Goal: Task Accomplishment & Management: Complete application form

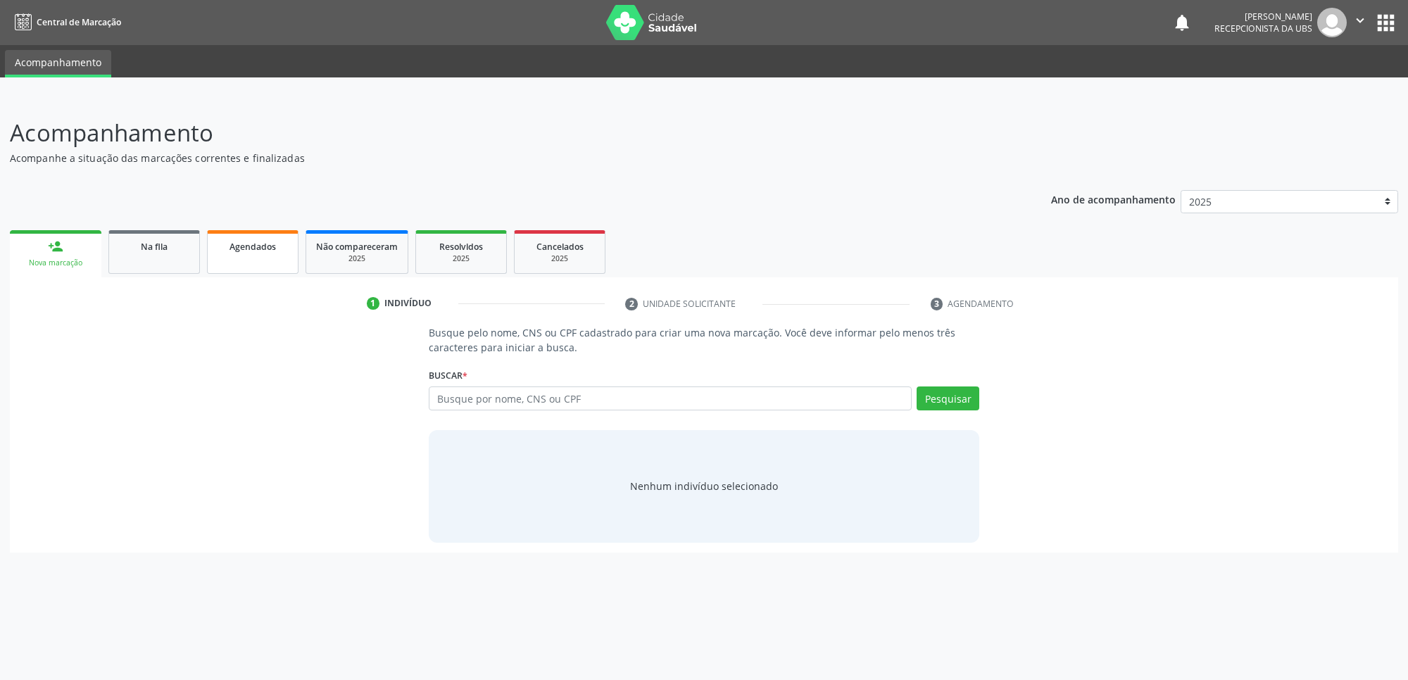
click at [279, 256] on link "Agendados" at bounding box center [253, 252] width 92 height 44
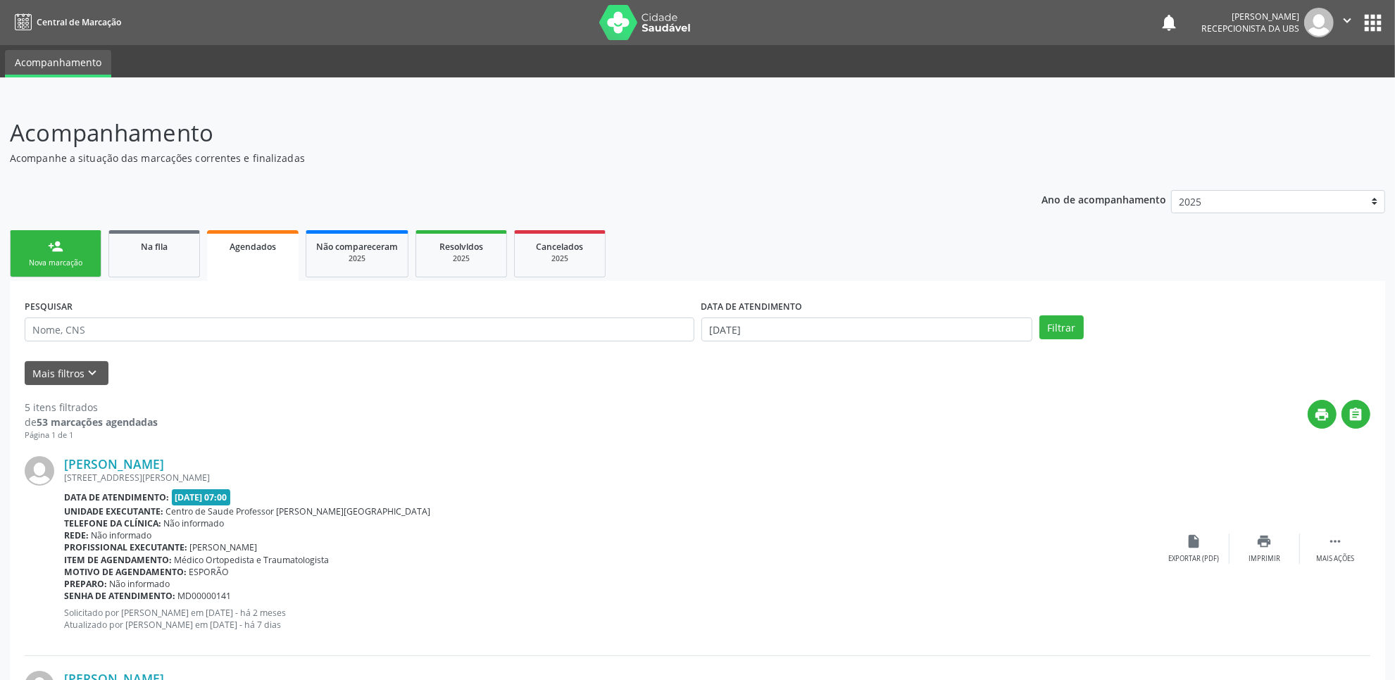
click at [840, 317] on div "DATA DE ATENDIMENTO" at bounding box center [866, 307] width 331 height 22
click at [839, 318] on input "01/10/2025" at bounding box center [866, 330] width 331 height 24
click at [810, 399] on span "1" at bounding box center [809, 400] width 27 height 27
type input "01/10/2025"
click at [910, 356] on span at bounding box center [906, 354] width 24 height 24
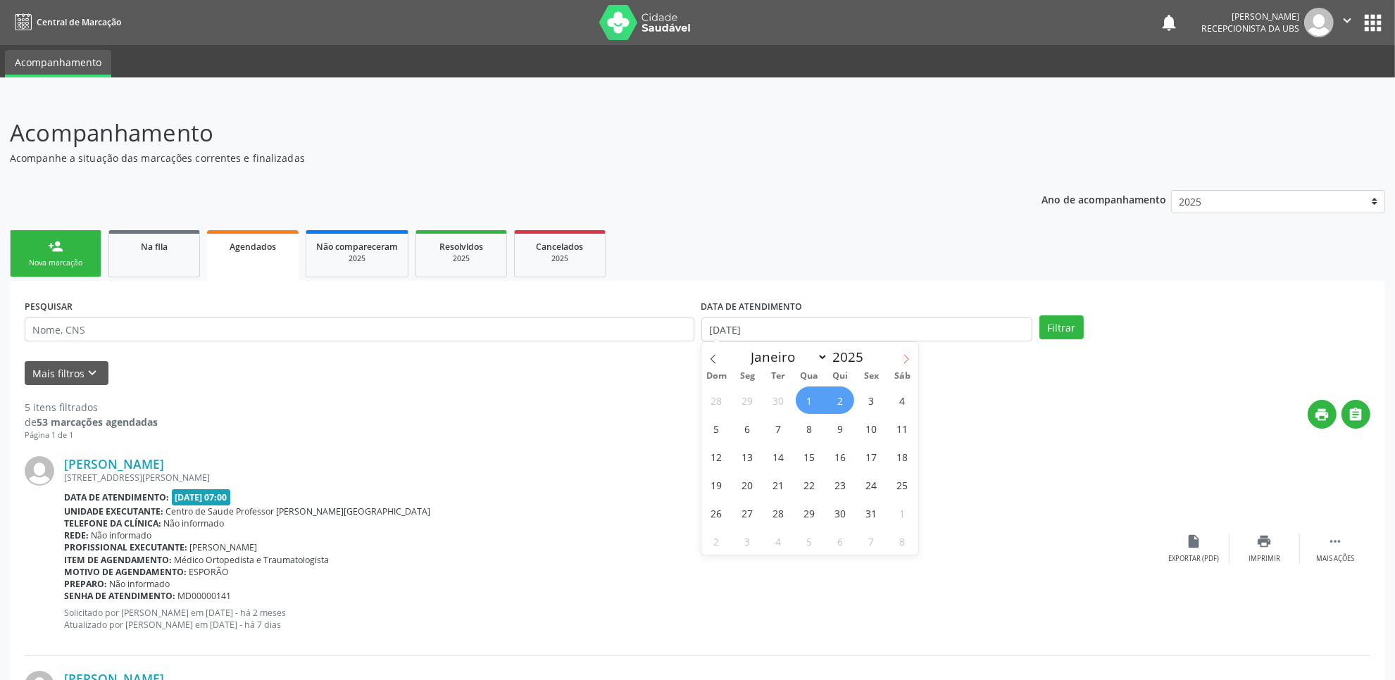
select select "10"
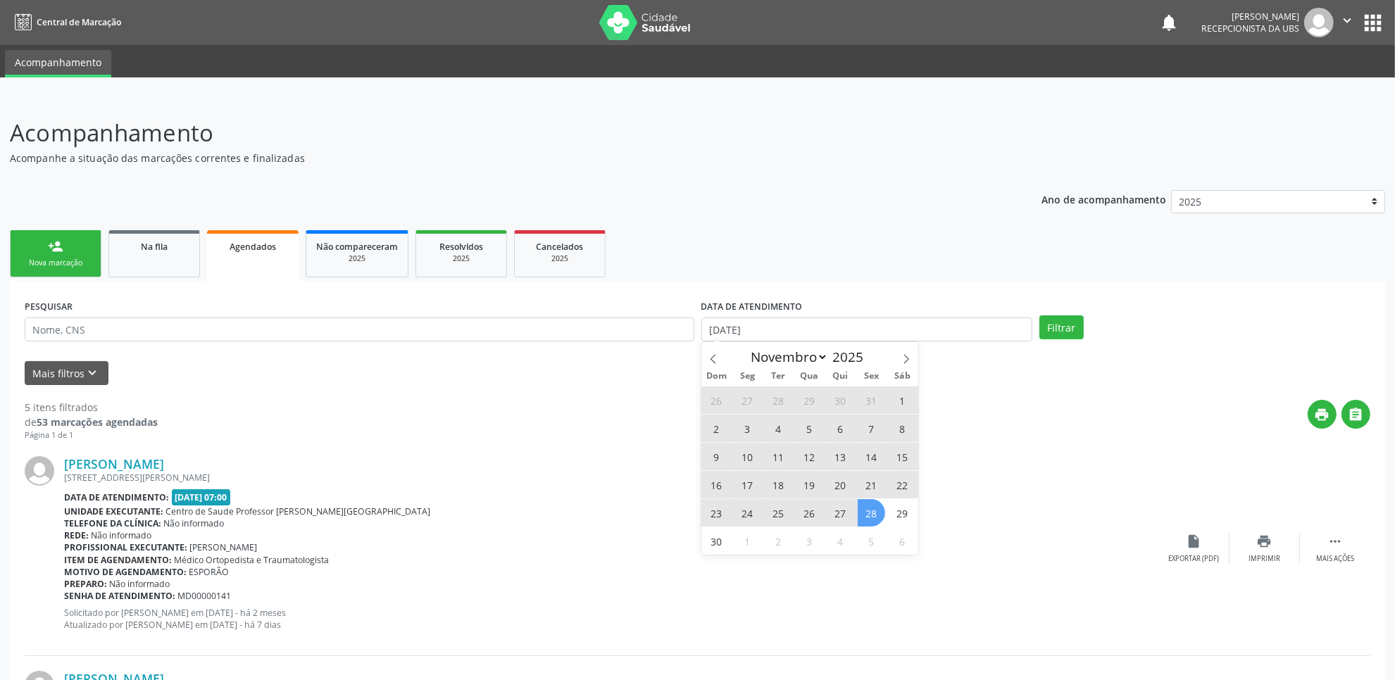
click at [884, 515] on span "28" at bounding box center [871, 512] width 27 height 27
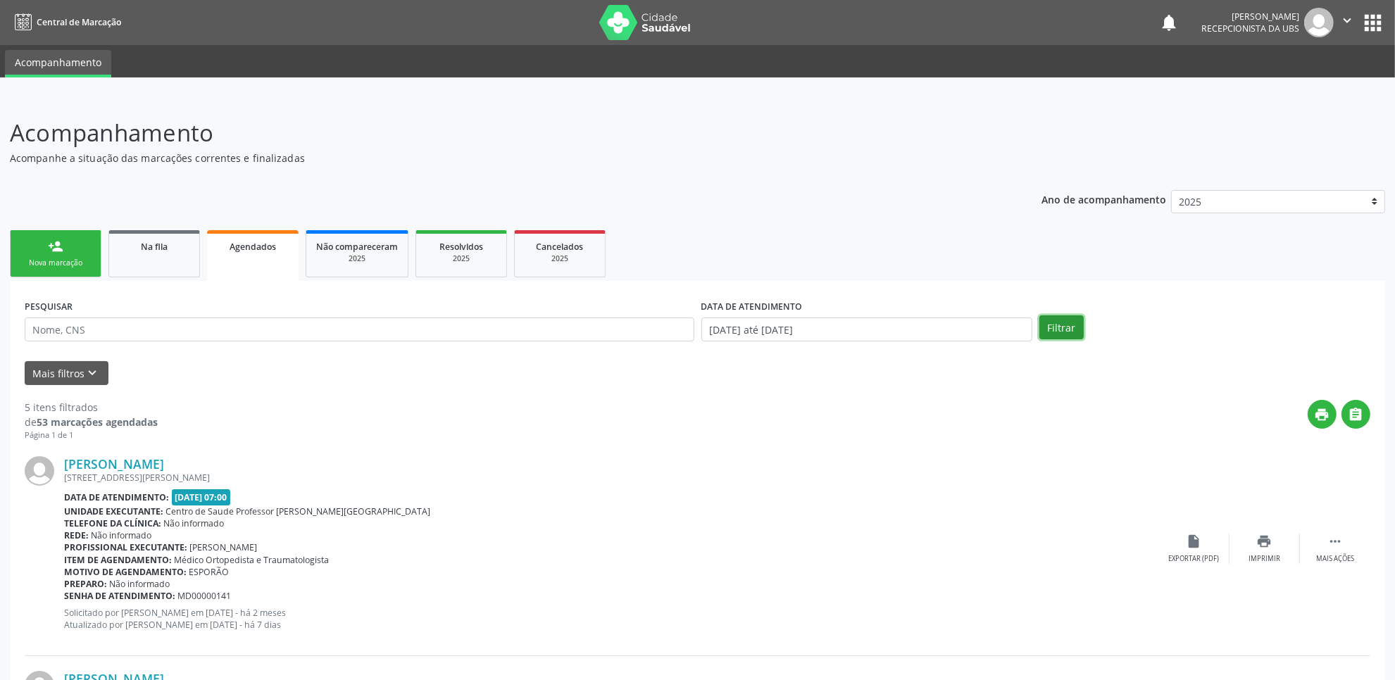
click at [1071, 326] on button "Filtrar" at bounding box center [1061, 327] width 44 height 24
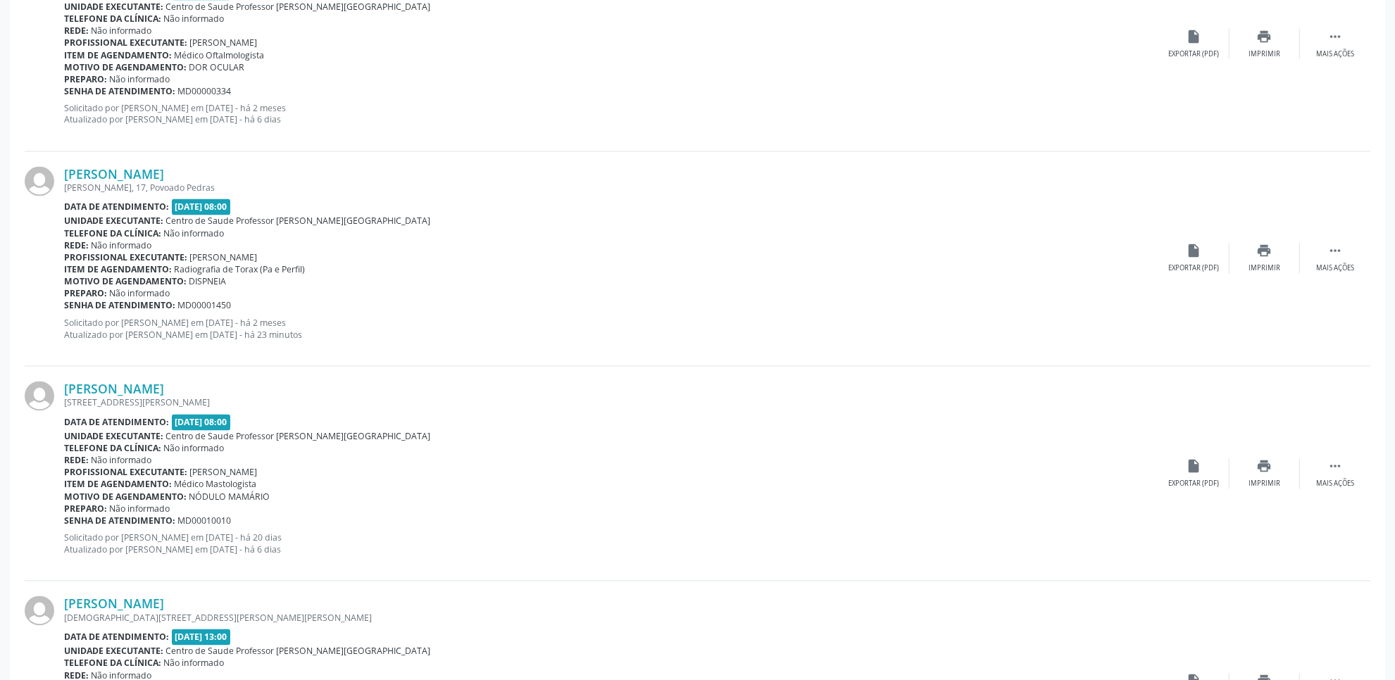
scroll to position [2680, 0]
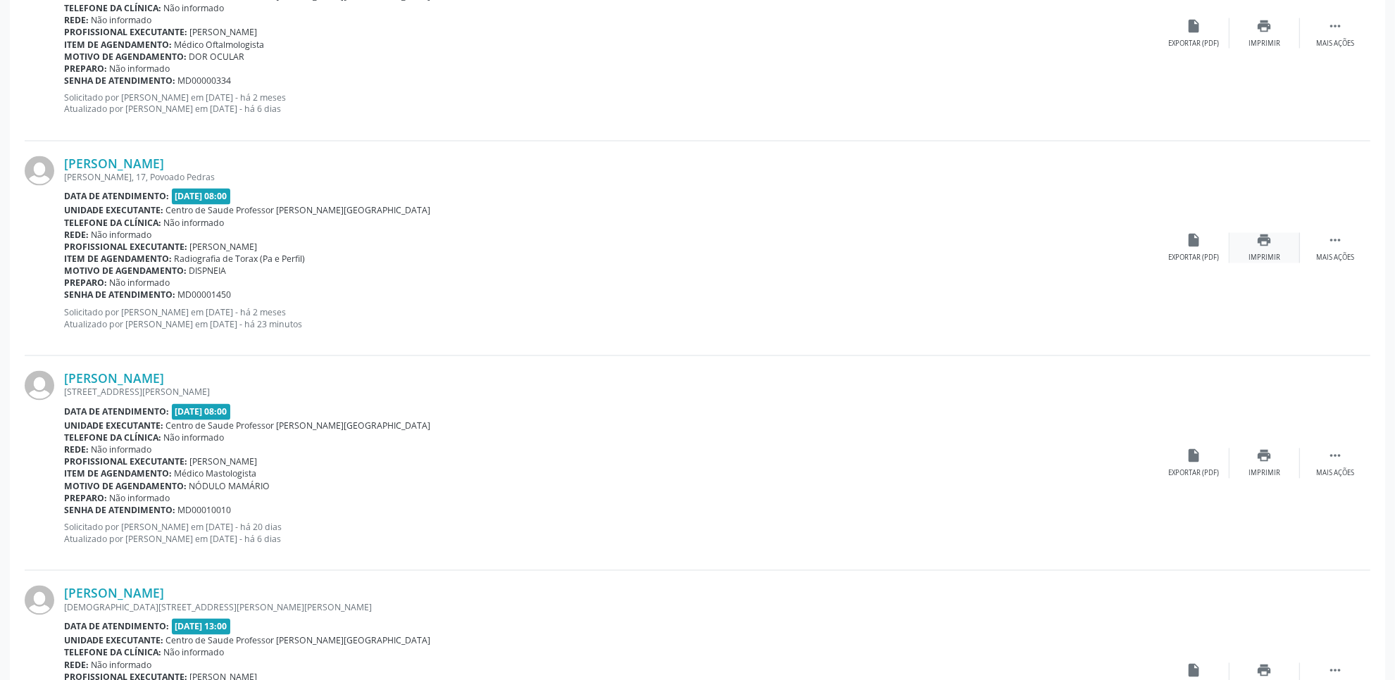
click at [1261, 254] on div "Imprimir" at bounding box center [1264, 258] width 32 height 10
click at [164, 164] on link "Vanio Vicente dos Santos" at bounding box center [114, 163] width 100 height 15
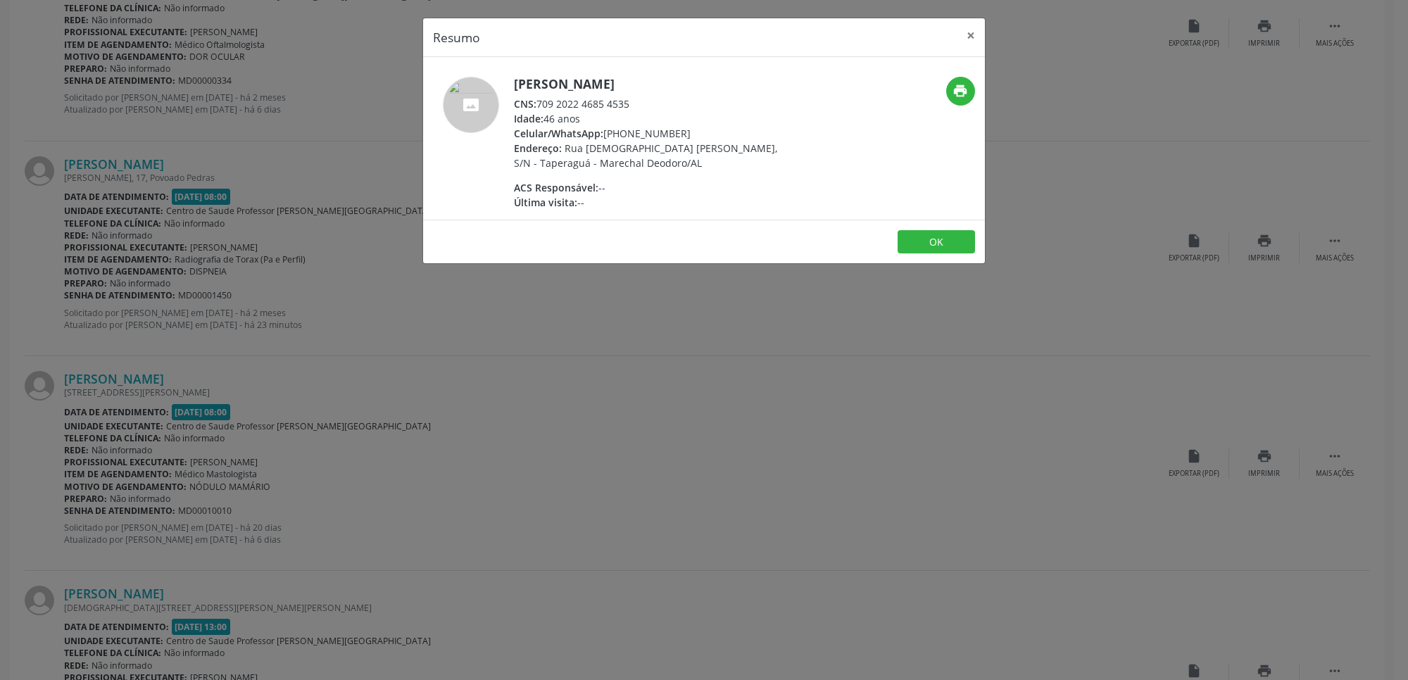
drag, startPoint x: 536, startPoint y: 102, endPoint x: 642, endPoint y: 103, distance: 106.3
click at [642, 103] on div "CNS: 709 2022 4685 4535" at bounding box center [651, 103] width 274 height 15
copy div "709 2022 4685 4535"
click at [821, 414] on div "Resumo × Vanio Vicente dos Santos CNS: 709 2022 4685 4535 Idade: 46 anos Celula…" at bounding box center [704, 340] width 1408 height 680
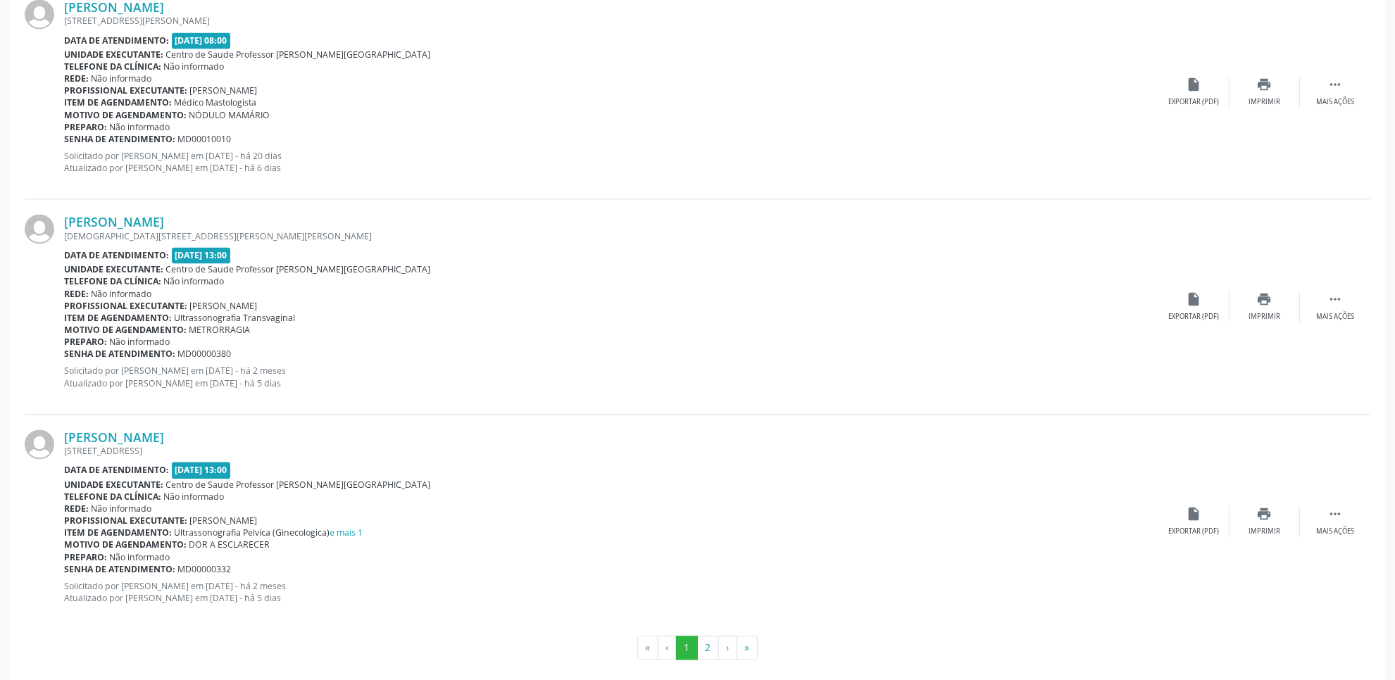
scroll to position [3067, 0]
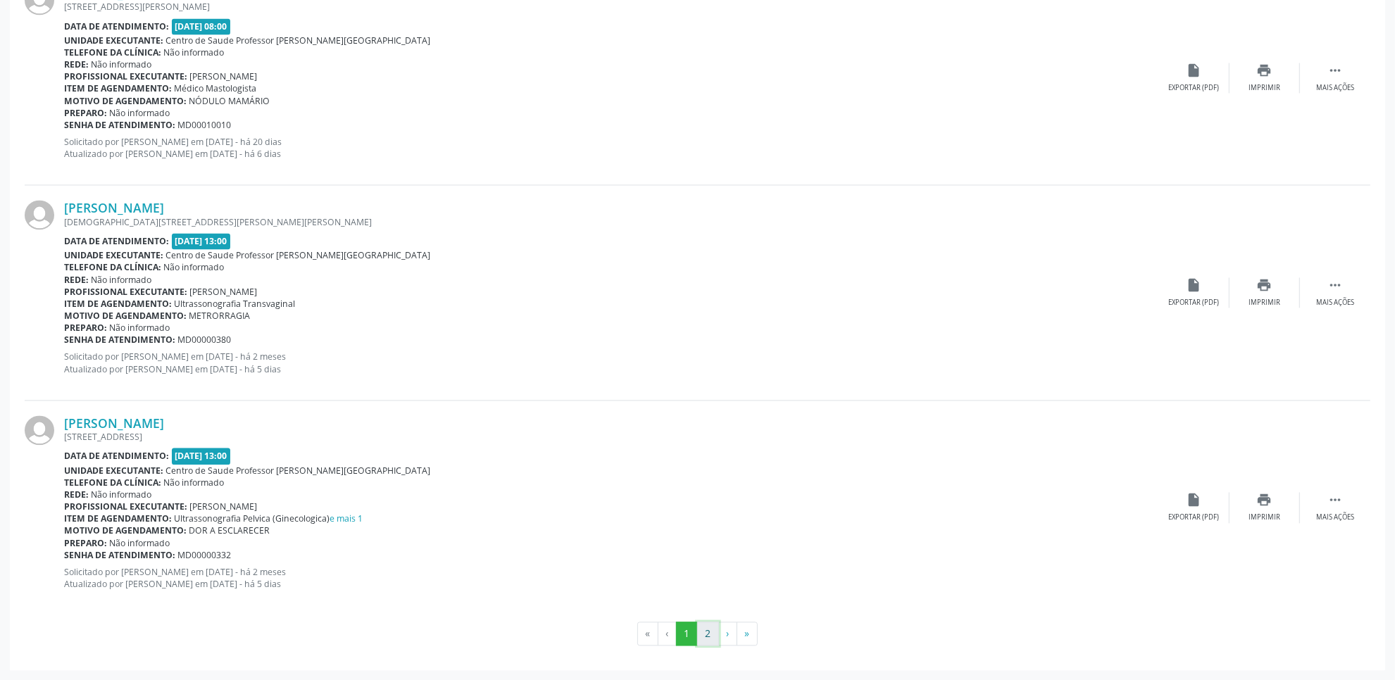
click at [705, 641] on button "2" at bounding box center [708, 634] width 22 height 24
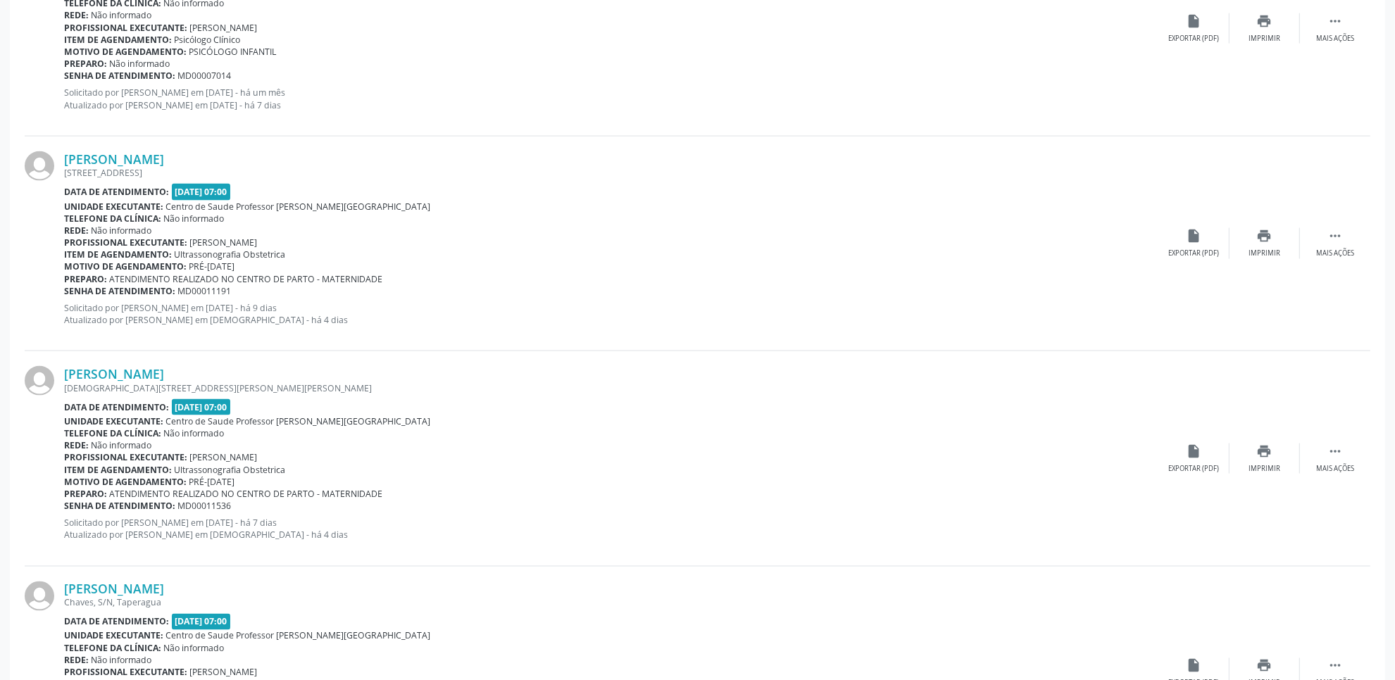
scroll to position [2621, 0]
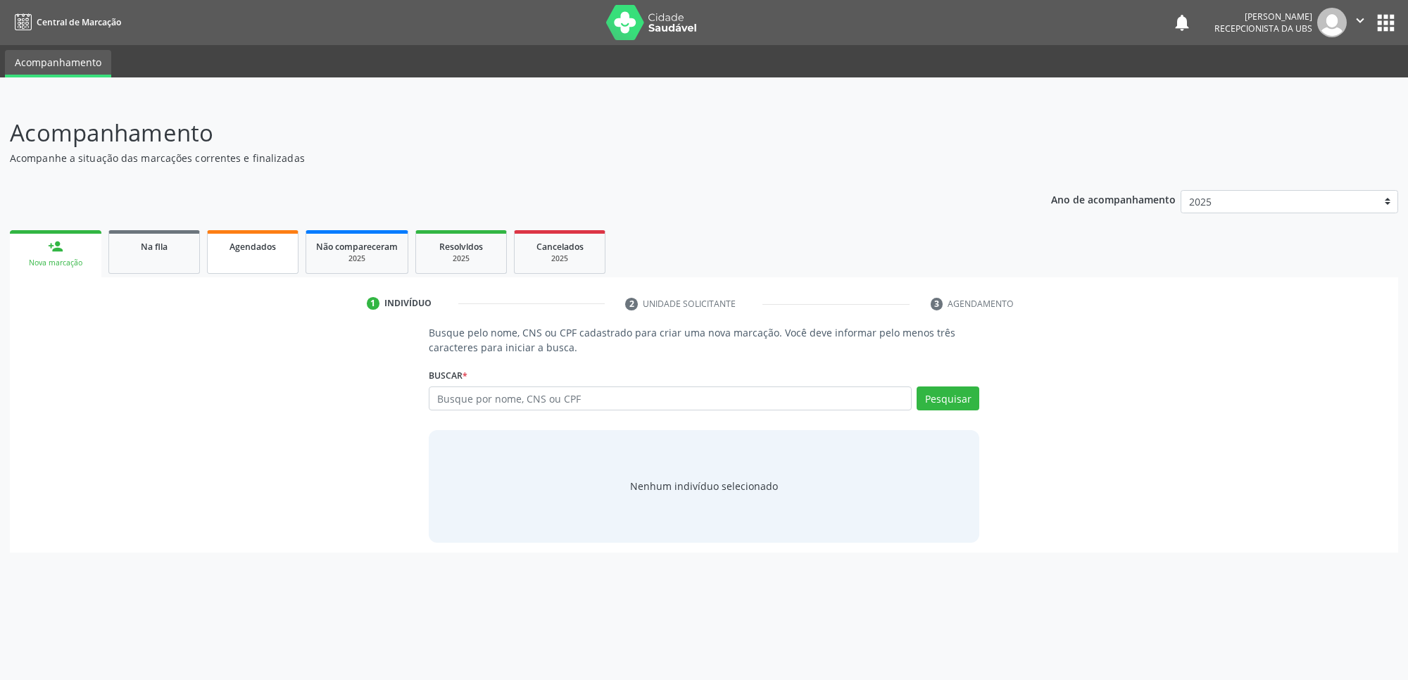
drag, startPoint x: 225, startPoint y: 310, endPoint x: 243, endPoint y: 271, distance: 42.5
click at [231, 292] on ul "1 Indivíduo 2 Unidade solicitante 3 Agendamento" at bounding box center [704, 303] width 1388 height 23
click at [244, 270] on link "Agendados" at bounding box center [253, 252] width 92 height 44
paste input "700301912670137"
type input "700301912670137"
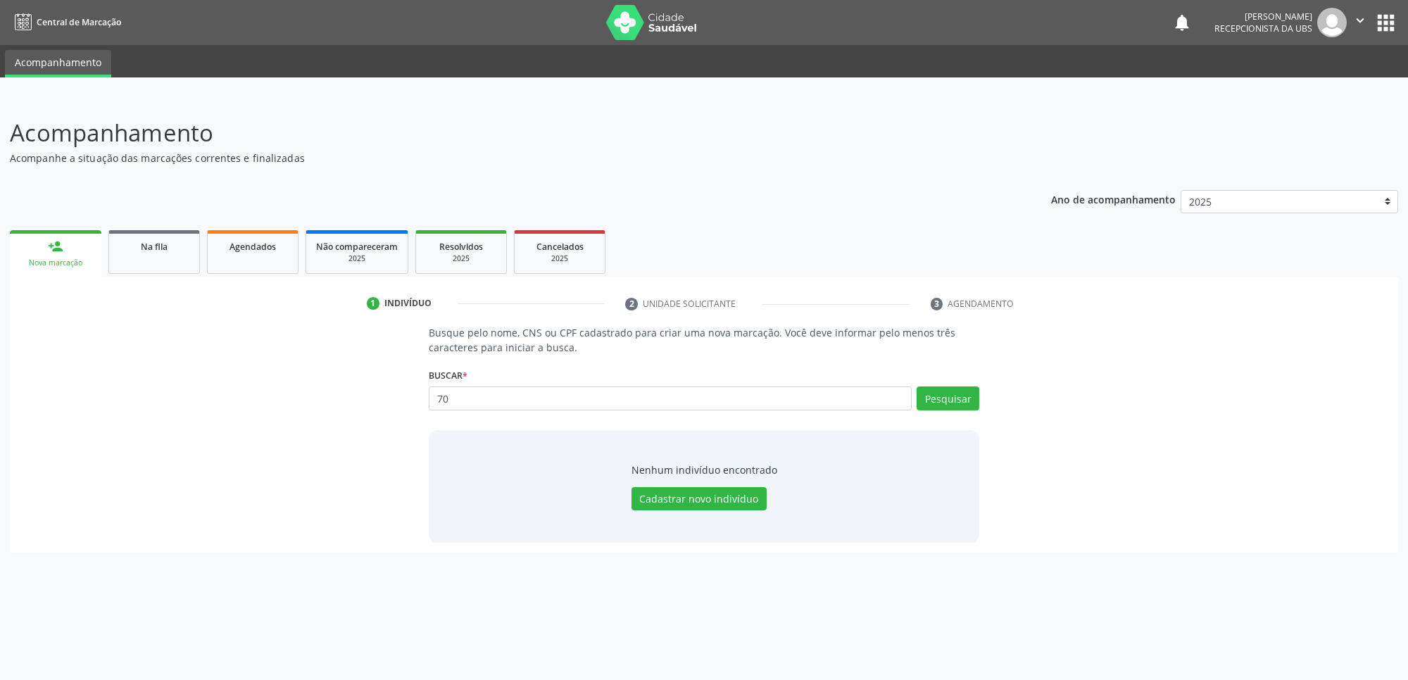
type input "7"
click at [726, 501] on button "Cadastrar novo indivíduo" at bounding box center [699, 499] width 135 height 24
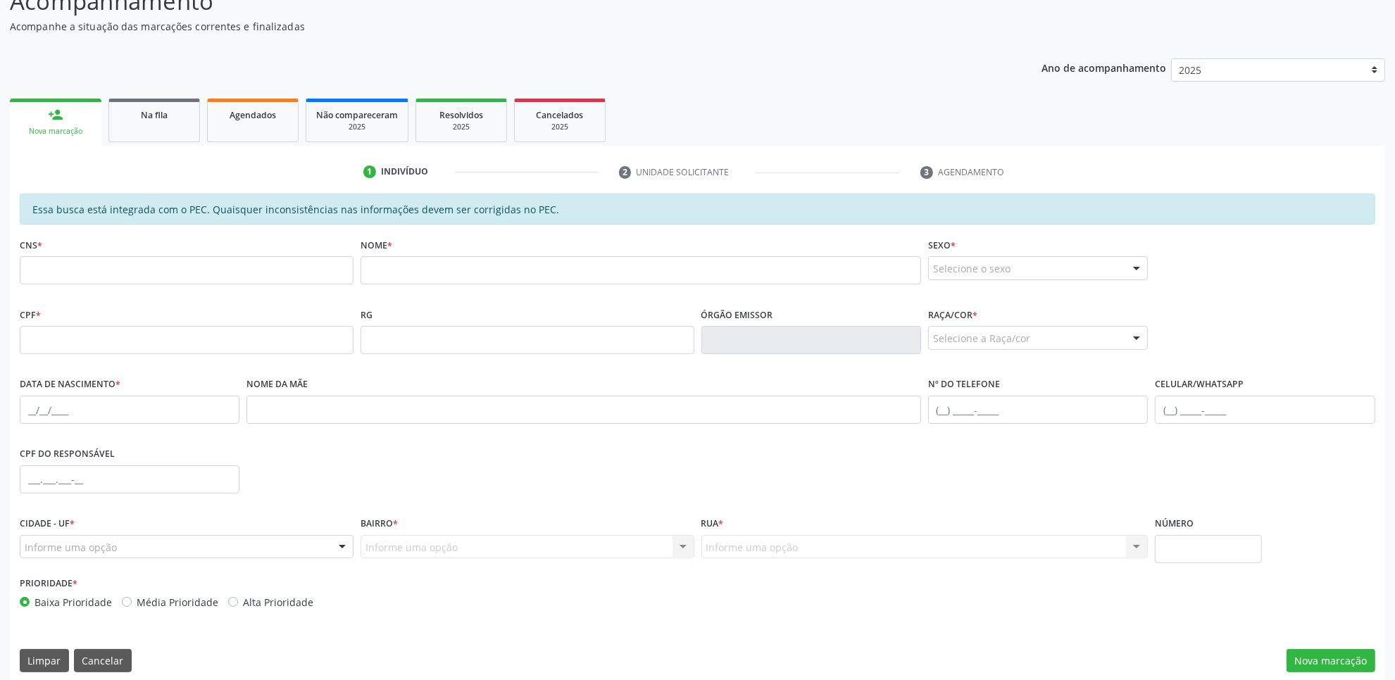
scroll to position [144, 0]
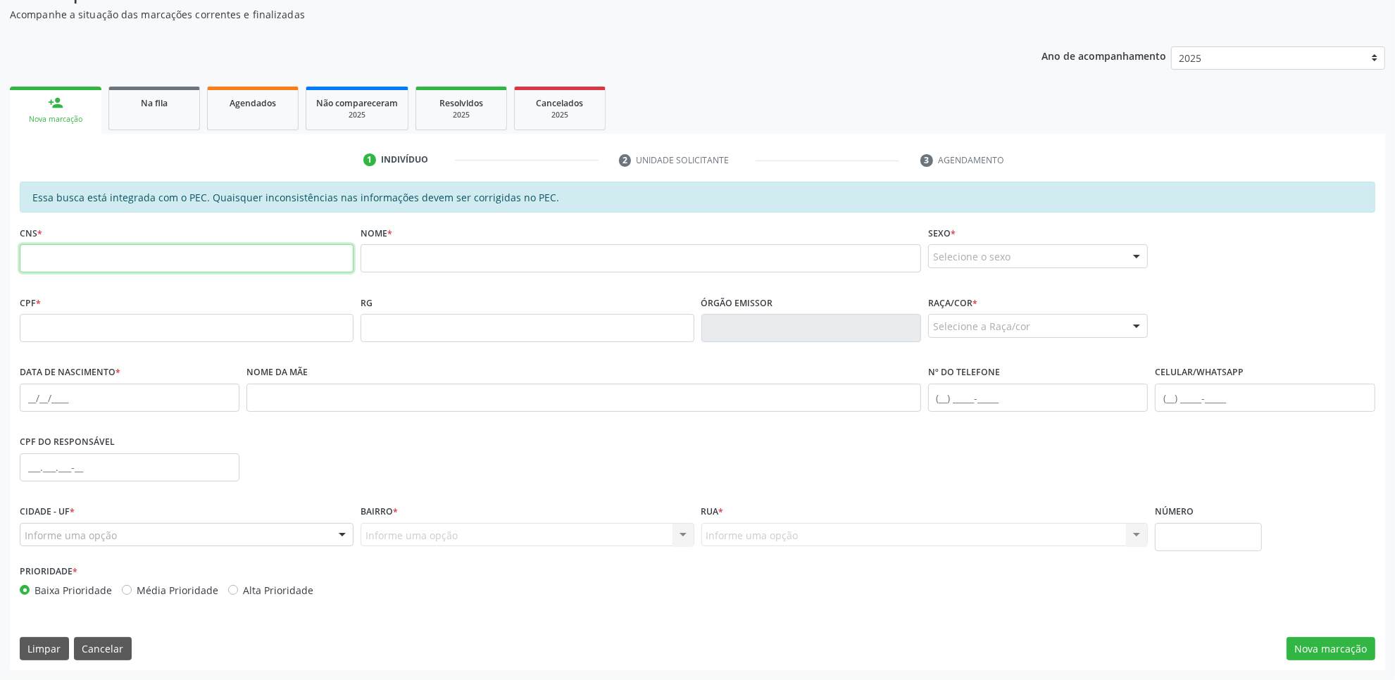
click at [156, 252] on input "text" at bounding box center [187, 258] width 334 height 28
paste input "700 3019 1267 0137"
type input "700 3019 1267 0137"
click at [465, 258] on input "text" at bounding box center [640, 258] width 560 height 28
type input "Linaldo dos Santos"
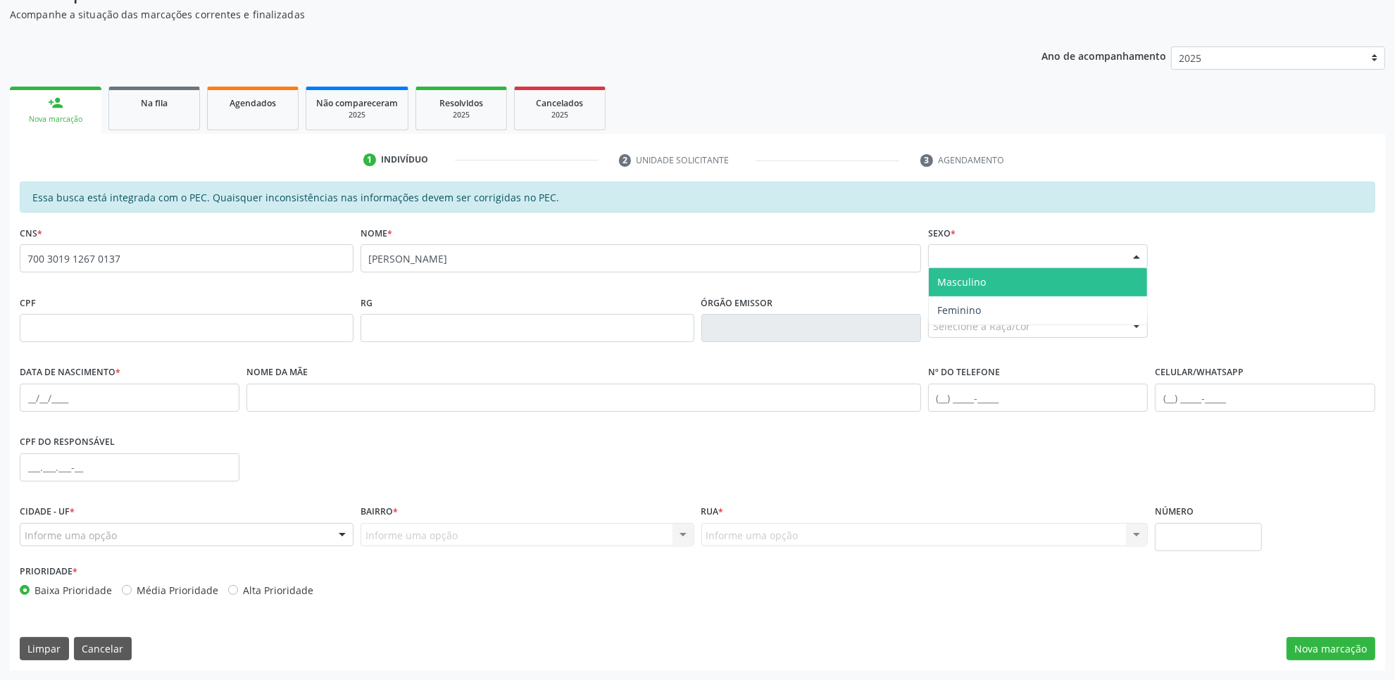
click at [954, 264] on div "Selecione o sexo" at bounding box center [1038, 256] width 220 height 24
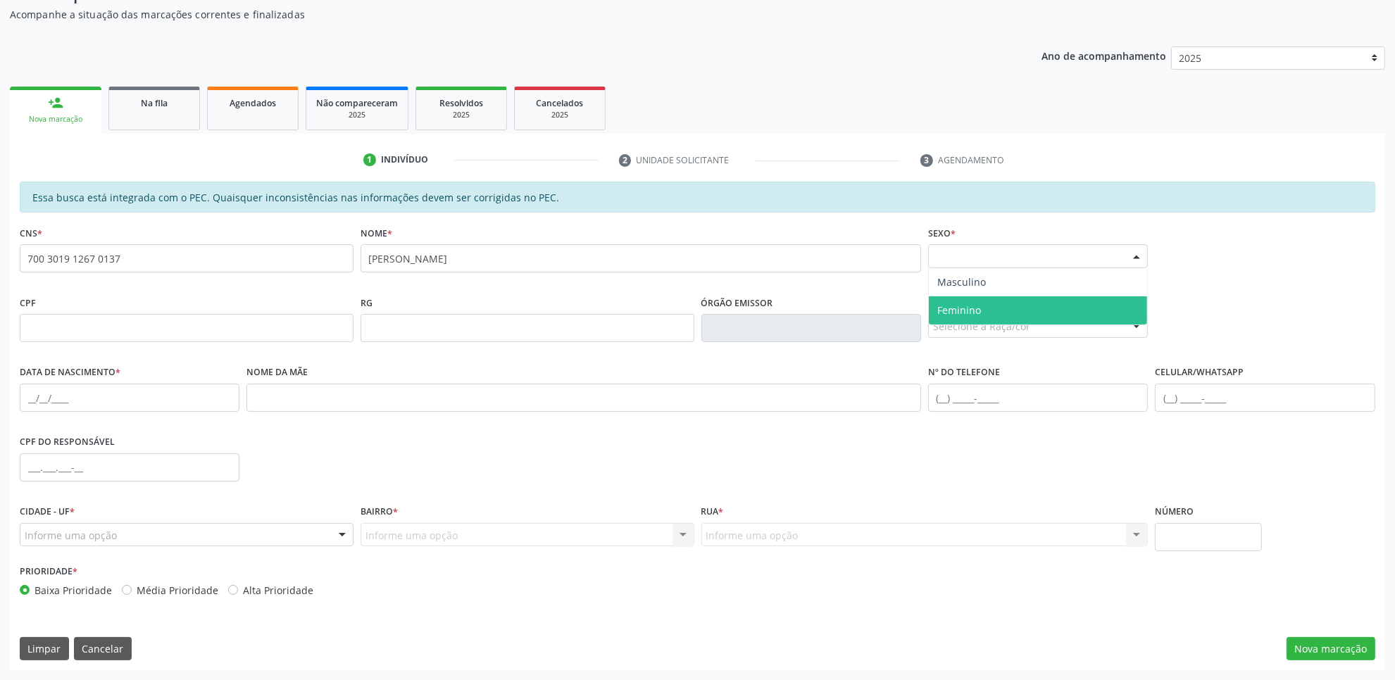
click at [976, 307] on span "Feminino" at bounding box center [959, 309] width 44 height 13
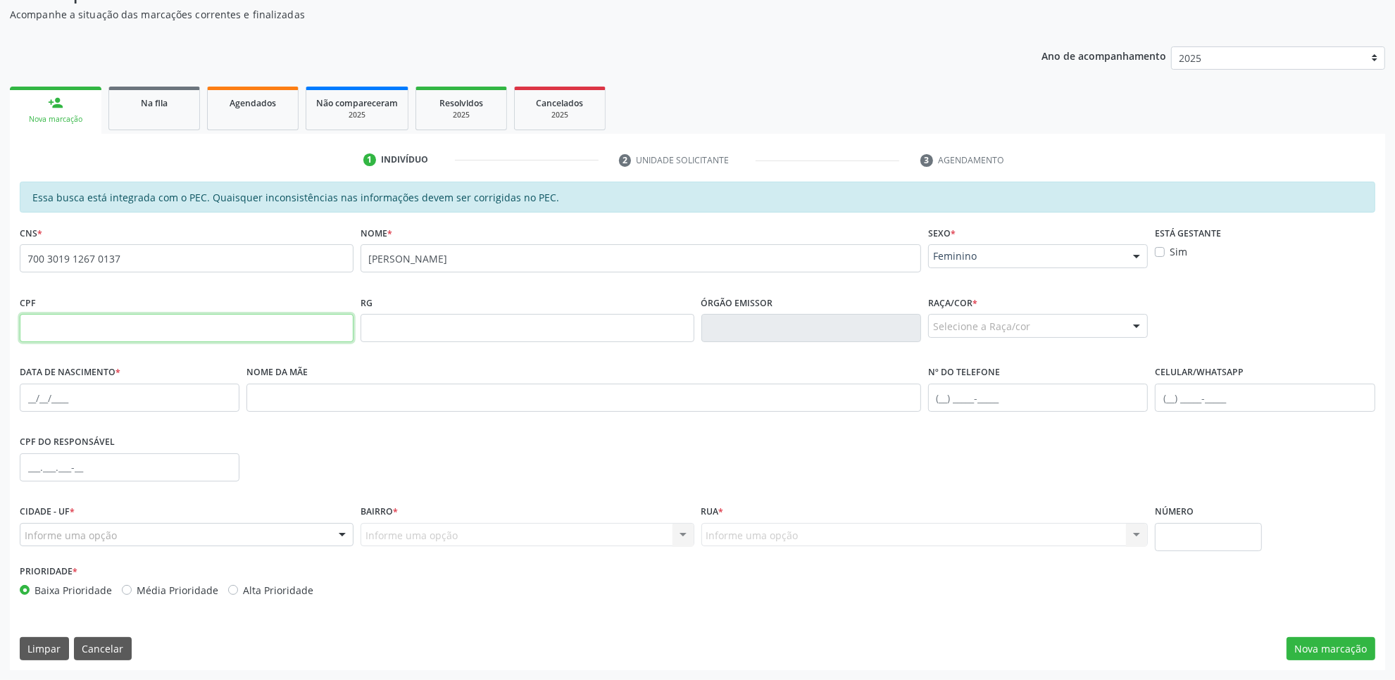
click at [194, 329] on input "text" at bounding box center [187, 328] width 334 height 28
type input "039.648.054-32"
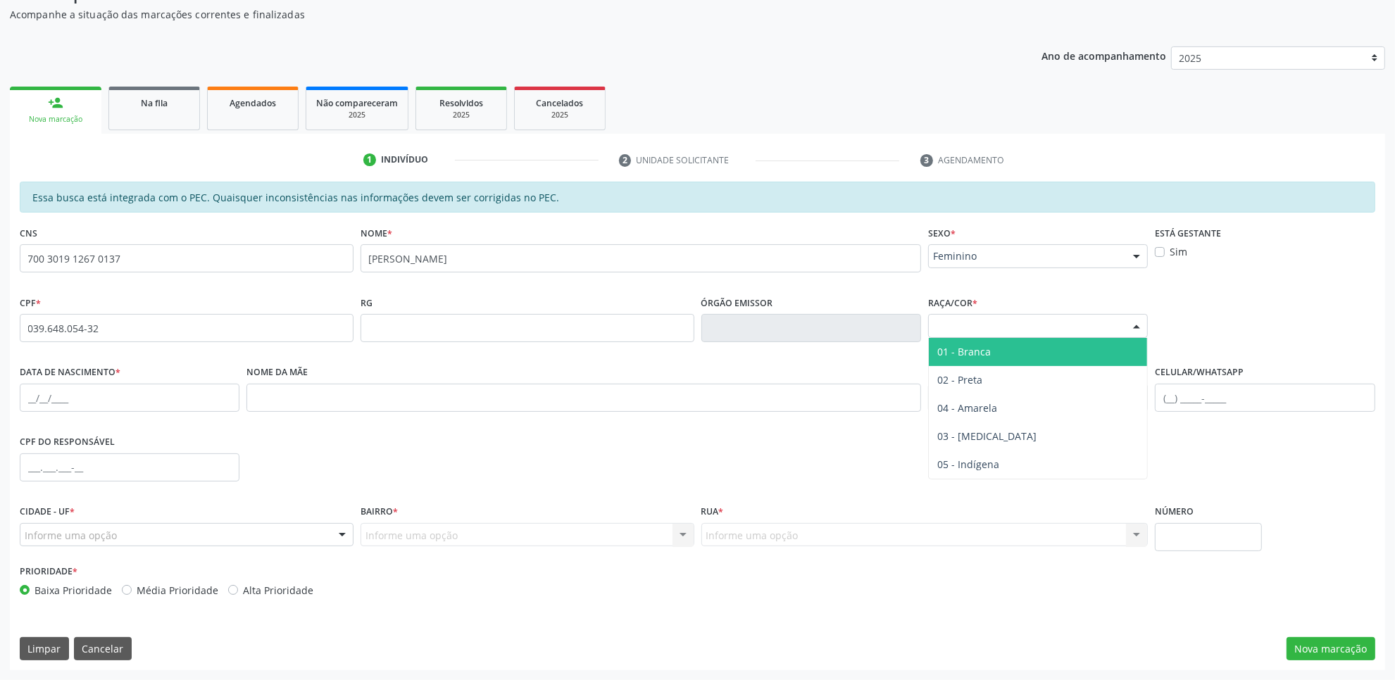
click at [990, 315] on div "Selecione a Raça/cor" at bounding box center [1038, 326] width 220 height 24
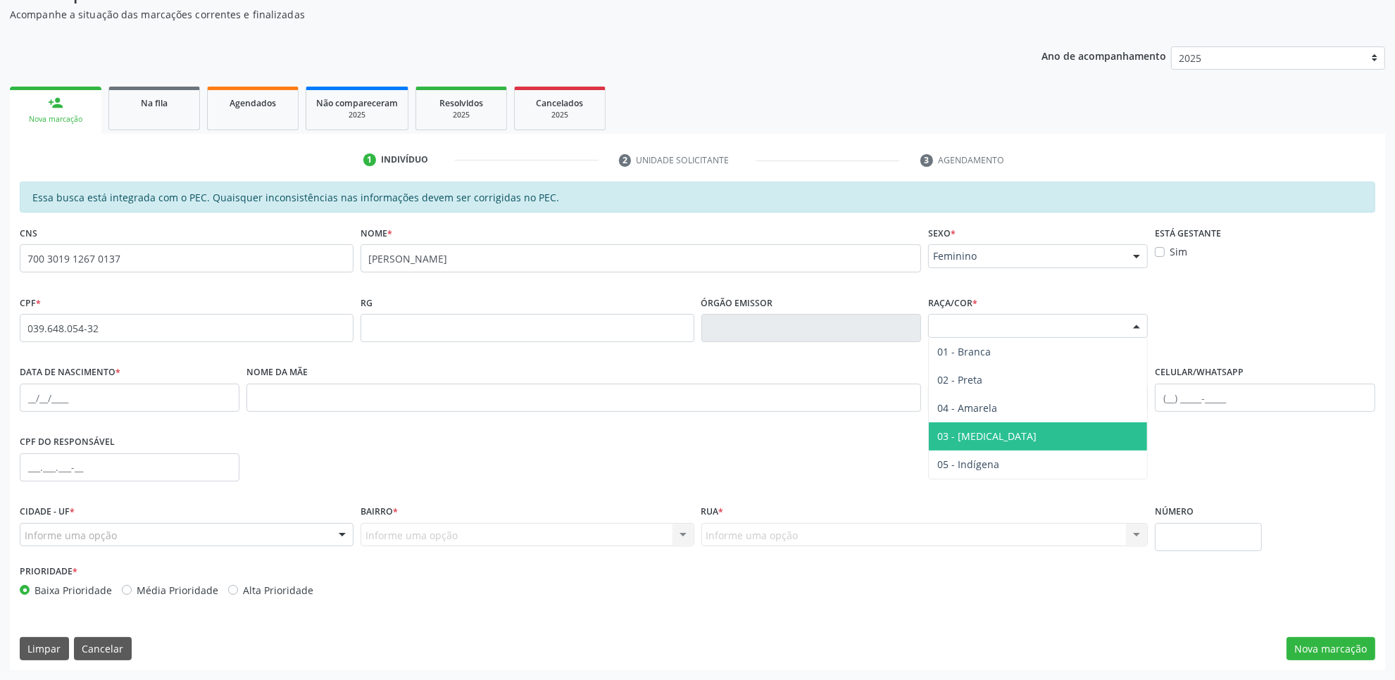
click at [993, 437] on span "03 - [MEDICAL_DATA]" at bounding box center [1038, 436] width 218 height 28
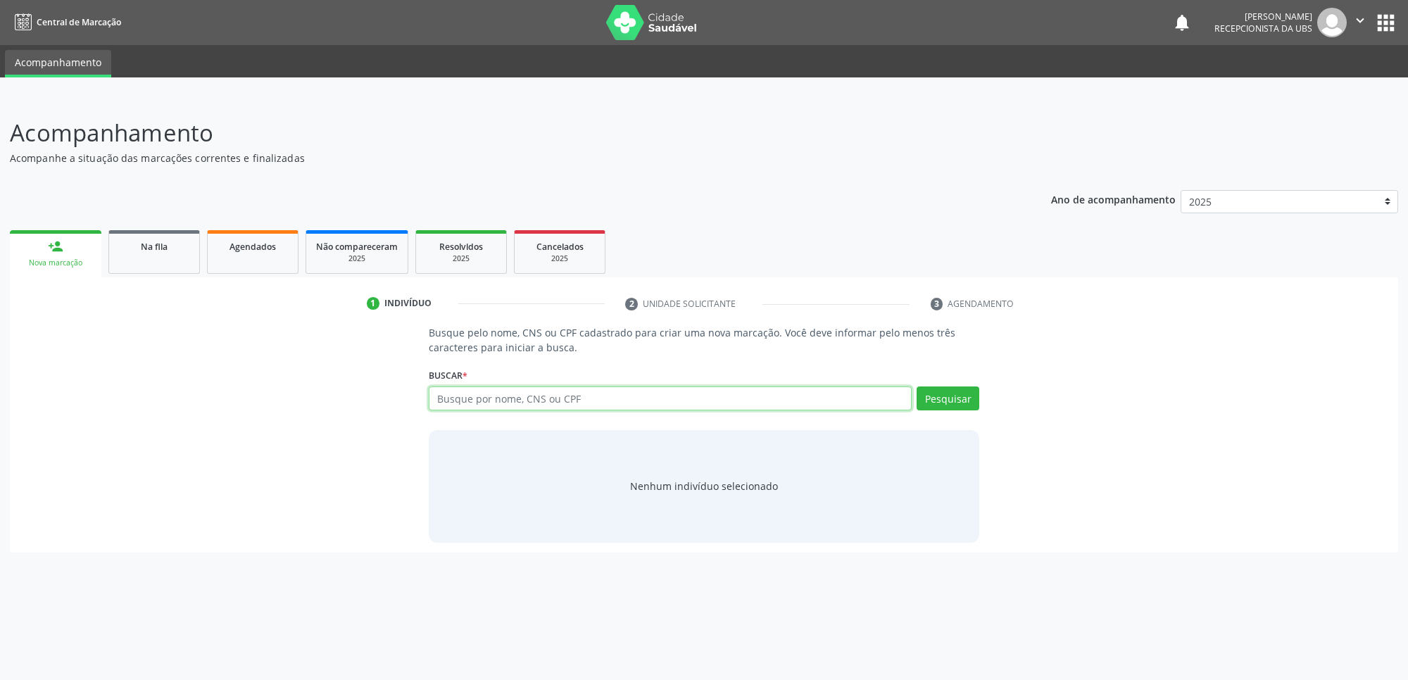
paste input "702009785598390"
type input "702009785598390"
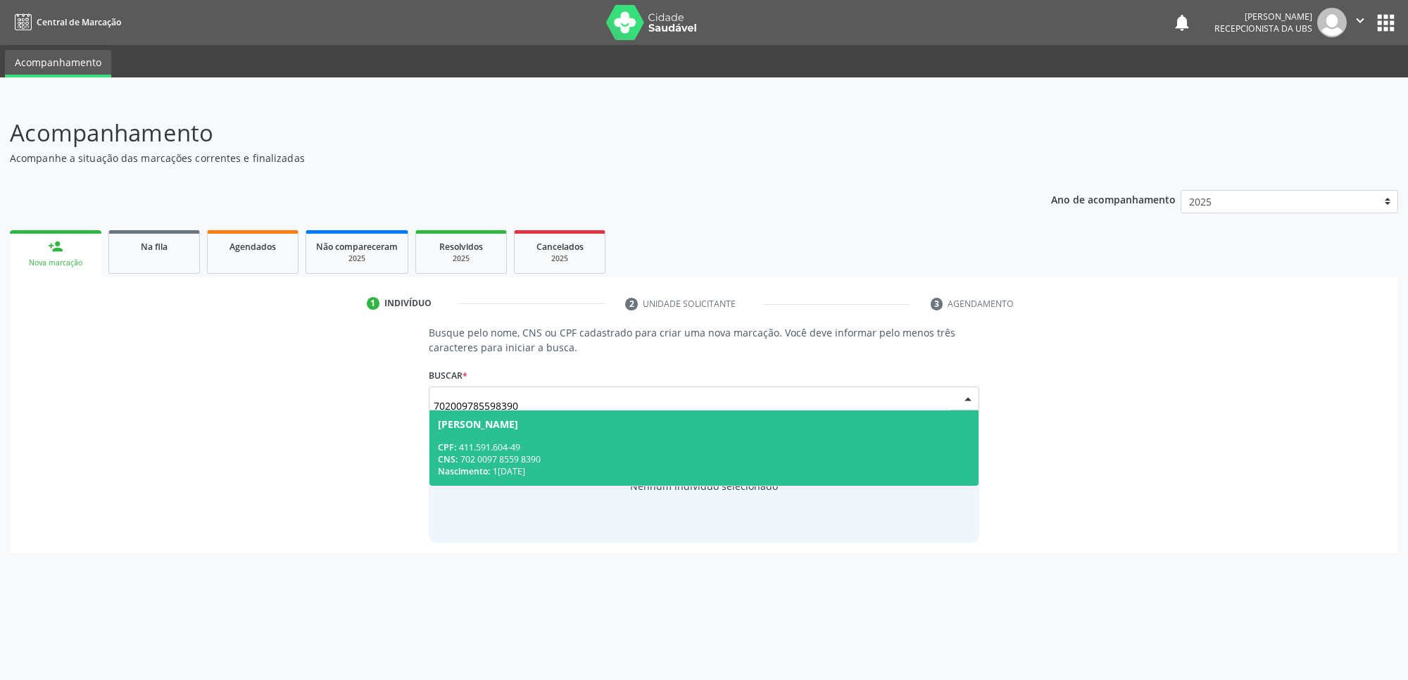
click at [598, 468] on div "Nascimento: 1[DATE]" at bounding box center [704, 471] width 532 height 12
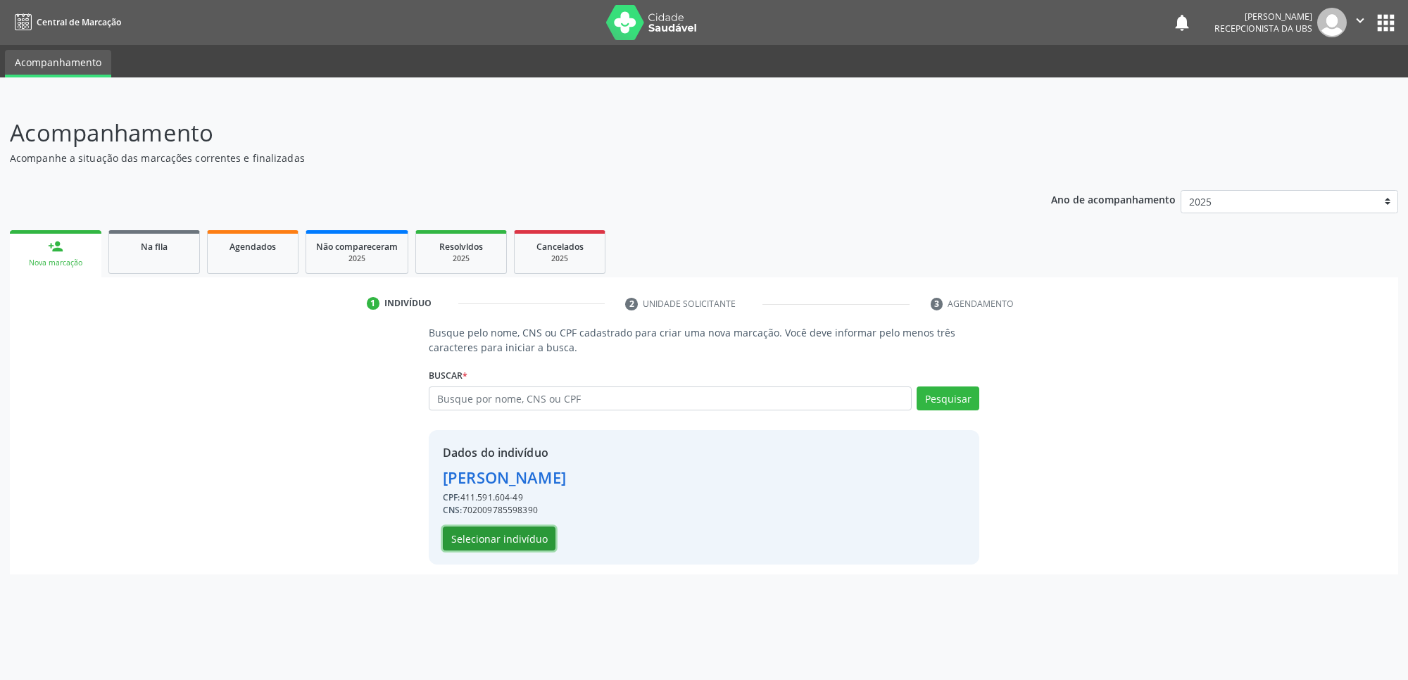
click at [525, 540] on button "Selecionar indivíduo" at bounding box center [499, 539] width 113 height 24
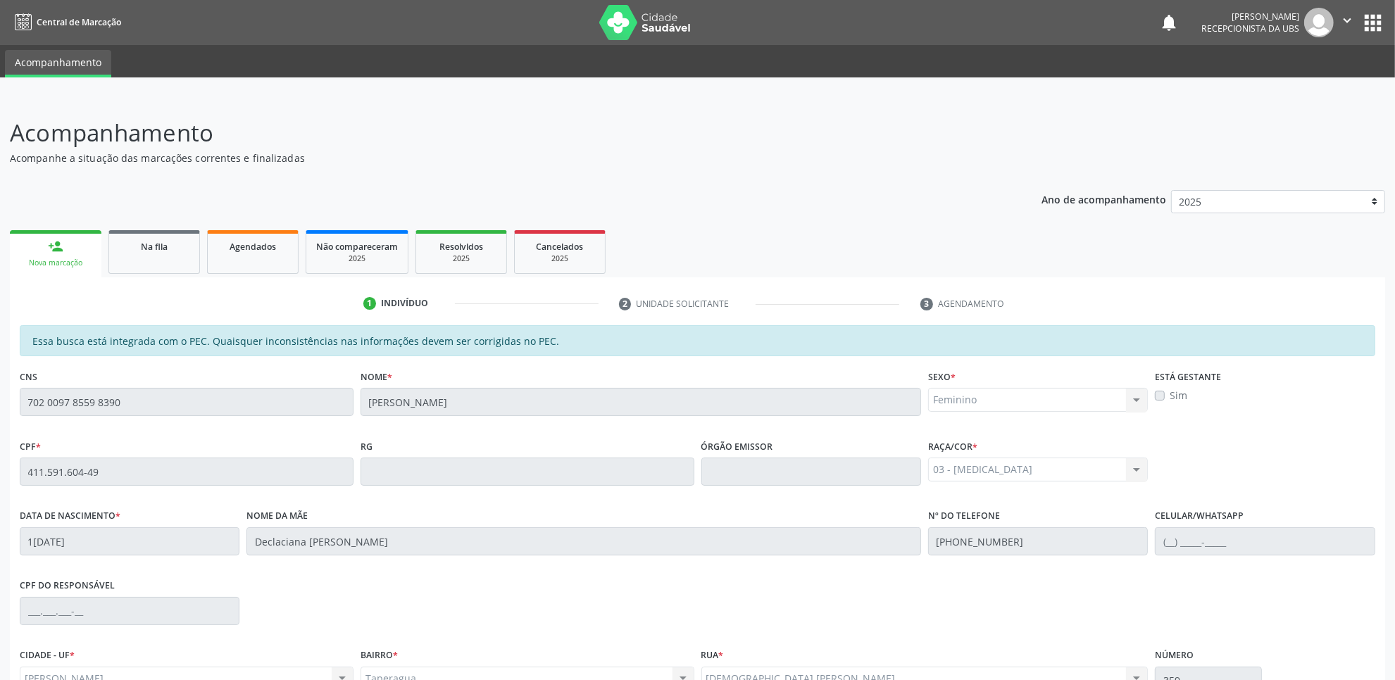
scroll to position [144, 0]
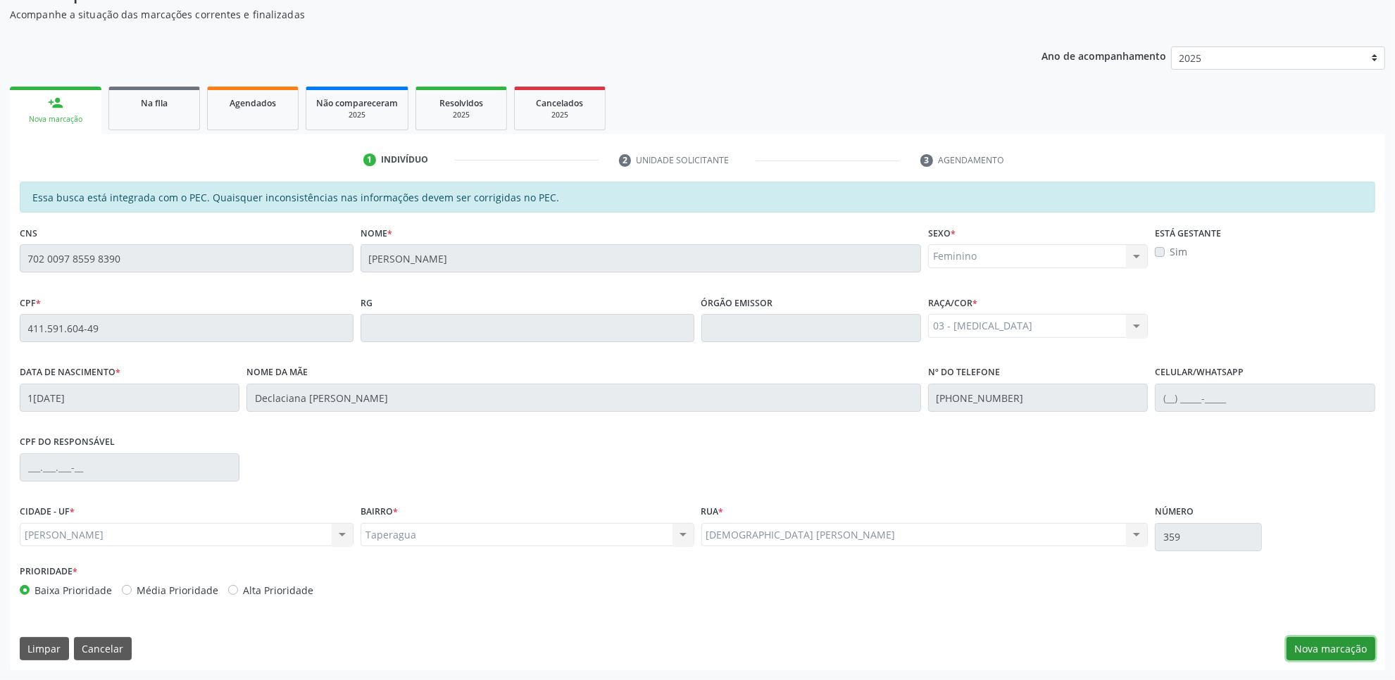
click at [1324, 643] on button "Nova marcação" at bounding box center [1330, 649] width 89 height 24
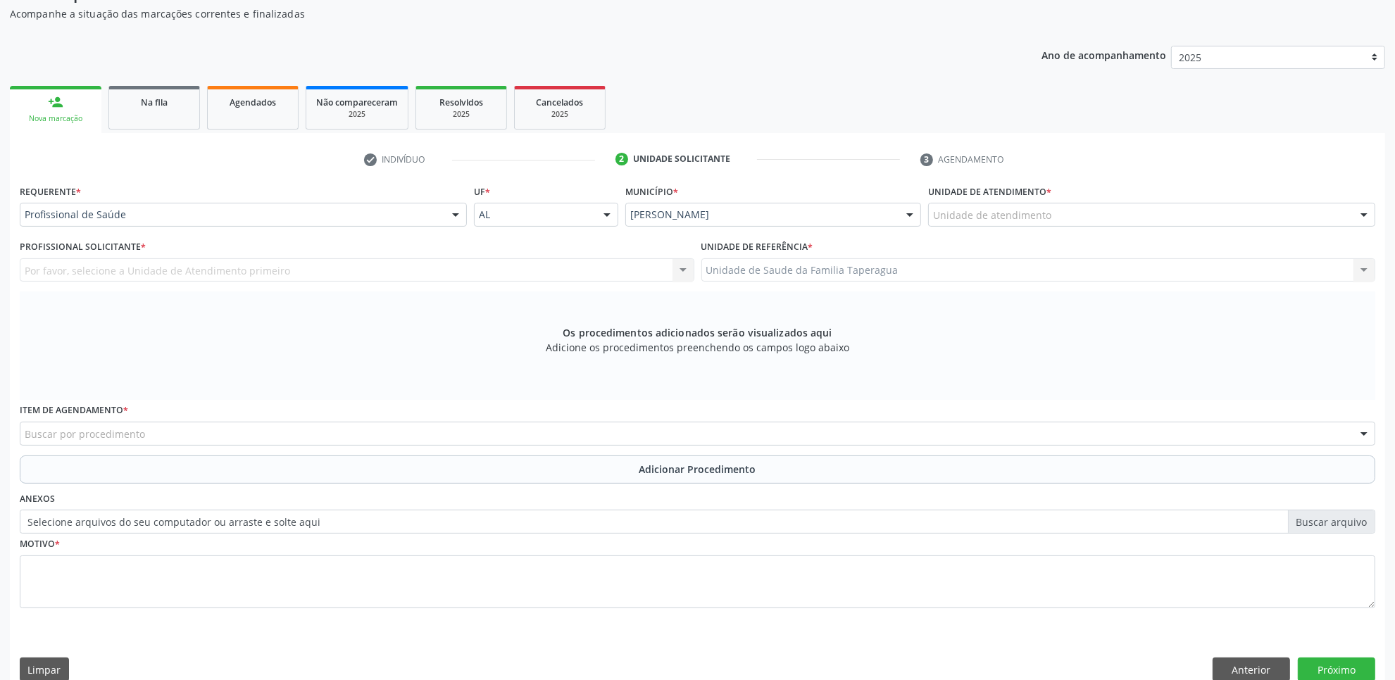
click at [1114, 218] on div "Unidade de atendimento" at bounding box center [1151, 215] width 447 height 24
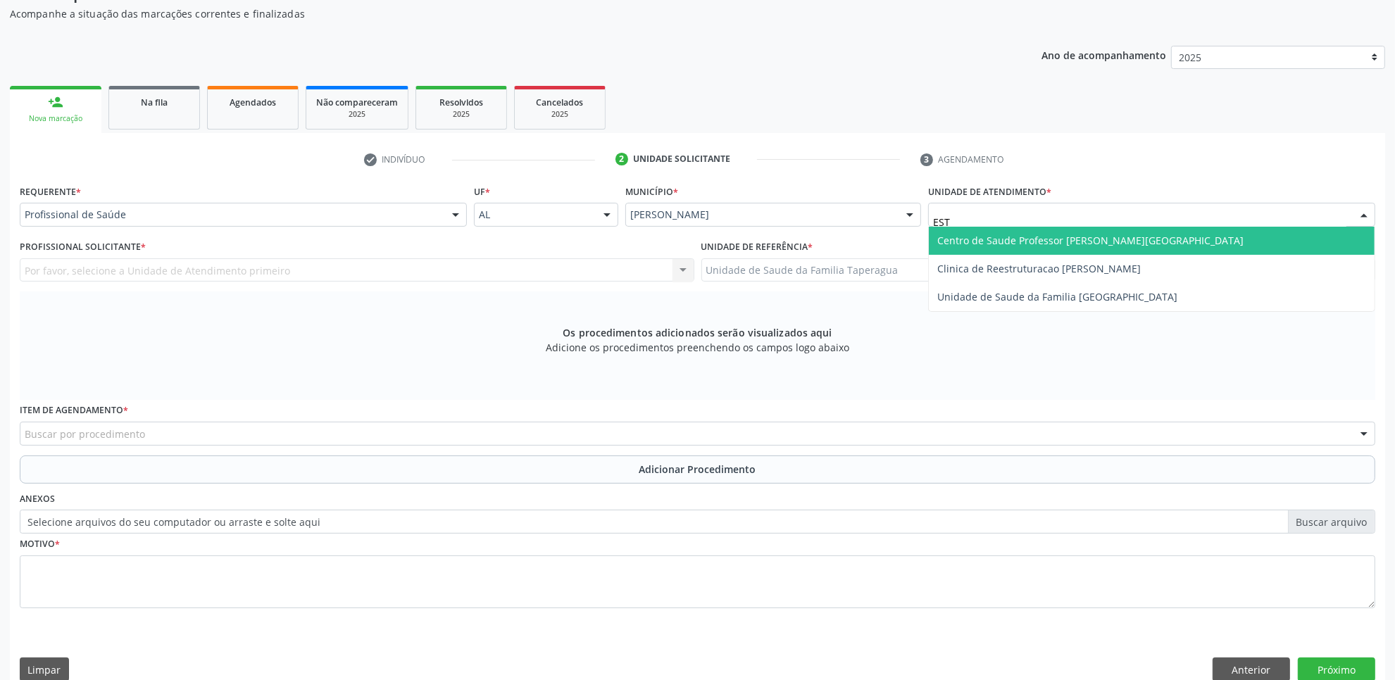
type input "ESTA"
click at [1113, 230] on span "Centro de Saude Professor [PERSON_NAME][GEOGRAPHIC_DATA]" at bounding box center [1152, 241] width 446 height 28
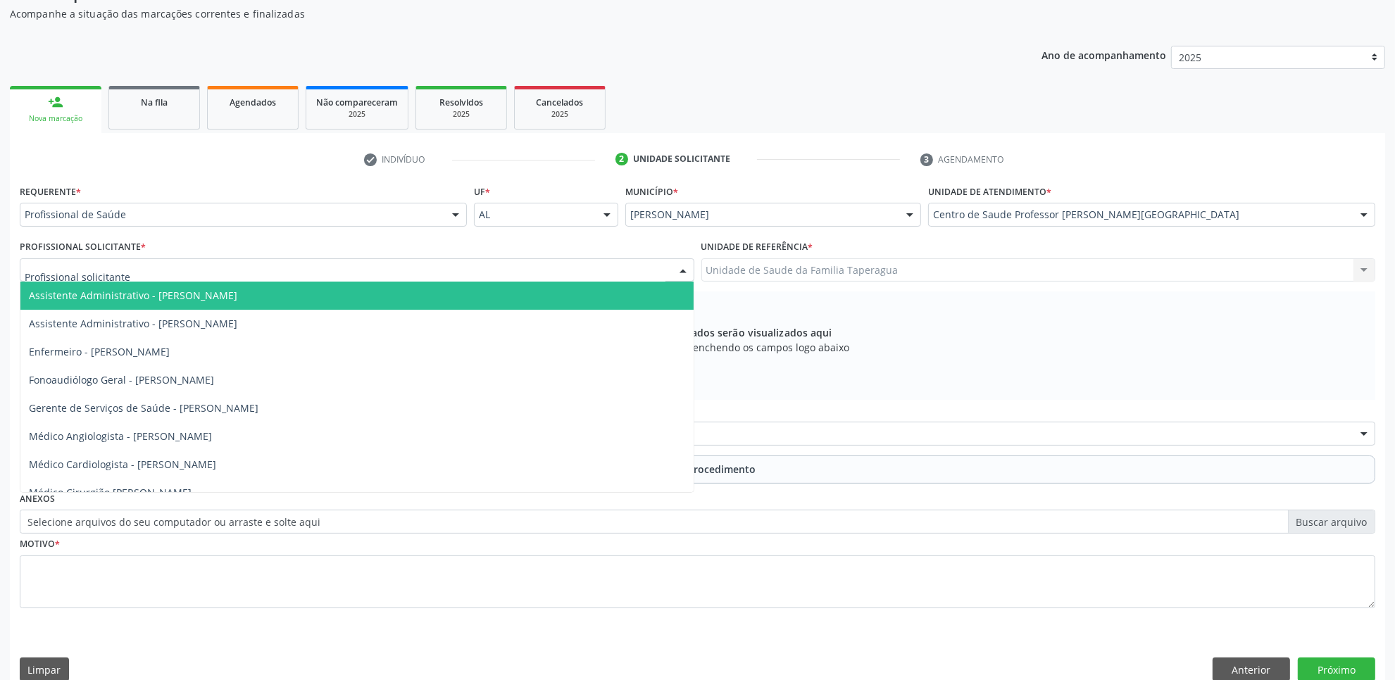
click at [508, 269] on div at bounding box center [357, 270] width 674 height 24
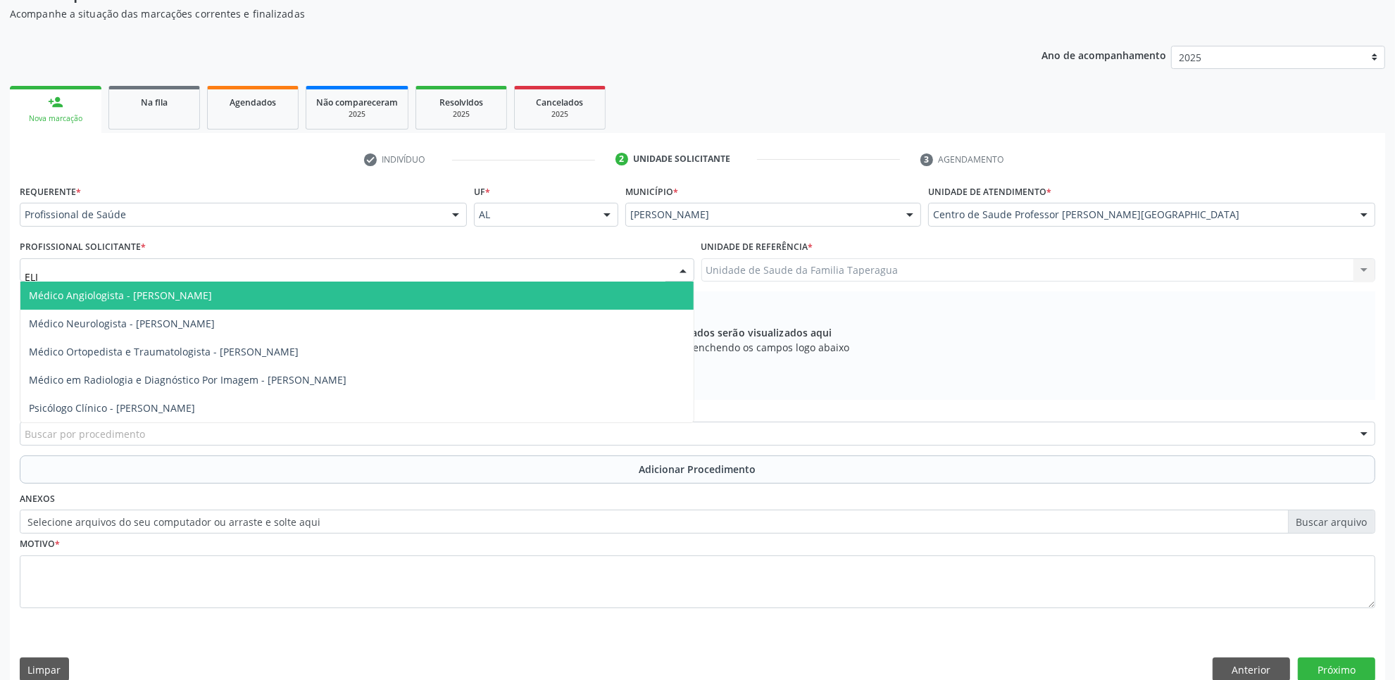
type input "[PERSON_NAME]"
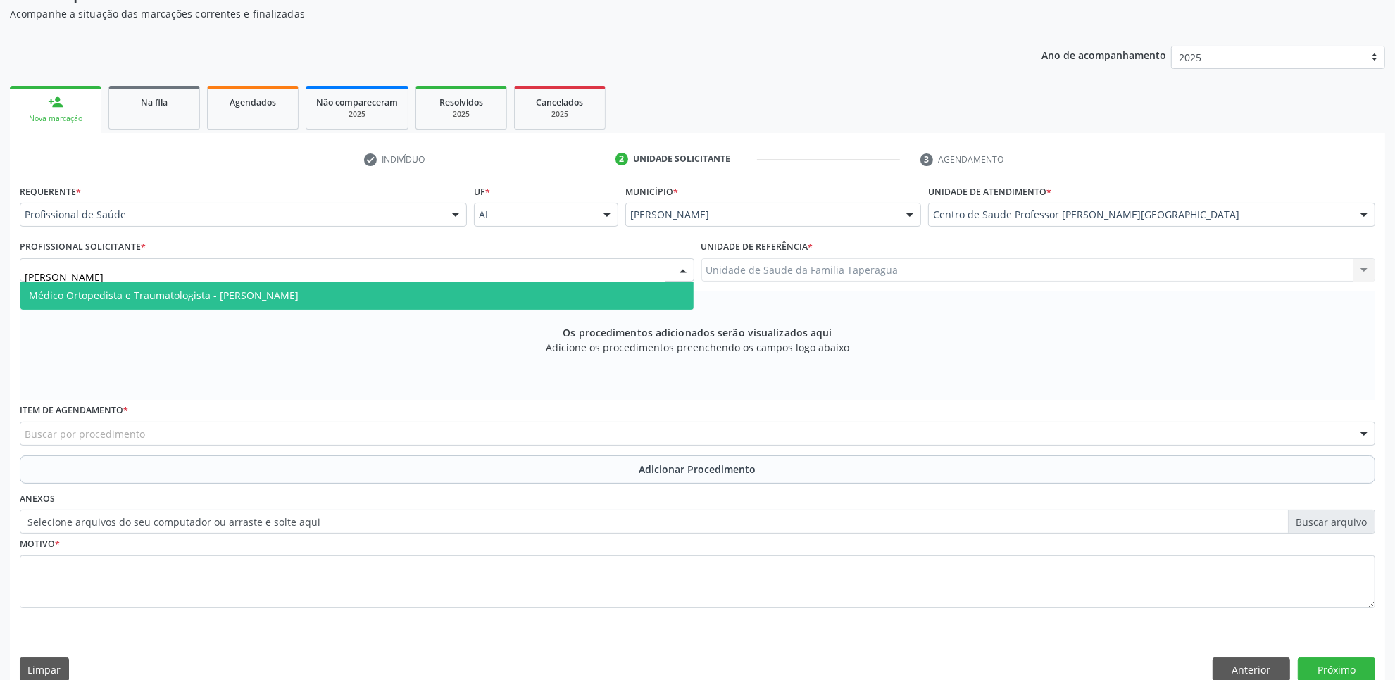
click at [504, 296] on span "Médico Ortopedista e Traumatologista - [PERSON_NAME]" at bounding box center [356, 296] width 673 height 28
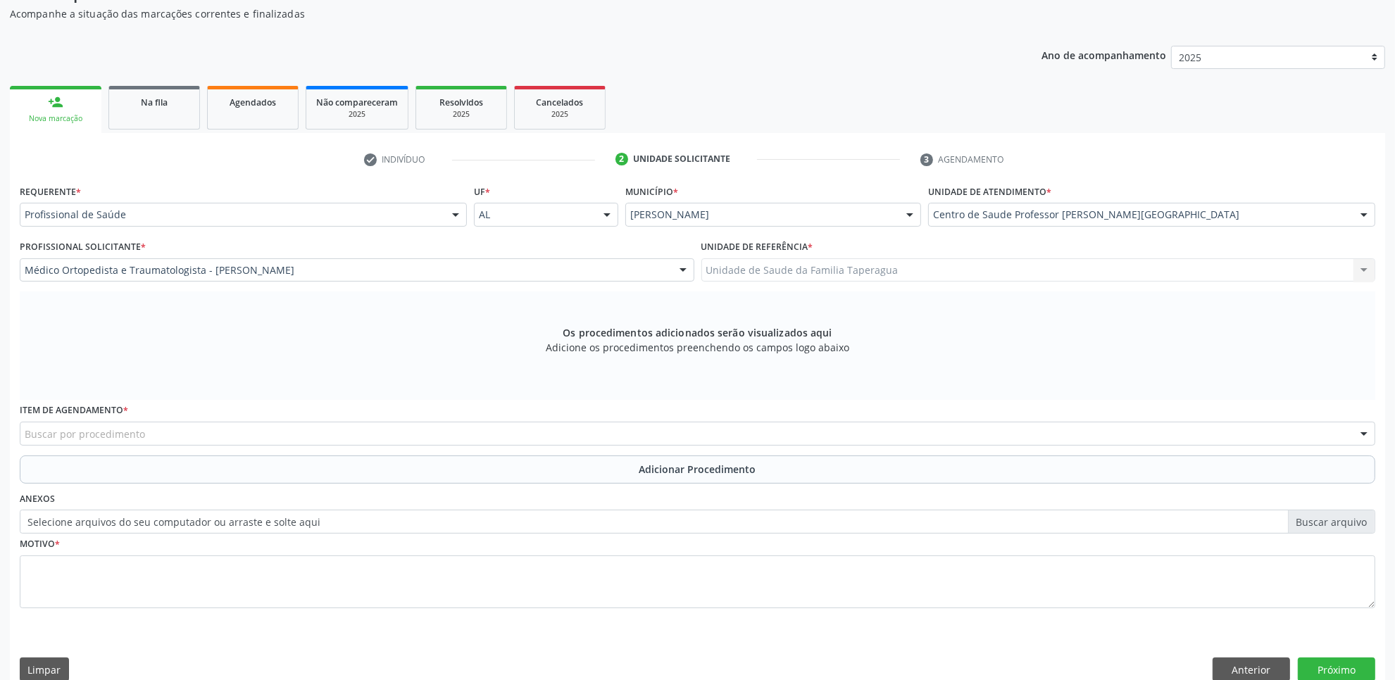
click at [460, 434] on div "Buscar por procedimento" at bounding box center [697, 434] width 1355 height 24
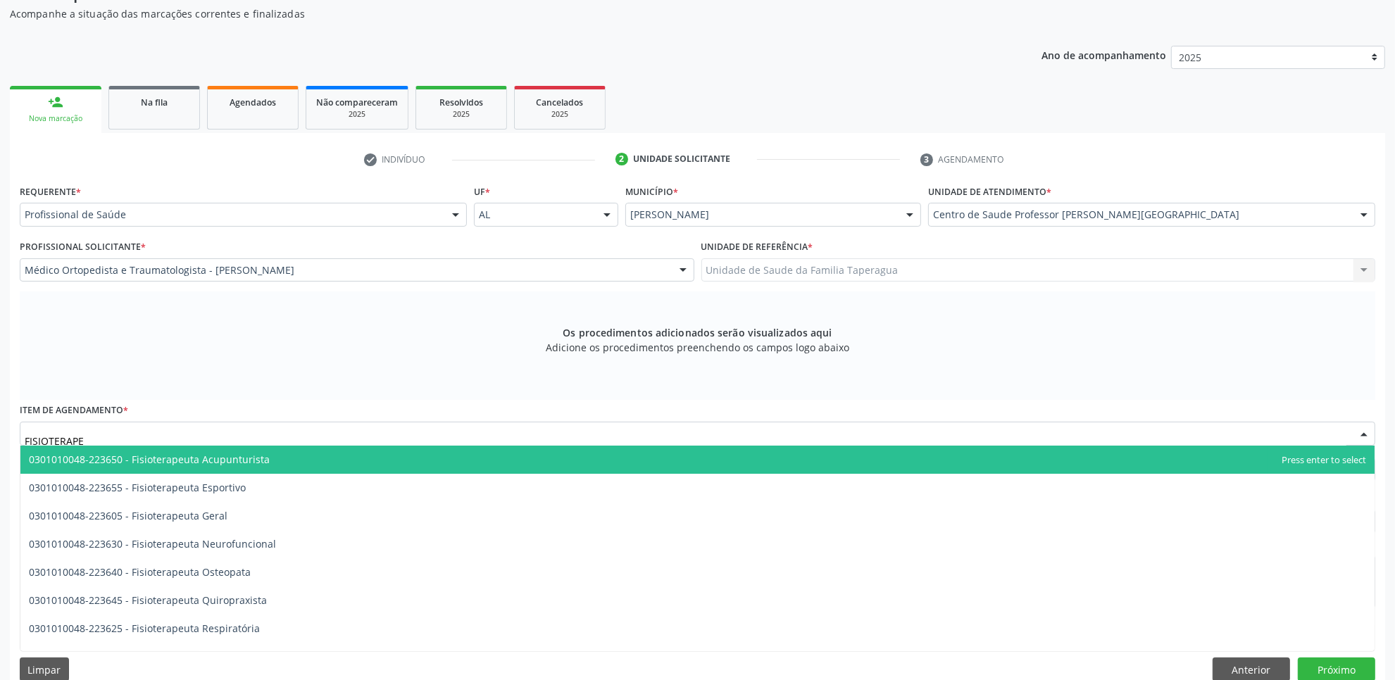
type input "FISIOTERAPEU"
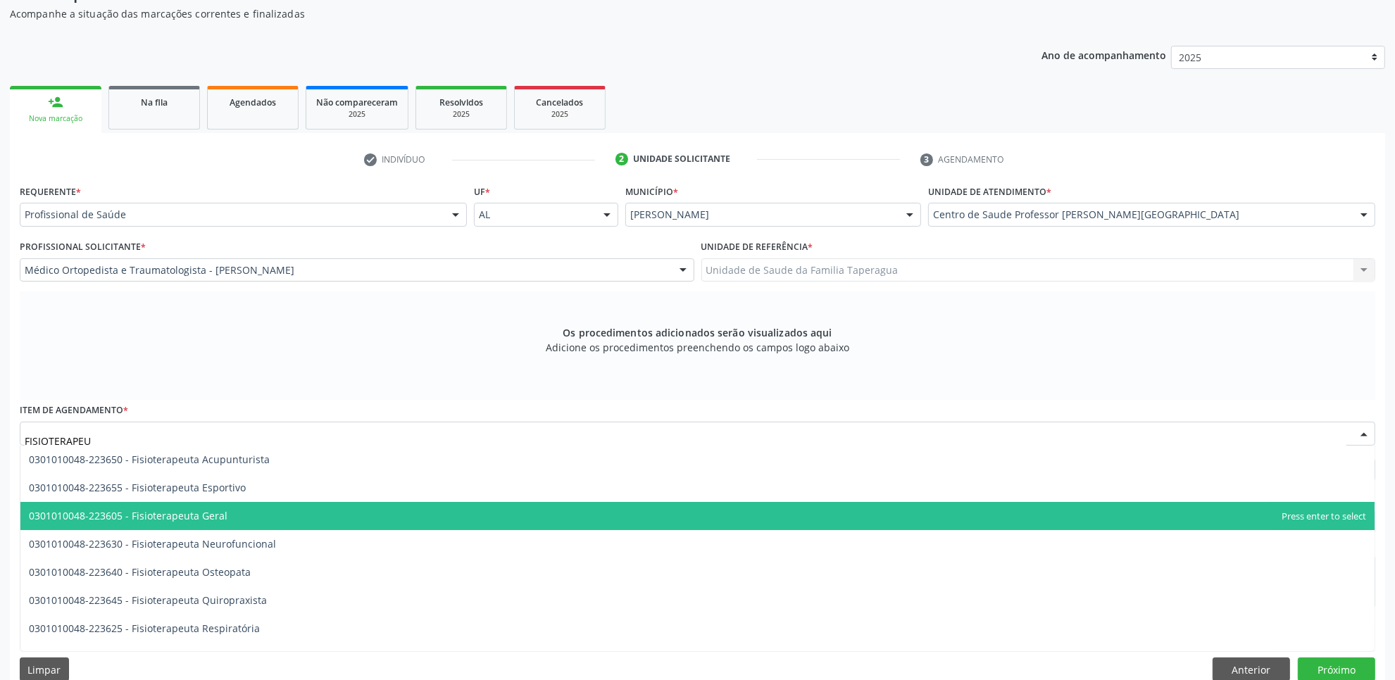
click at [433, 510] on span "0301010048-223605 - Fisioterapeuta Geral" at bounding box center [697, 516] width 1354 height 28
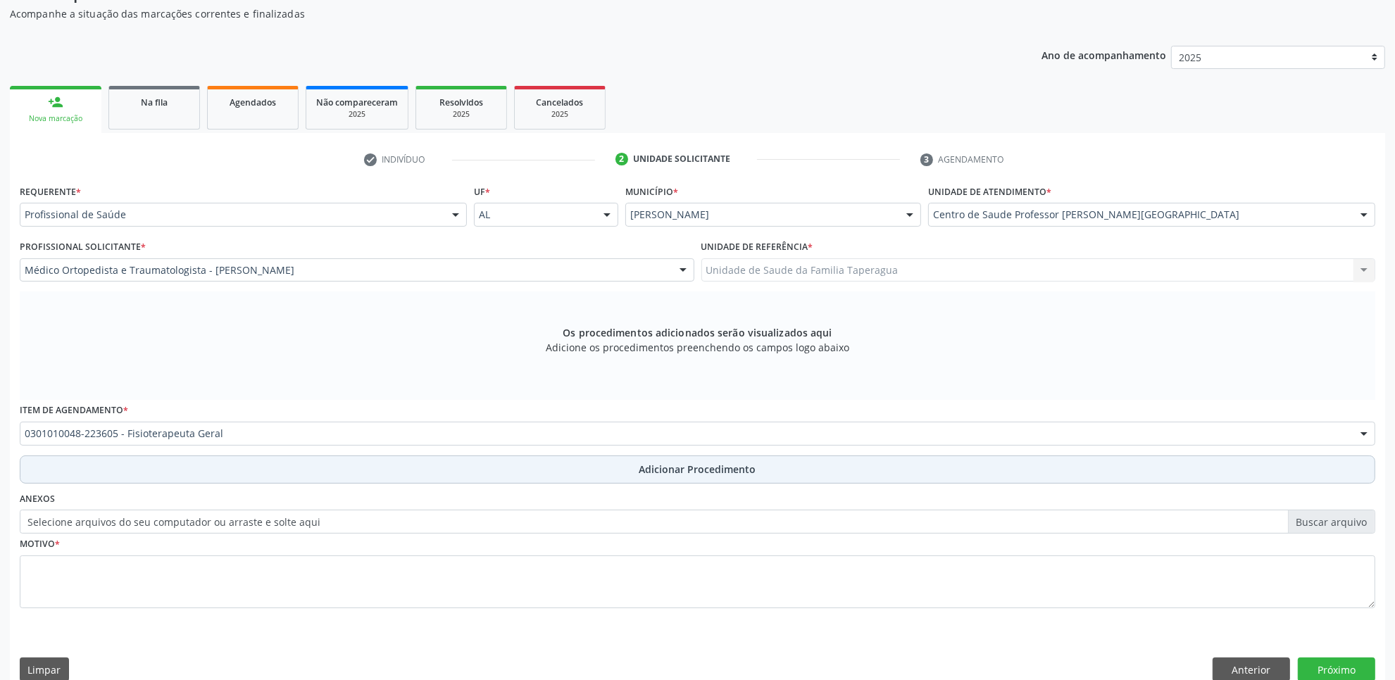
click at [465, 462] on button "Adicionar Procedimento" at bounding box center [697, 470] width 1355 height 28
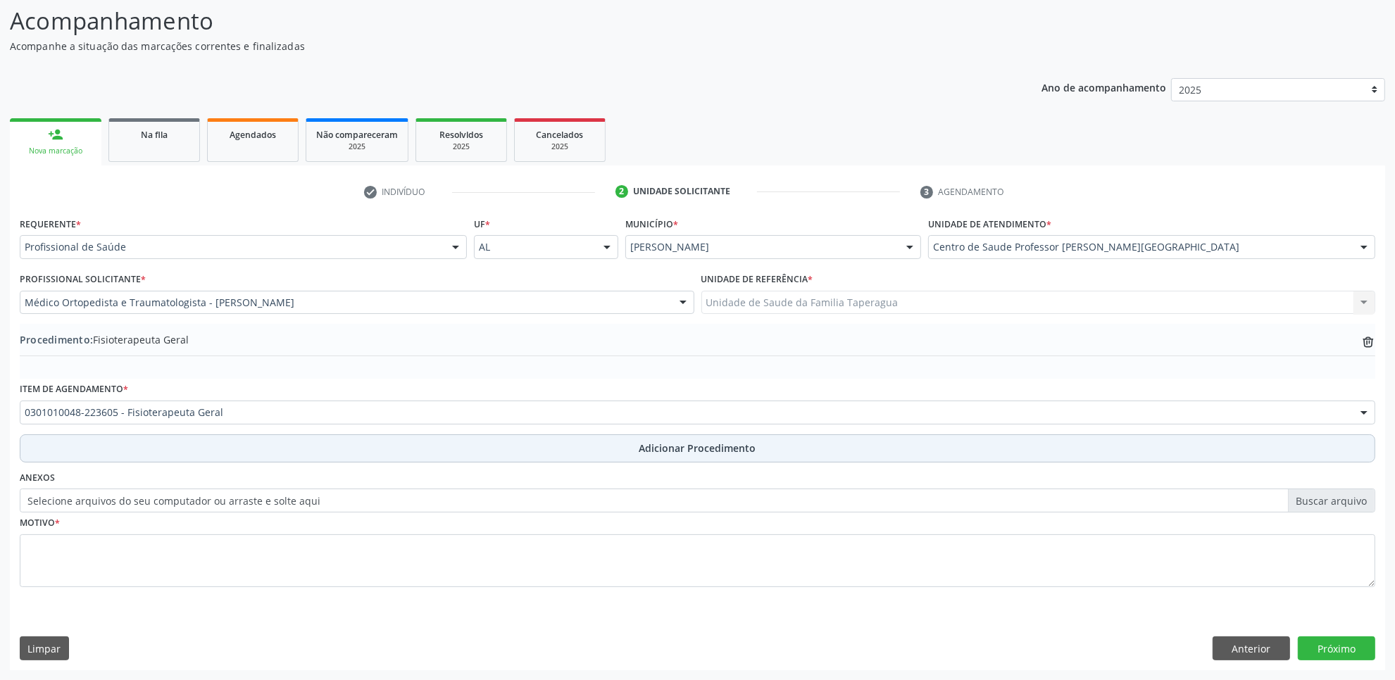
scroll to position [113, 0]
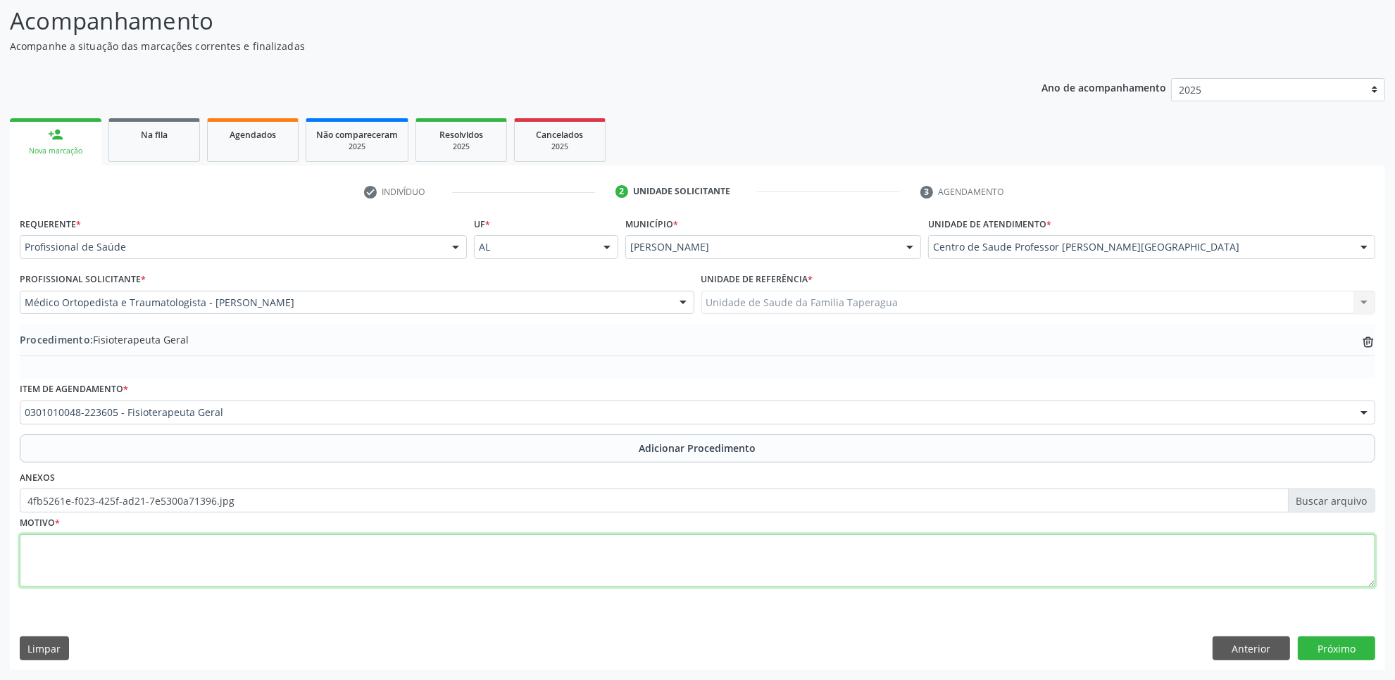
click at [333, 569] on textarea at bounding box center [697, 561] width 1355 height 54
type textarea "LESÃO MANGUITO ROTADOR"
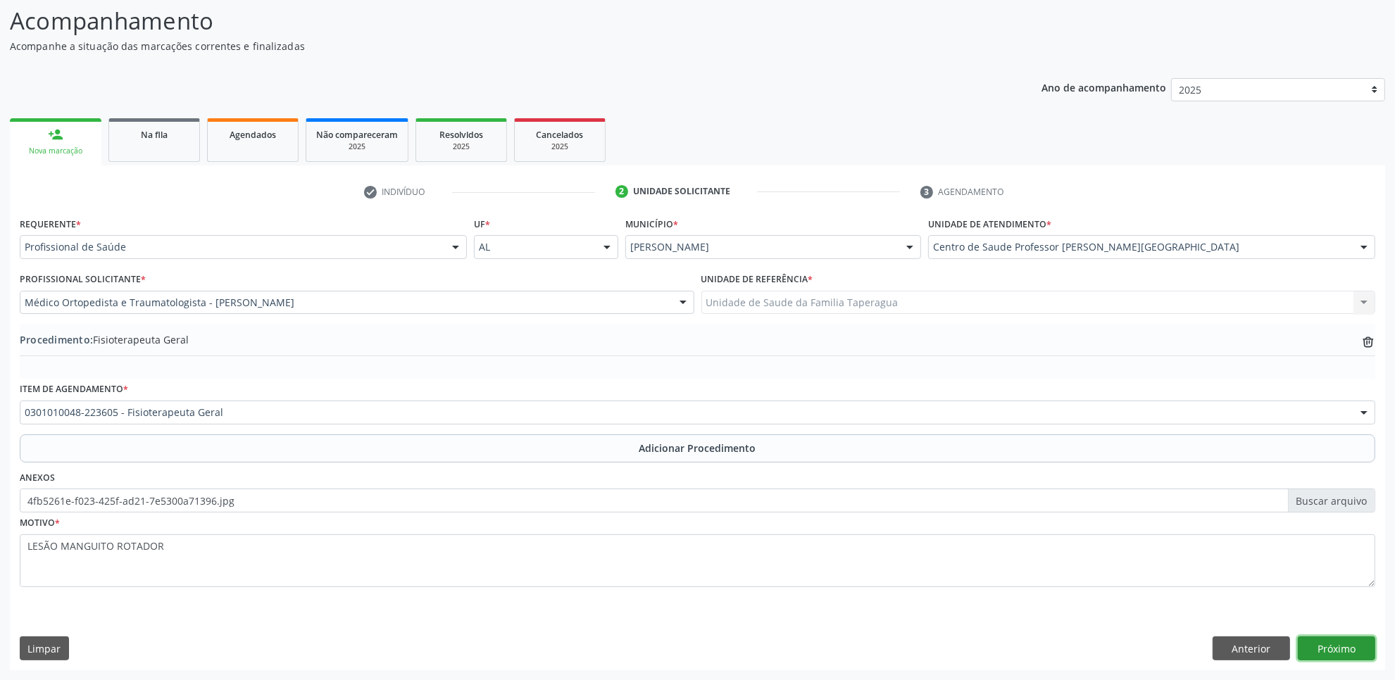
click at [1357, 653] on button "Próximo" at bounding box center [1336, 648] width 77 height 24
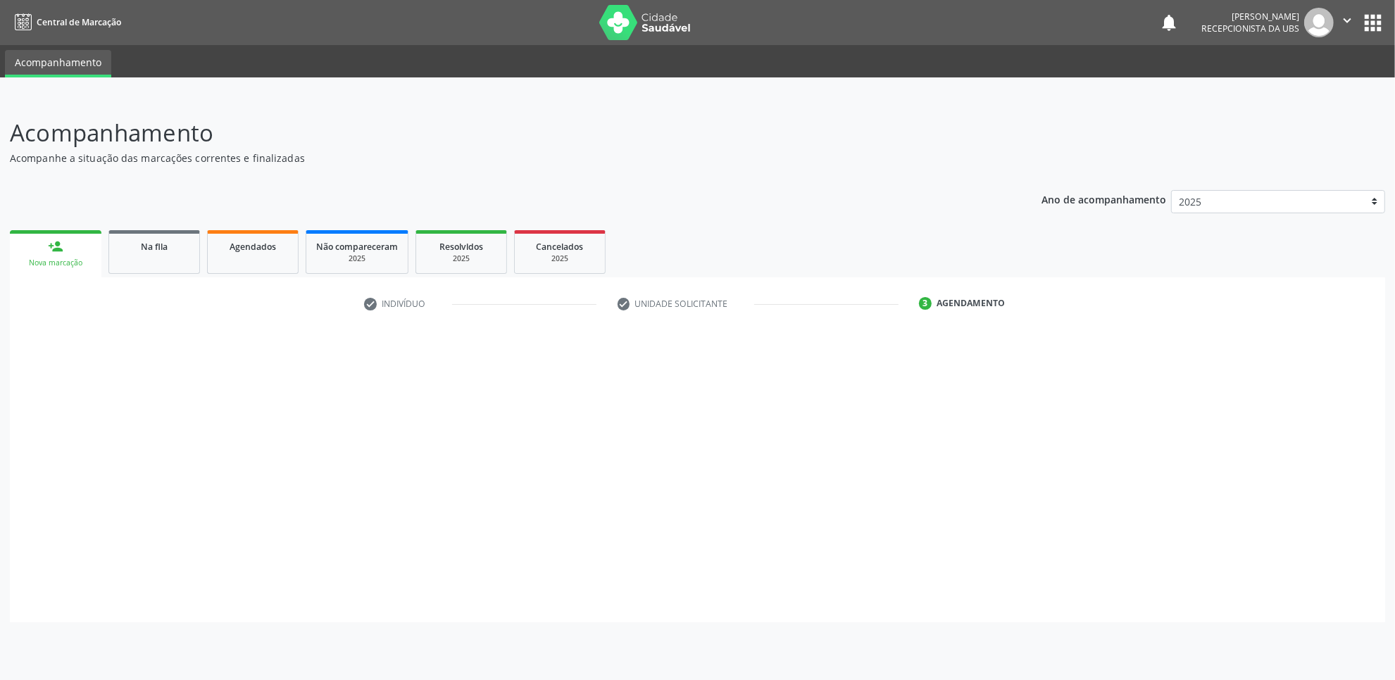
scroll to position [0, 0]
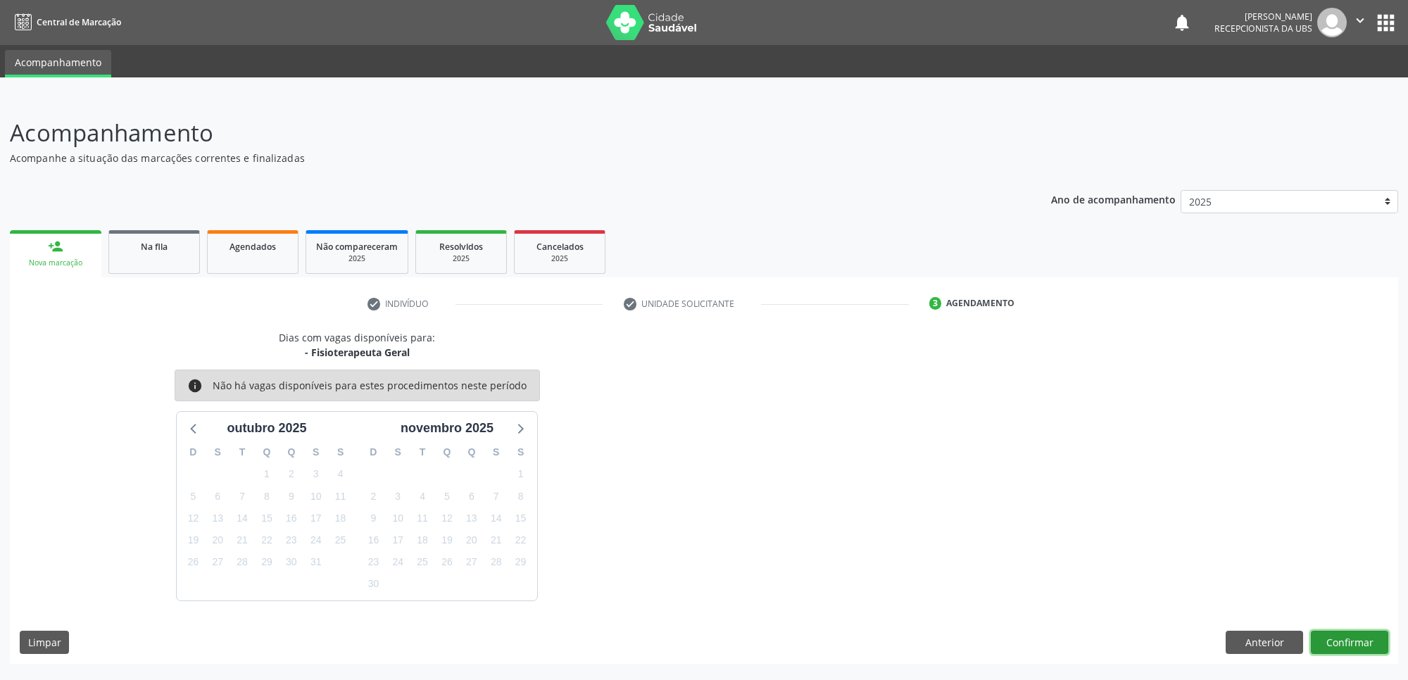
click at [1350, 639] on button "Confirmar" at bounding box center [1349, 643] width 77 height 24
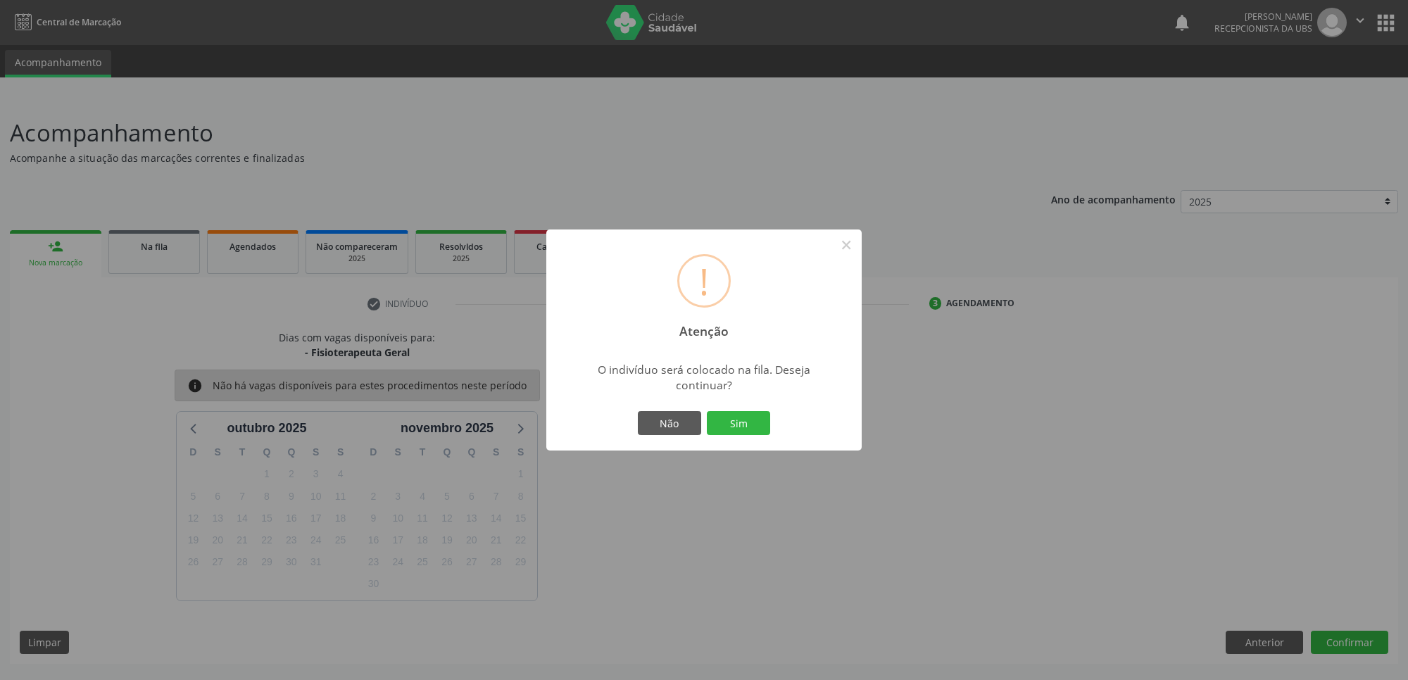
click at [707, 411] on button "Sim" at bounding box center [738, 423] width 63 height 24
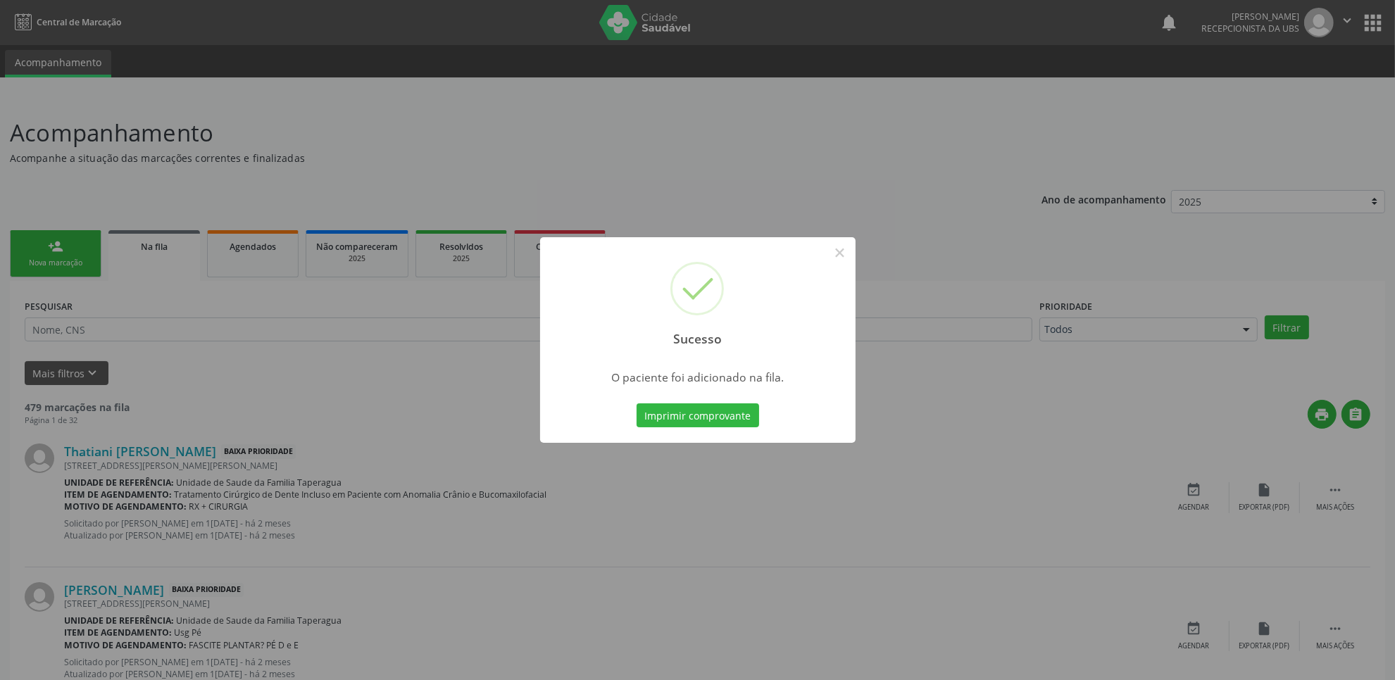
click at [935, 333] on div "Sucesso × O paciente foi adicionado na fila. Imprimir comprovante Cancel" at bounding box center [697, 340] width 1395 height 680
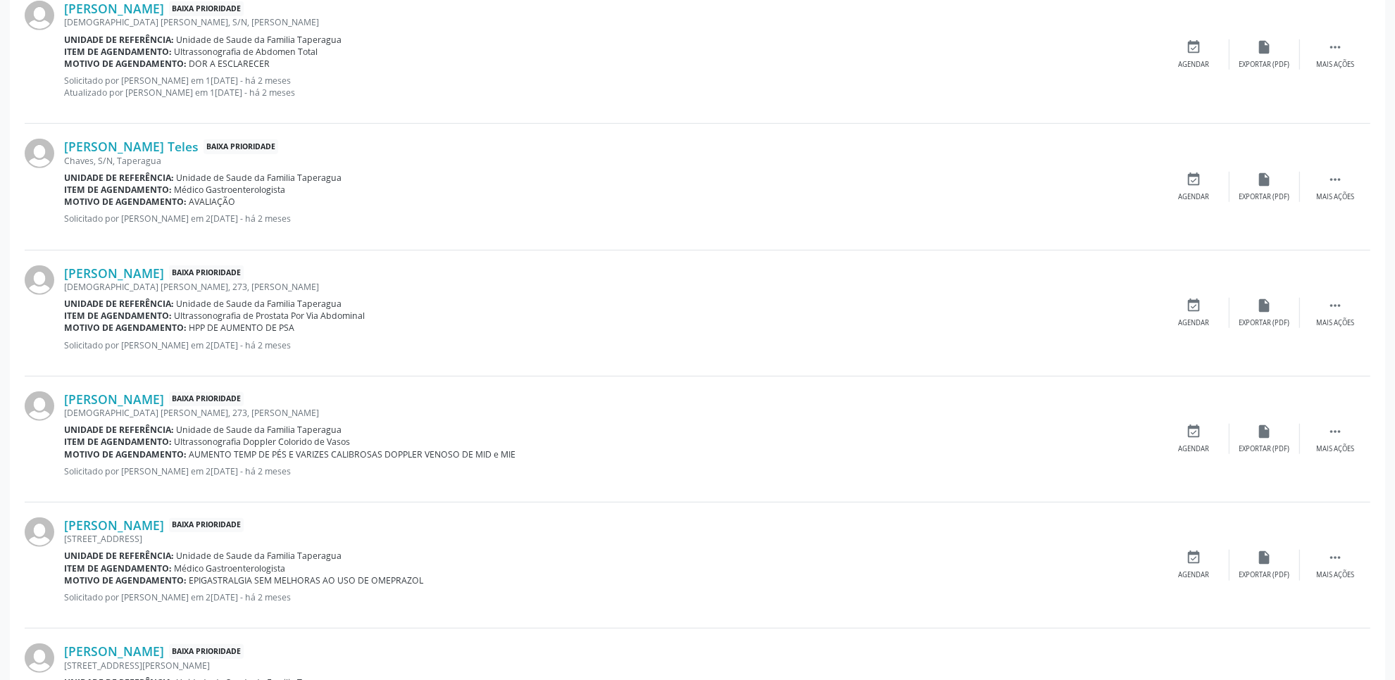
scroll to position [1792, 0]
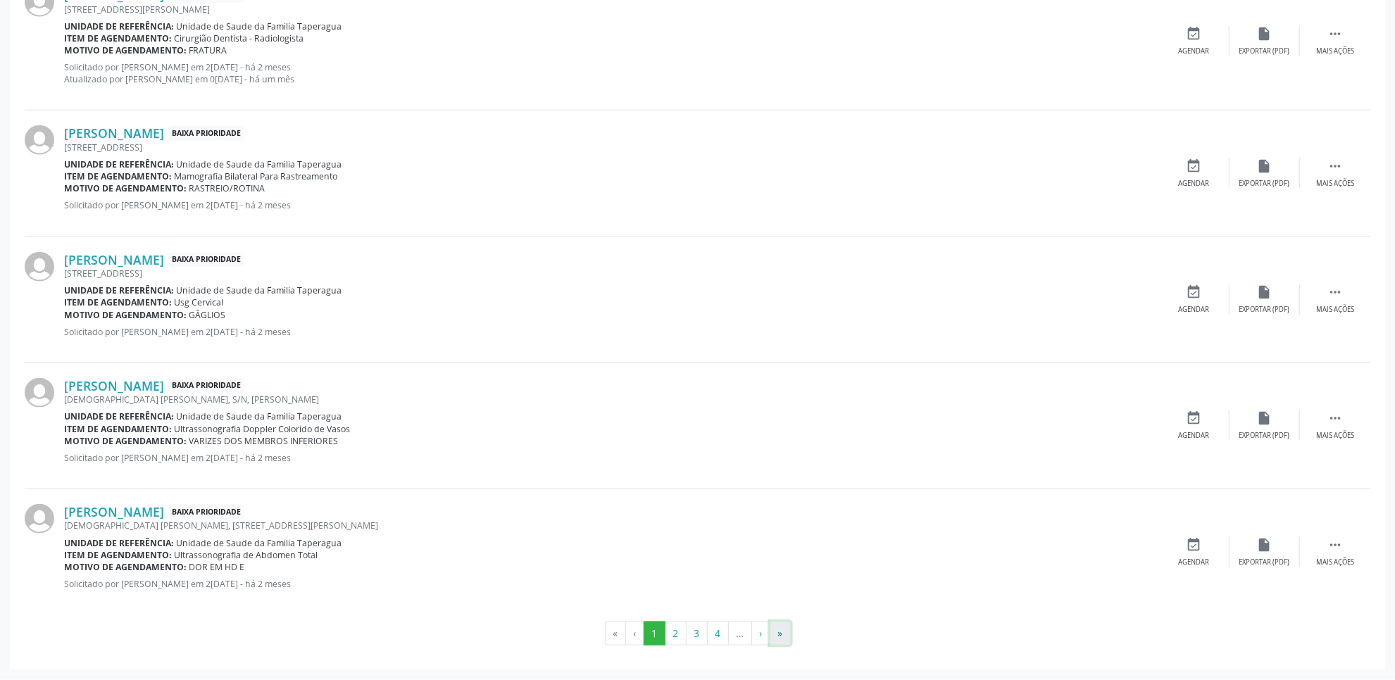
click at [783, 627] on button "»" at bounding box center [780, 634] width 21 height 24
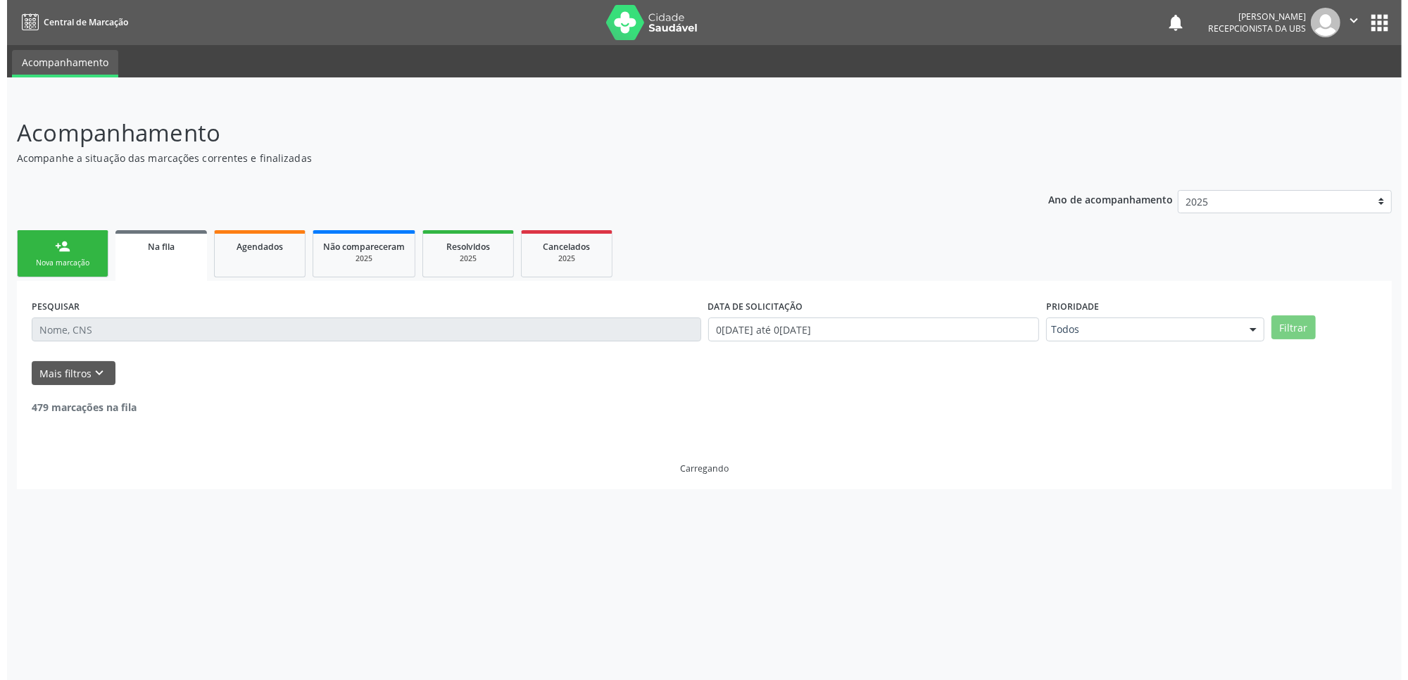
scroll to position [0, 0]
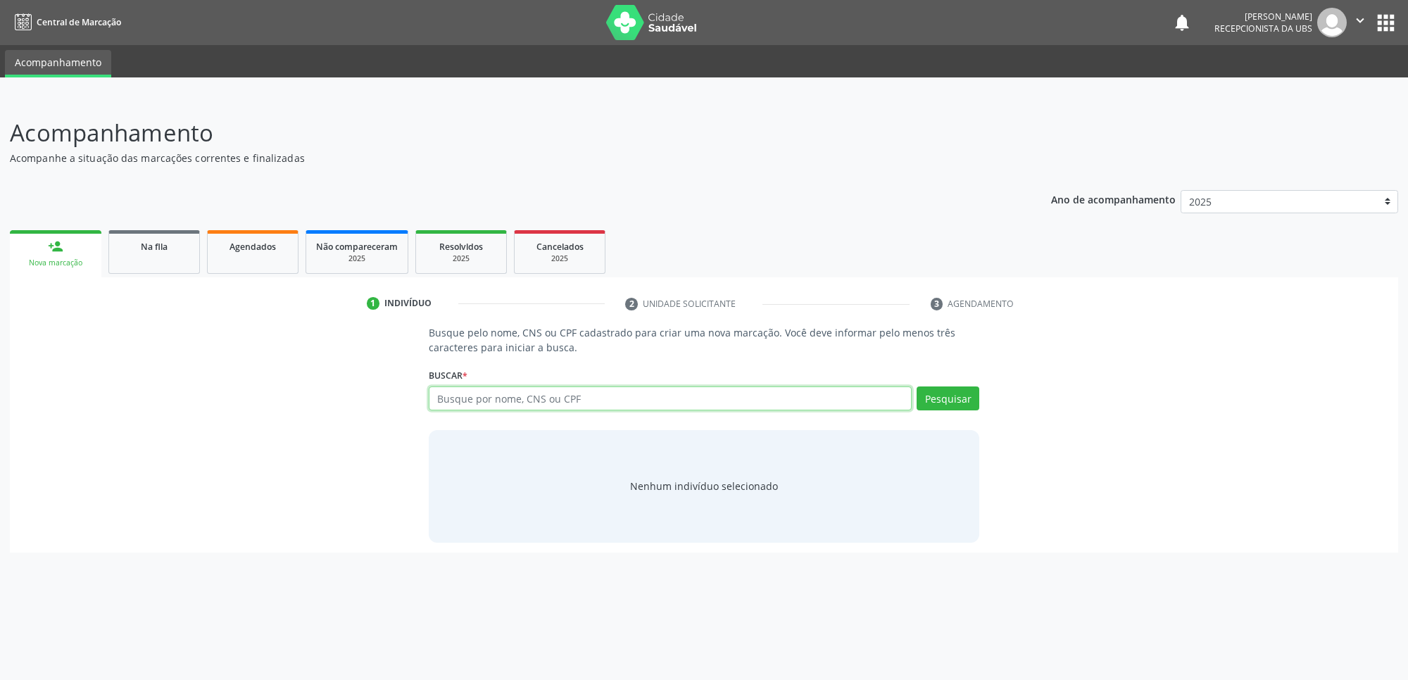
paste input "704309517015792"
type input "704309517015792"
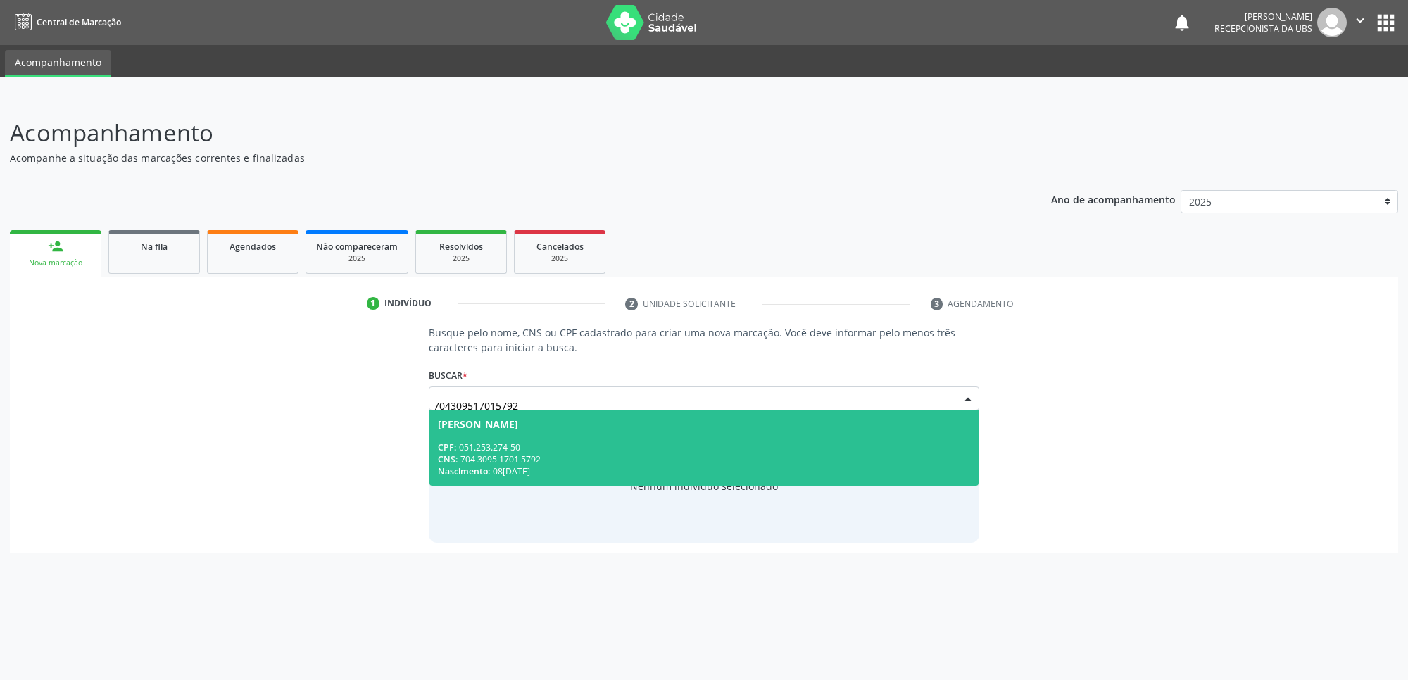
click at [585, 439] on span "[PERSON_NAME] CPF: 051.253.274-50 CNS: 704 3095 1701 5792 Nascimento: 0[DATE]" at bounding box center [703, 447] width 549 height 75
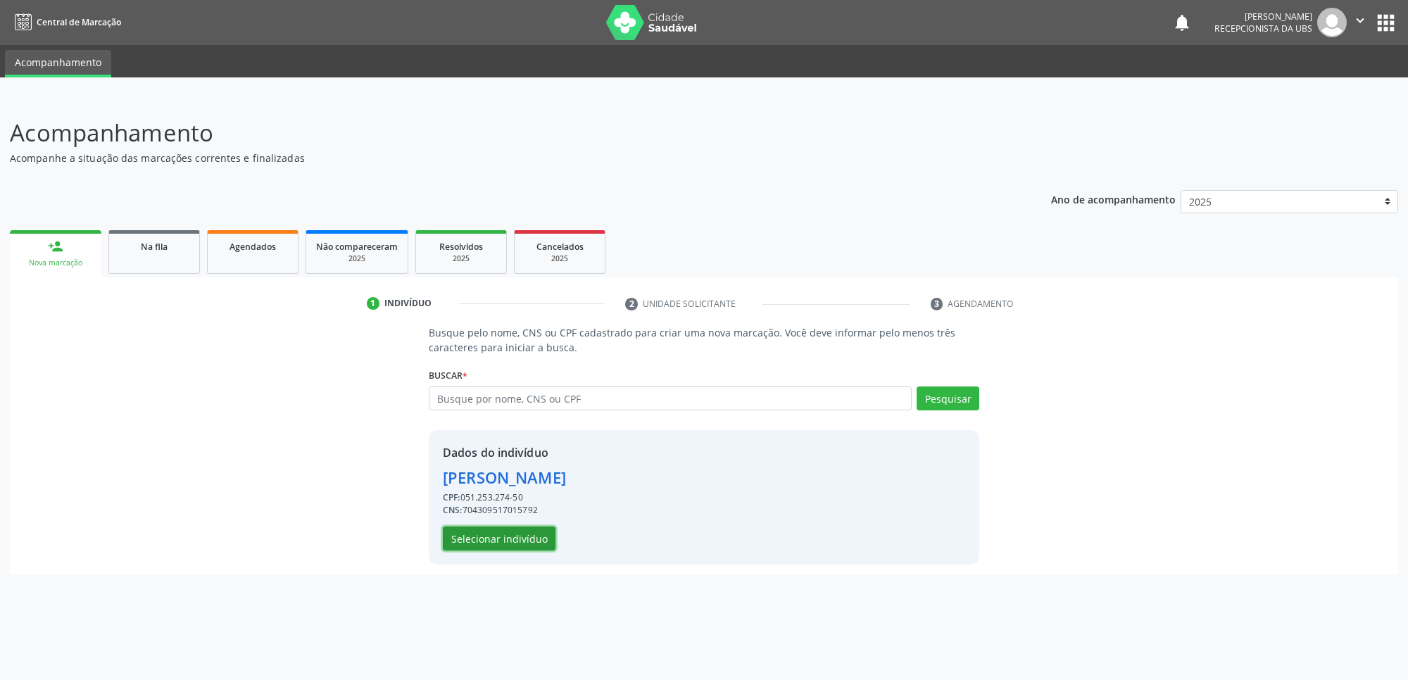
click at [536, 542] on button "Selecionar indivíduo" at bounding box center [499, 539] width 113 height 24
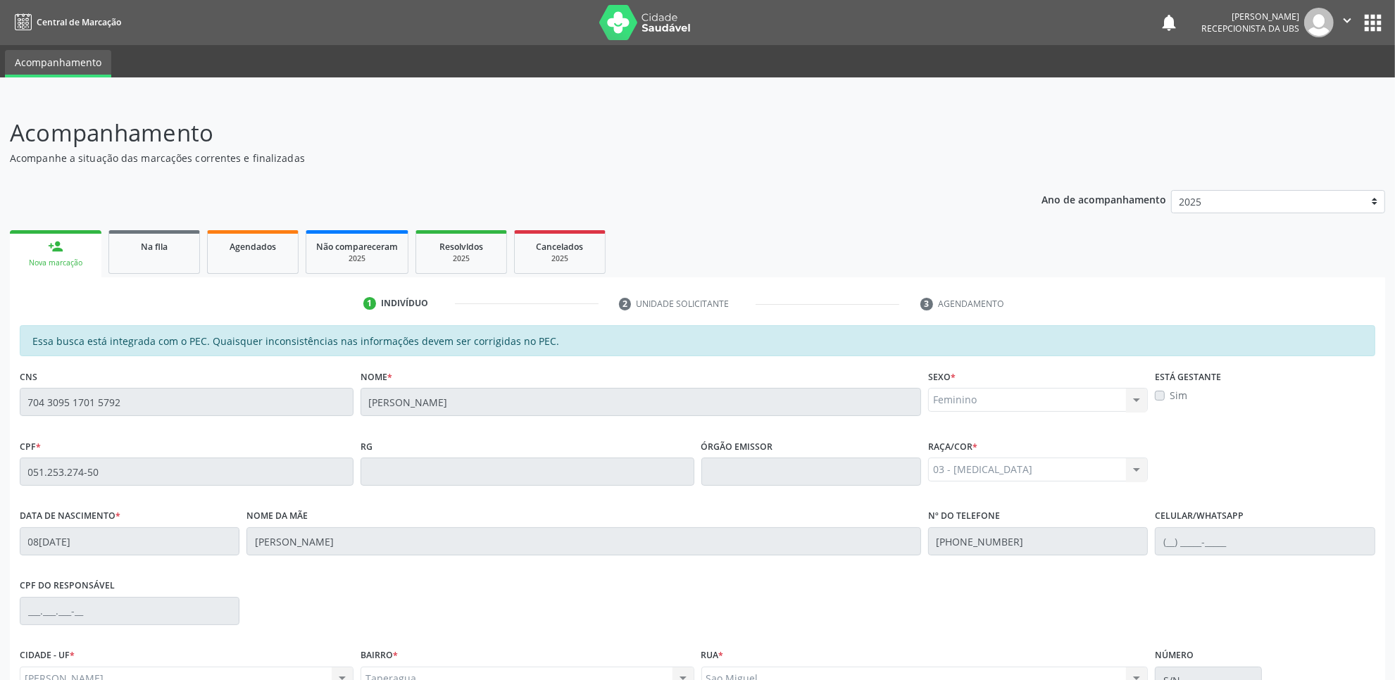
scroll to position [144, 0]
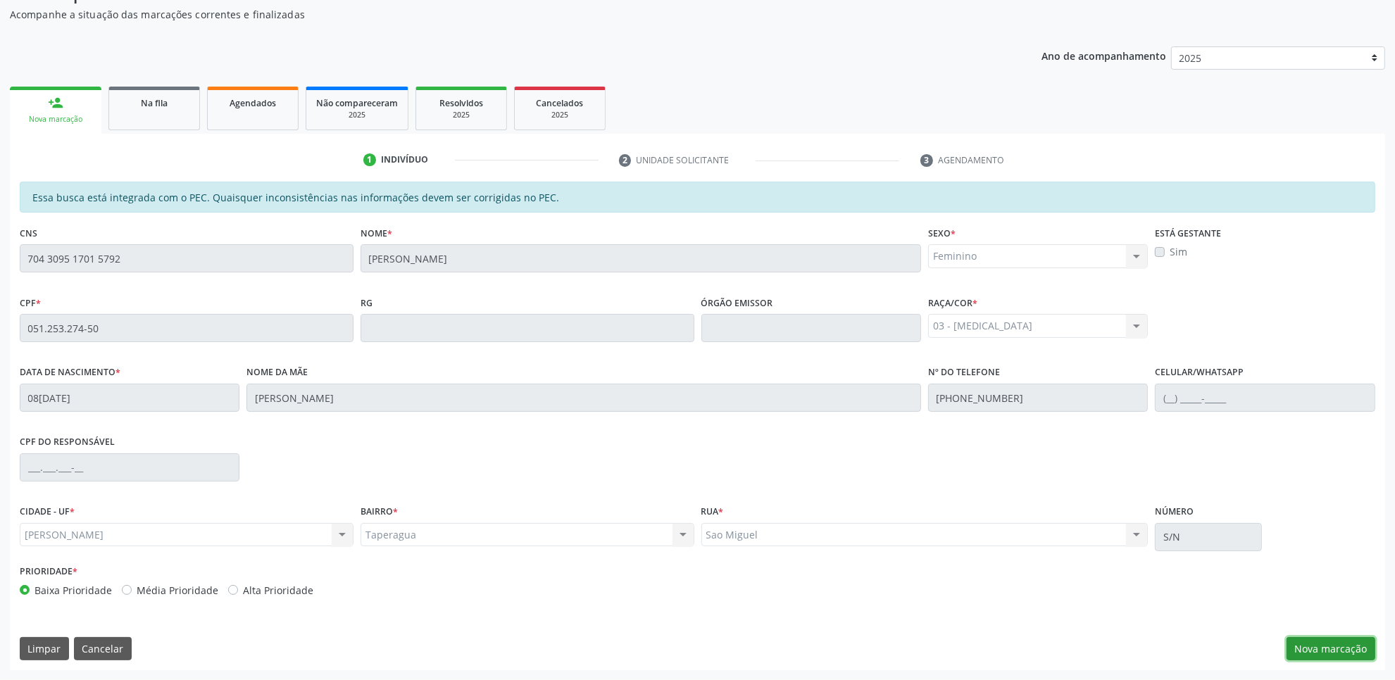
click at [1332, 653] on button "Nova marcação" at bounding box center [1330, 649] width 89 height 24
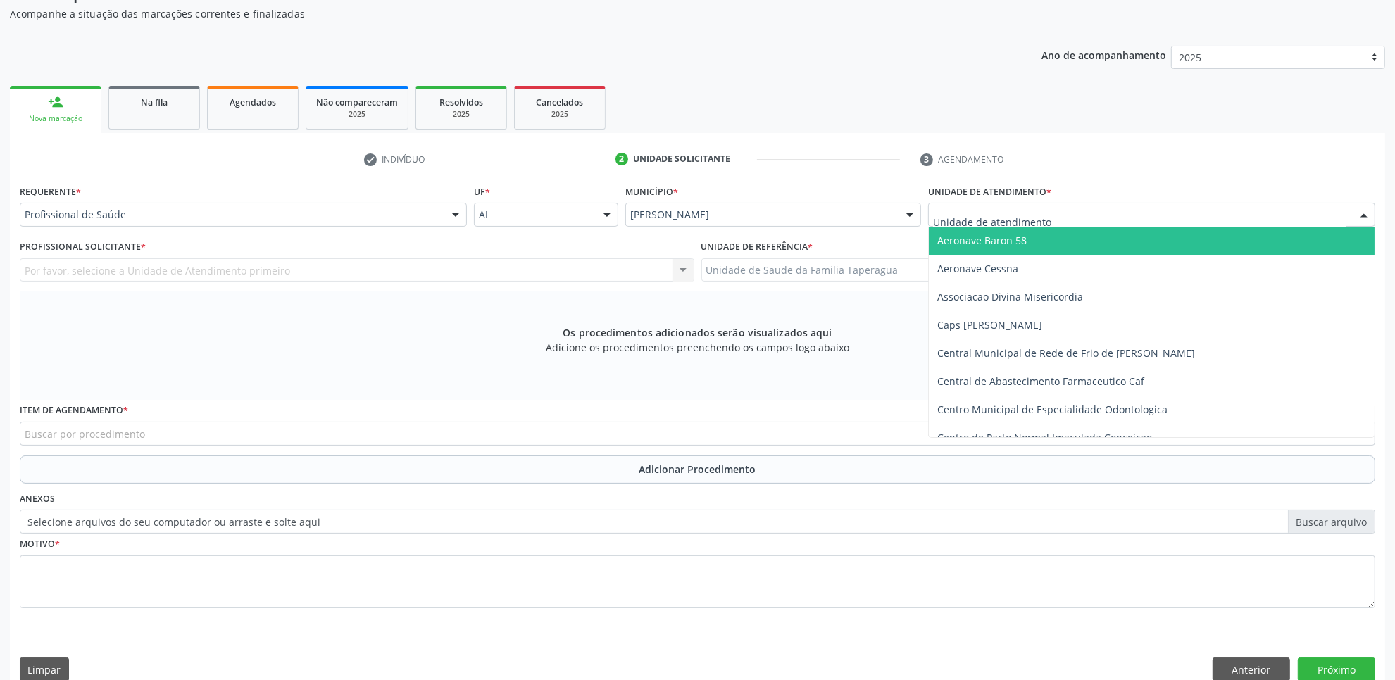
click at [1078, 215] on div at bounding box center [1151, 215] width 447 height 24
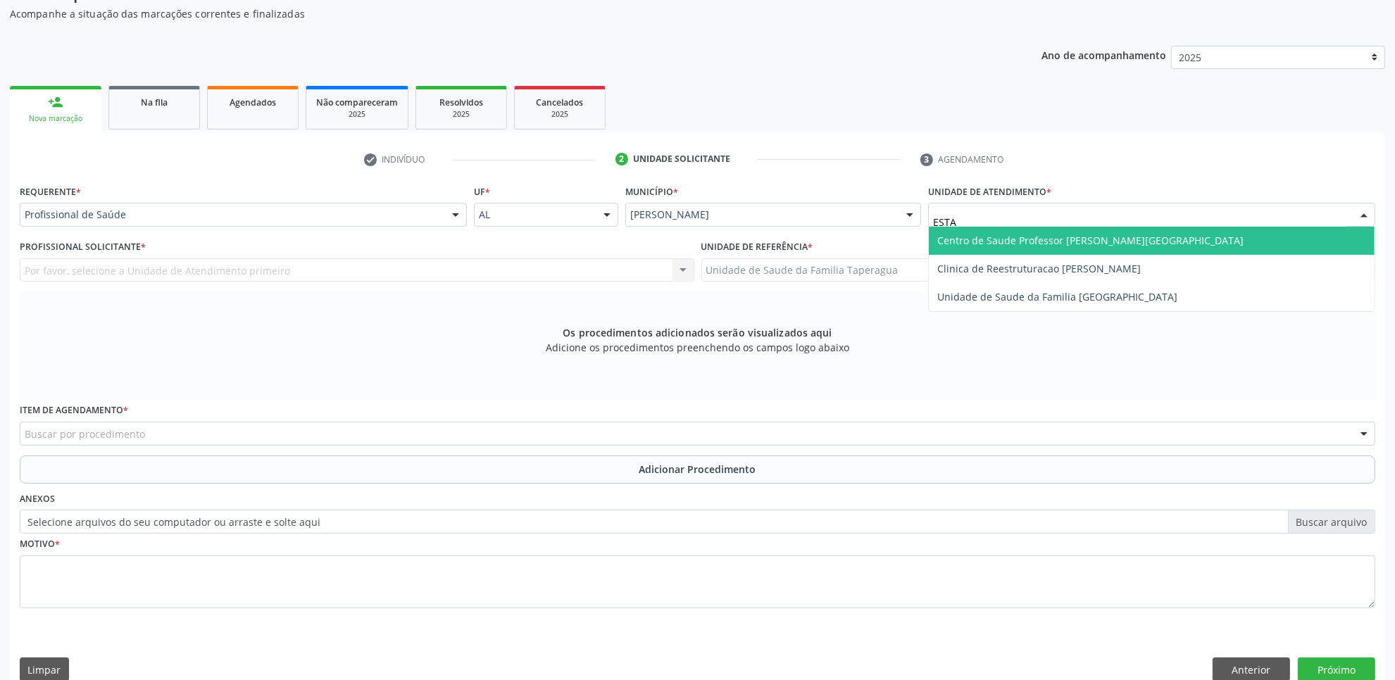
type input "ESTAC"
click at [1081, 239] on span "Centro de Saude Professor [PERSON_NAME][GEOGRAPHIC_DATA]" at bounding box center [1090, 240] width 306 height 13
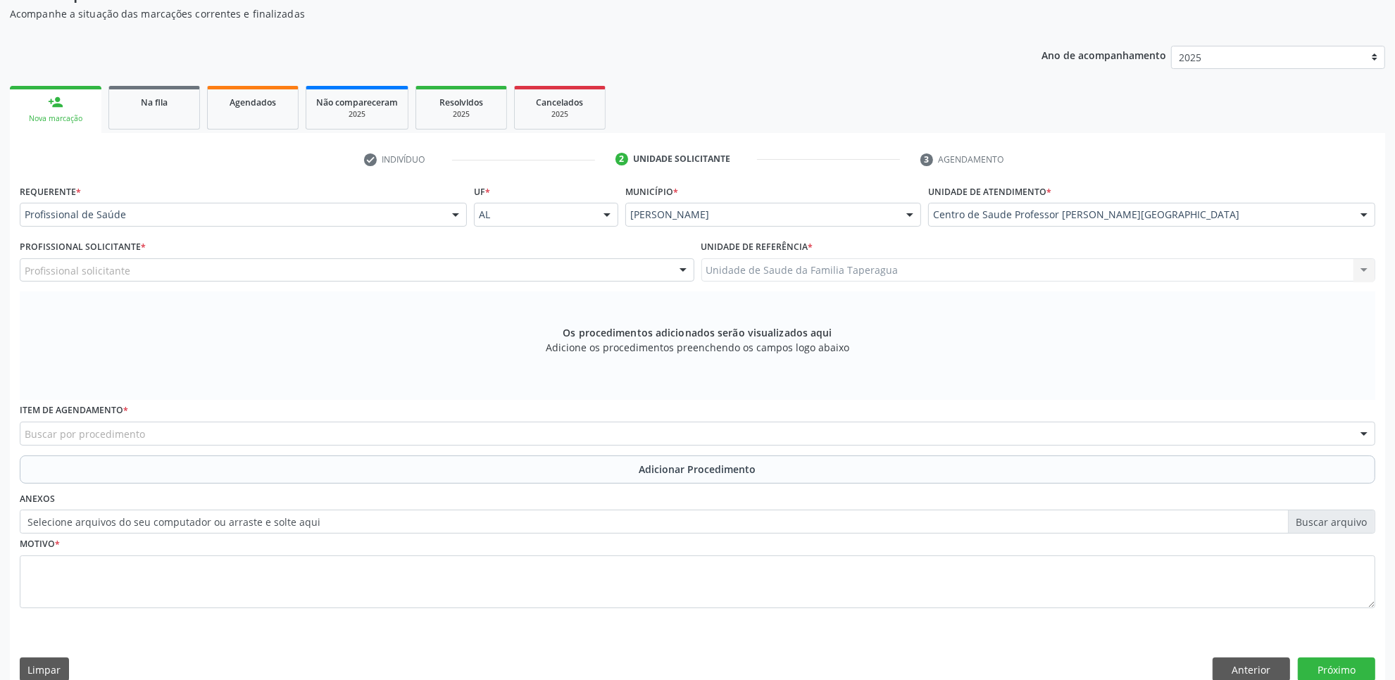
click at [458, 275] on div "Profissional solicitante" at bounding box center [357, 270] width 674 height 24
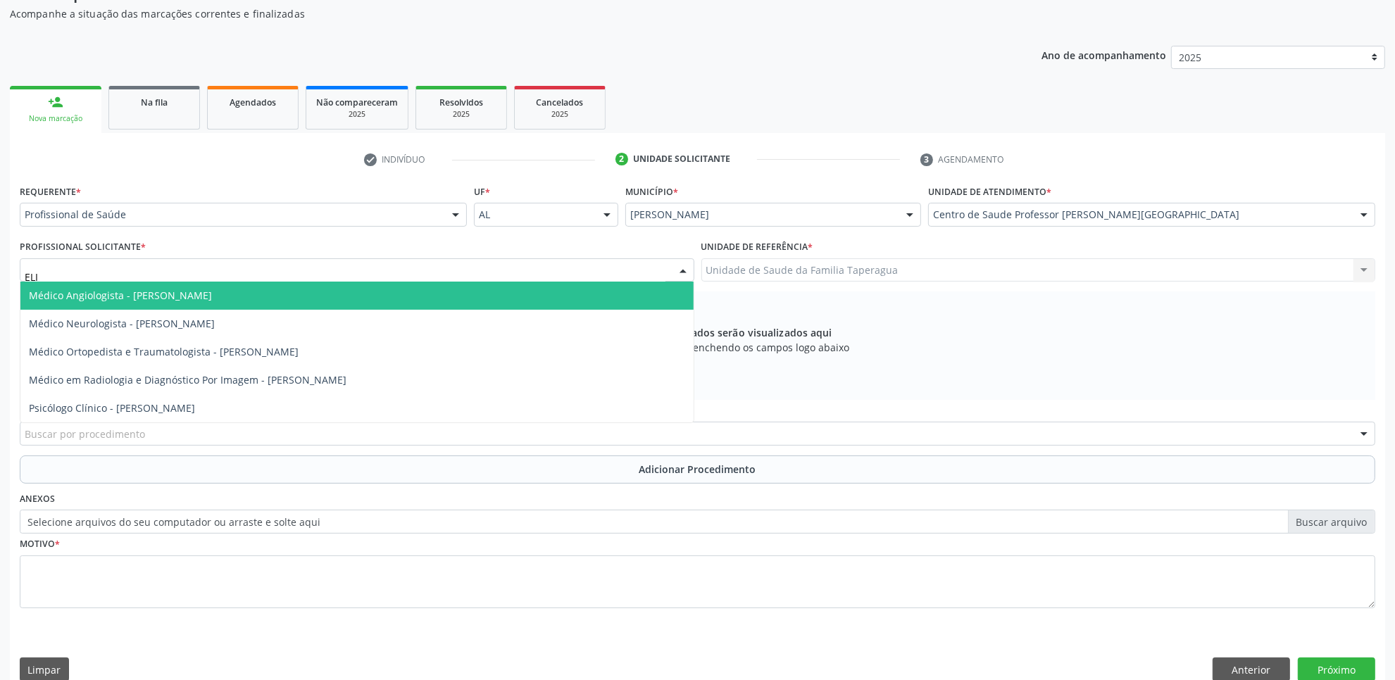
type input "[PERSON_NAME]"
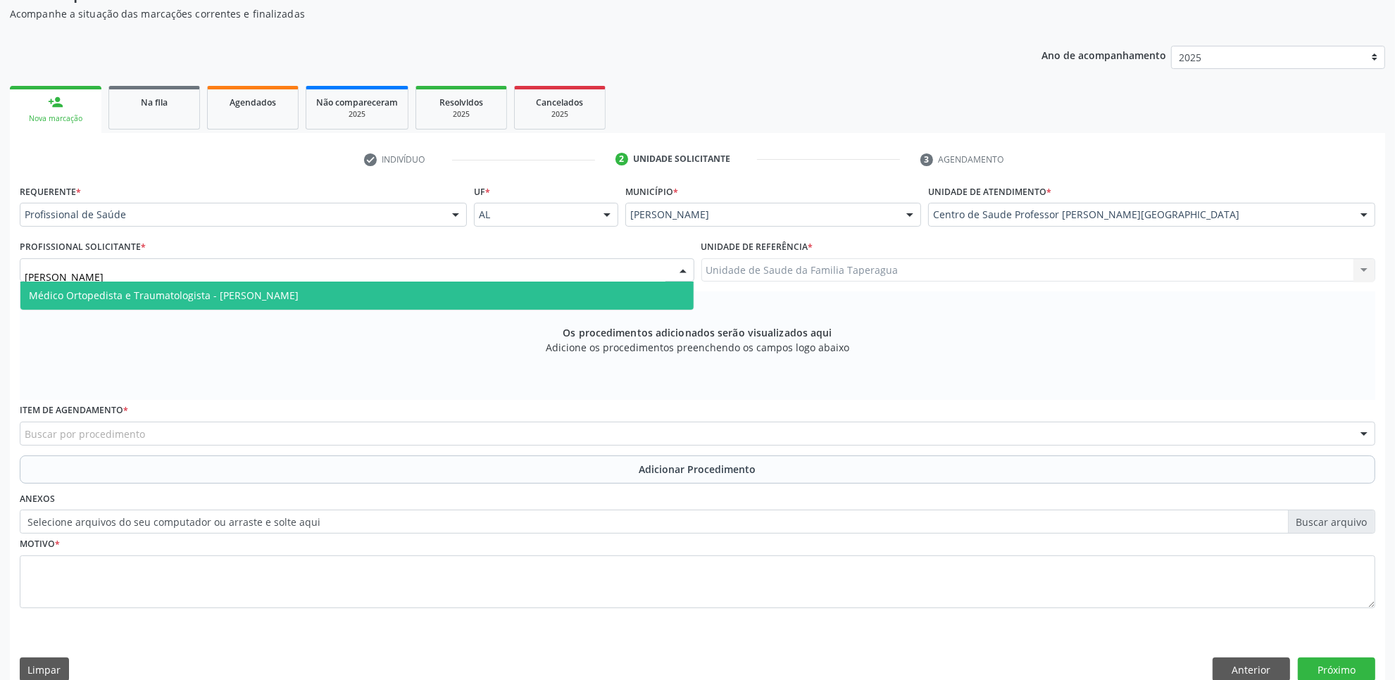
click at [458, 282] on span "Médico Ortopedista e Traumatologista - [PERSON_NAME]" at bounding box center [356, 296] width 673 height 28
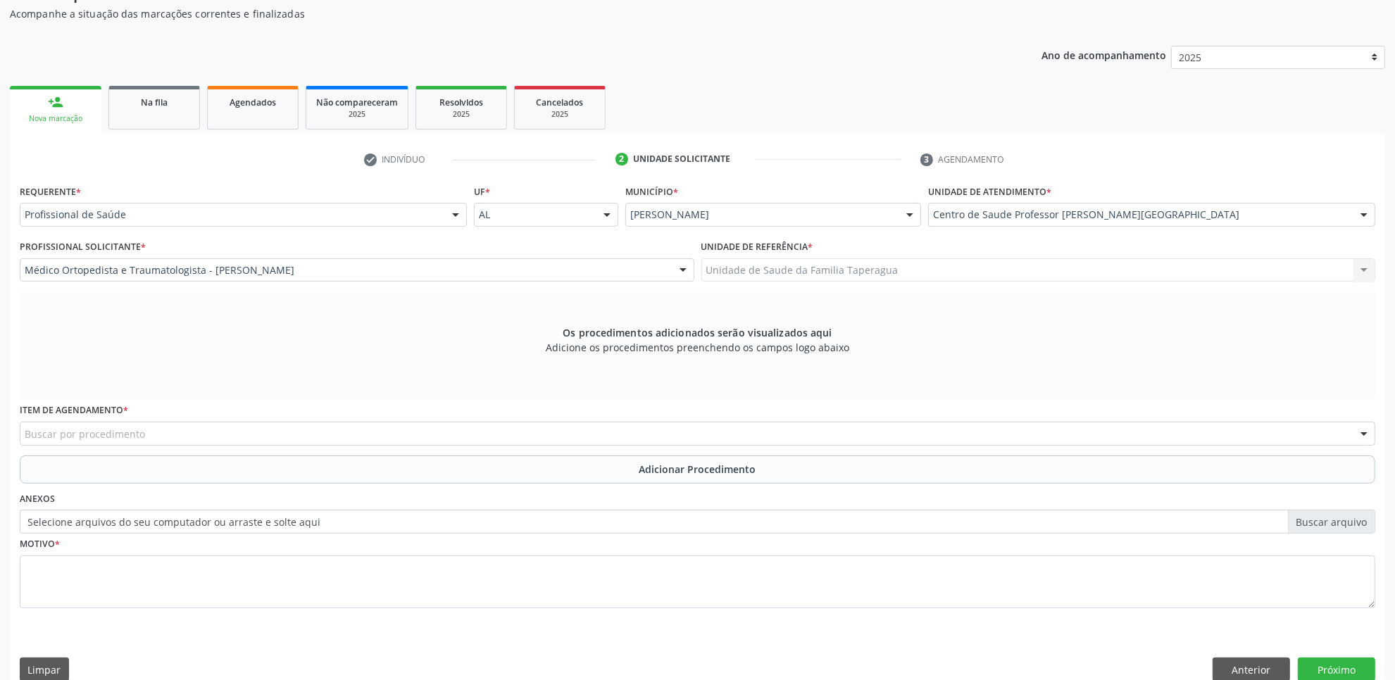
click at [501, 438] on div "Buscar por procedimento" at bounding box center [697, 434] width 1355 height 24
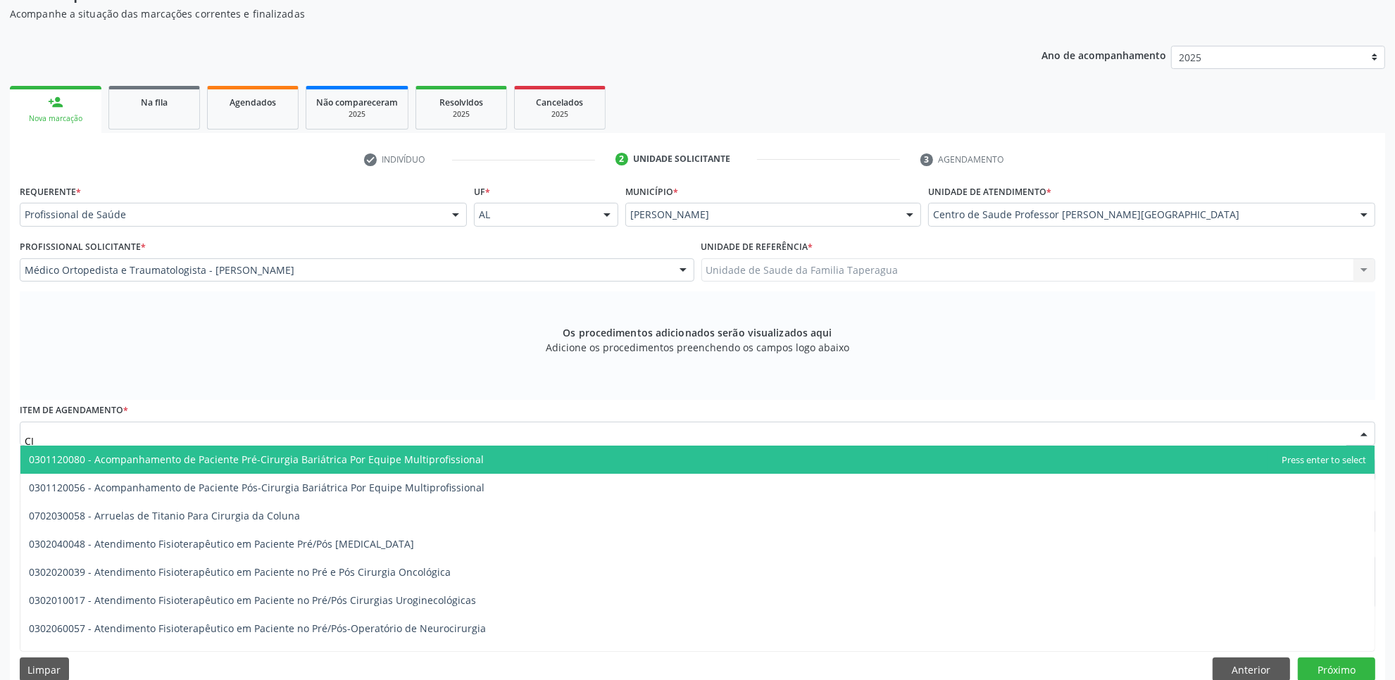
type input "C"
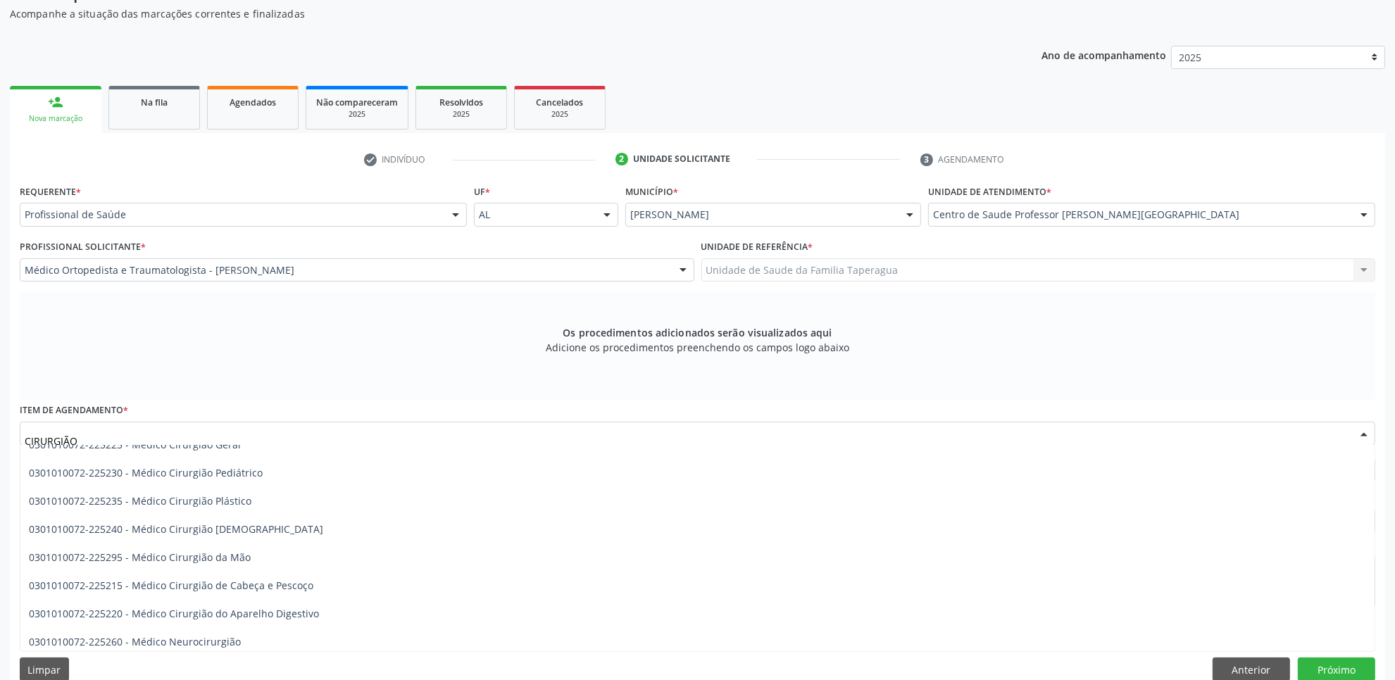
scroll to position [695, 0]
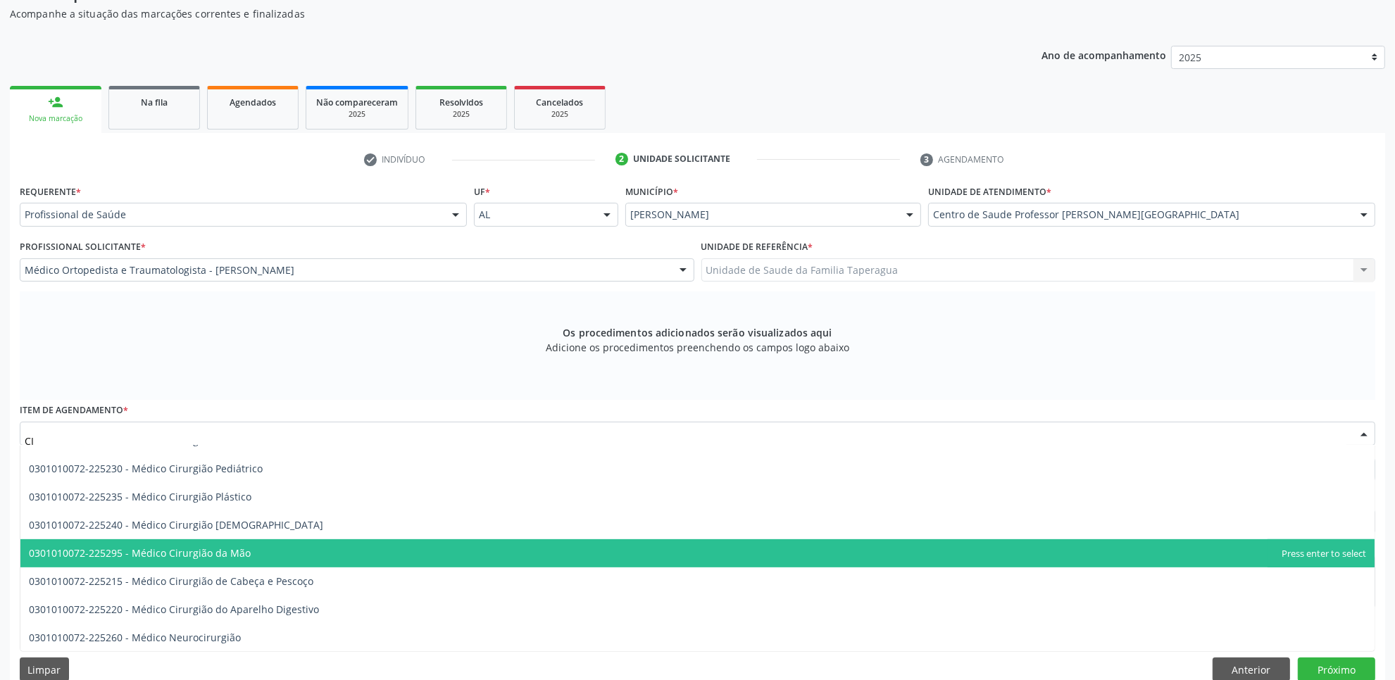
type input "C"
type input "0301010072"
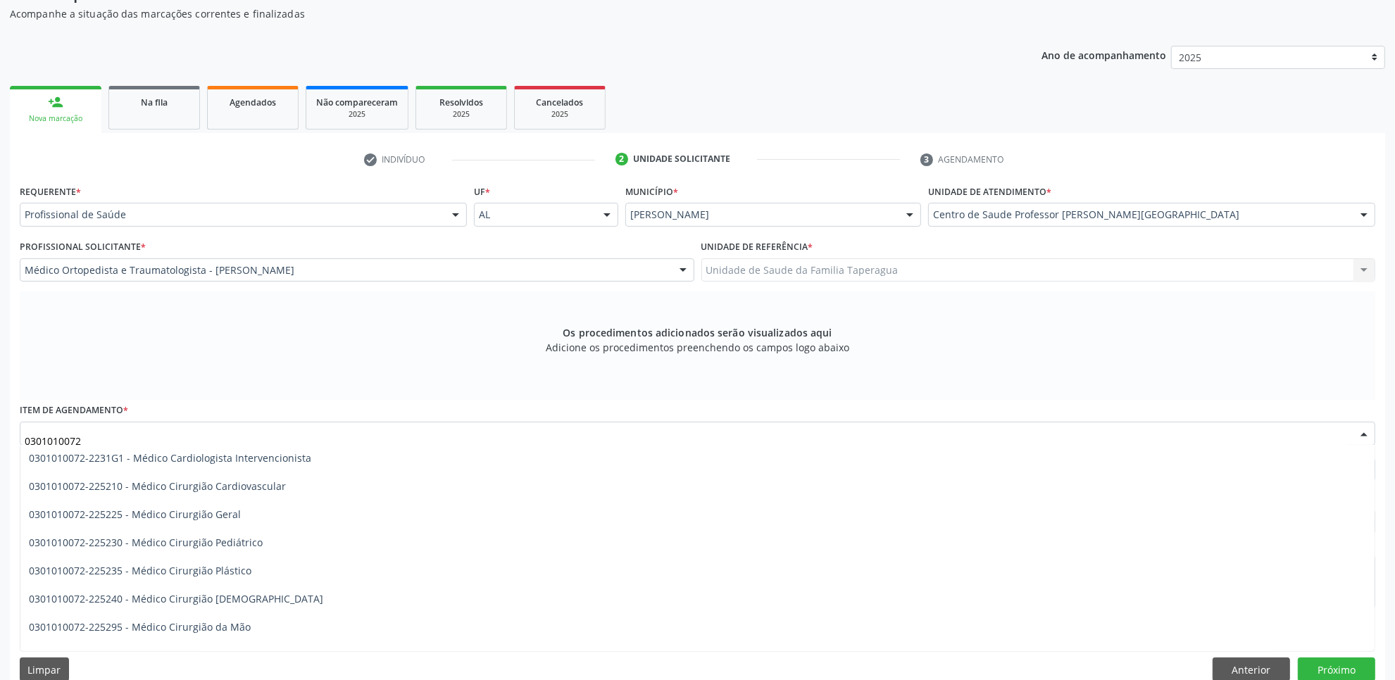
scroll to position [293, 0]
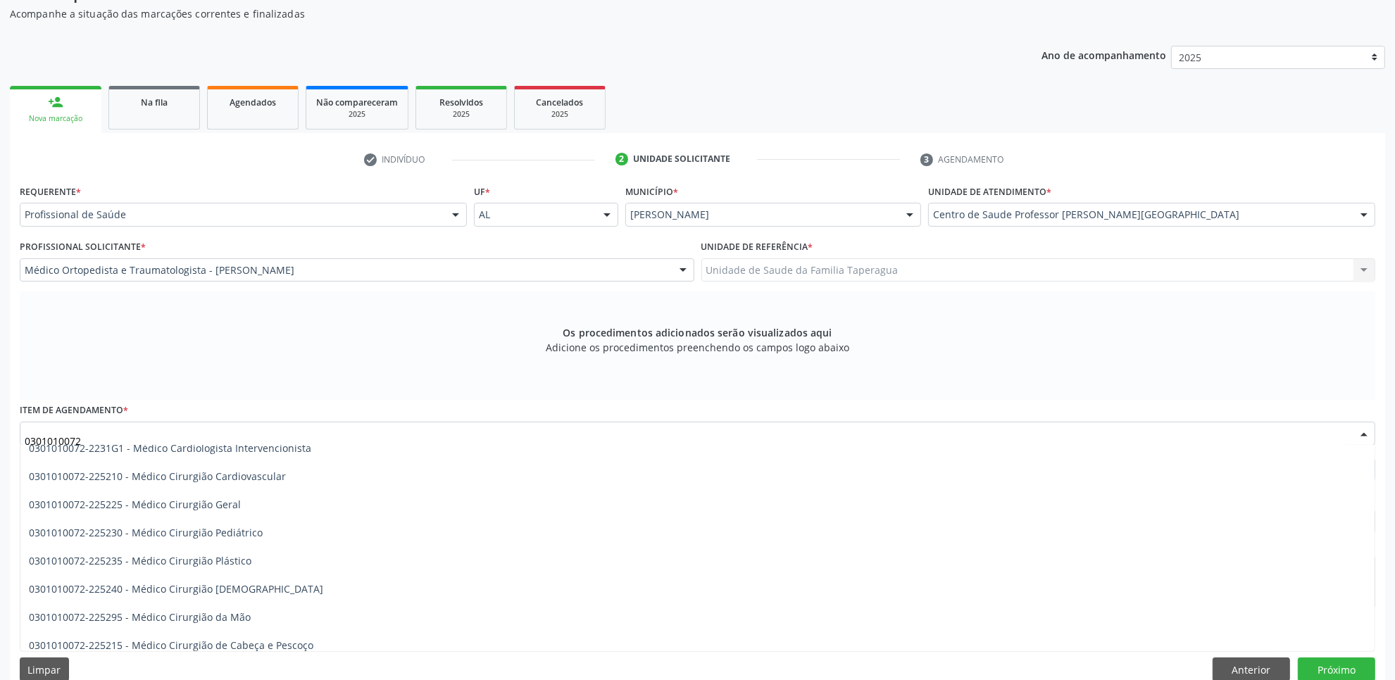
drag, startPoint x: 1371, startPoint y: 532, endPoint x: 1340, endPoint y: 495, distance: 48.4
click at [1340, 495] on span "0301010072-225225 - Médico Cirurgião Geral" at bounding box center [697, 505] width 1354 height 28
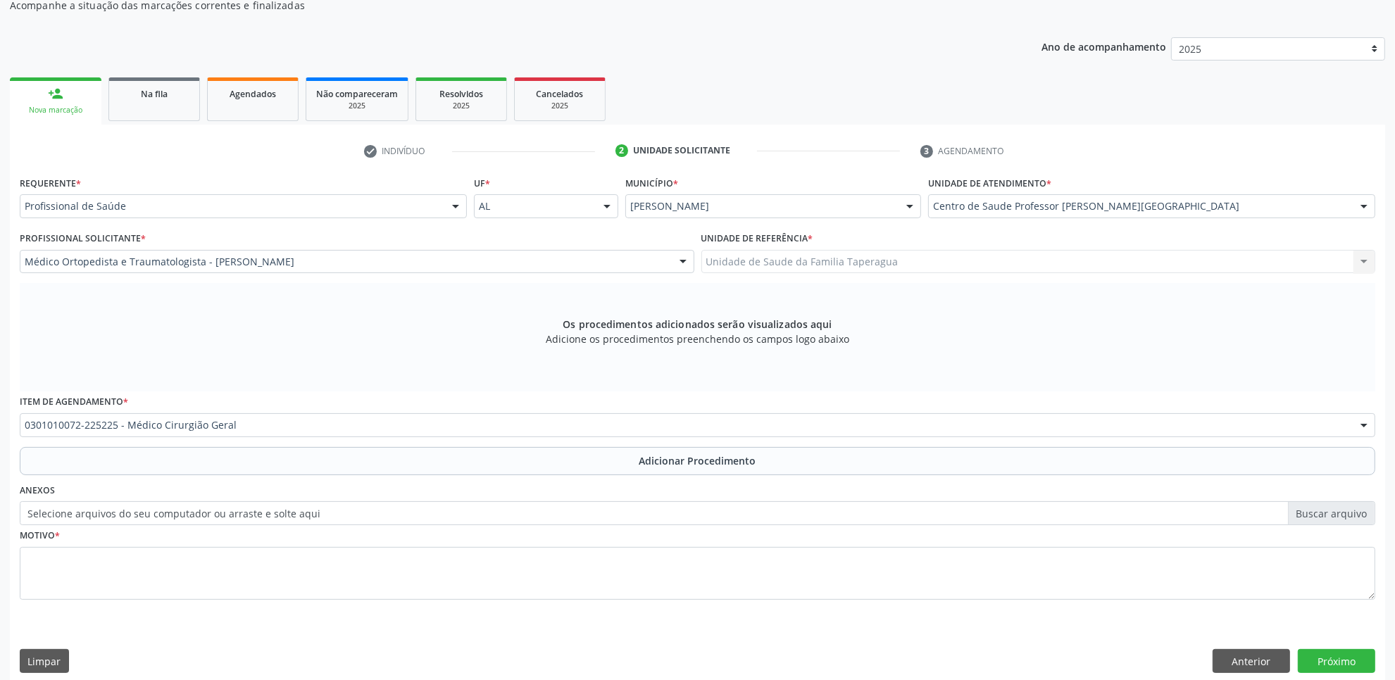
scroll to position [165, 0]
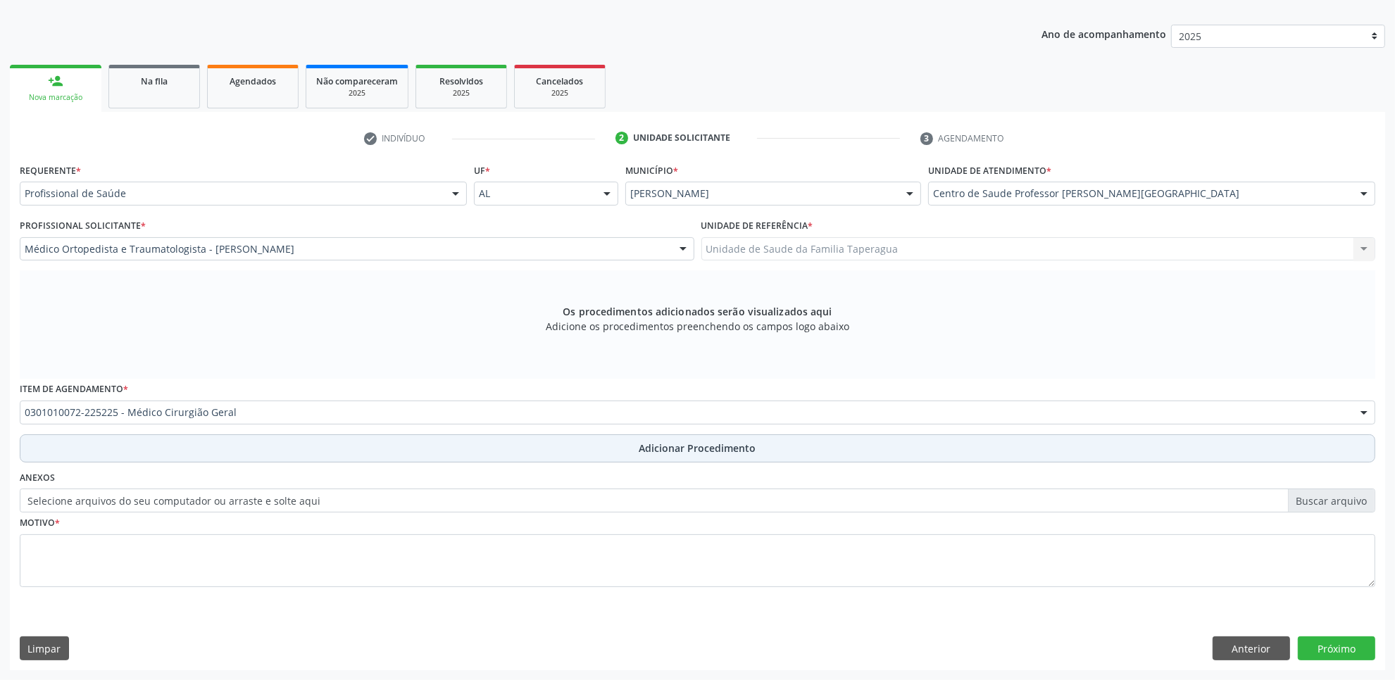
click at [889, 453] on button "Adicionar Procedimento" at bounding box center [697, 448] width 1355 height 28
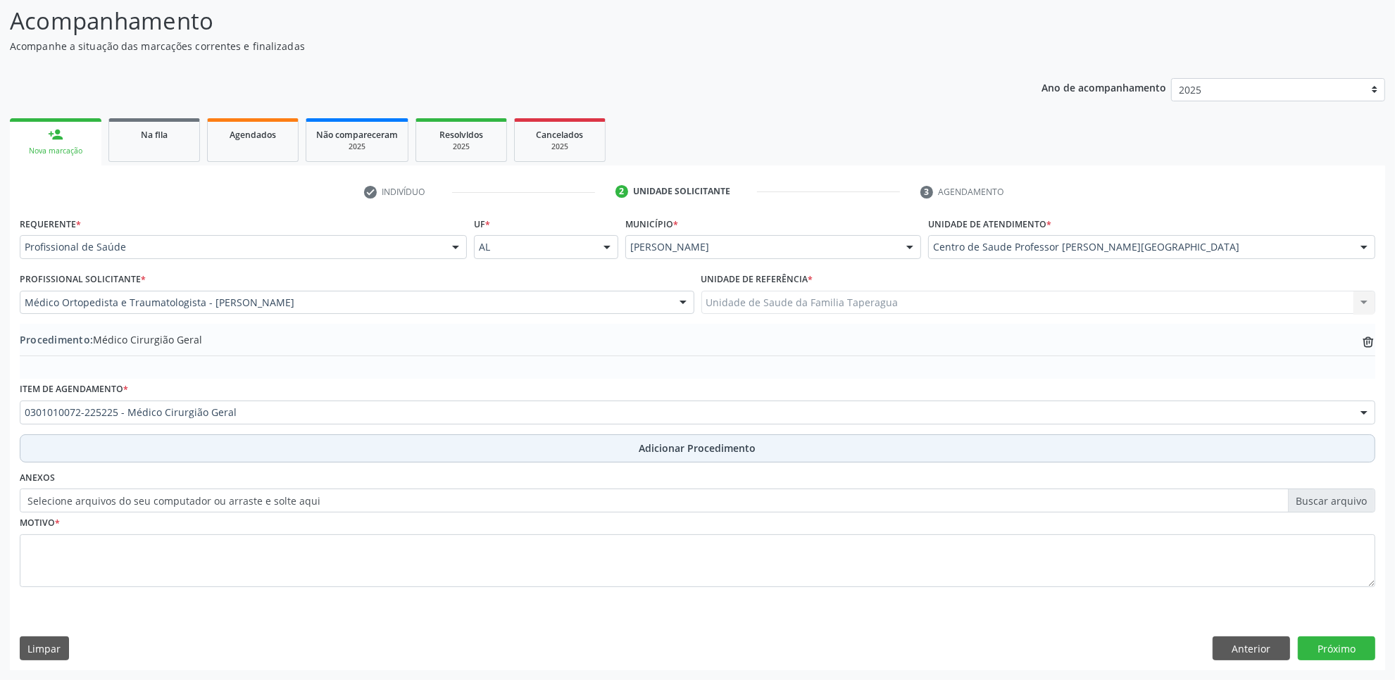
scroll to position [113, 0]
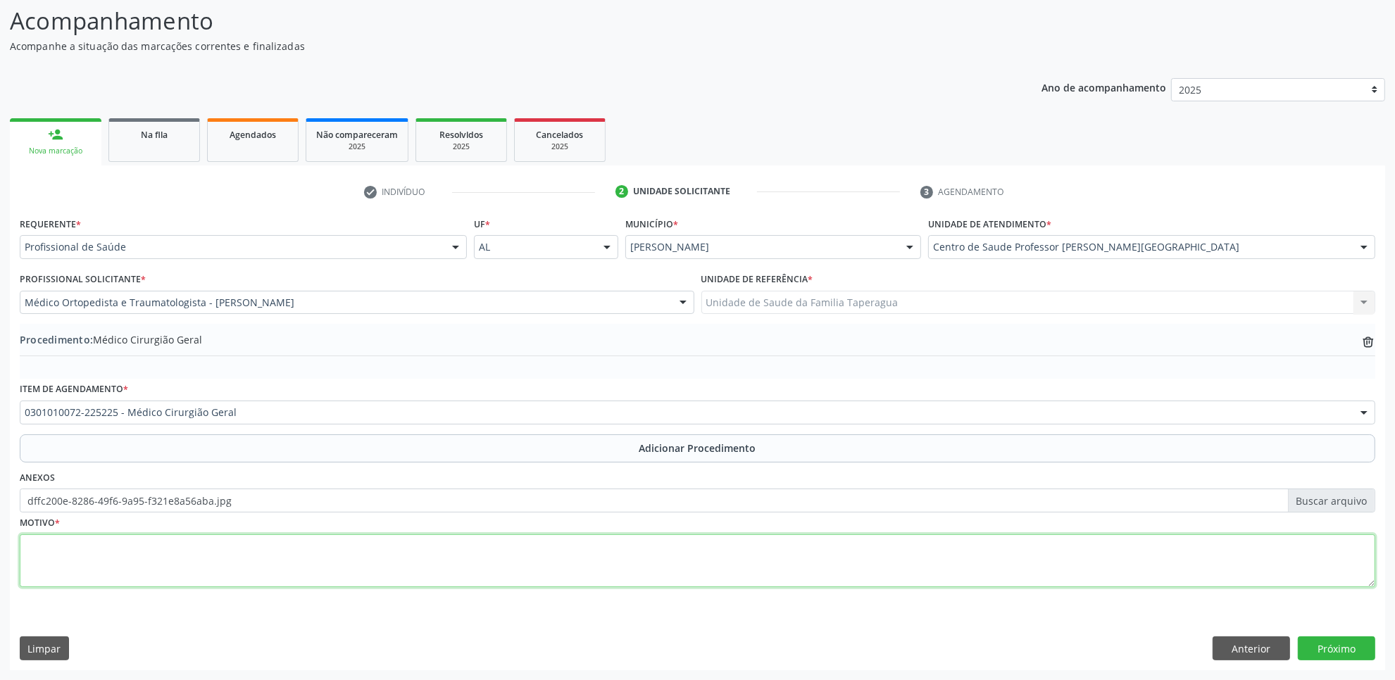
click at [209, 547] on textarea at bounding box center [697, 561] width 1355 height 54
drag, startPoint x: 170, startPoint y: 543, endPoint x: 82, endPoint y: 557, distance: 89.8
click at [82, 557] on textarea "CIRURGIÃO ORTOPÉDICO" at bounding box center [697, 561] width 1355 height 54
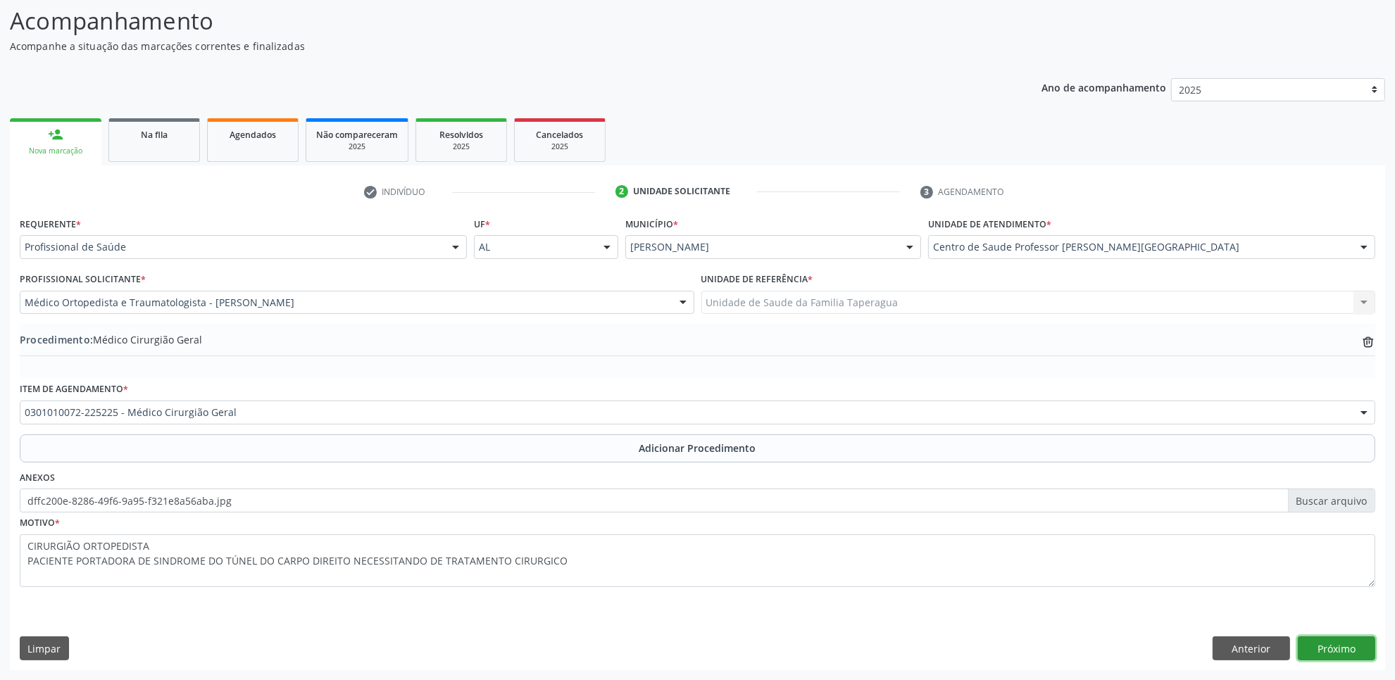
click at [1341, 650] on button "Próximo" at bounding box center [1336, 648] width 77 height 24
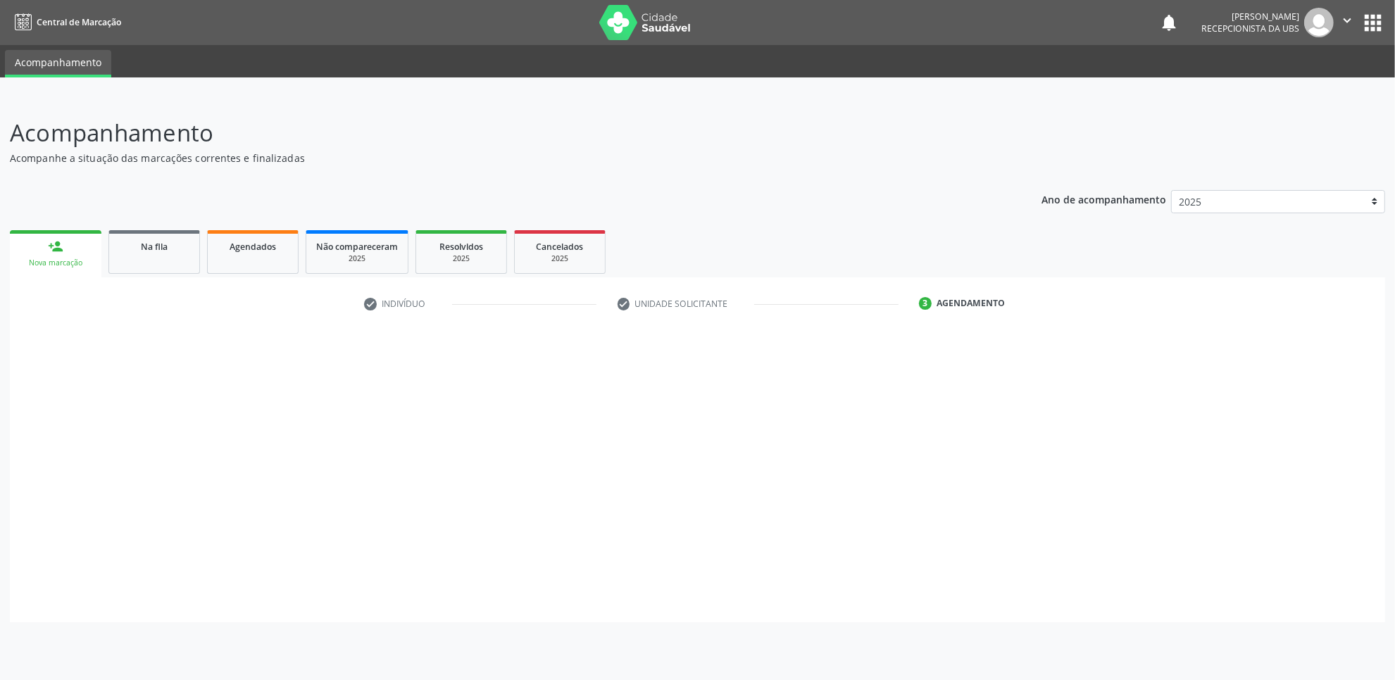
scroll to position [0, 0]
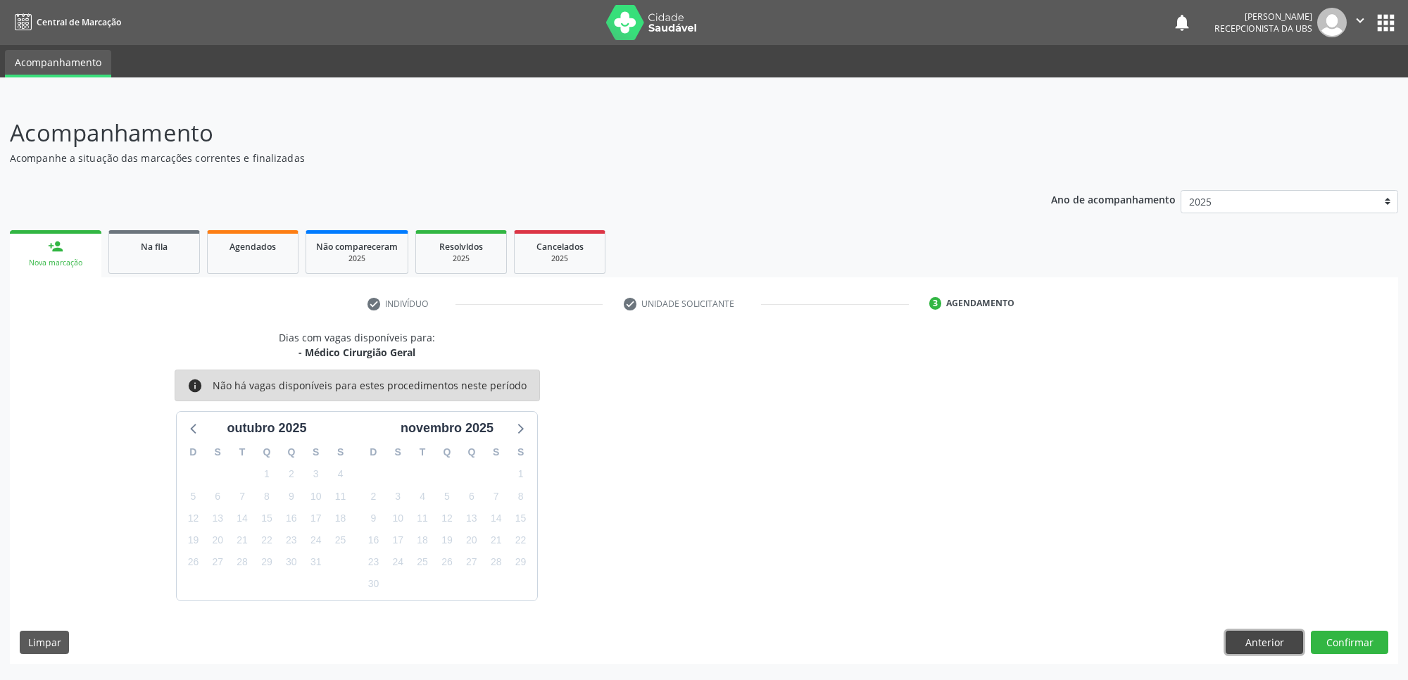
click at [1269, 646] on button "Anterior" at bounding box center [1264, 643] width 77 height 24
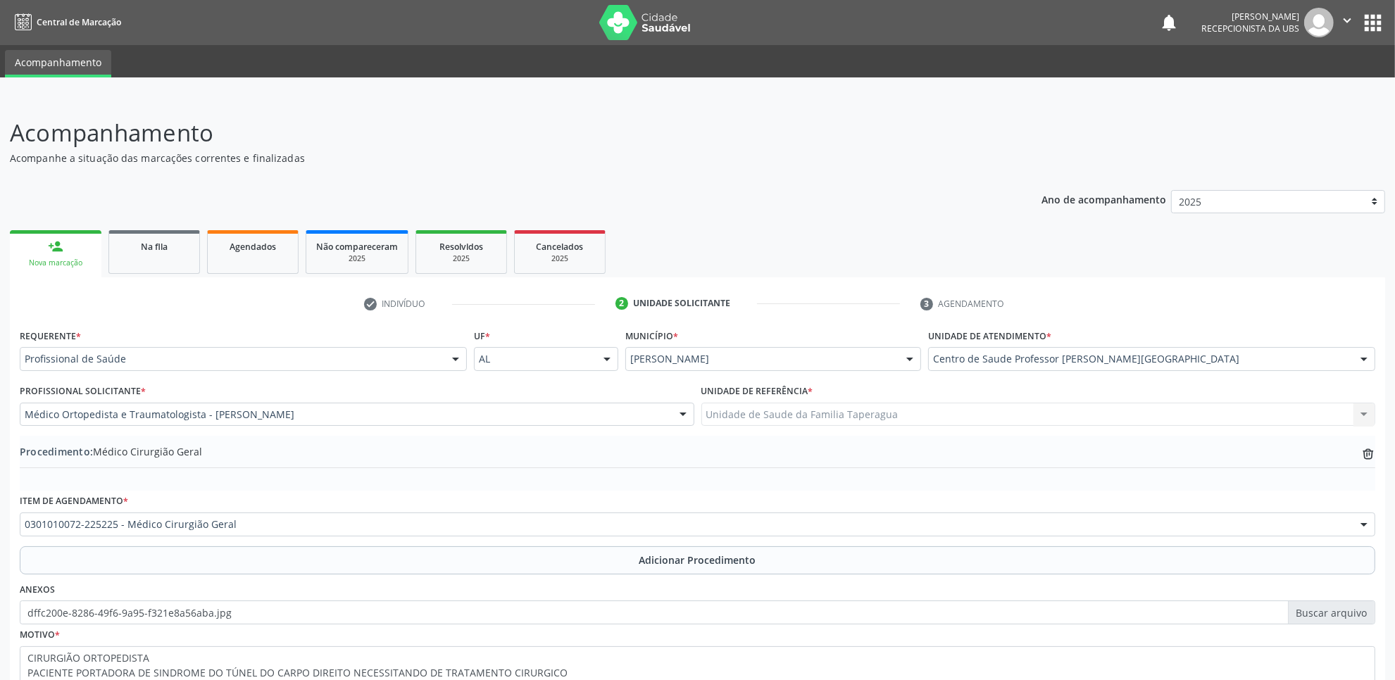
scroll to position [113, 0]
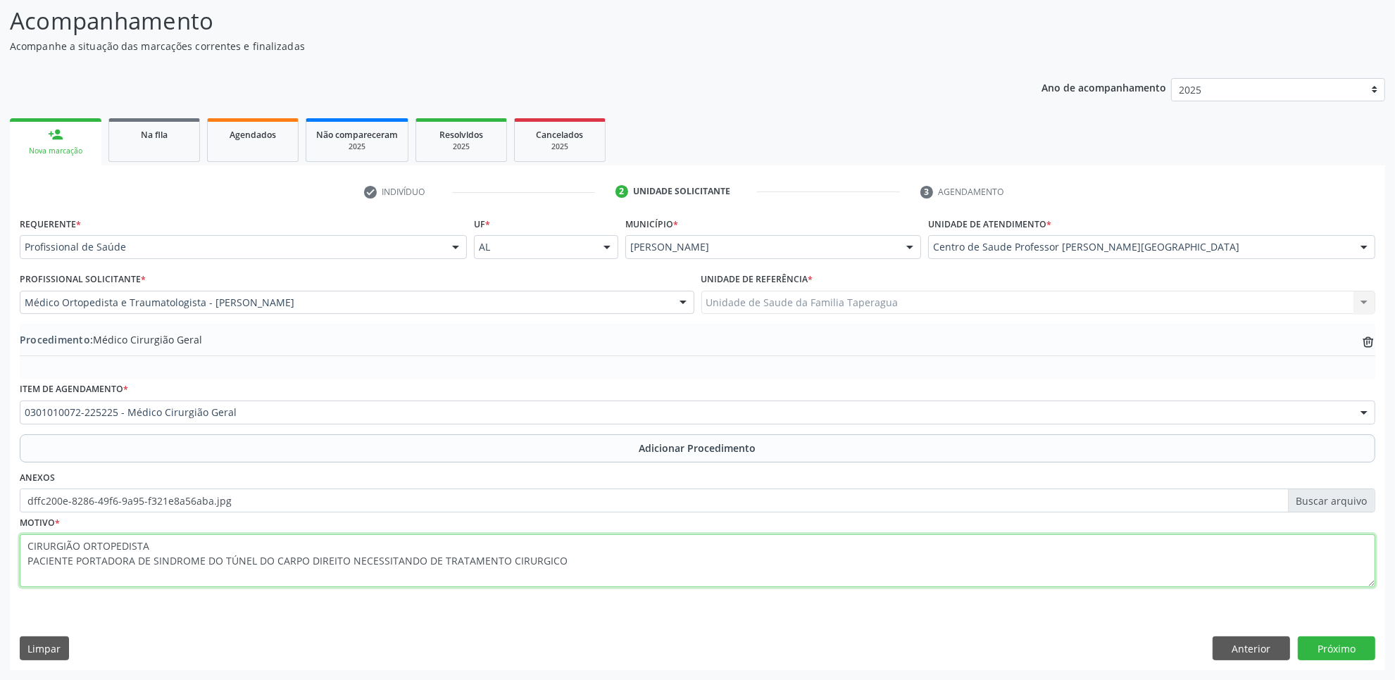
click at [227, 543] on textarea "CIRURGIÃO ORTOPEDISTA PACIENTE PORTADORA DE SINDROME DO TÚNEL DO CARPO DIREITO …" at bounding box center [697, 561] width 1355 height 54
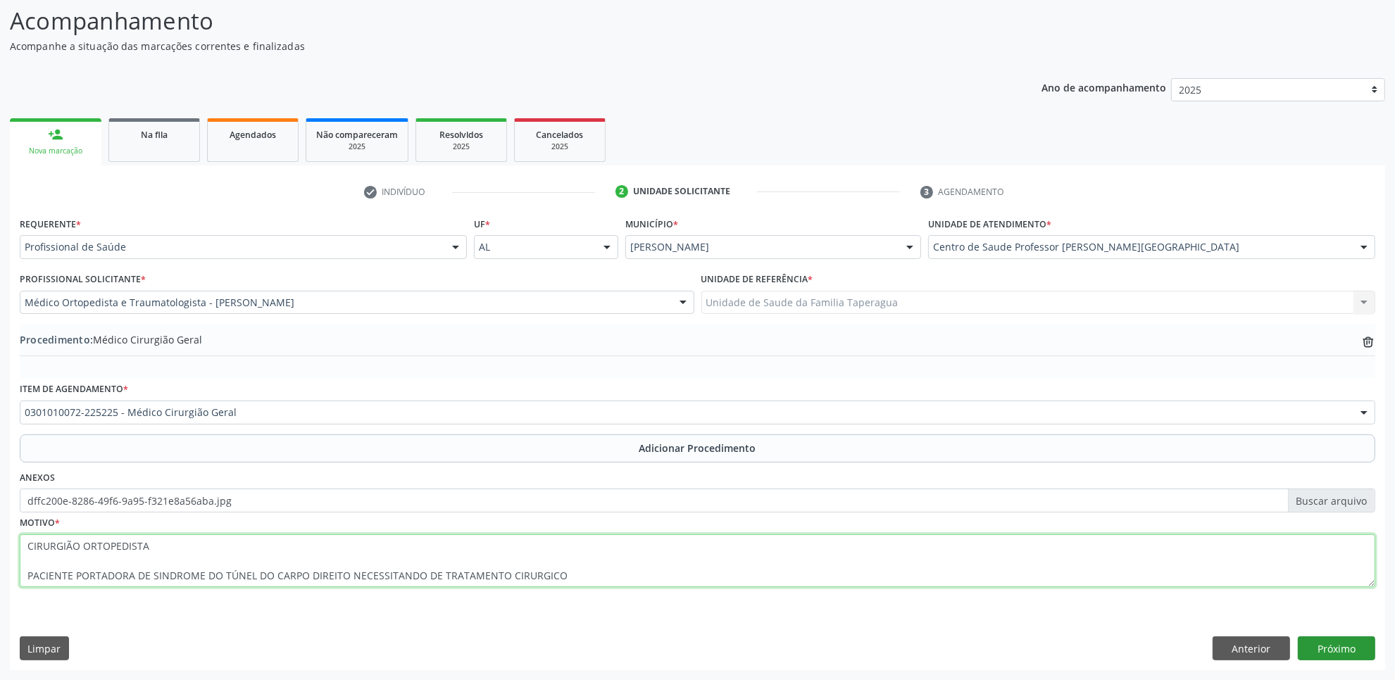
type textarea "CIRURGIÃO ORTOPEDISTA PACIENTE PORTADORA DE SINDROME DO TÚNEL DO CARPO DIREITO …"
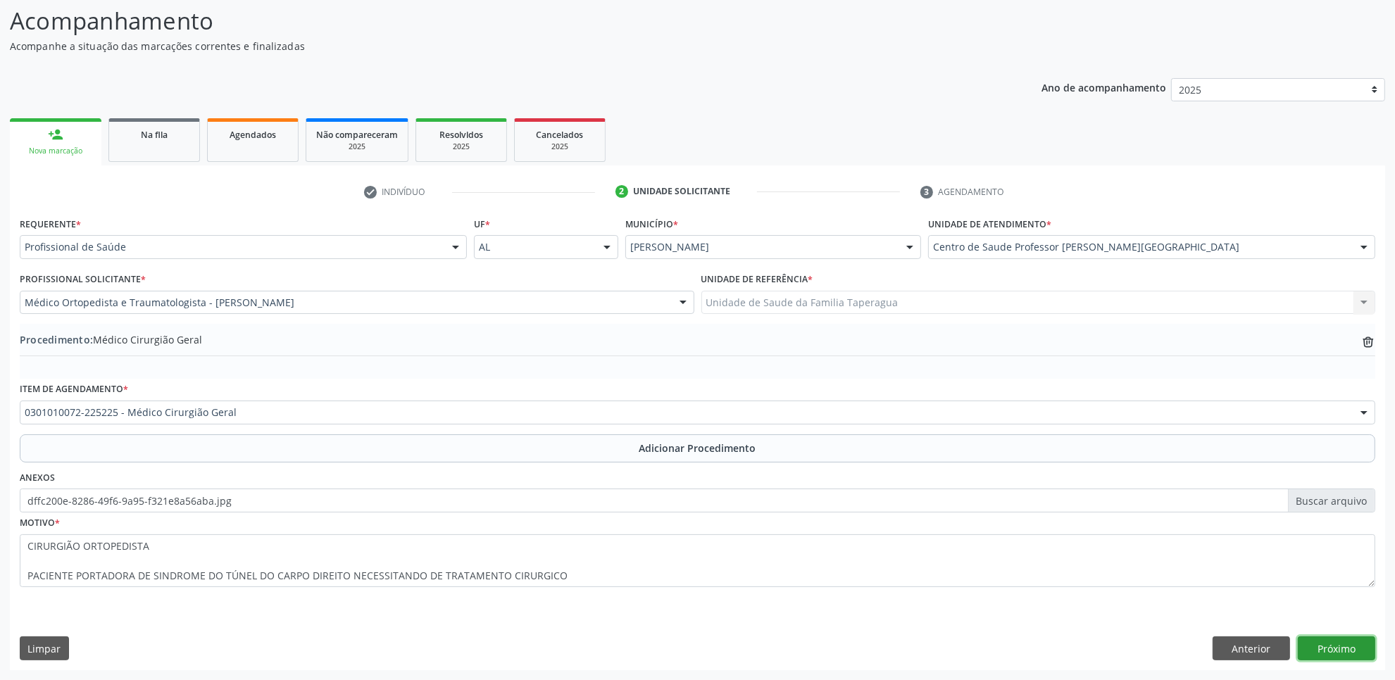
click at [1354, 648] on button "Próximo" at bounding box center [1336, 648] width 77 height 24
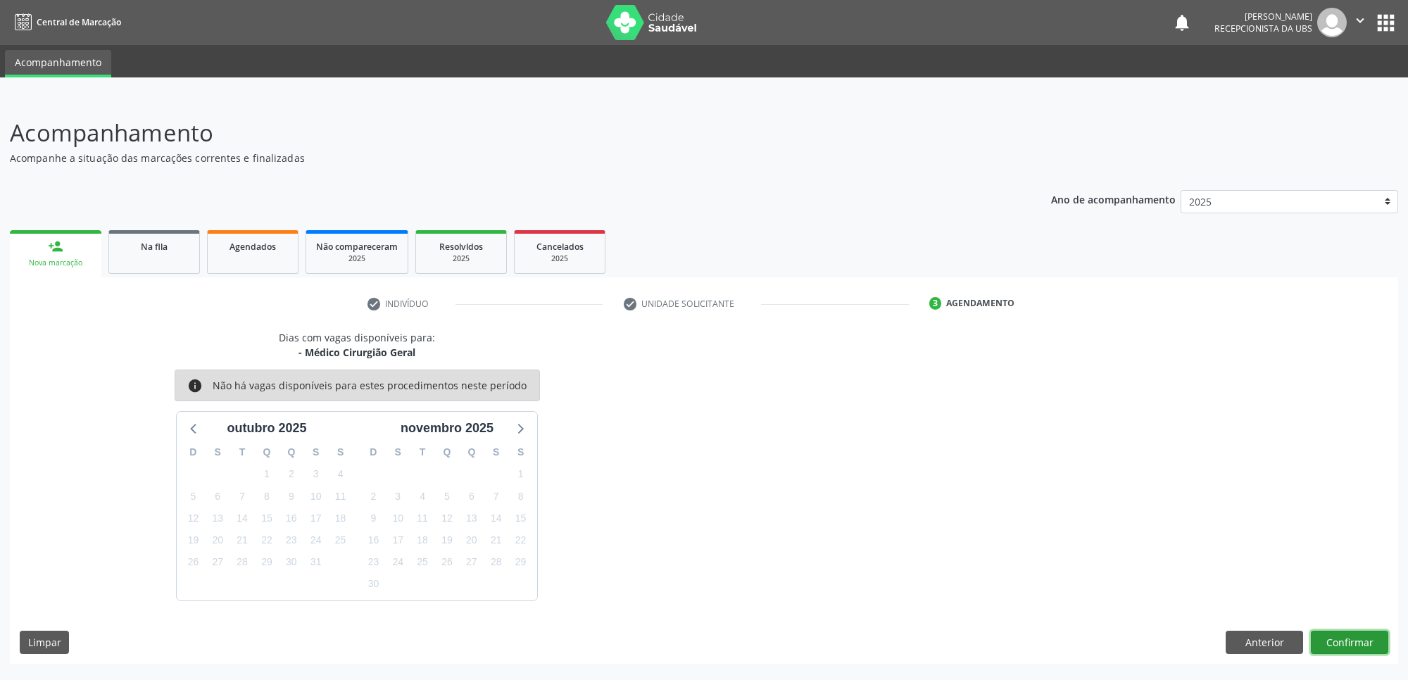
click at [1335, 639] on button "Confirmar" at bounding box center [1349, 643] width 77 height 24
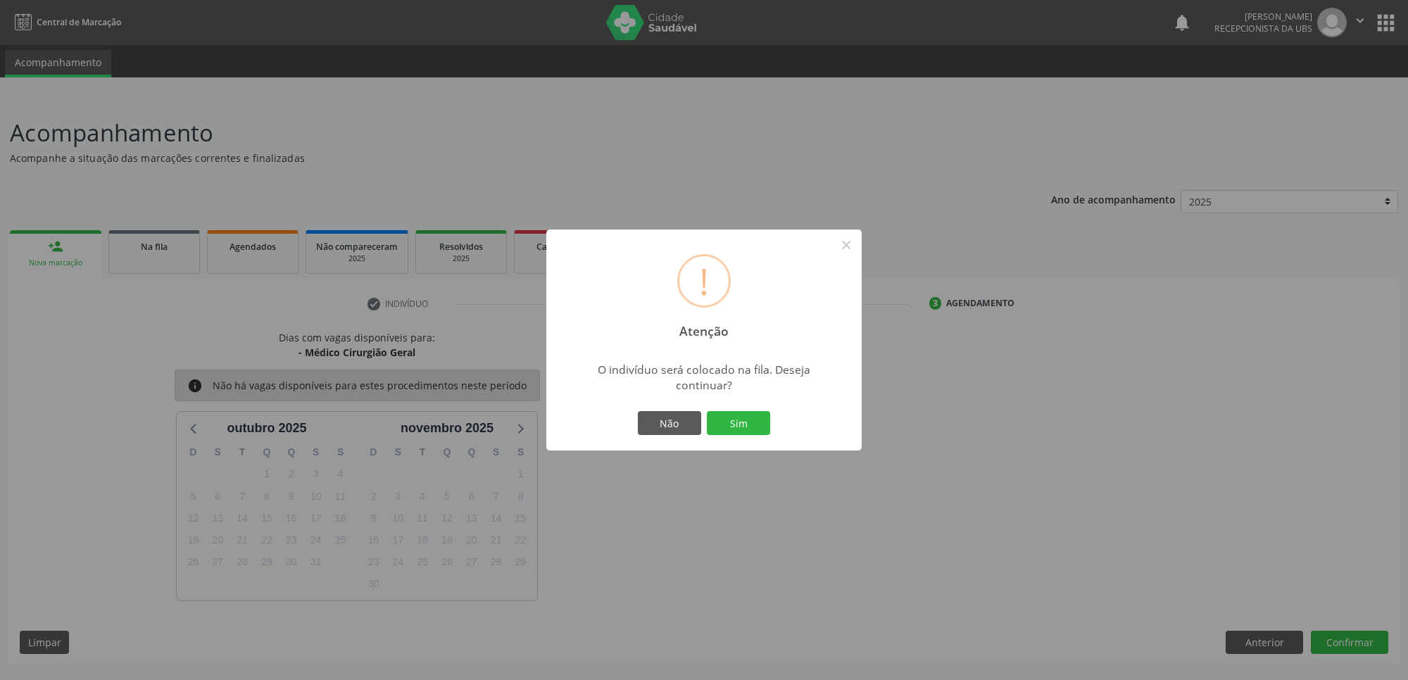
click at [707, 411] on button "Sim" at bounding box center [738, 423] width 63 height 24
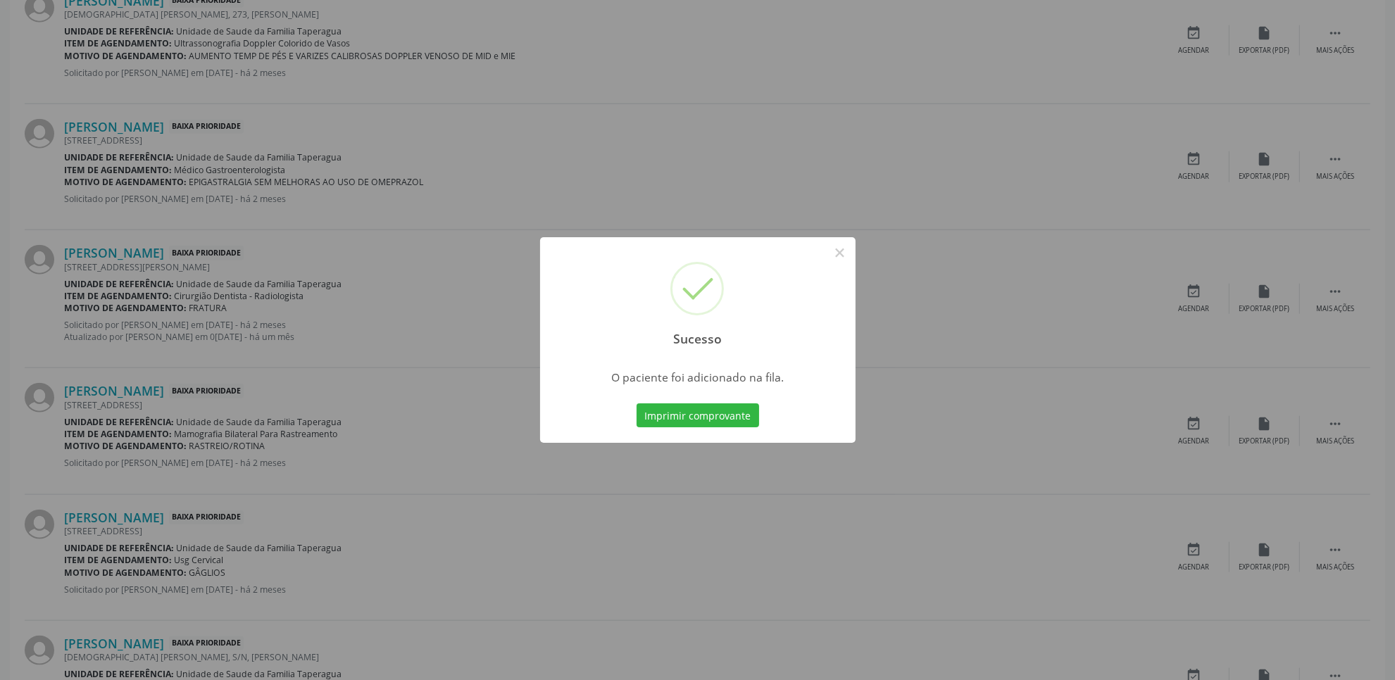
scroll to position [1792, 0]
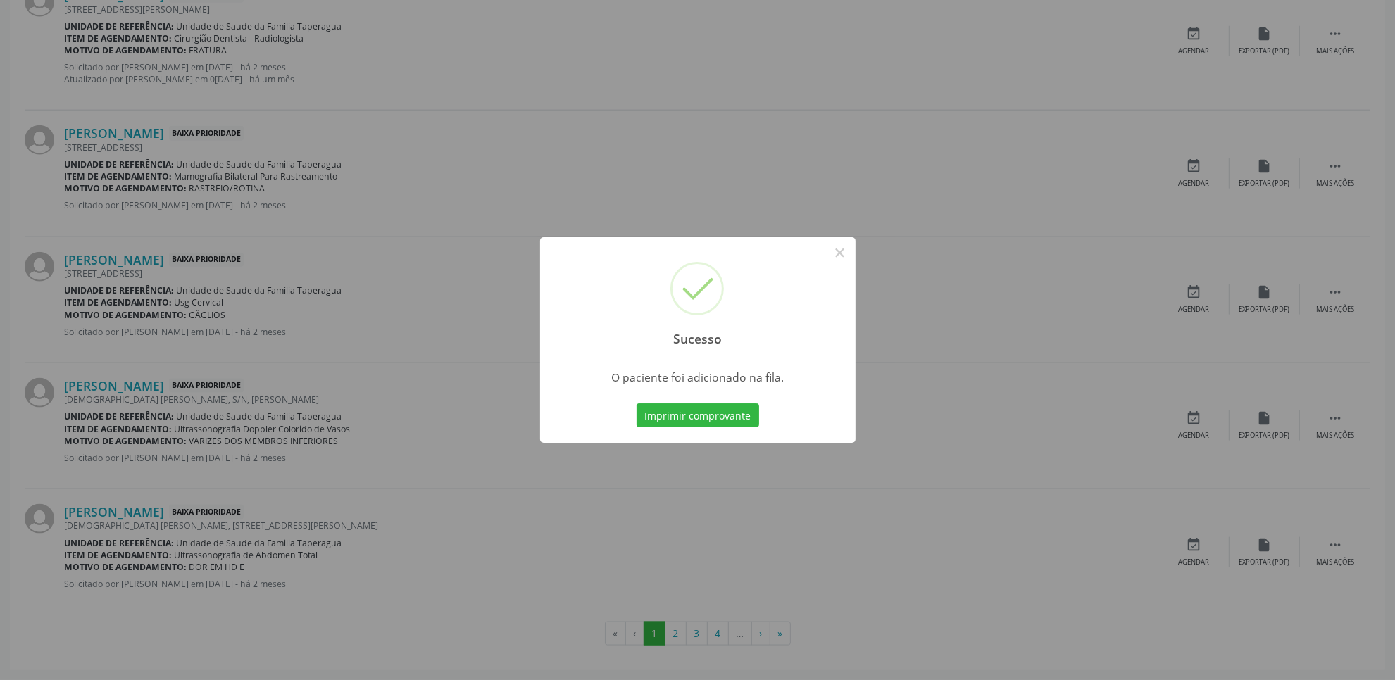
click at [906, 604] on div "Sucesso × O paciente foi adicionado na fila. Imprimir comprovante Cancel" at bounding box center [697, 340] width 1395 height 680
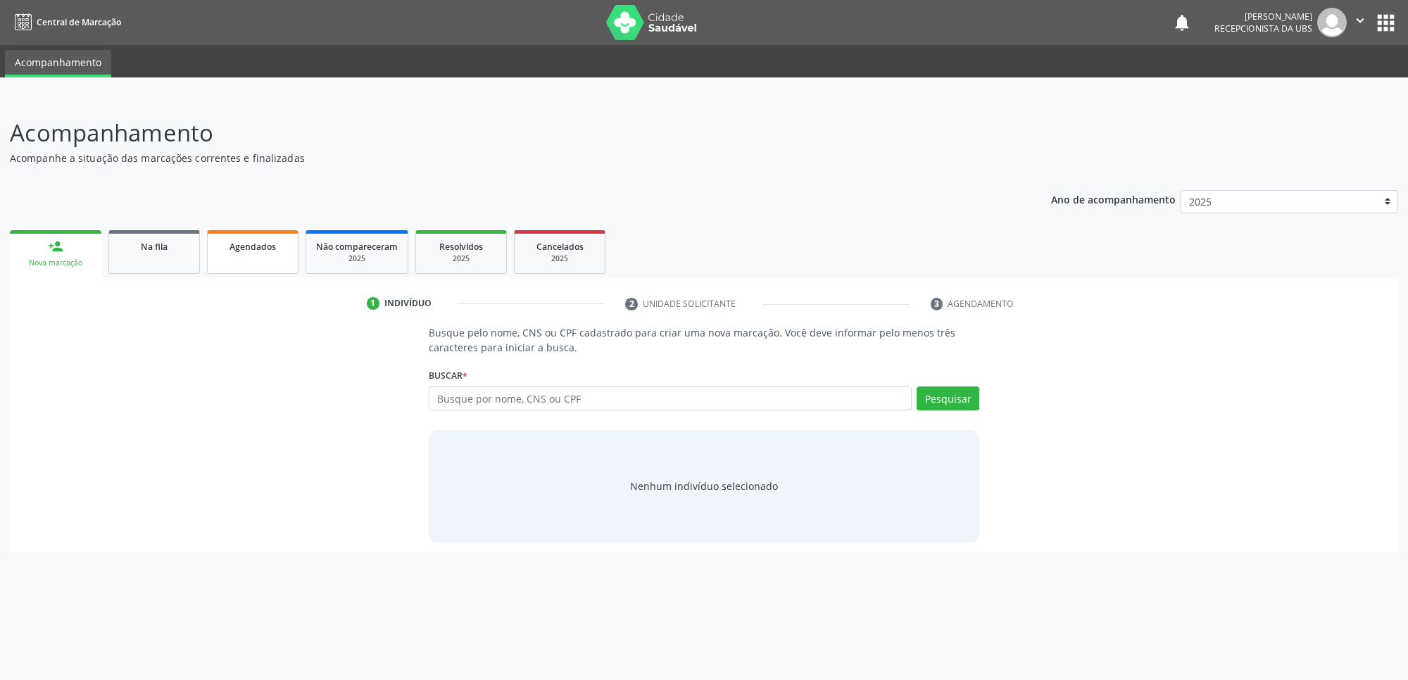
click at [287, 272] on link "Agendados" at bounding box center [253, 252] width 92 height 44
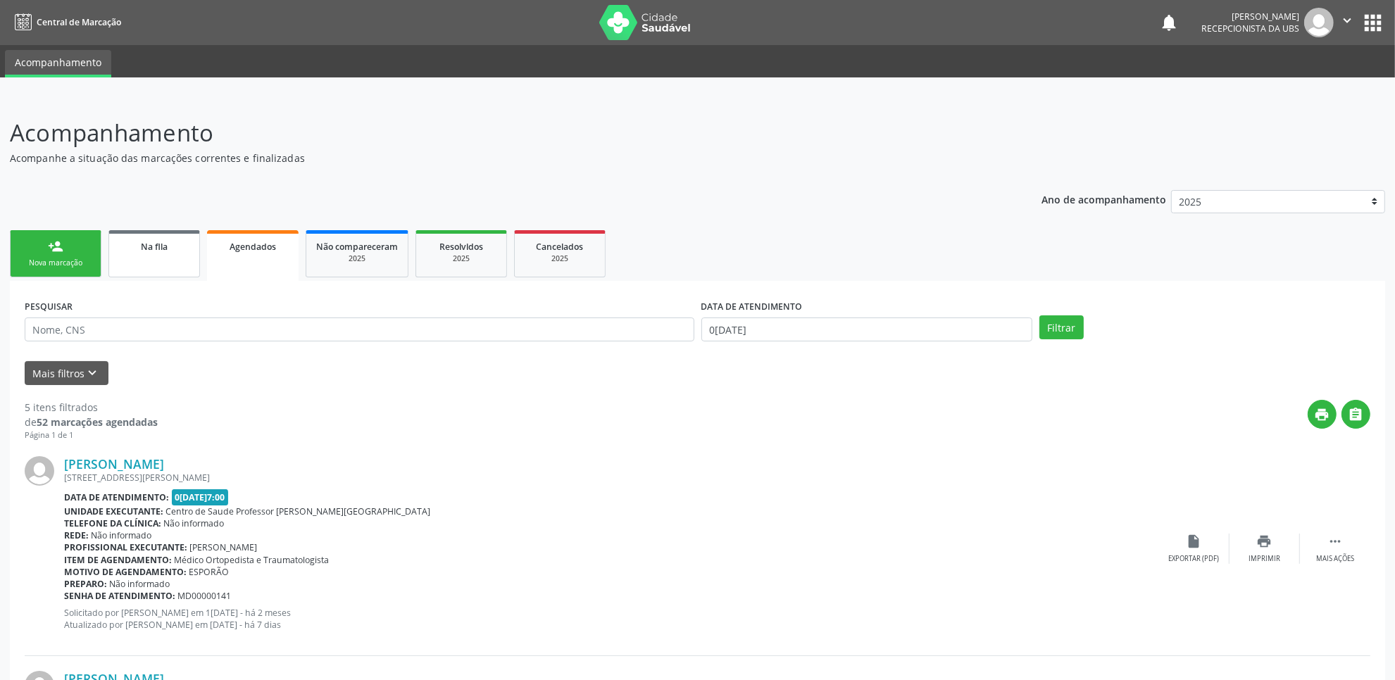
click at [165, 248] on span "Na fila" at bounding box center [154, 247] width 27 height 12
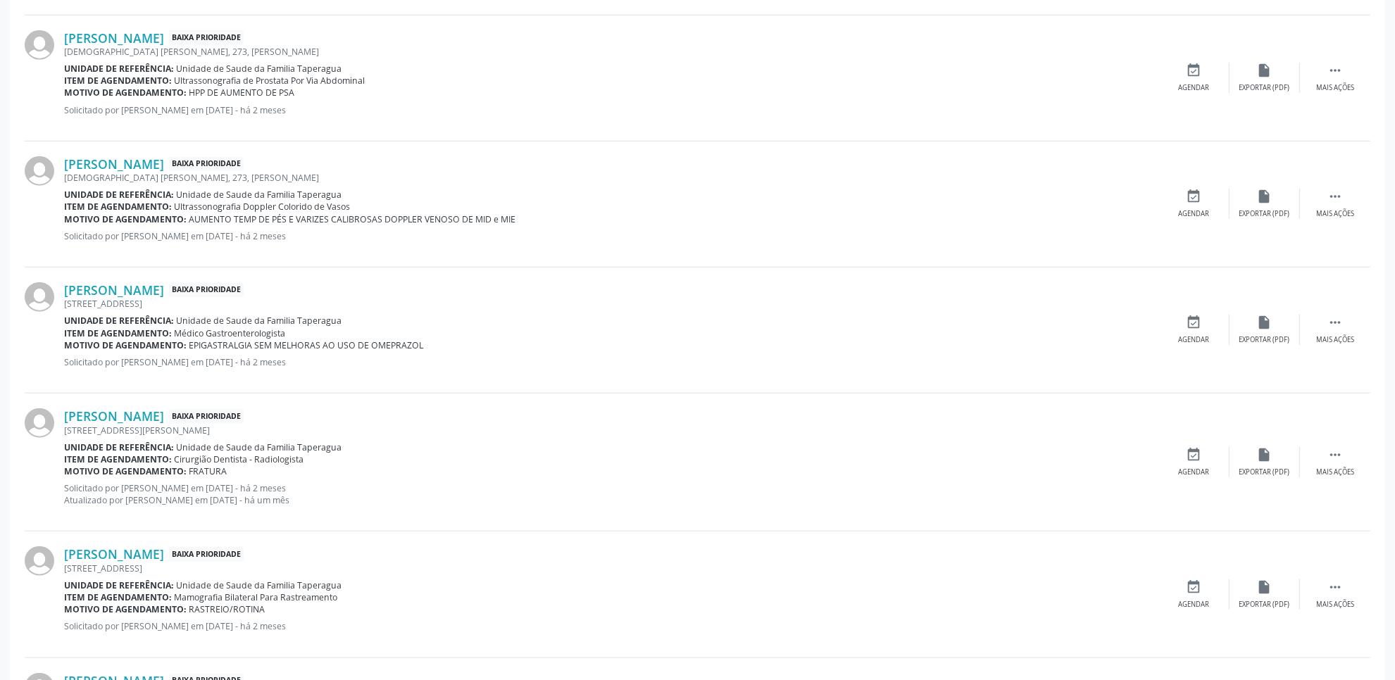
scroll to position [1792, 0]
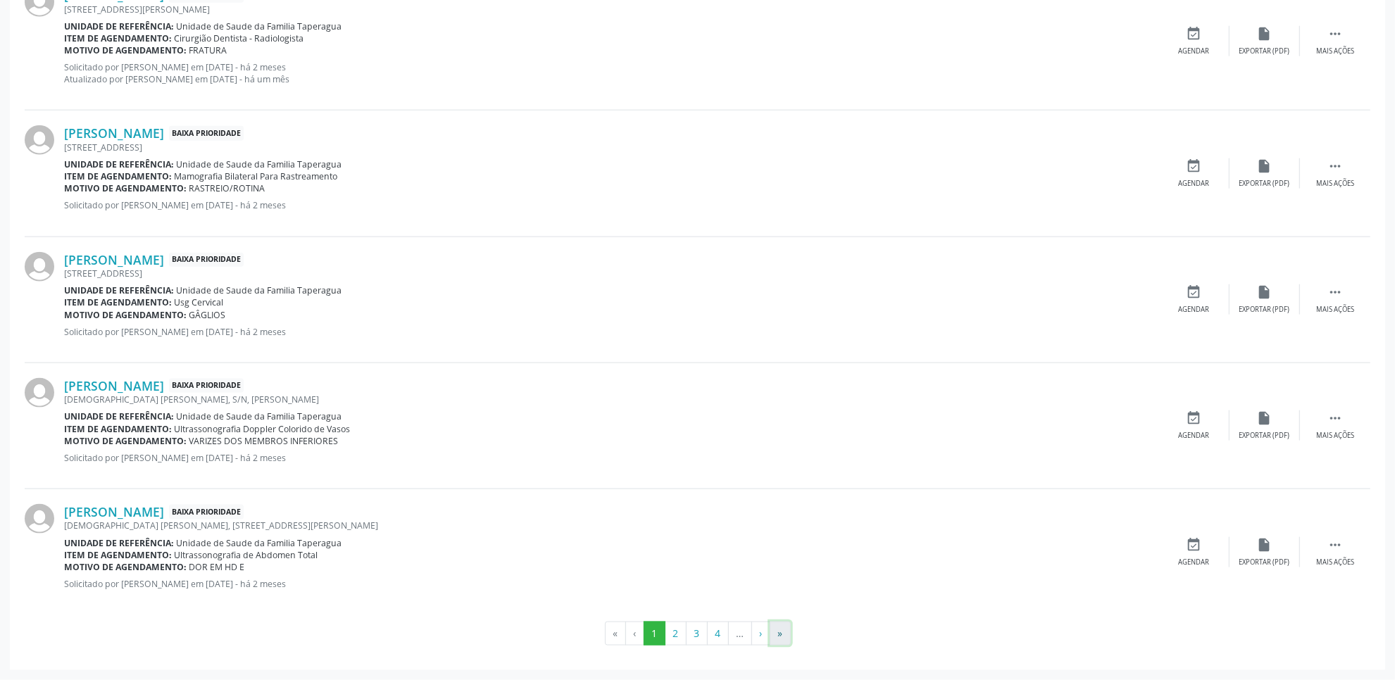
click at [773, 634] on button "»" at bounding box center [780, 634] width 21 height 24
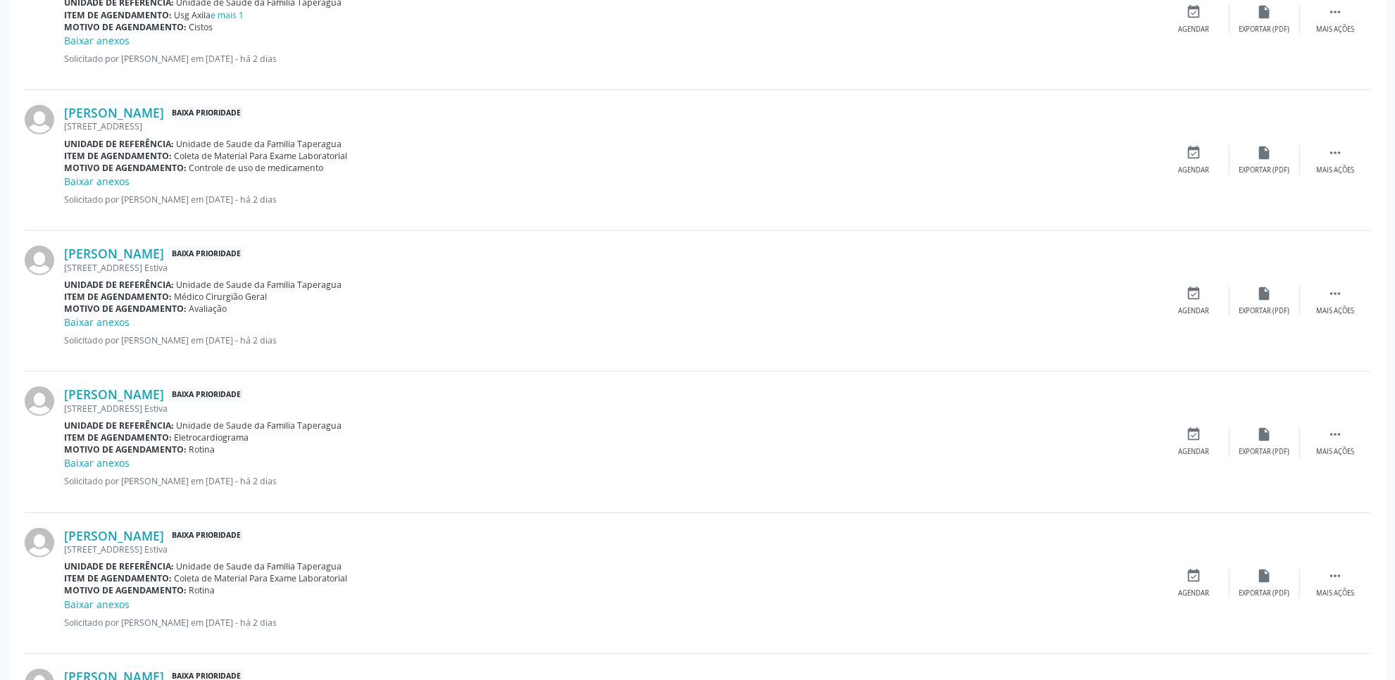
scroll to position [0, 0]
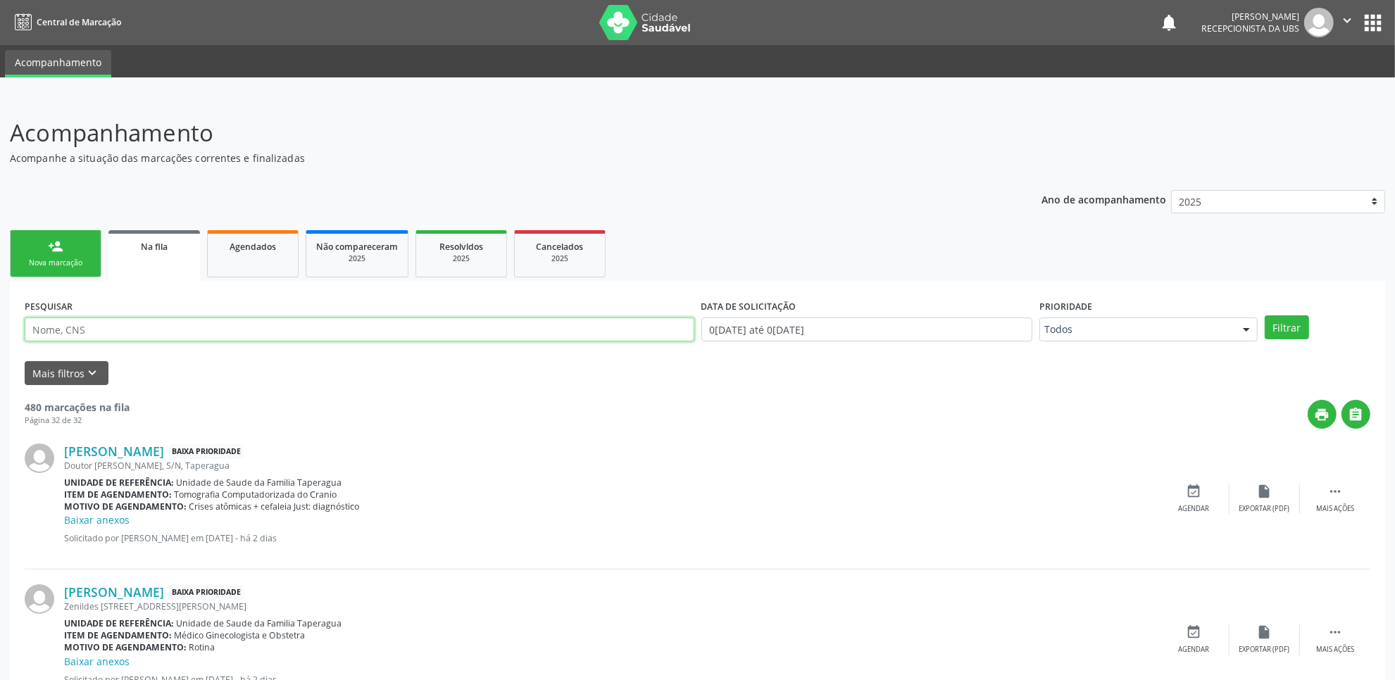
click at [278, 329] on input "text" at bounding box center [360, 330] width 670 height 24
paste input "702006396109582"
type input "702006396109582"
click at [1264, 315] on button "Filtrar" at bounding box center [1286, 327] width 44 height 24
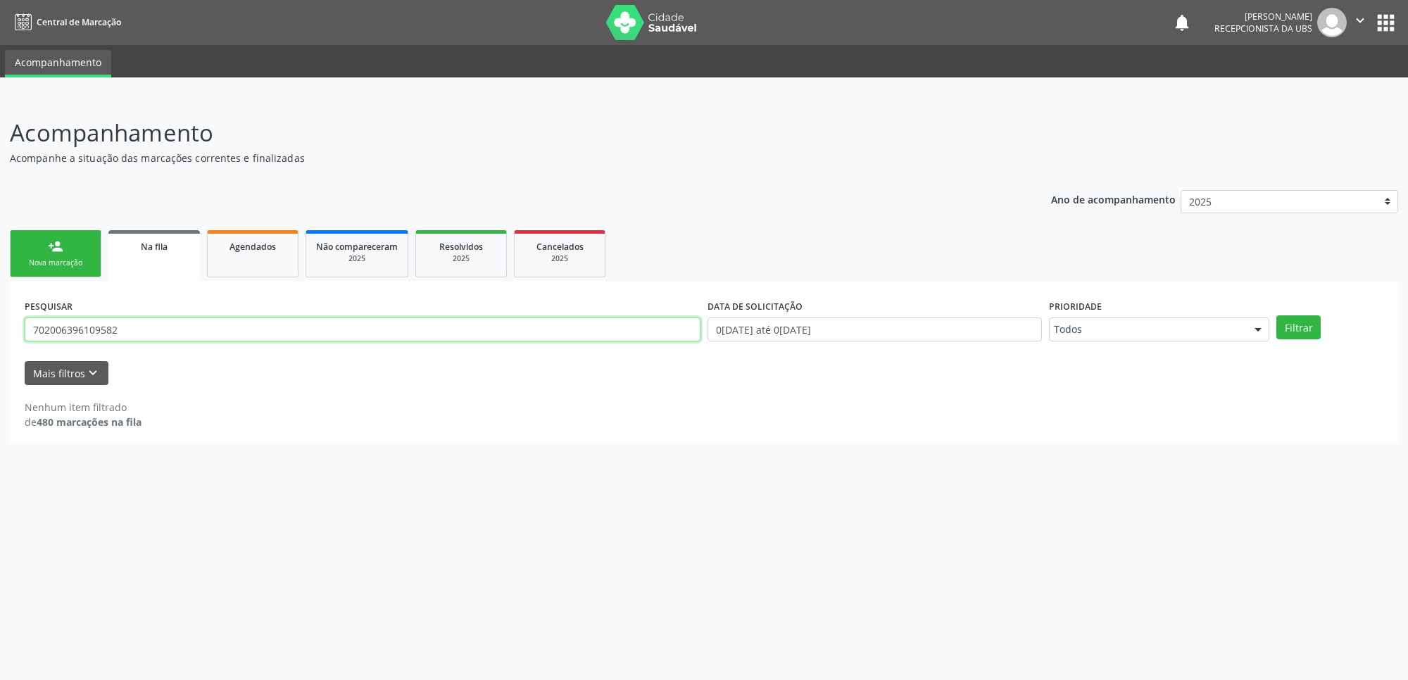
click at [199, 322] on input "702006396109582" at bounding box center [363, 330] width 676 height 24
paste input "702006396109582"
type input "702006396109582"
click at [1276, 315] on button "Filtrar" at bounding box center [1298, 327] width 44 height 24
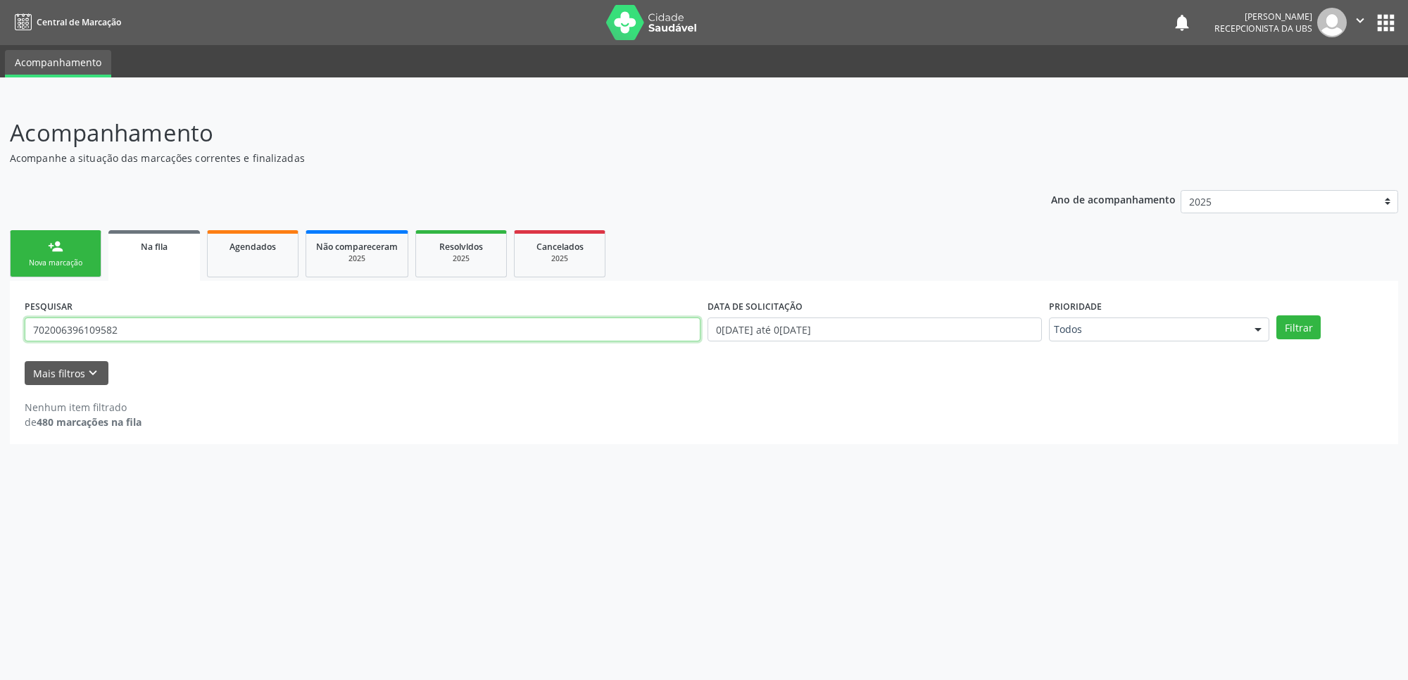
click at [268, 320] on input "702006396109582" at bounding box center [363, 330] width 676 height 24
click at [249, 251] on span "Agendados" at bounding box center [253, 247] width 46 height 12
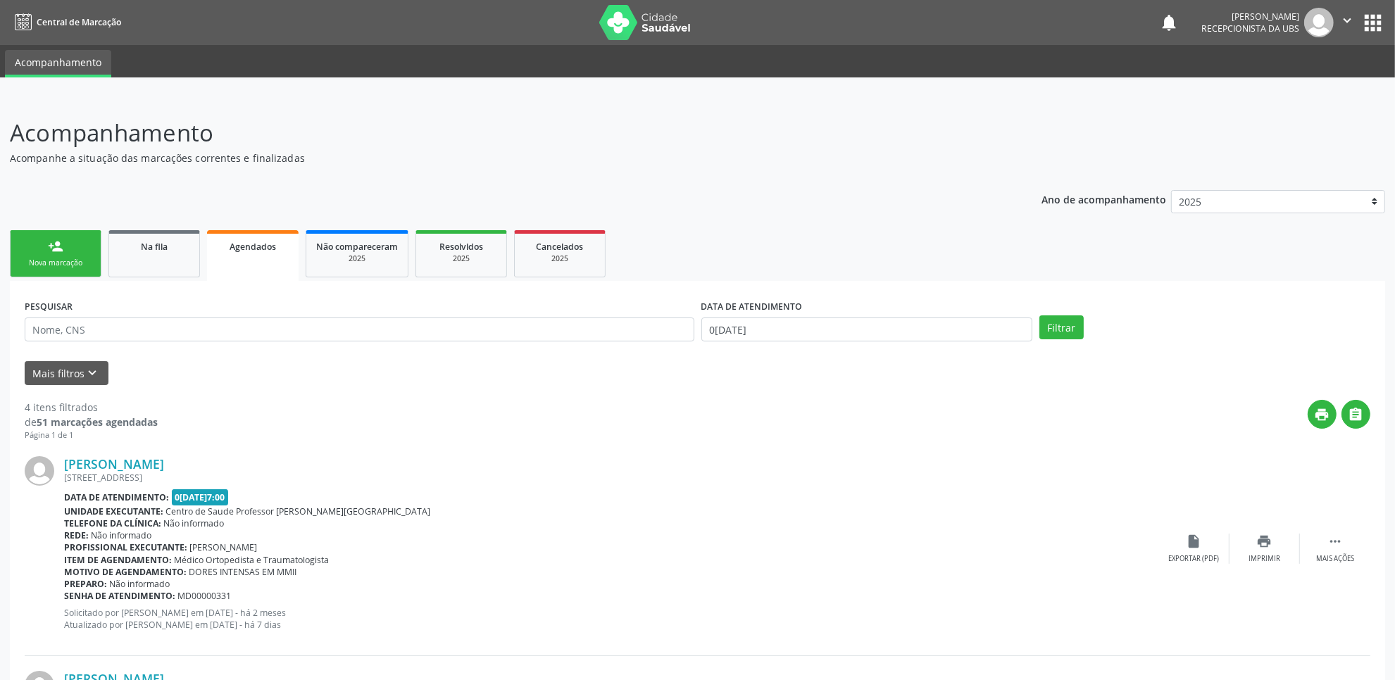
click at [97, 252] on link "person_add Nova marcação" at bounding box center [56, 253] width 92 height 47
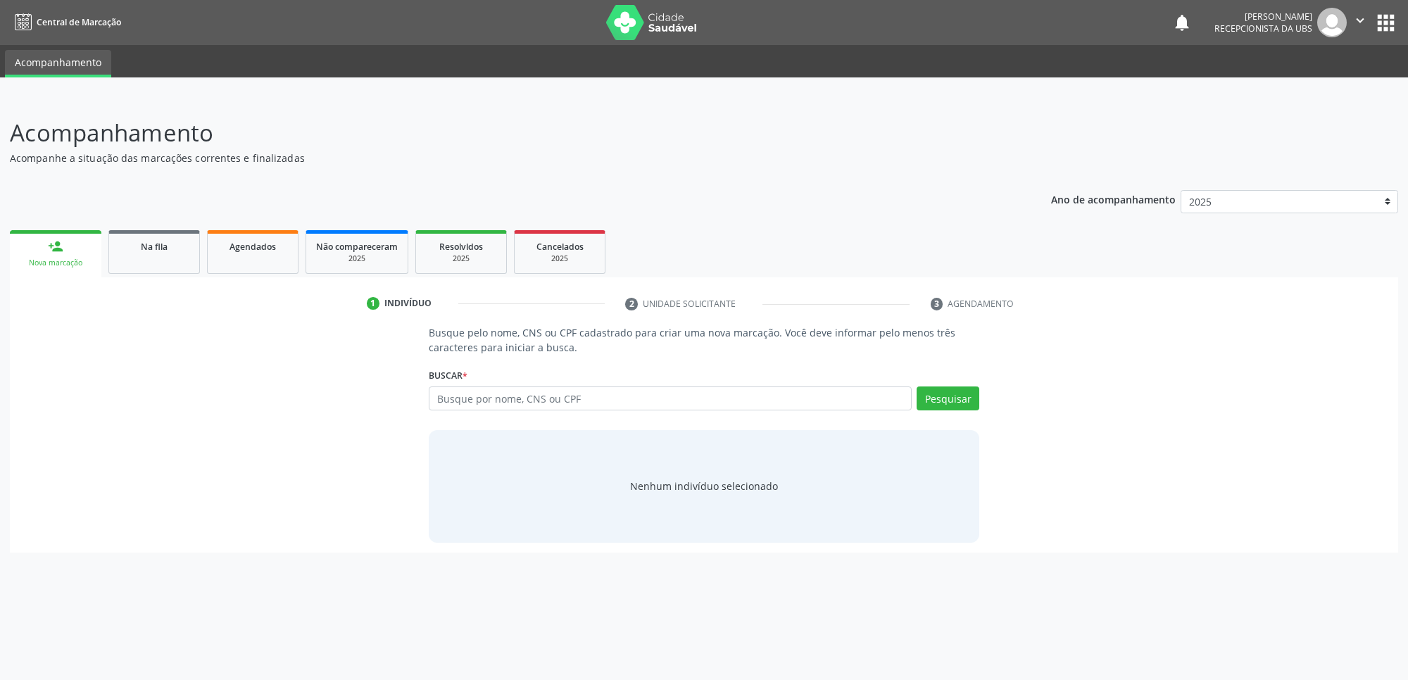
click at [78, 254] on link "person_add Nova marcação" at bounding box center [56, 253] width 92 height 47
click at [515, 398] on input "text" at bounding box center [670, 399] width 483 height 24
paste input "707604245003495"
type input "707604245003495"
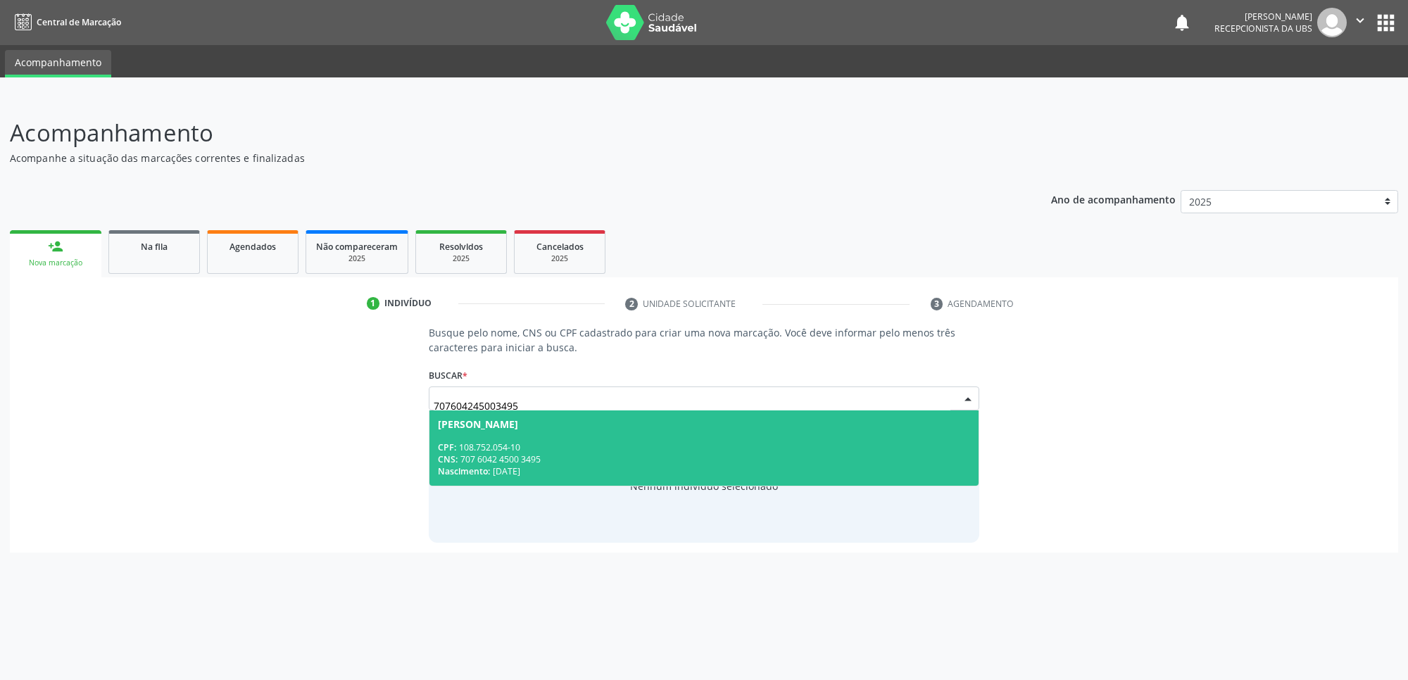
click at [518, 427] on div "Adriano Jose Rodrigues da Silva" at bounding box center [478, 424] width 80 height 11
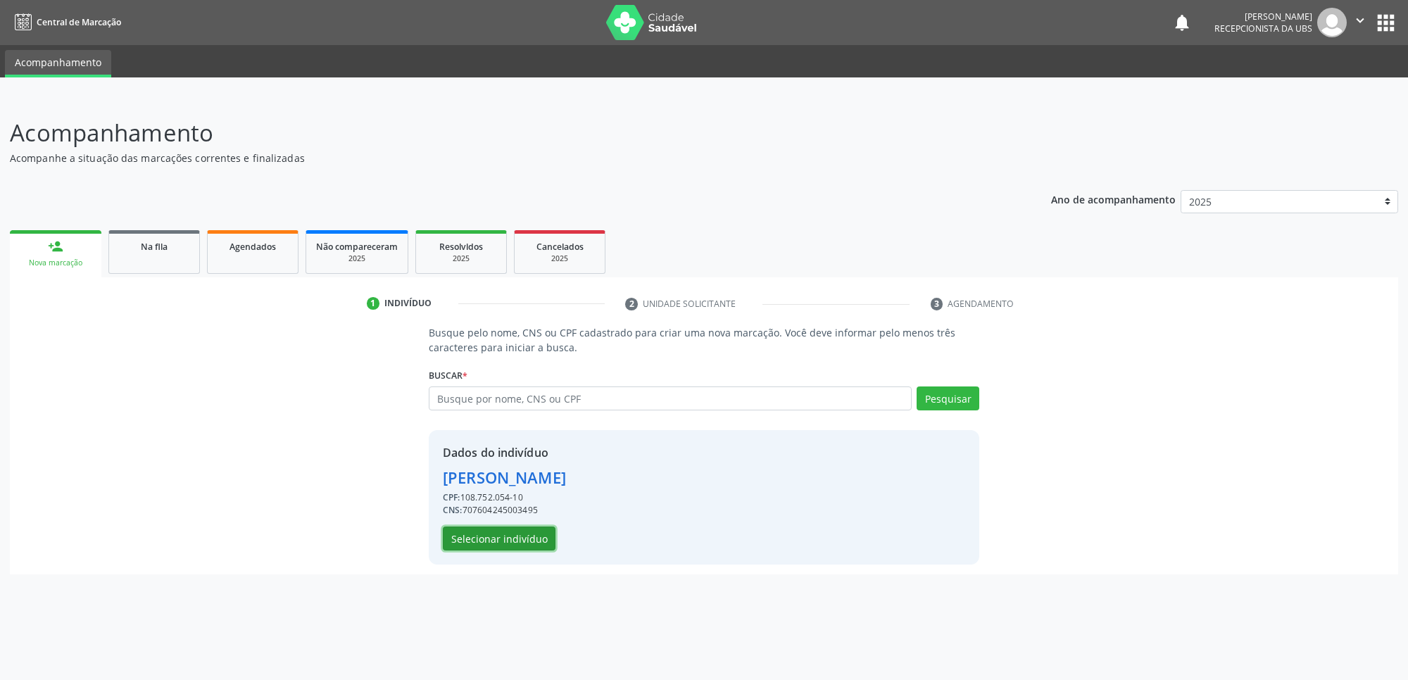
click at [477, 534] on button "Selecionar indivíduo" at bounding box center [499, 539] width 113 height 24
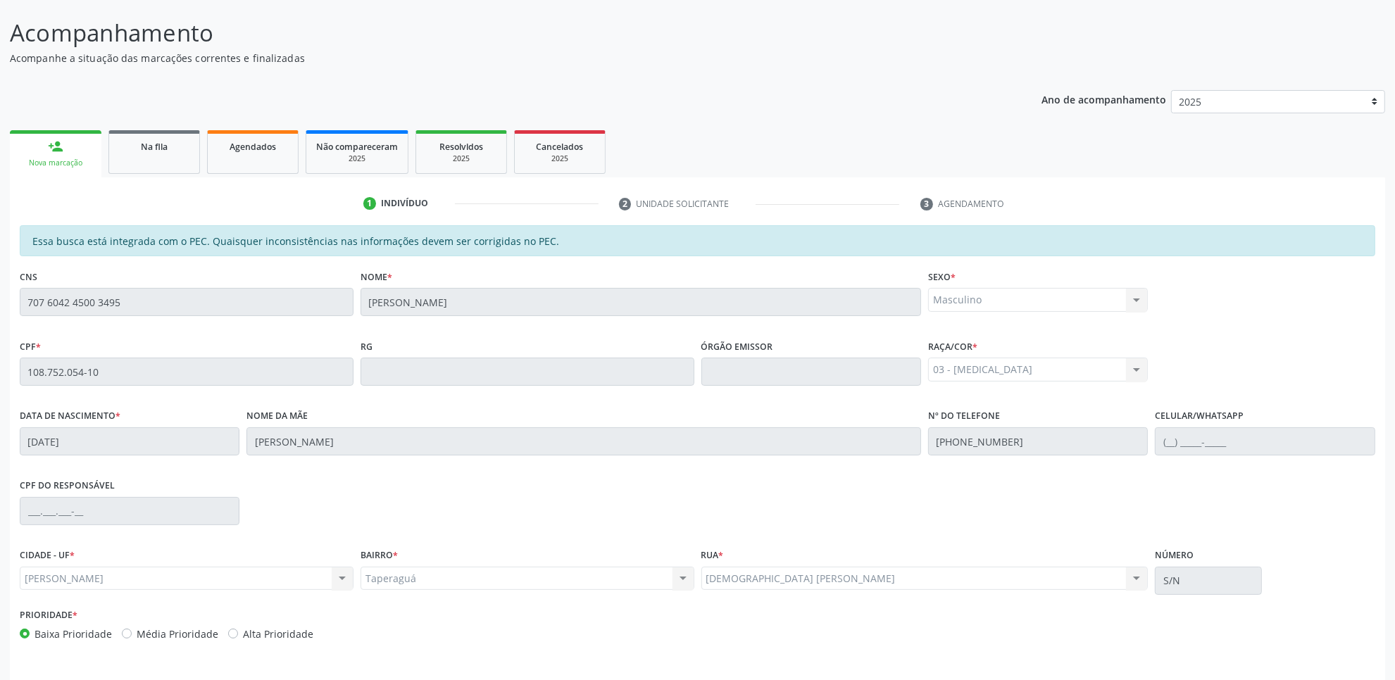
scroll to position [144, 0]
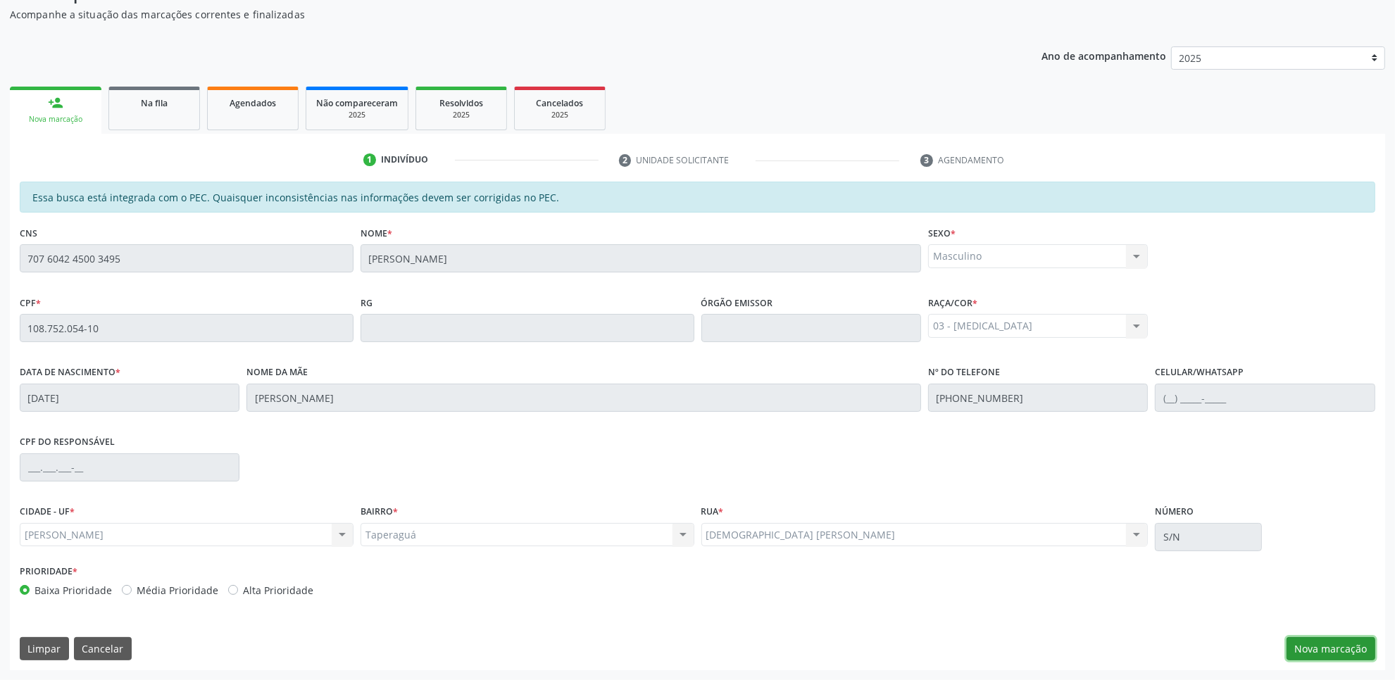
click at [1306, 648] on button "Nova marcação" at bounding box center [1330, 649] width 89 height 24
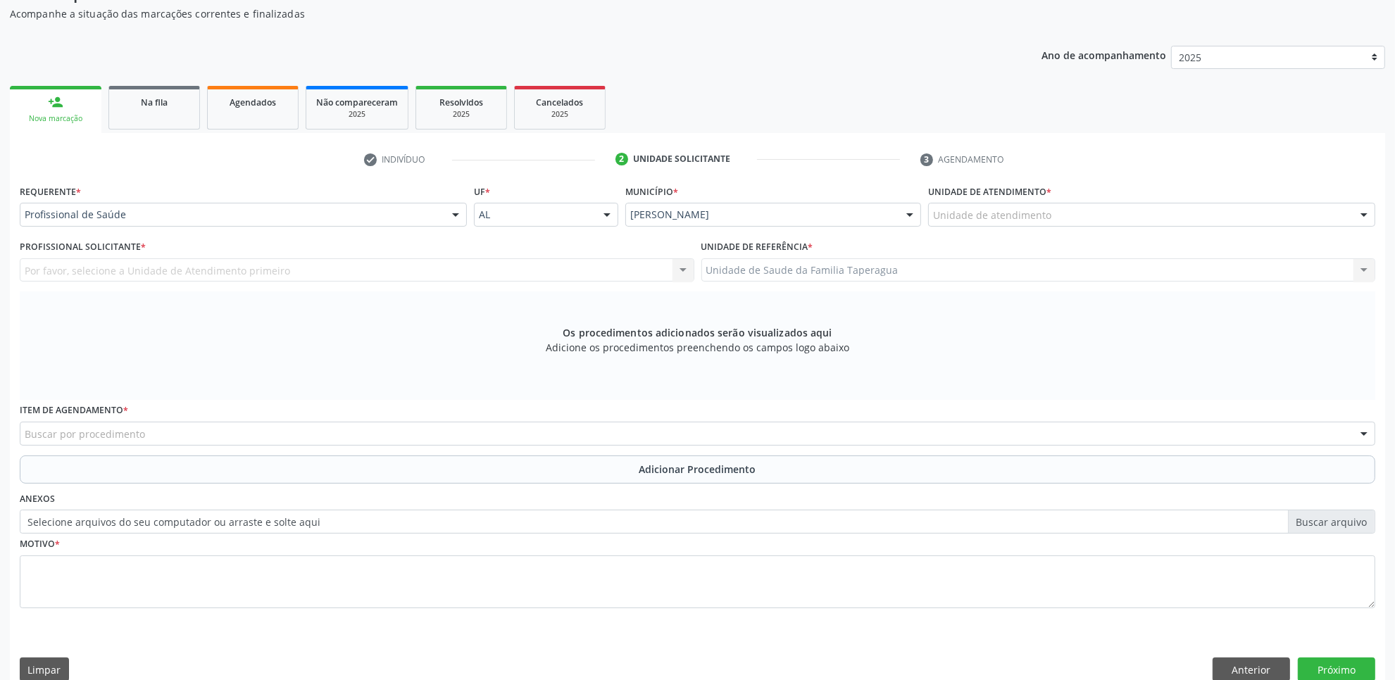
click at [1103, 220] on div "Unidade de atendimento" at bounding box center [1151, 215] width 447 height 24
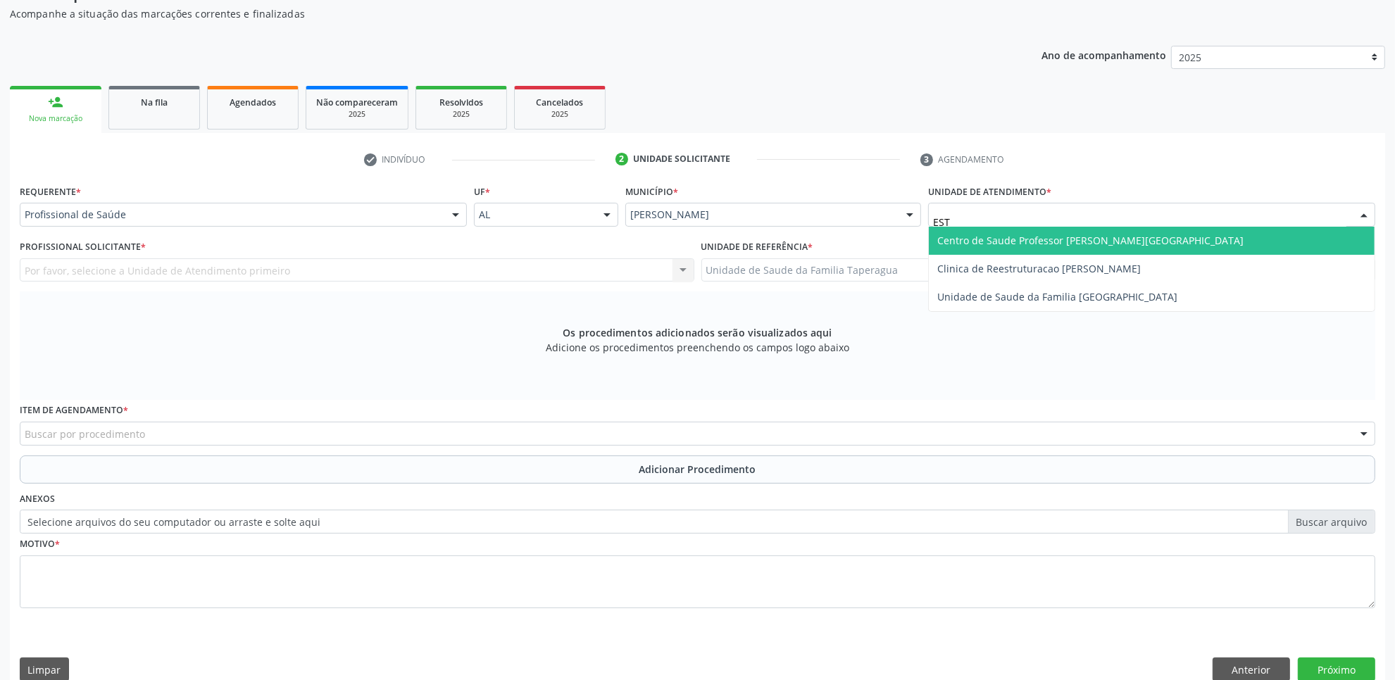
type input "ESTA"
click at [1103, 234] on span "Centro de Saude Professor [PERSON_NAME][GEOGRAPHIC_DATA]" at bounding box center [1090, 240] width 306 height 13
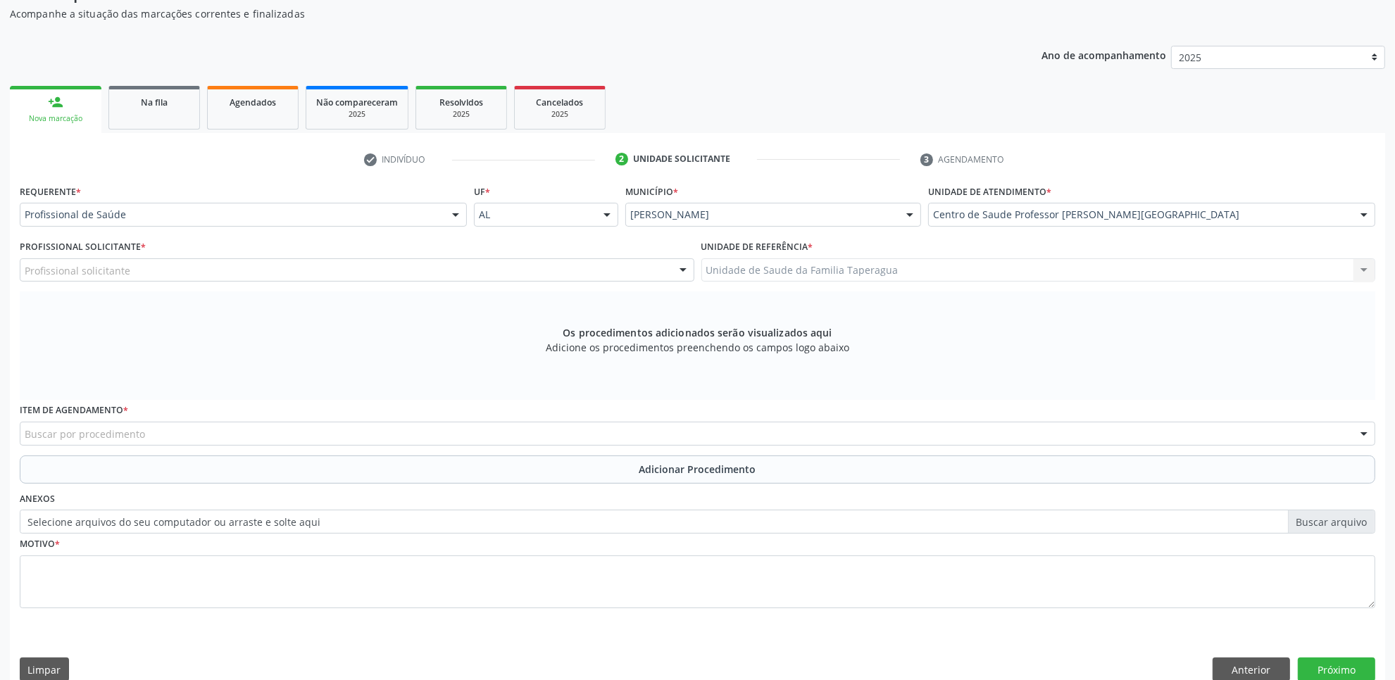
click at [356, 265] on div "Profissional solicitante" at bounding box center [357, 270] width 674 height 24
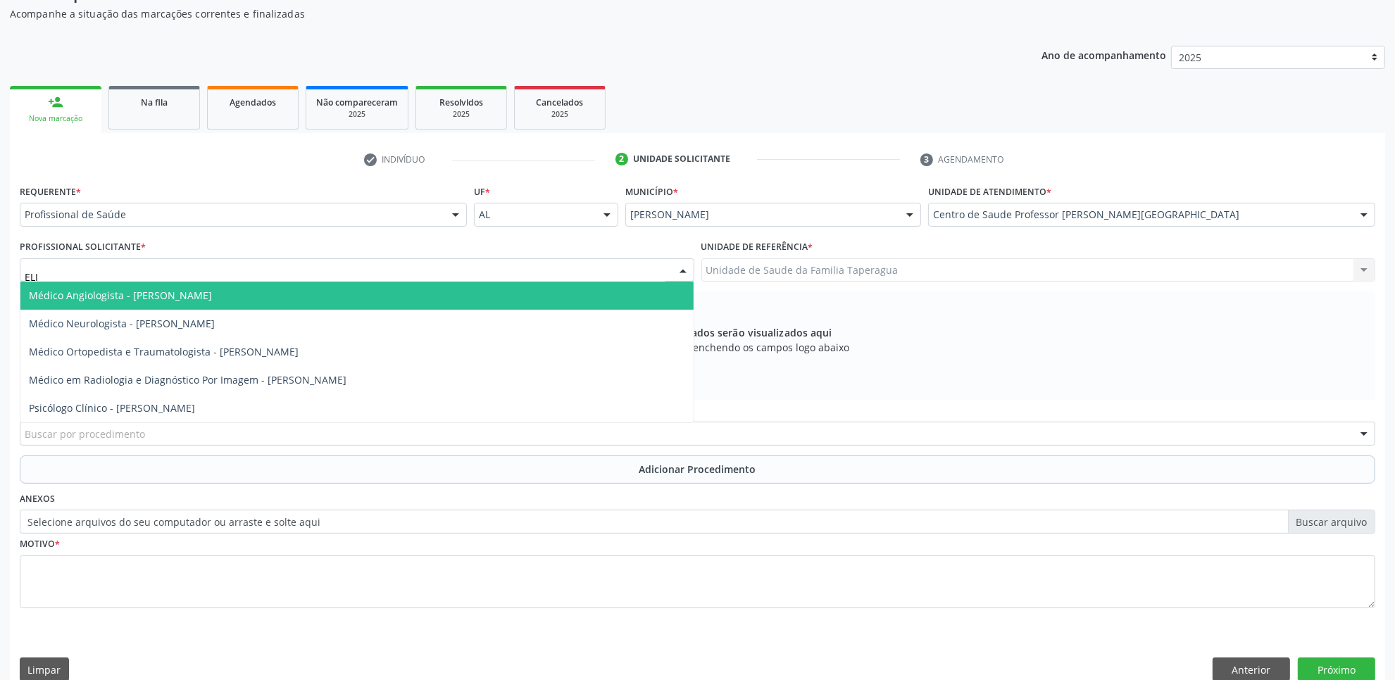
type input "ELIO"
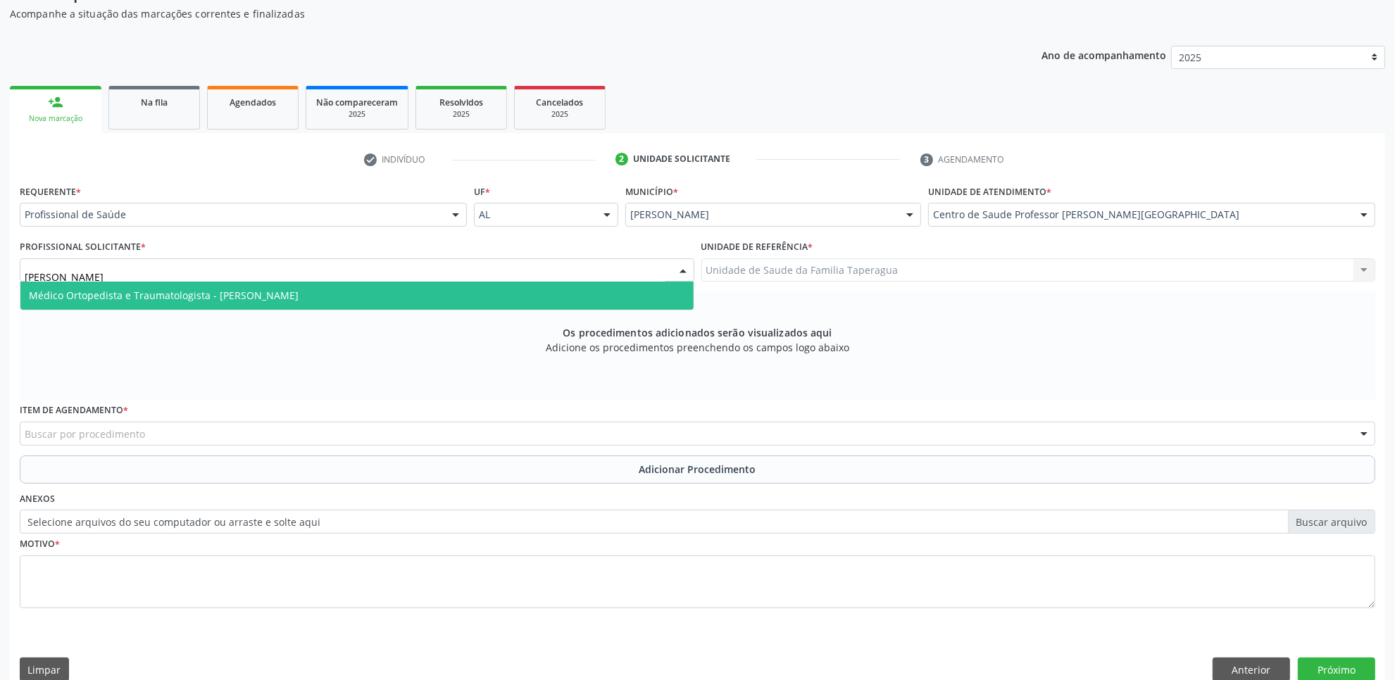
click at [354, 291] on span "Médico Ortopedista e Traumatologista - Elio Goncalves Melo Junior" at bounding box center [356, 296] width 673 height 28
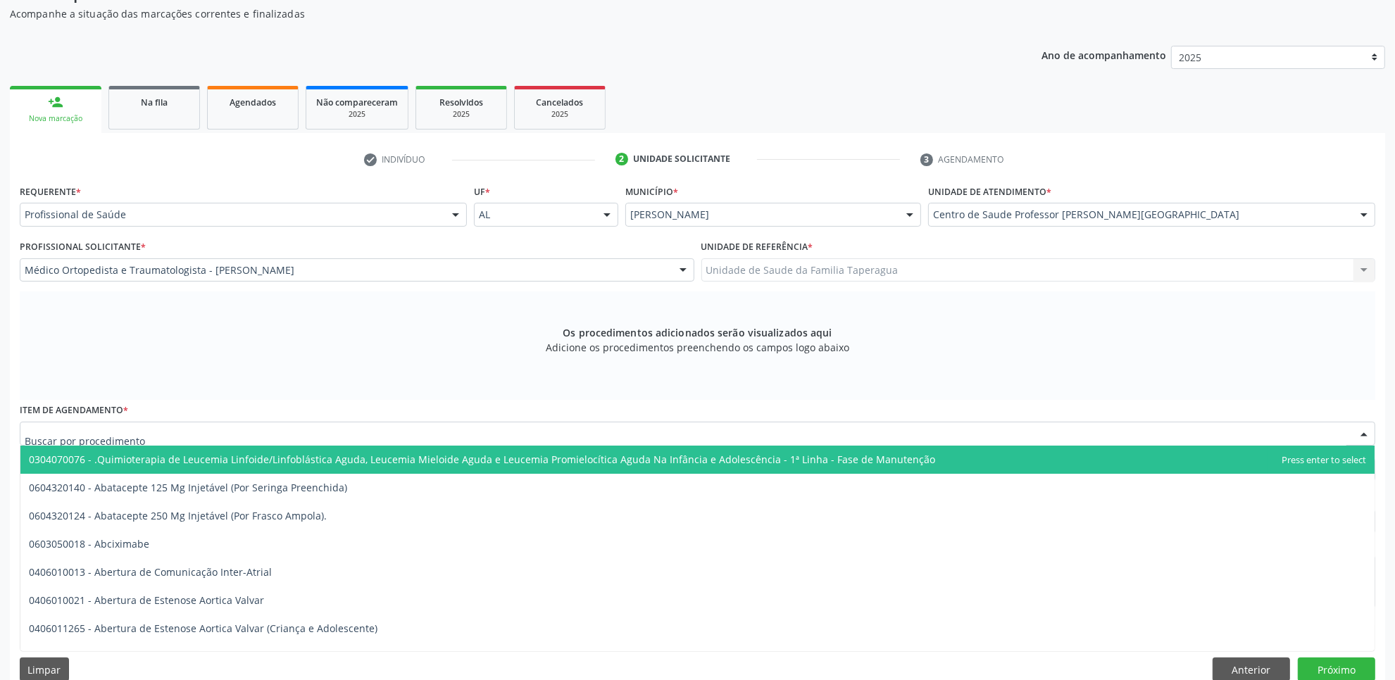
click at [325, 428] on div at bounding box center [697, 434] width 1355 height 24
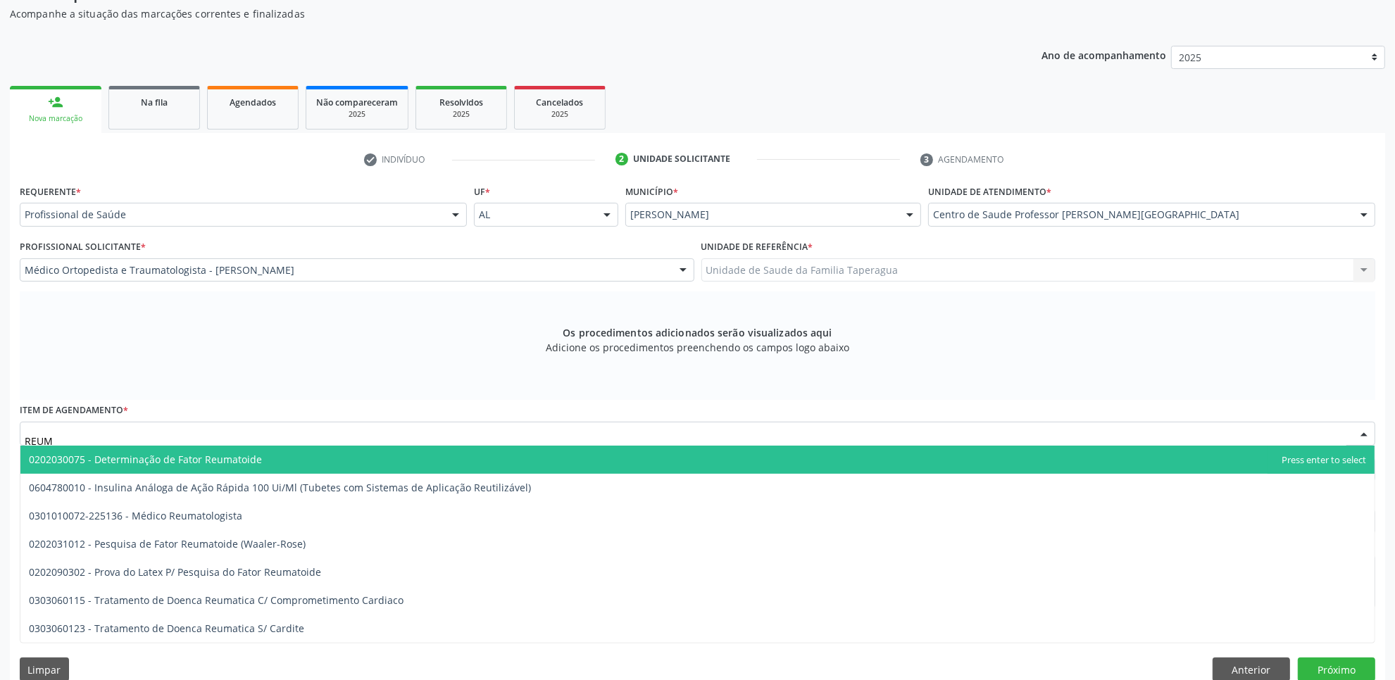
type input "REUMA"
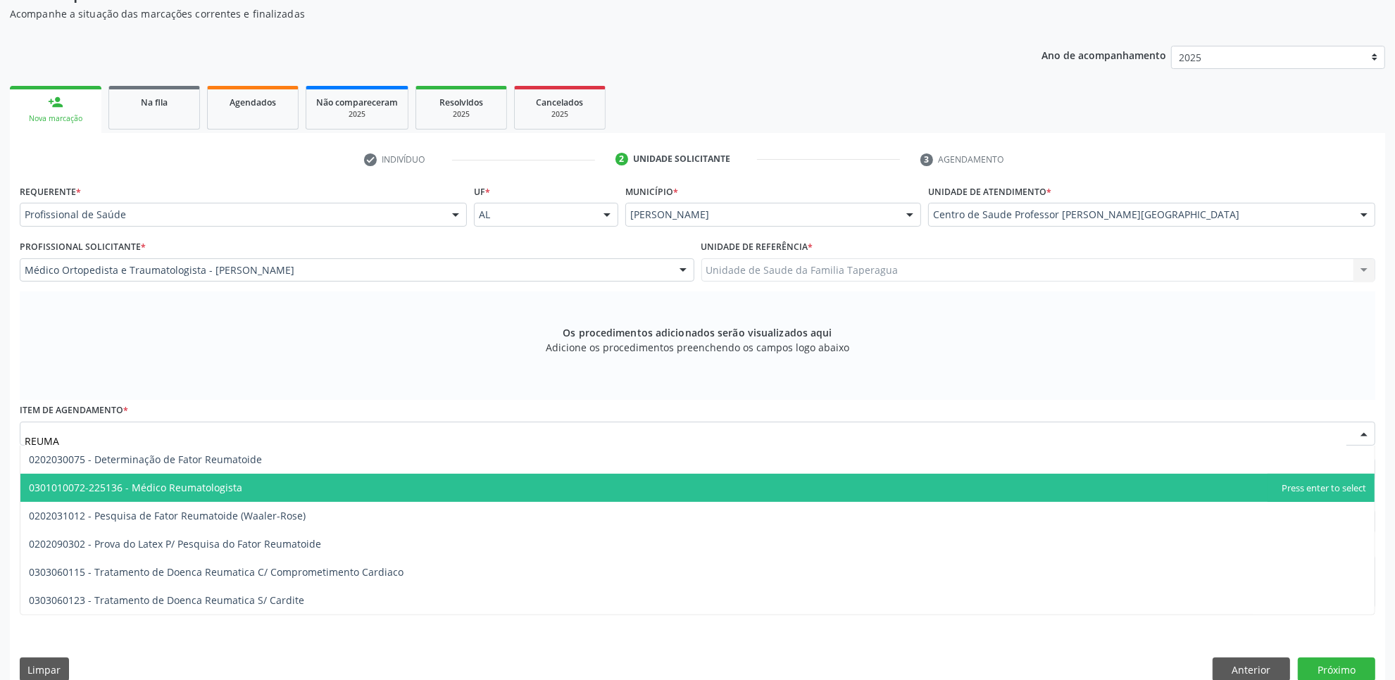
click at [301, 488] on span "0301010072-225136 - Médico Reumatologista" at bounding box center [697, 488] width 1354 height 28
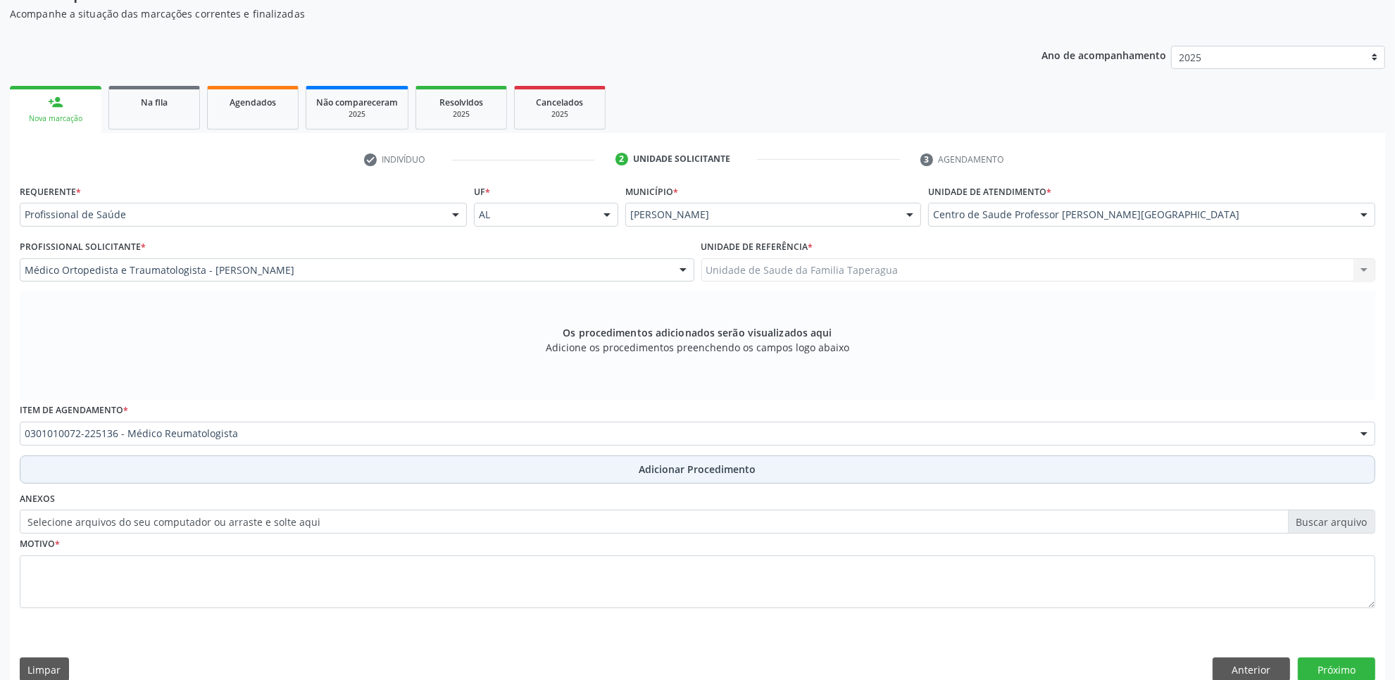
click at [325, 465] on button "Adicionar Procedimento" at bounding box center [697, 470] width 1355 height 28
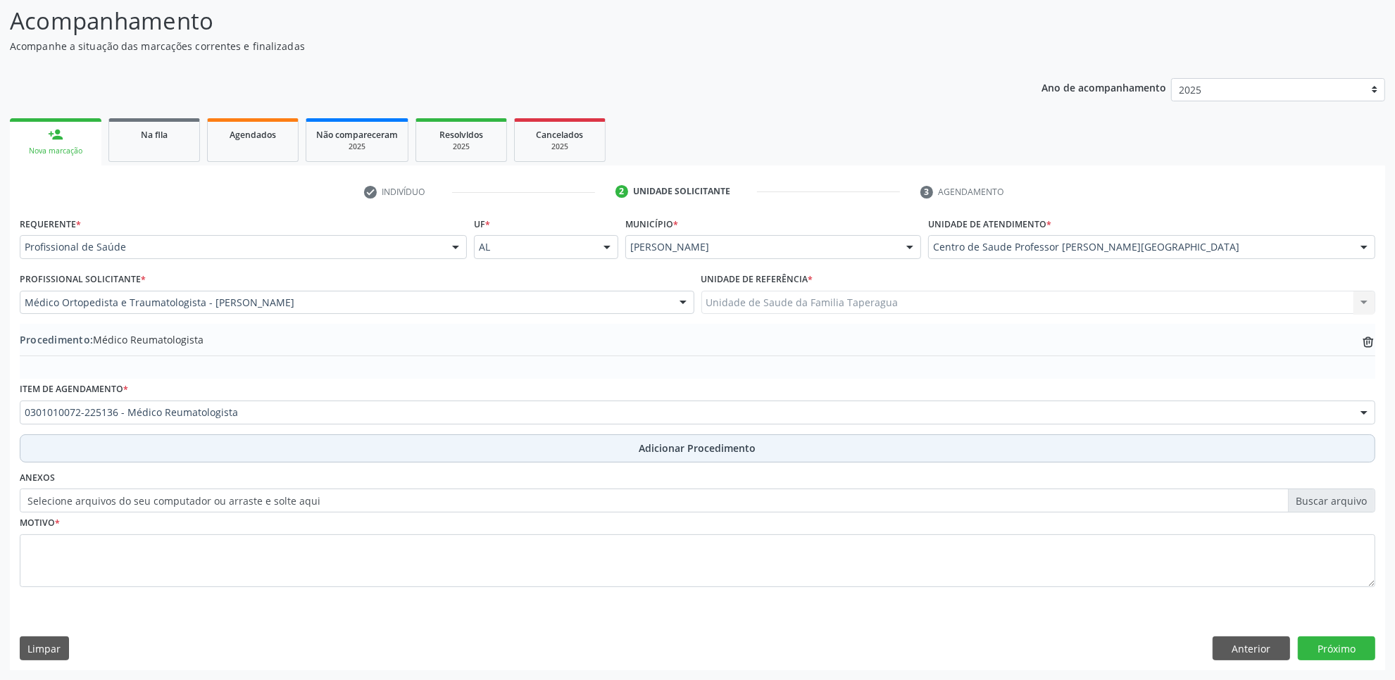
scroll to position [113, 0]
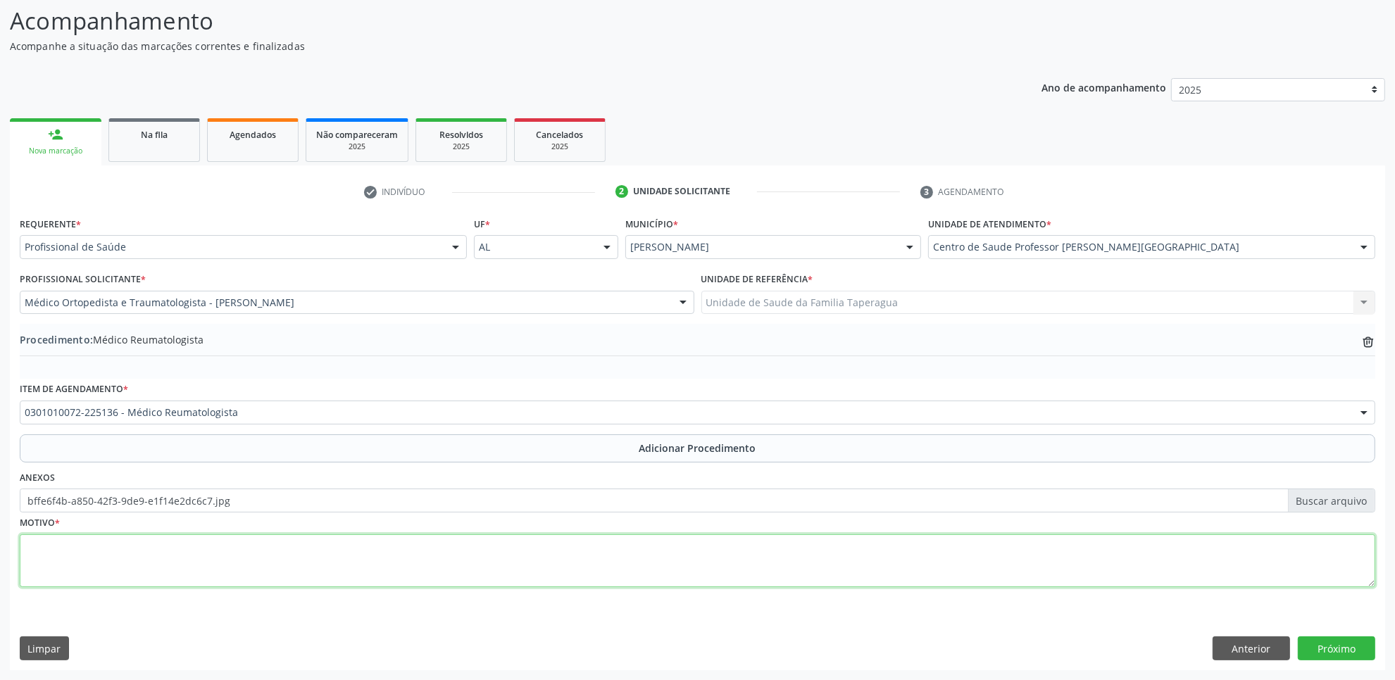
click at [258, 561] on textarea at bounding box center [697, 561] width 1355 height 54
type textarea "F"
type textarea "FIBROMIALGIA"
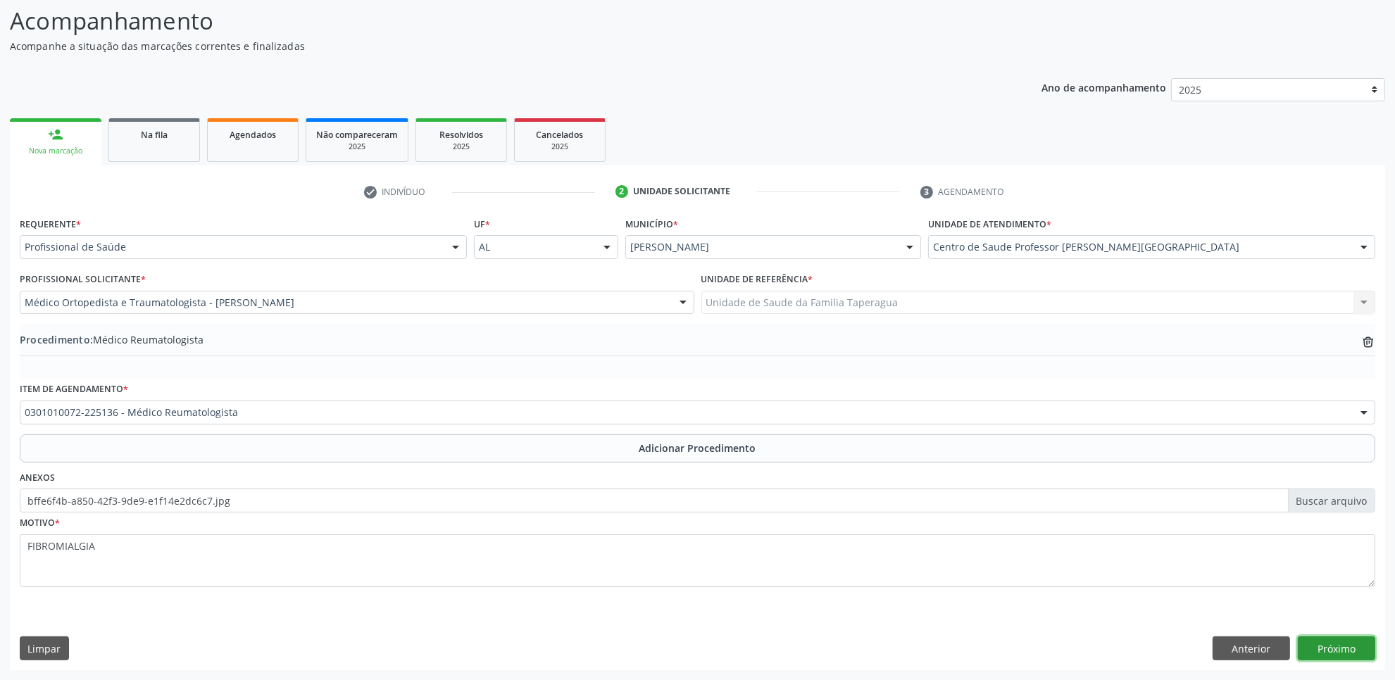
click at [1346, 644] on button "Próximo" at bounding box center [1336, 648] width 77 height 24
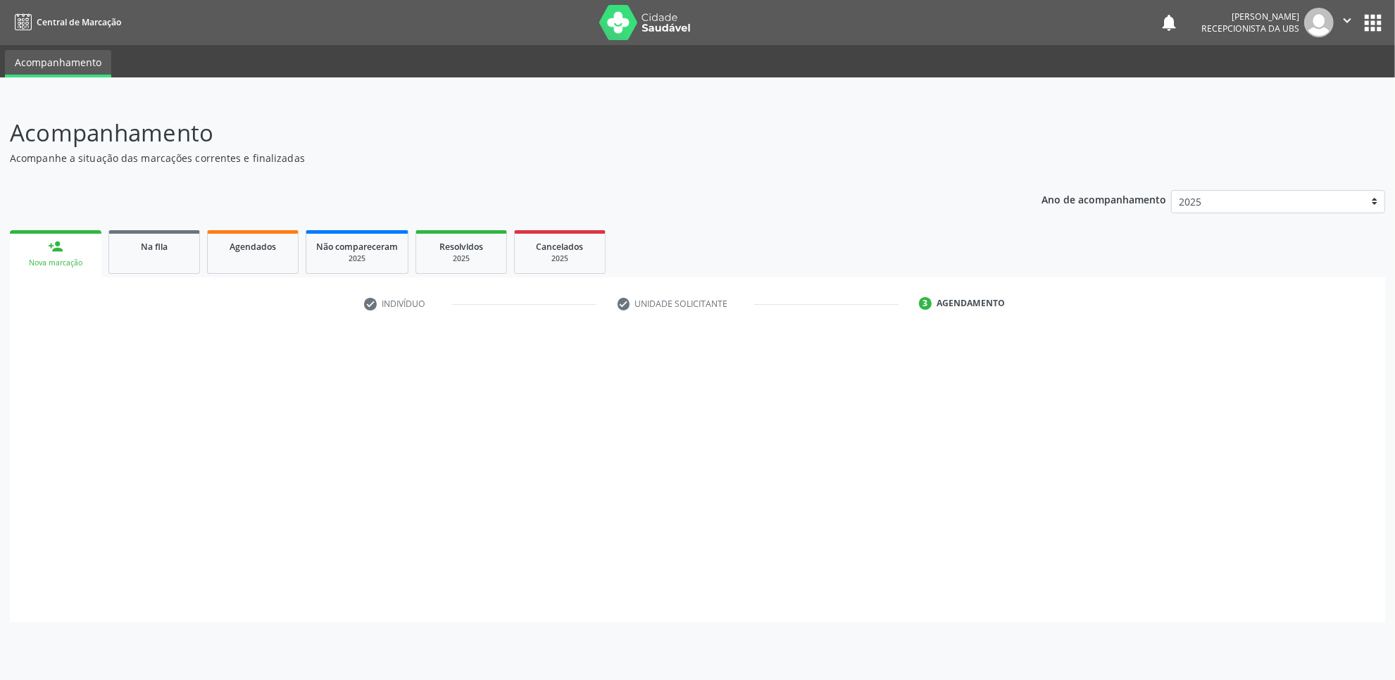
scroll to position [0, 0]
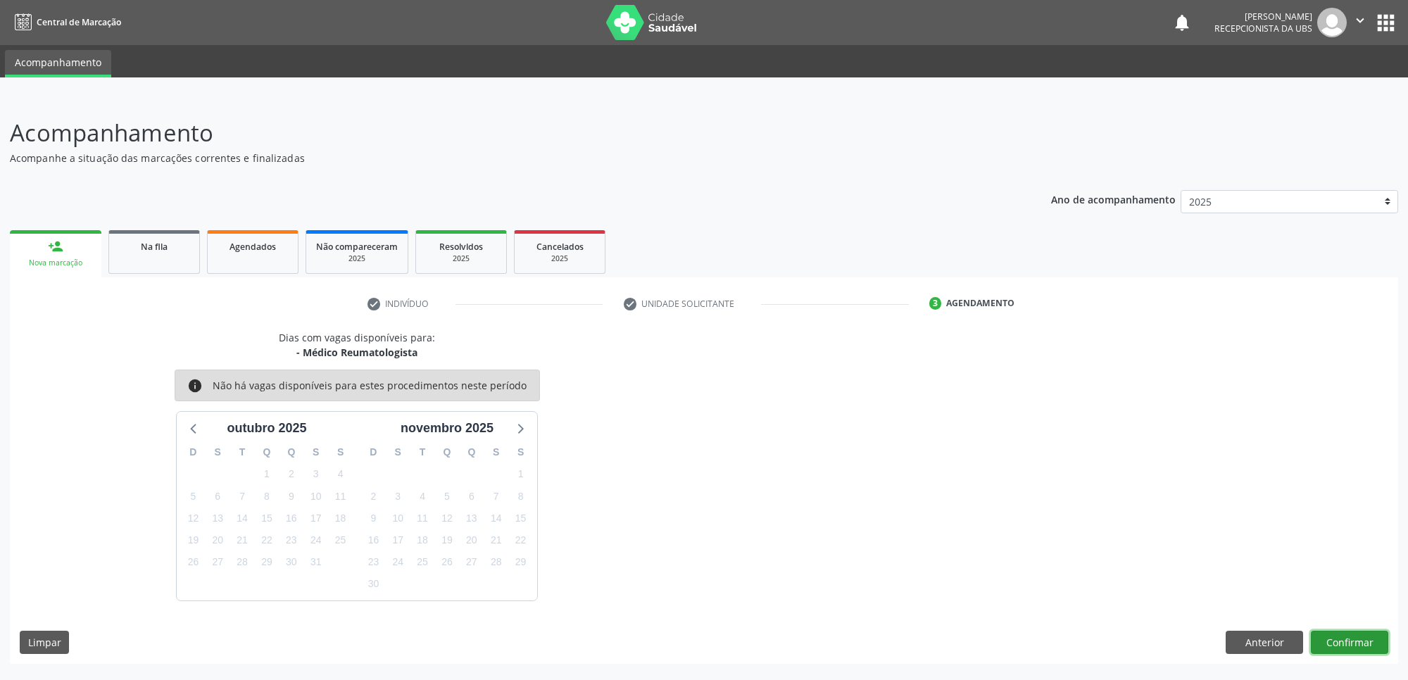
click at [1345, 637] on button "Confirmar" at bounding box center [1349, 643] width 77 height 24
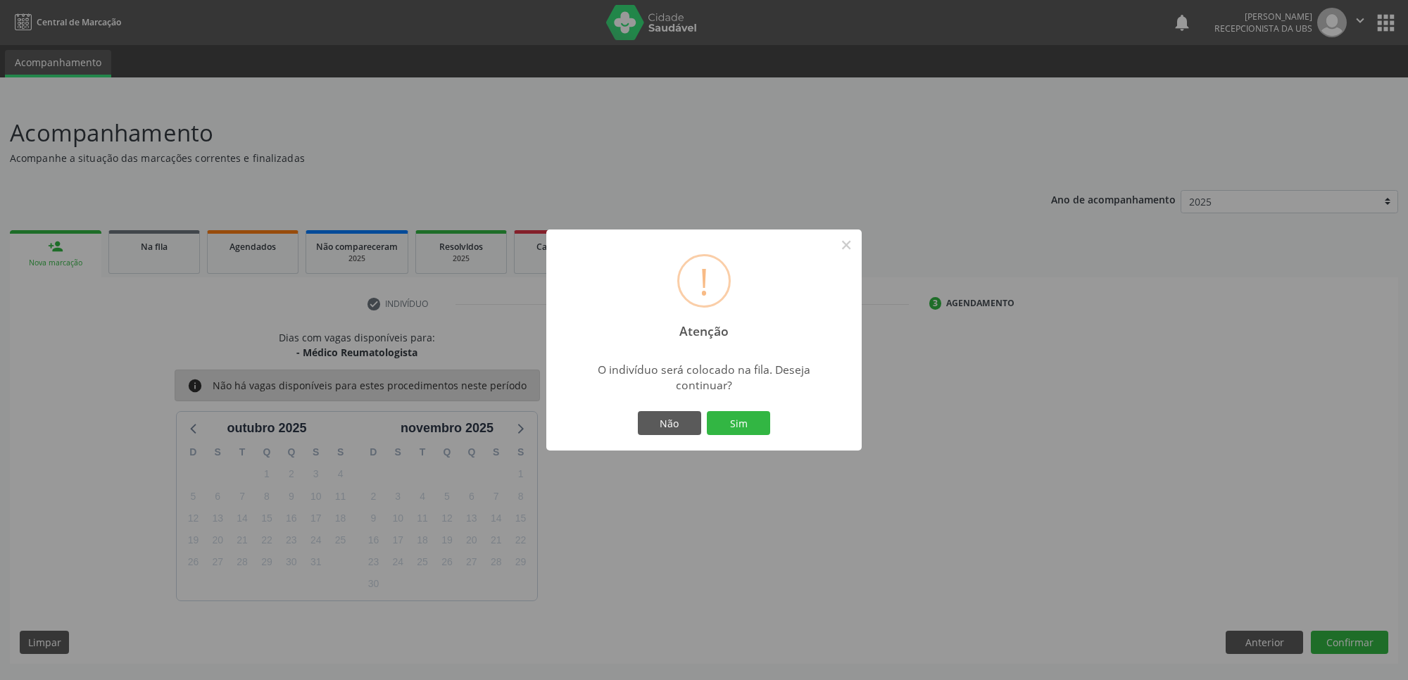
click at [707, 411] on button "Sim" at bounding box center [738, 423] width 63 height 24
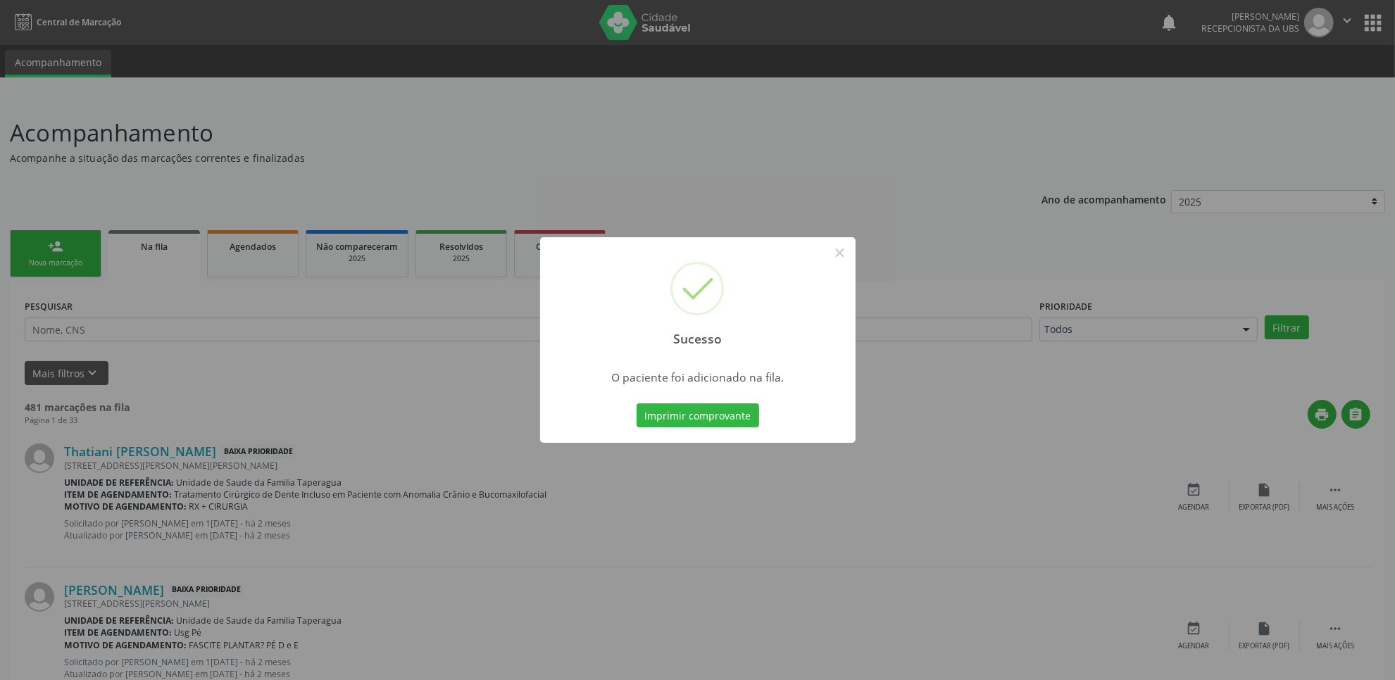
click at [1011, 380] on div "Sucesso × O paciente foi adicionado na fila. Imprimir comprovante Cancel" at bounding box center [697, 340] width 1395 height 680
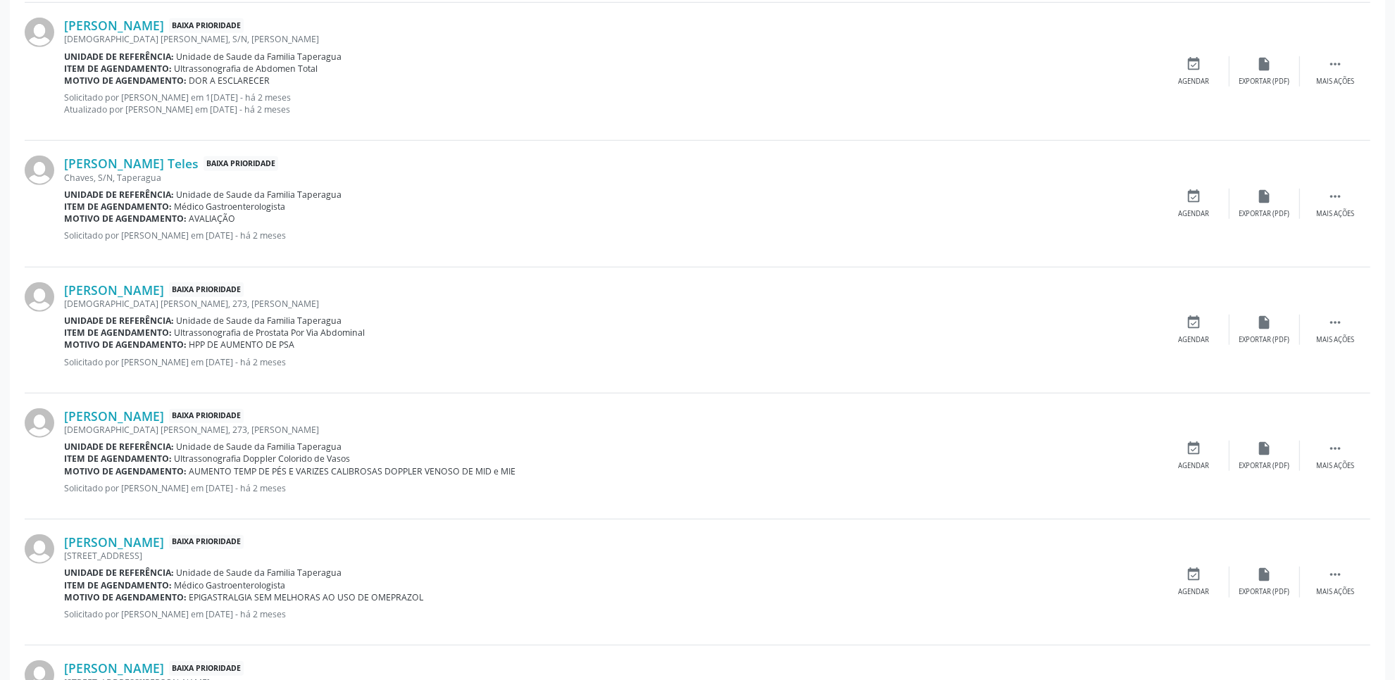
scroll to position [1792, 0]
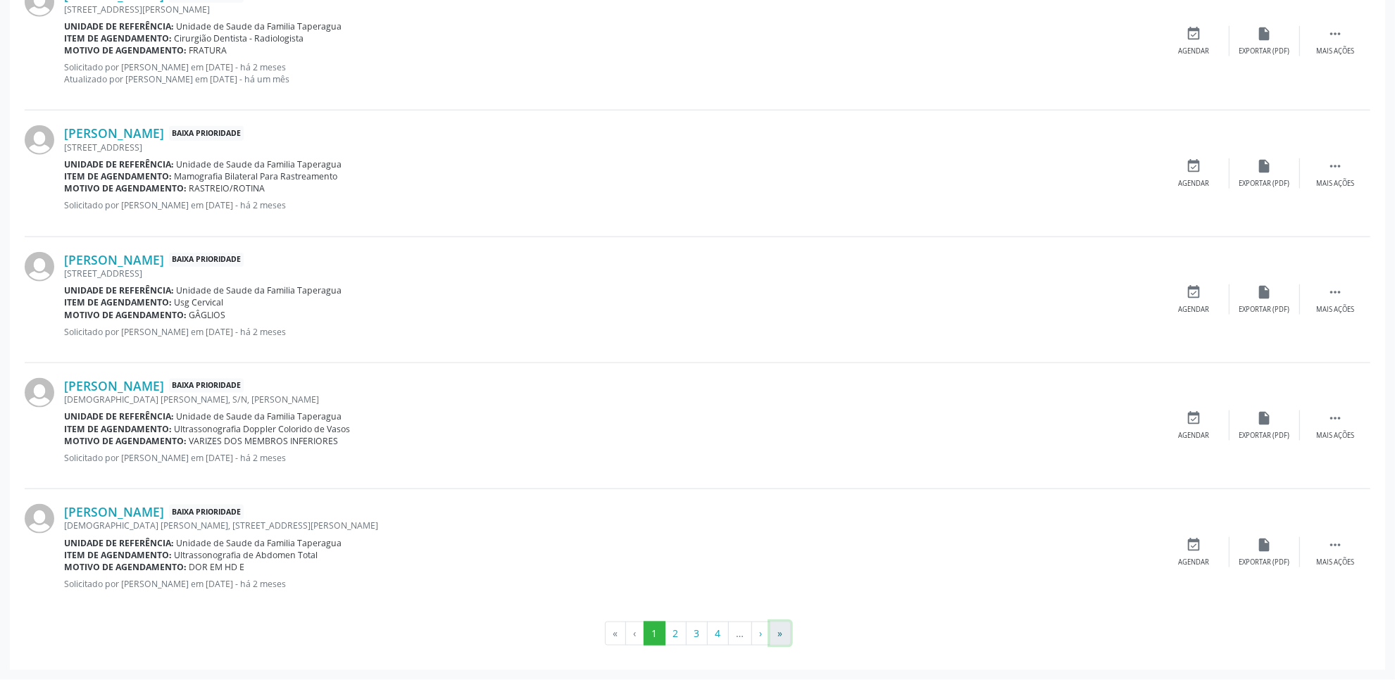
click at [789, 631] on button "»" at bounding box center [780, 634] width 21 height 24
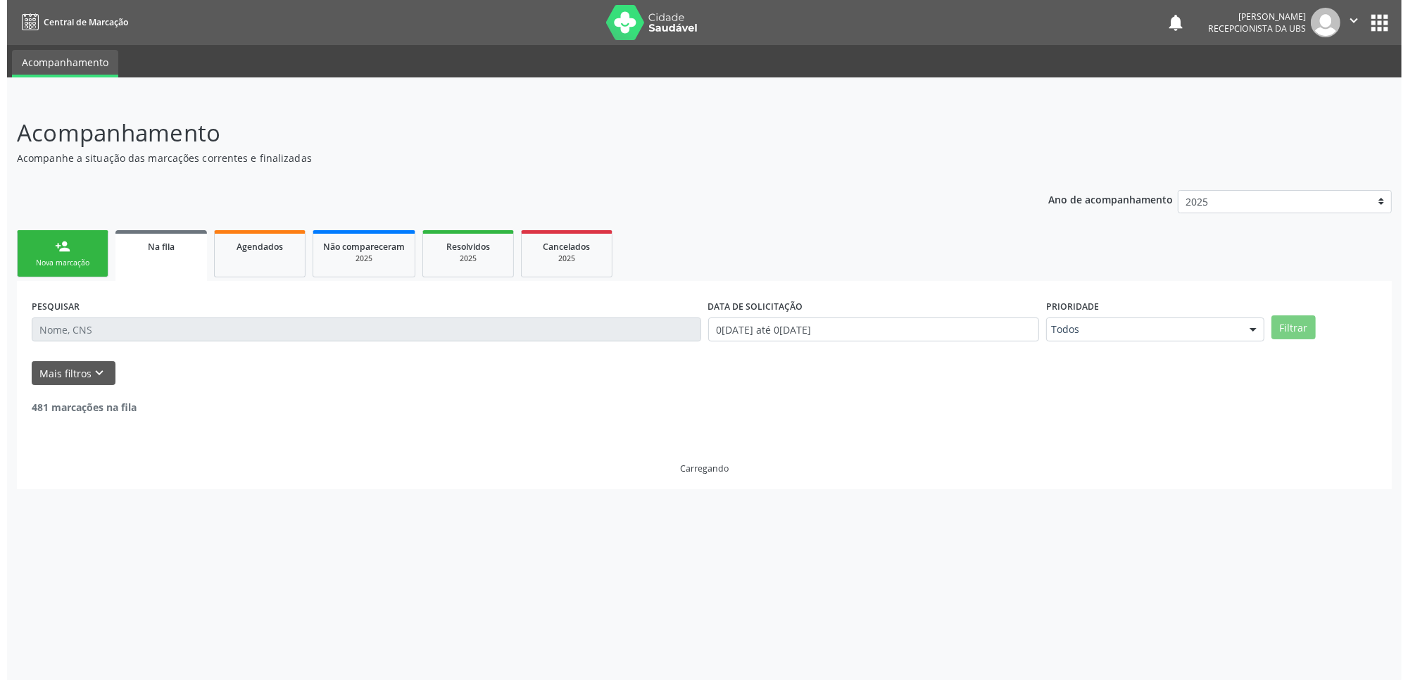
scroll to position [0, 0]
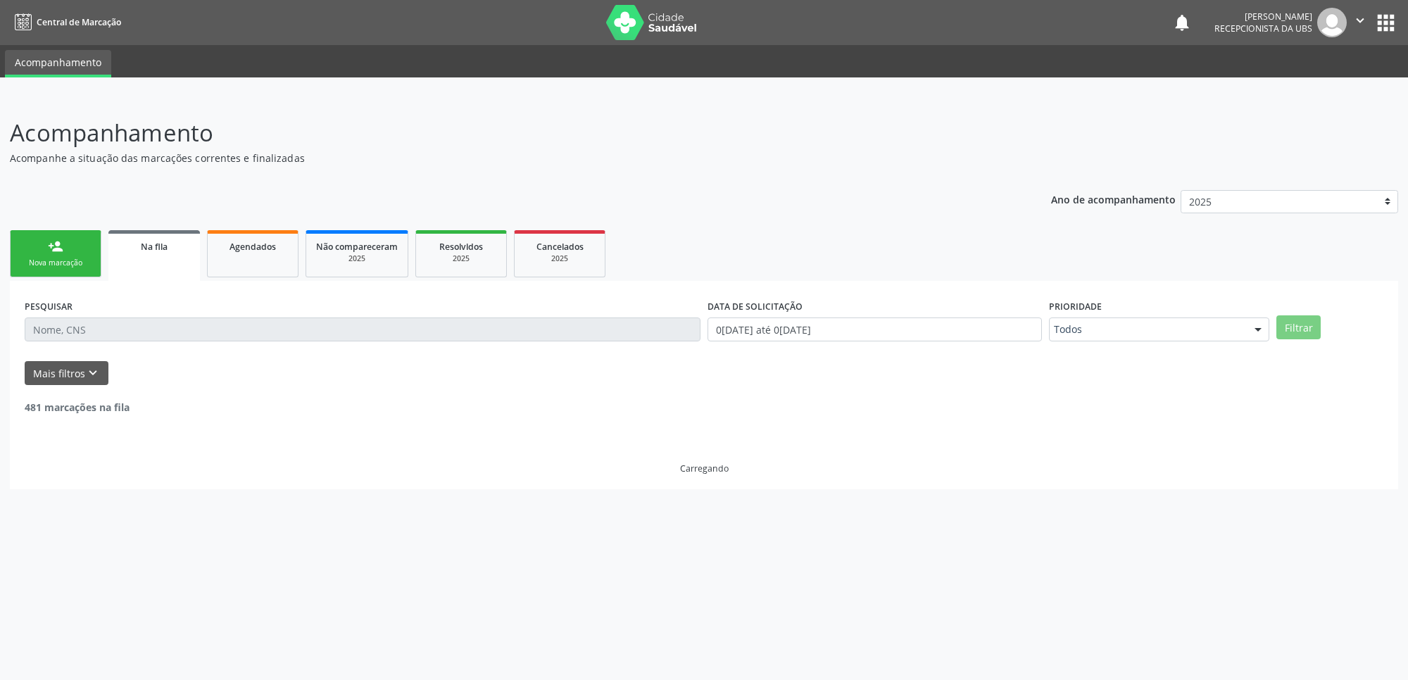
click at [789, 631] on div "Acompanhamento Acompanhe a situação das marcações correntes e finalizadas Relat…" at bounding box center [704, 388] width 1408 height 583
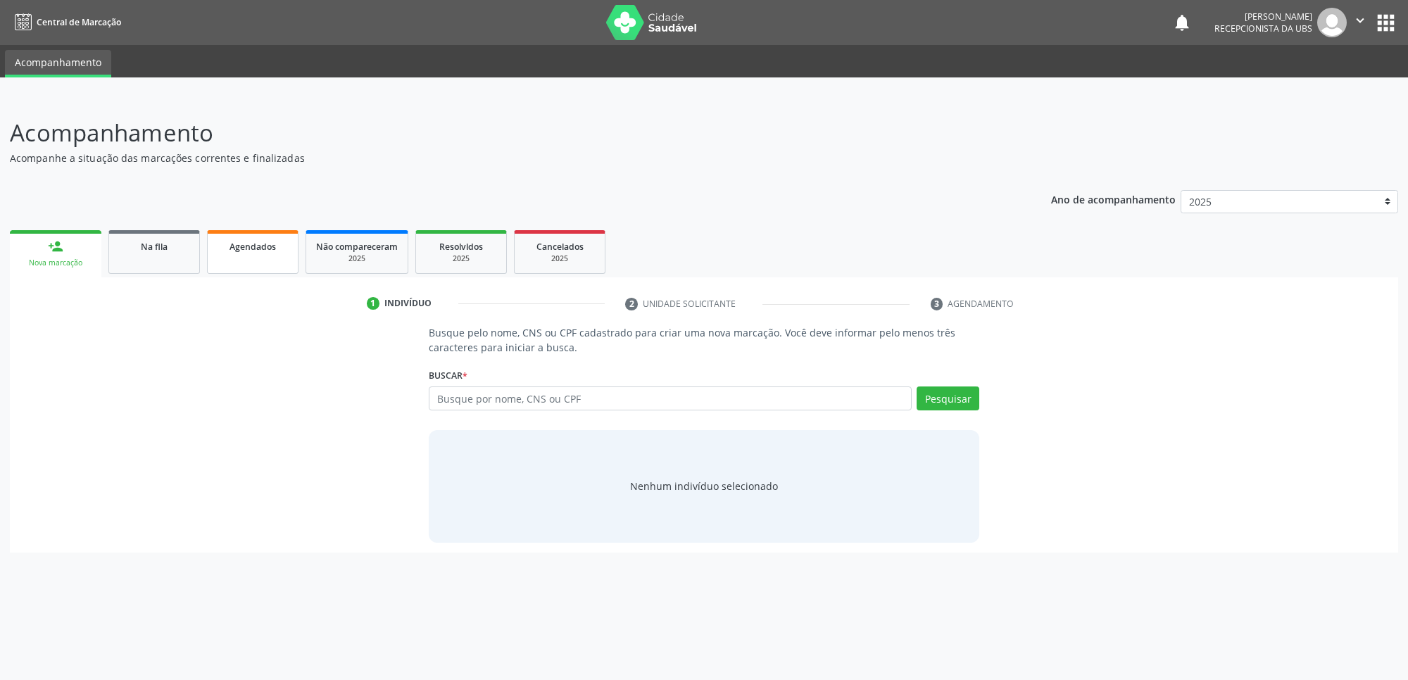
click at [246, 244] on span "Agendados" at bounding box center [253, 247] width 46 height 12
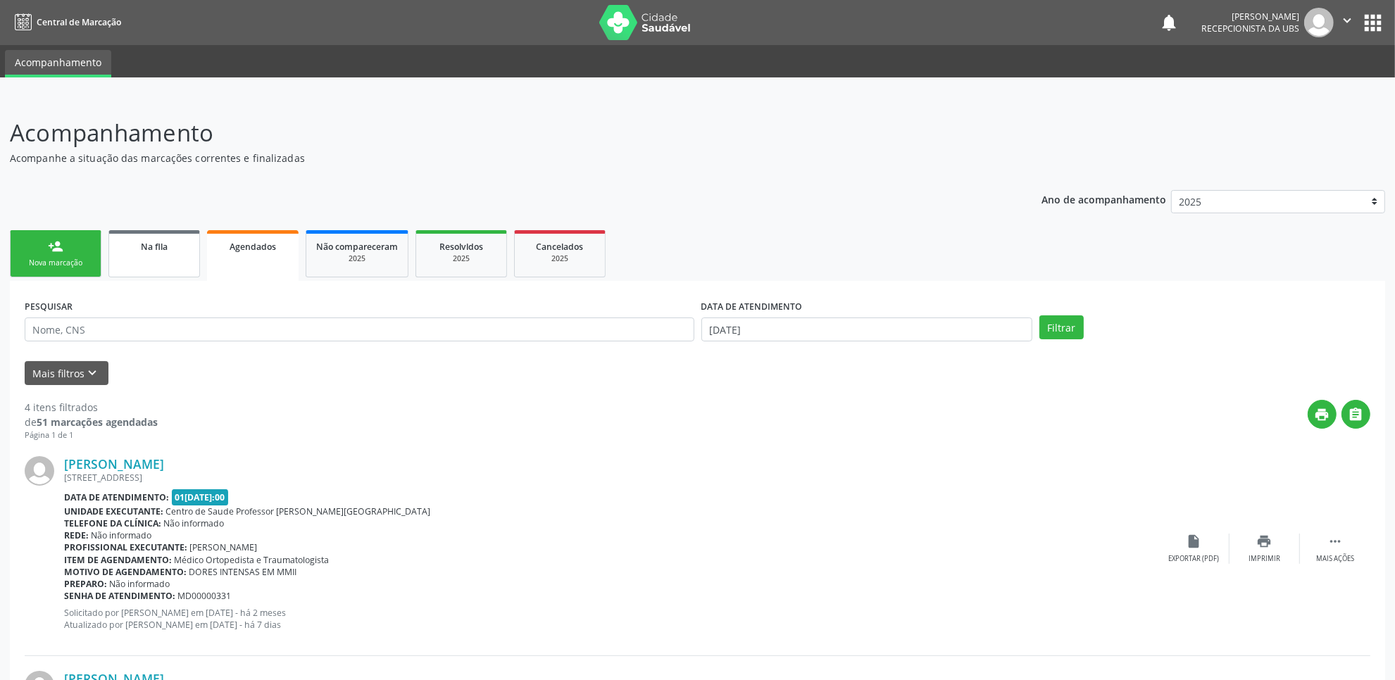
click at [144, 255] on link "Na fila" at bounding box center [154, 253] width 92 height 47
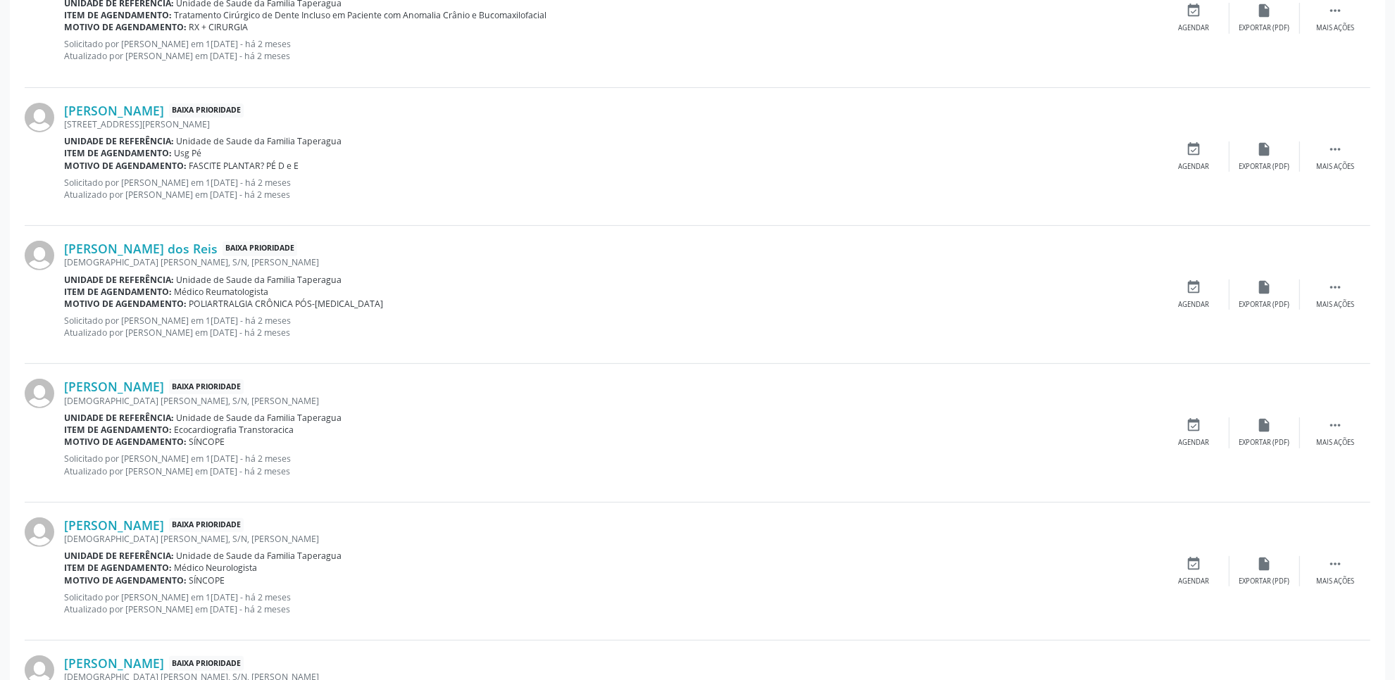
scroll to position [1792, 0]
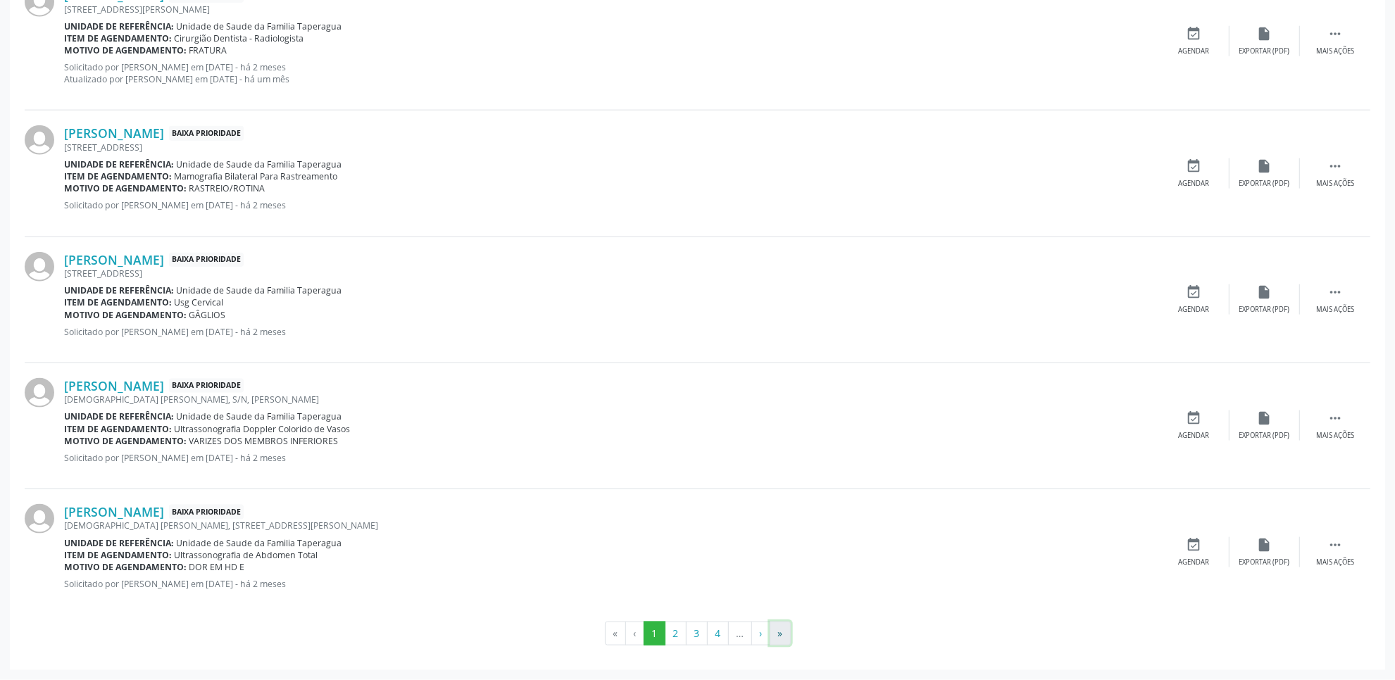
click at [775, 635] on button "»" at bounding box center [780, 634] width 21 height 24
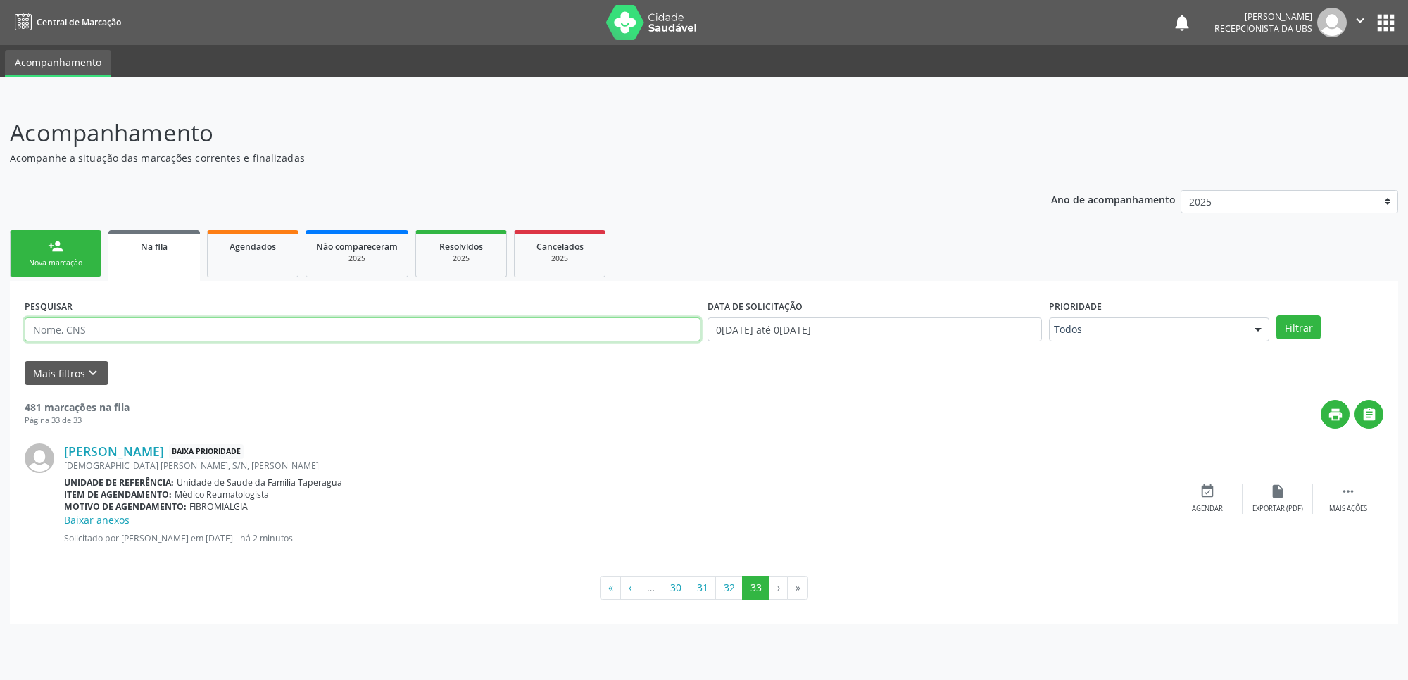
click at [387, 321] on input "text" at bounding box center [363, 330] width 676 height 24
click at [81, 279] on ul "person_add Nova marcação Na fila Agendados Não compareceram 2025 Resolvidos 202…" at bounding box center [704, 254] width 1388 height 54
click at [78, 256] on link "person_add Nova marcação" at bounding box center [56, 253] width 92 height 47
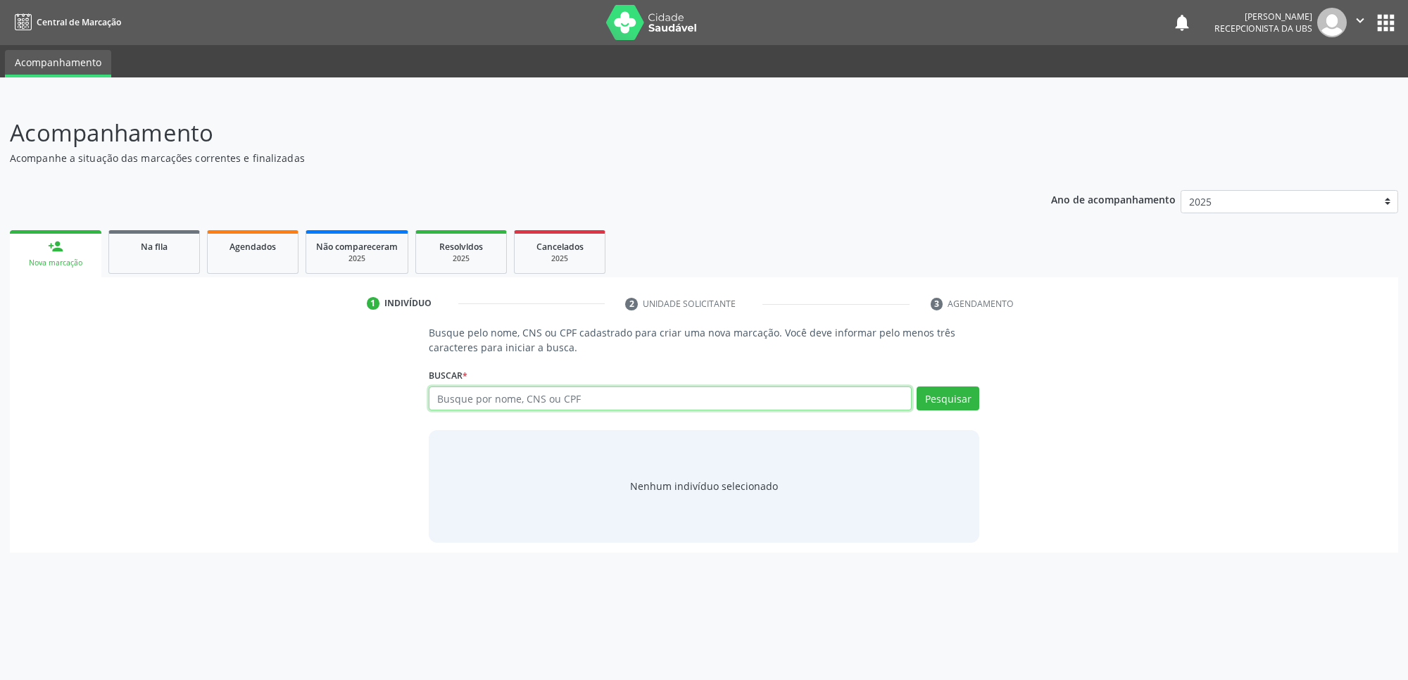
click at [536, 402] on input "text" at bounding box center [670, 399] width 483 height 24
paste input "705400403869791"
type input "705400403869791"
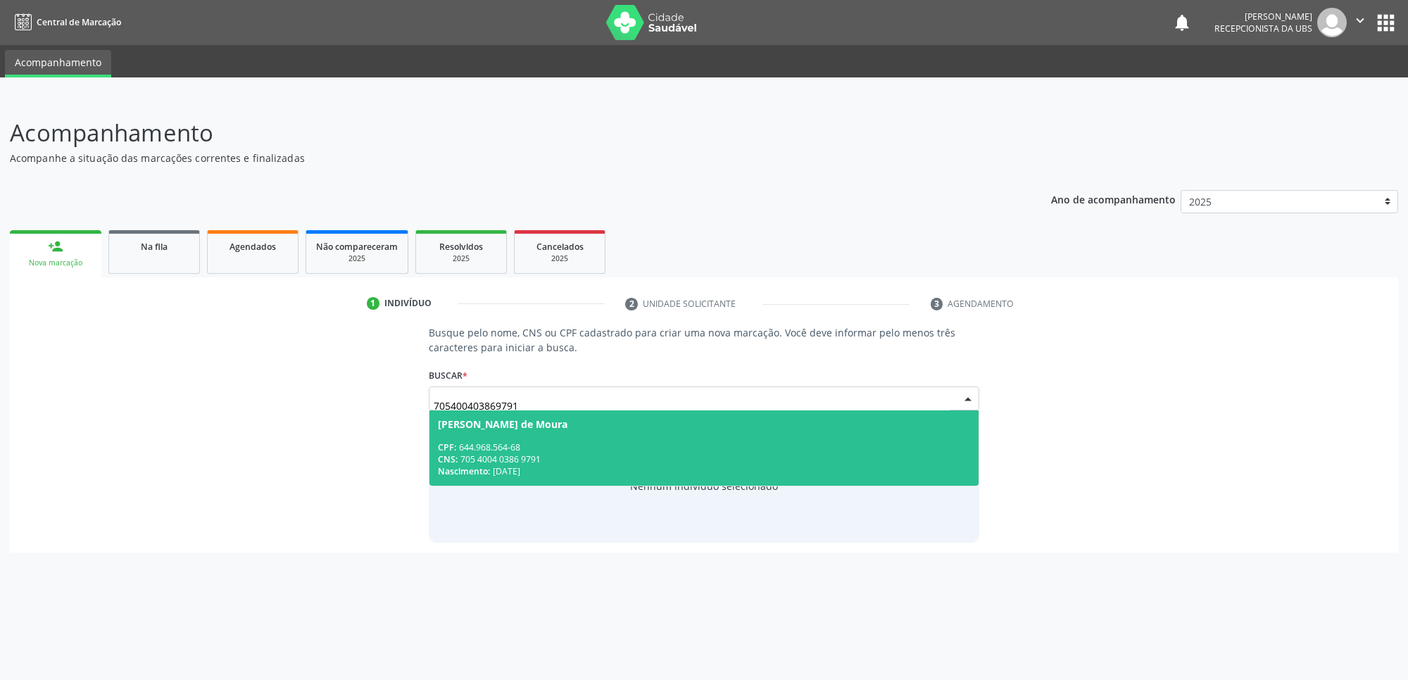
click at [535, 465] on div "Nascimento: 05/08/1966" at bounding box center [704, 471] width 532 height 12
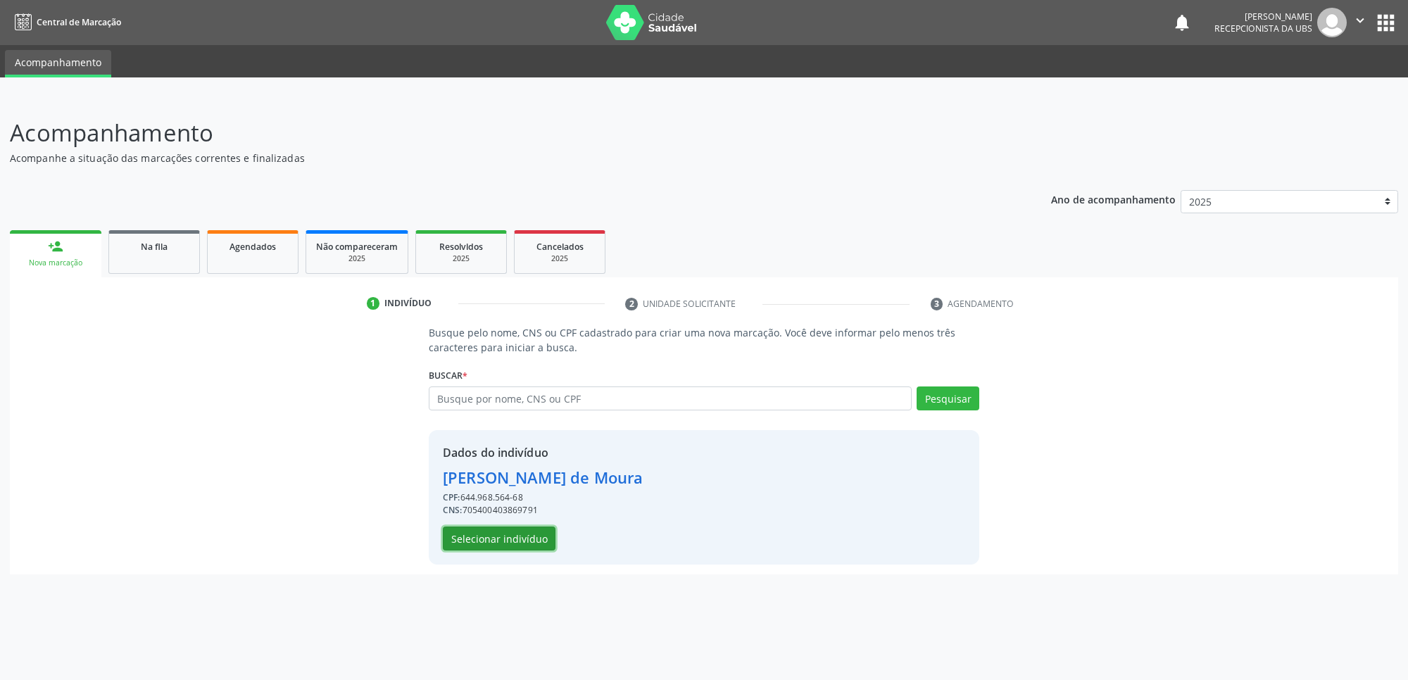
click at [532, 539] on button "Selecionar indivíduo" at bounding box center [499, 539] width 113 height 24
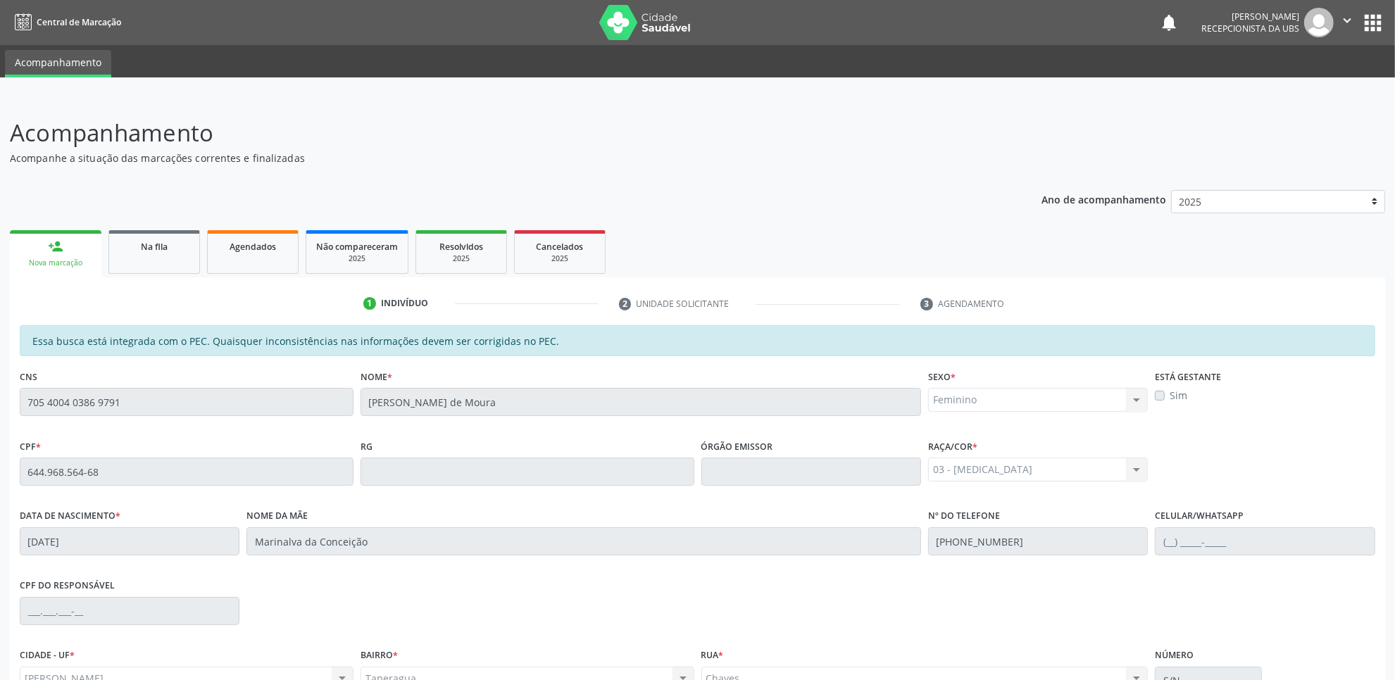
scroll to position [144, 0]
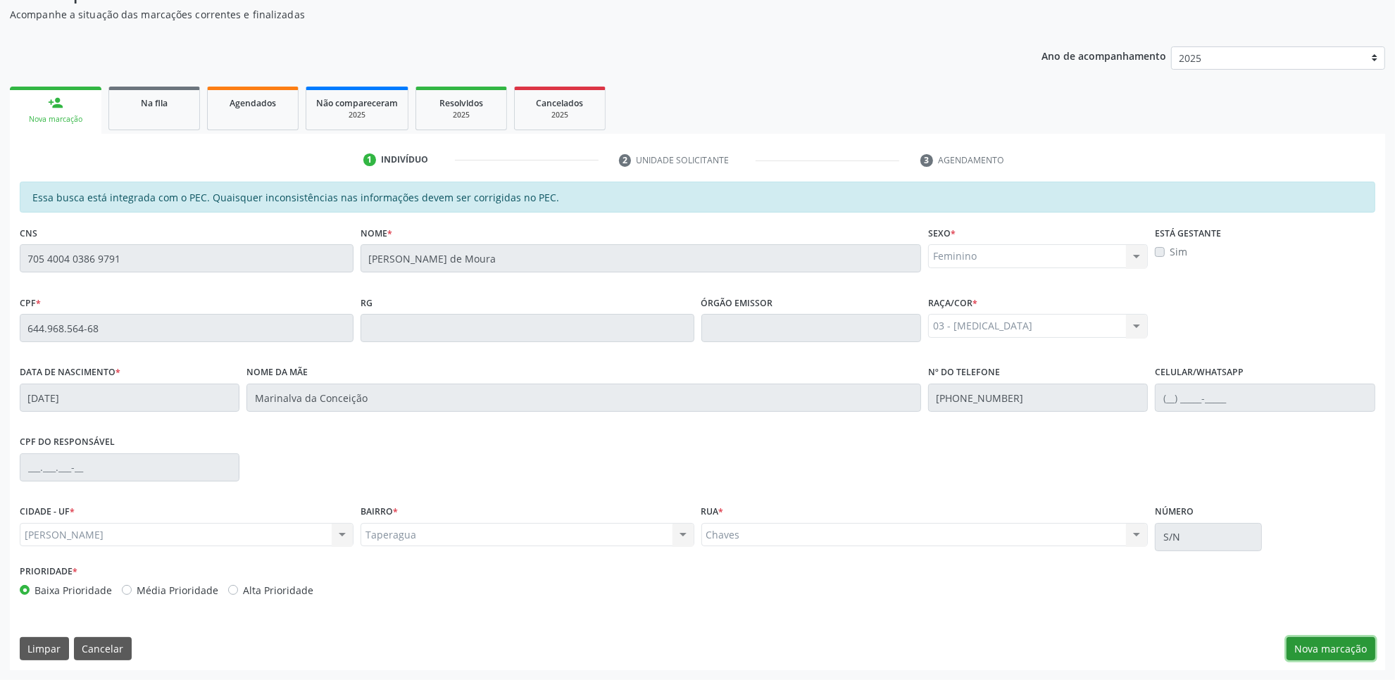
click at [1341, 639] on button "Nova marcação" at bounding box center [1330, 649] width 89 height 24
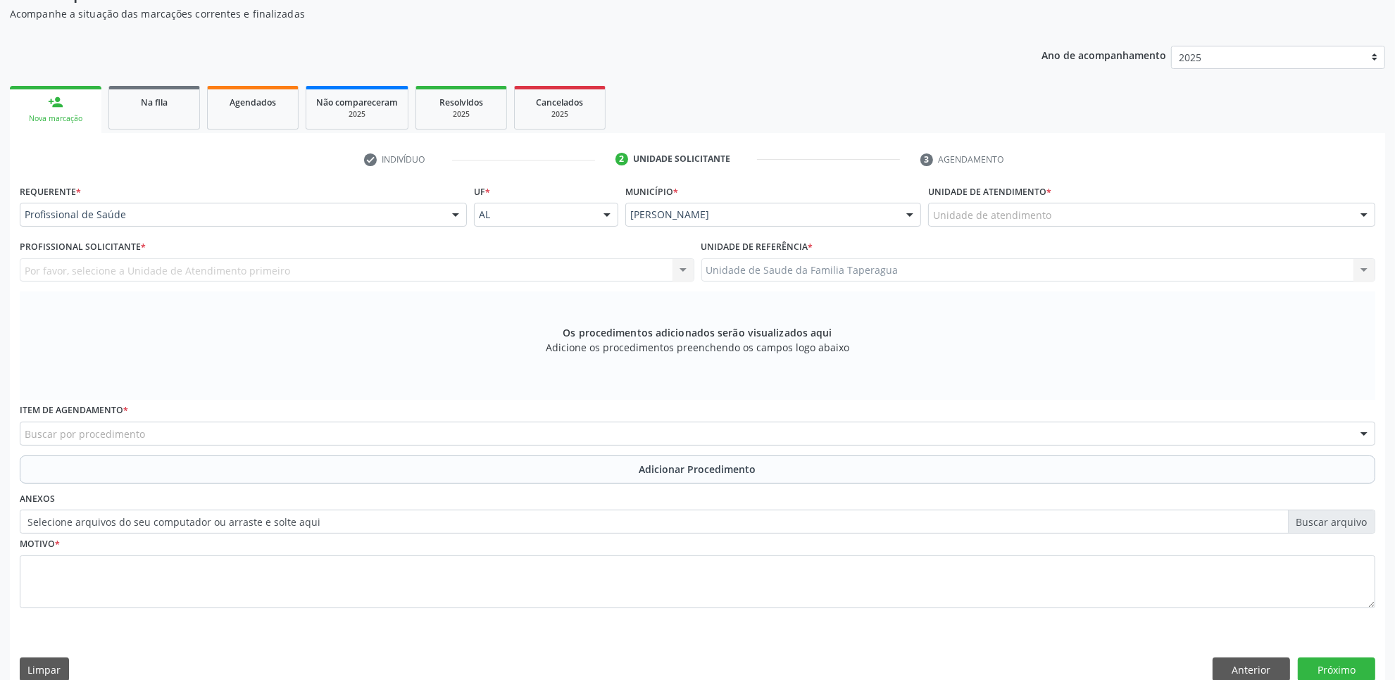
click at [1055, 208] on div "Unidade de atendimento" at bounding box center [1151, 215] width 447 height 24
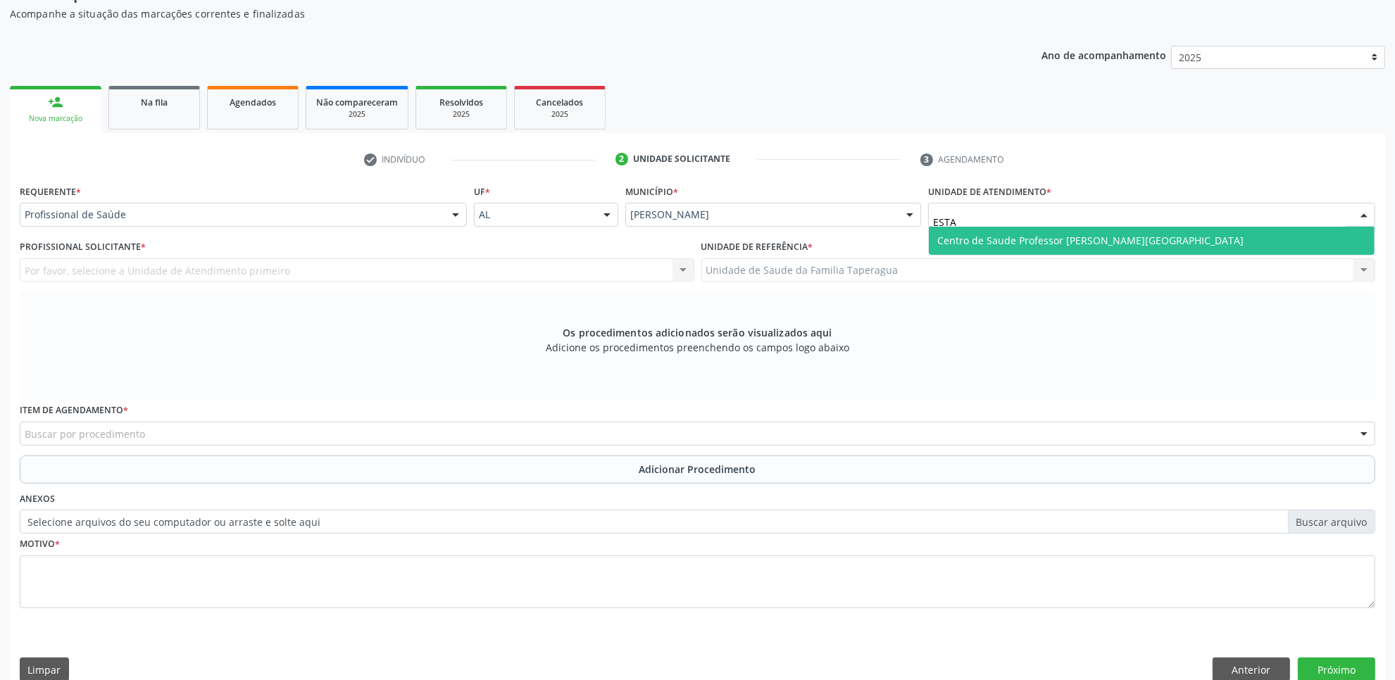
type input "ESTAC"
click at [1060, 244] on span "Centro de Saude Professor [PERSON_NAME][GEOGRAPHIC_DATA]" at bounding box center [1090, 240] width 306 height 13
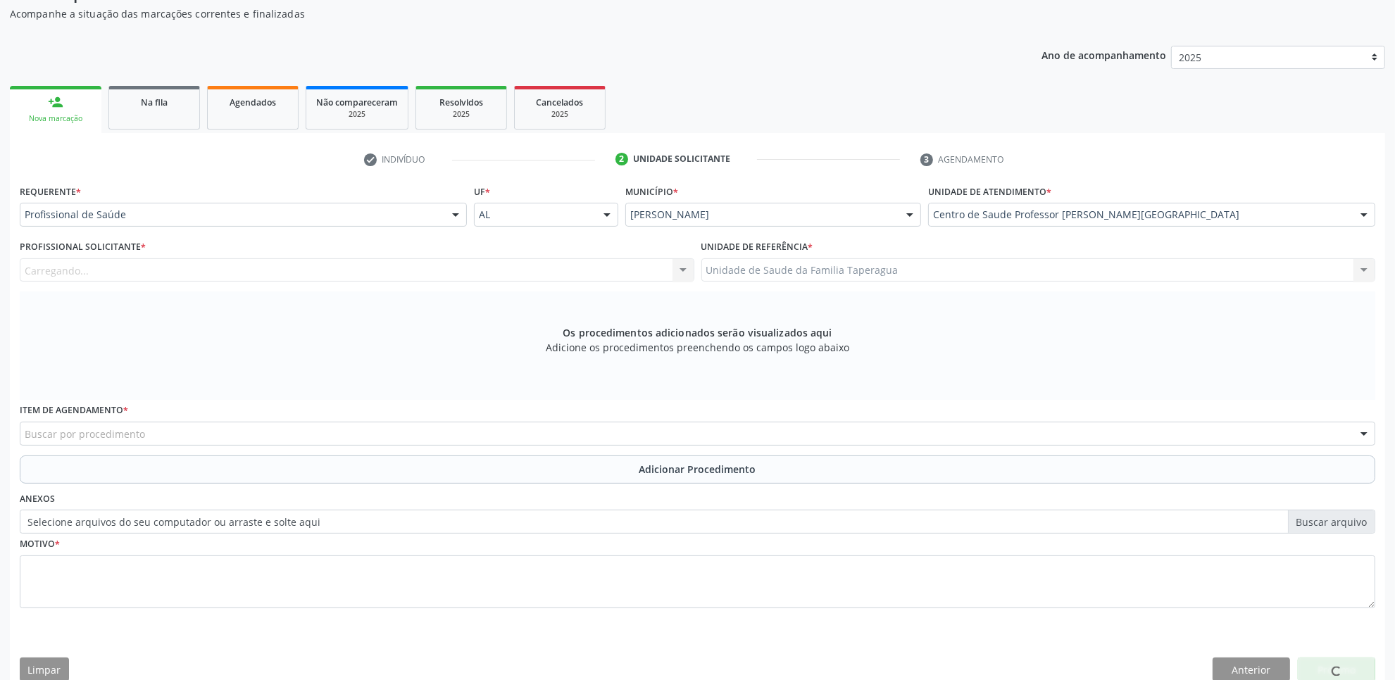
click at [608, 272] on div "Carregando... Nenhum resultado encontrado para: " " Não há nenhuma opção para s…" at bounding box center [357, 270] width 674 height 24
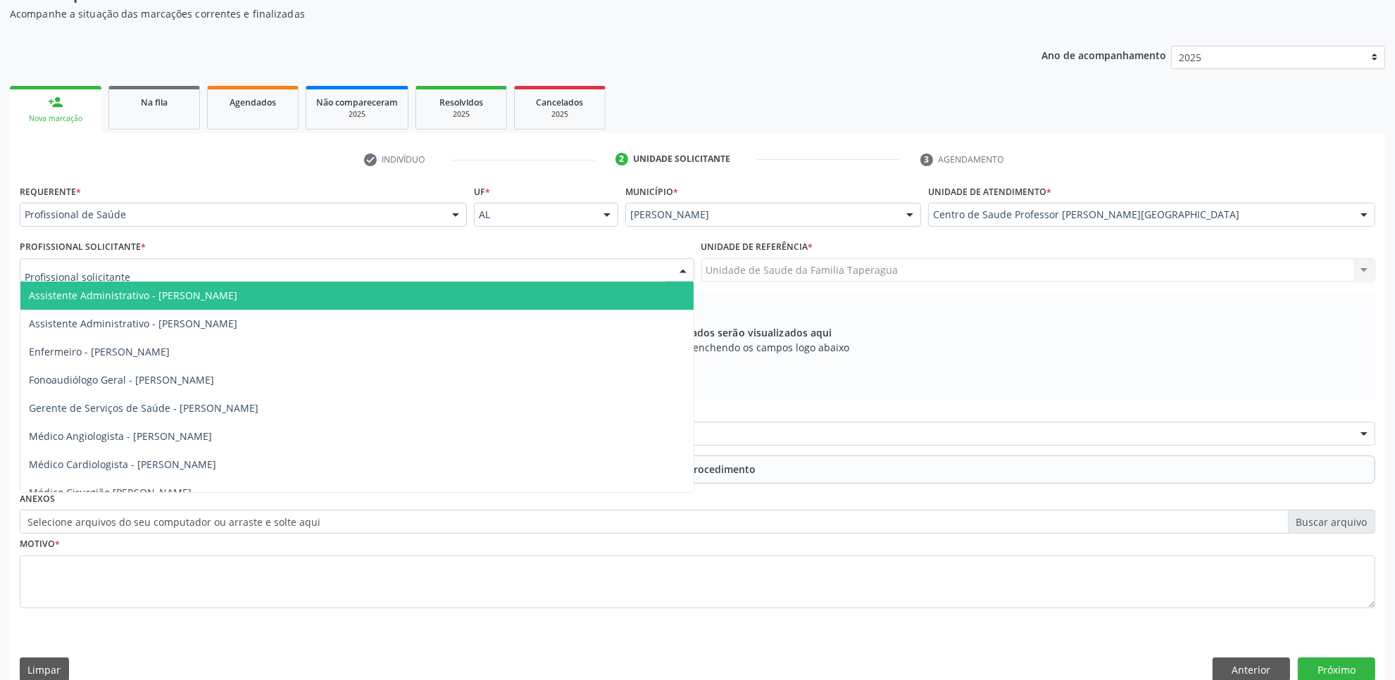
click at [608, 272] on div at bounding box center [357, 270] width 674 height 24
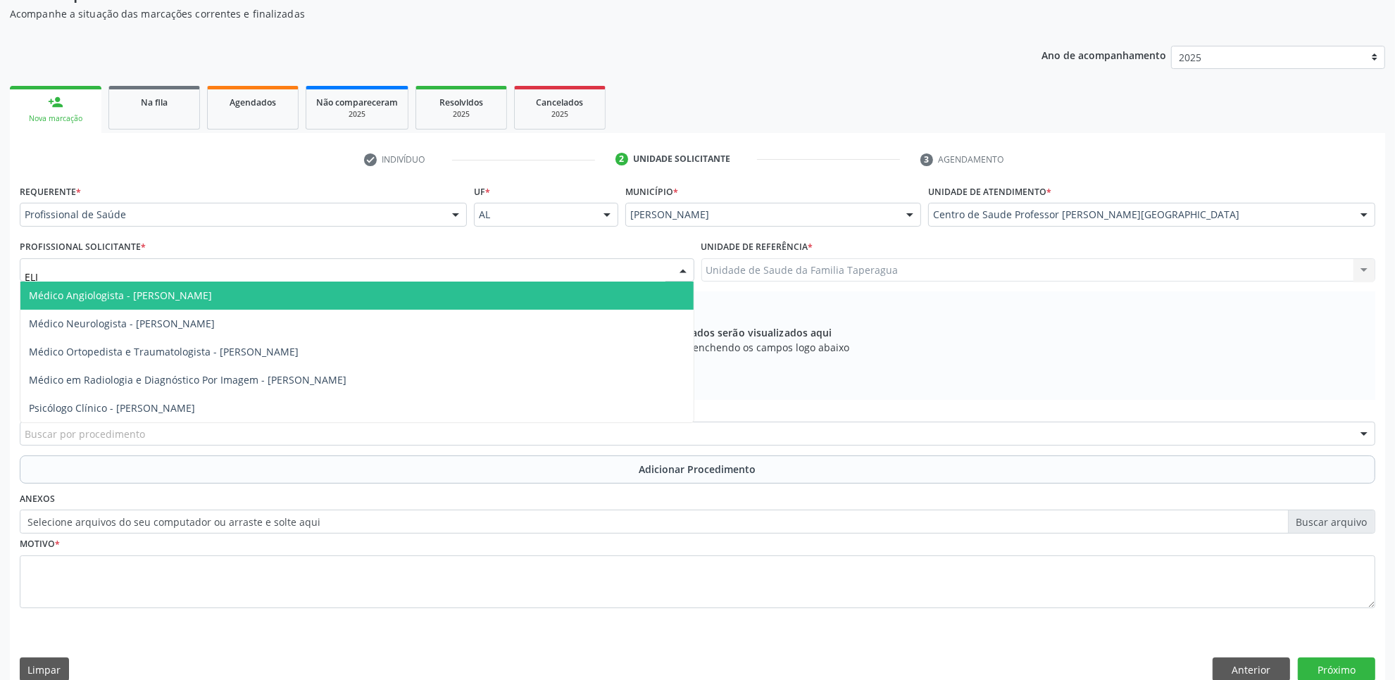
type input "ELIO"
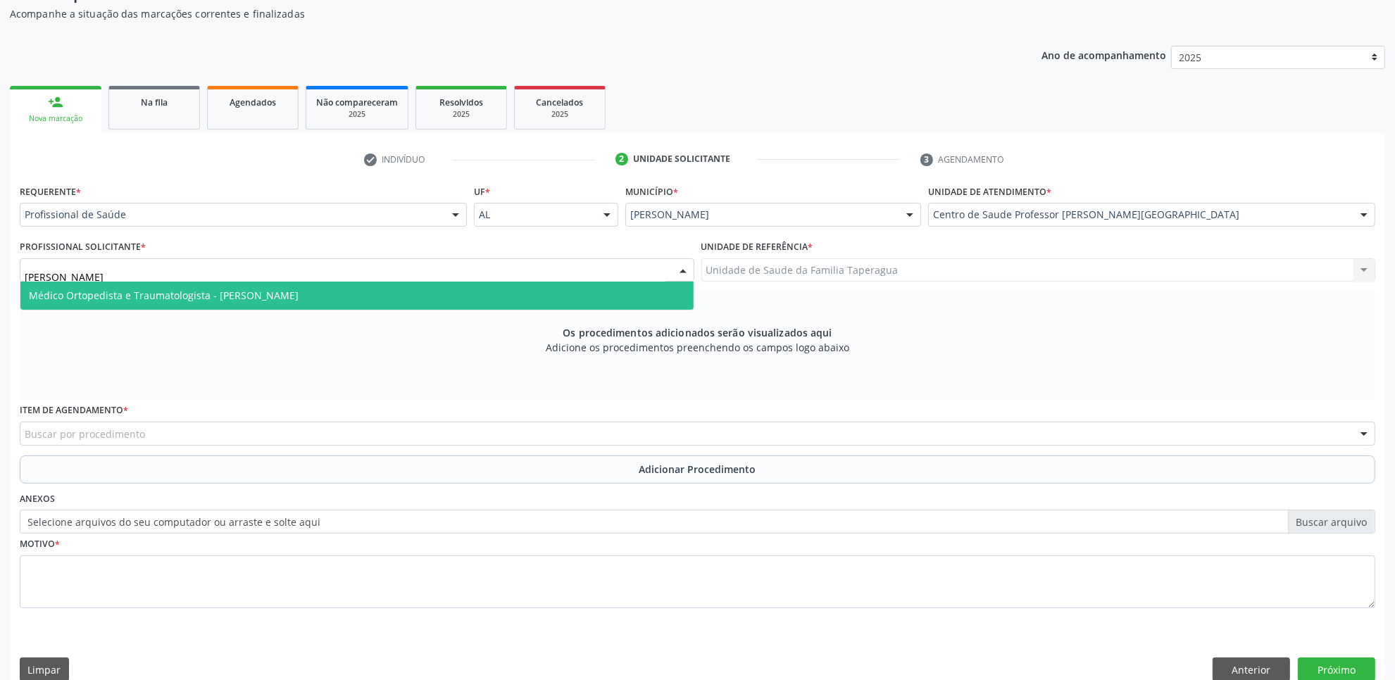
click at [567, 289] on span "Médico Ortopedista e Traumatologista - Elio Goncalves Melo Junior" at bounding box center [356, 296] width 673 height 28
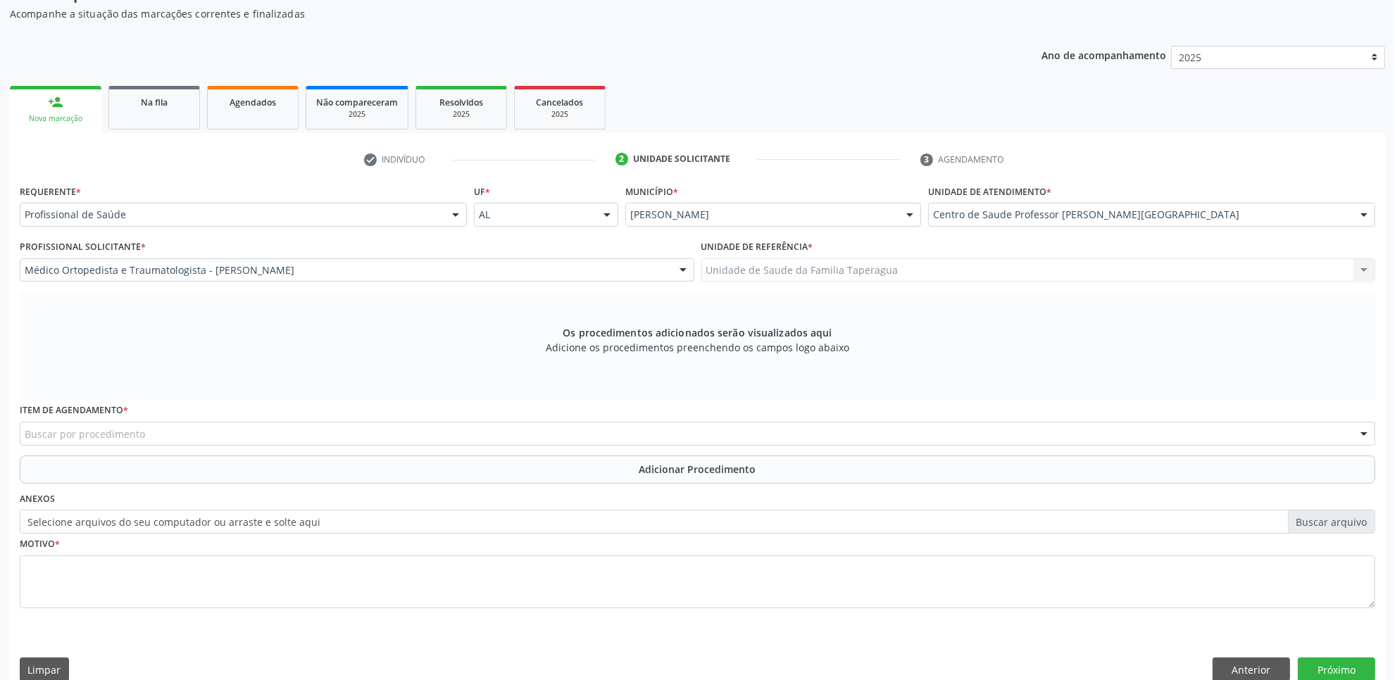
click at [501, 437] on div "Buscar por procedimento" at bounding box center [697, 434] width 1355 height 24
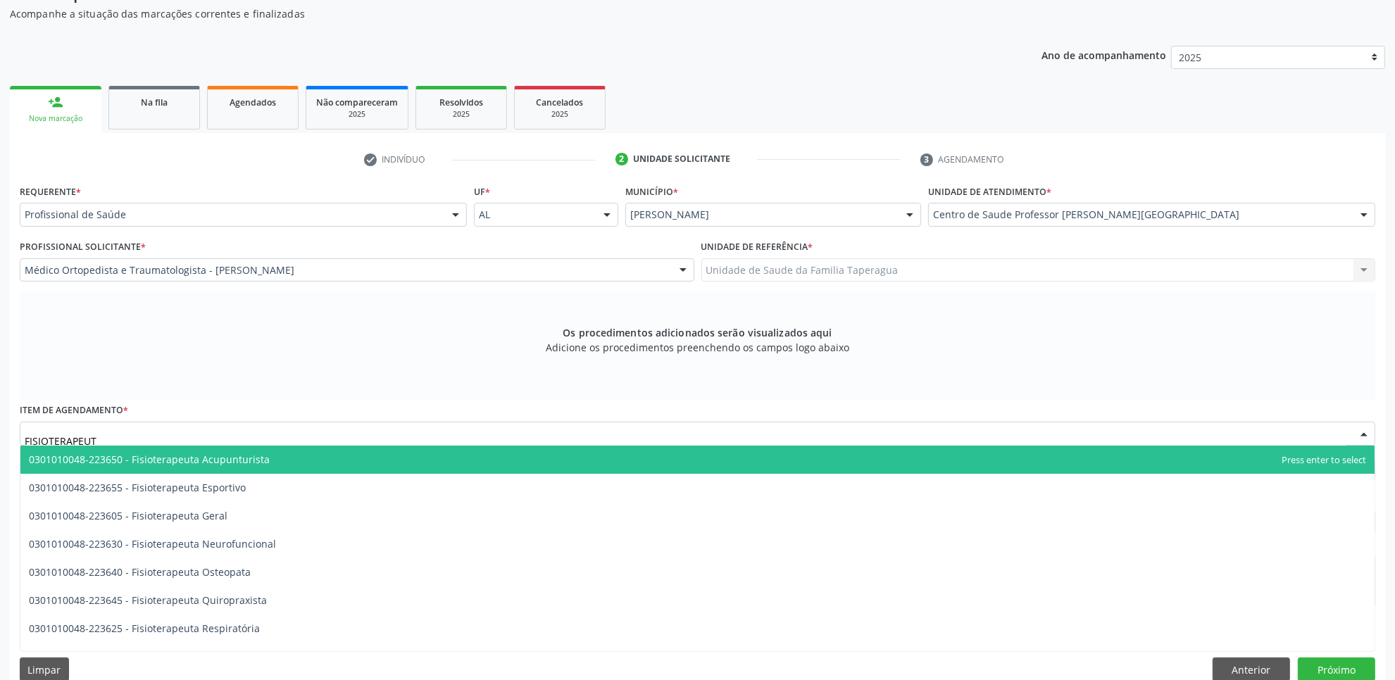
type input "FISIOTERAPEUTA"
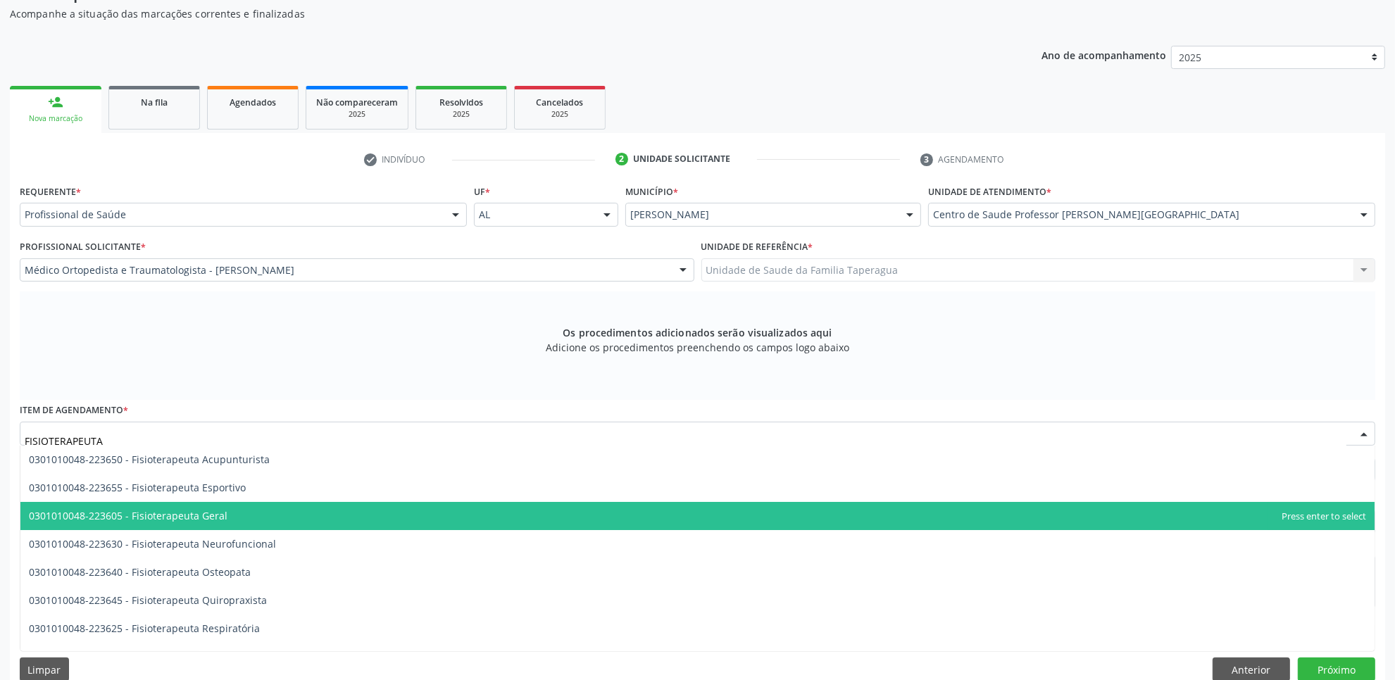
click at [456, 508] on span "0301010048-223605 - Fisioterapeuta Geral" at bounding box center [697, 516] width 1354 height 28
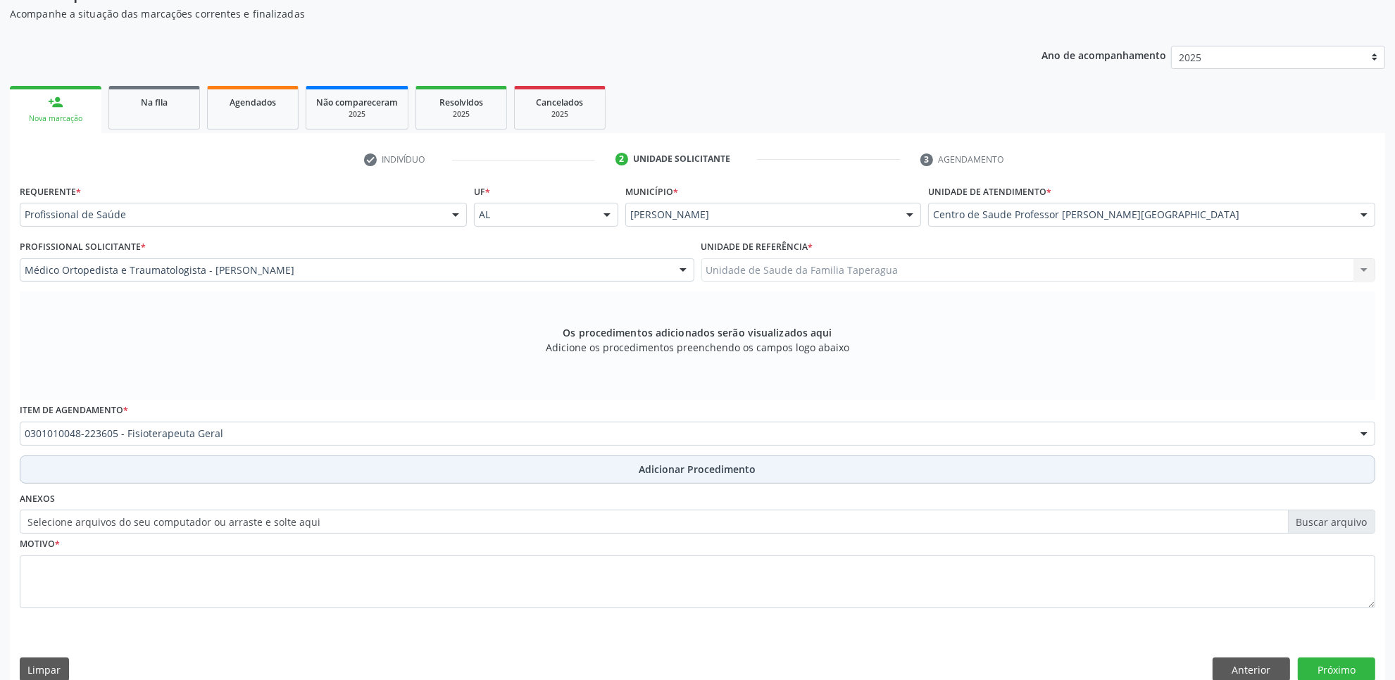
click at [469, 468] on button "Adicionar Procedimento" at bounding box center [697, 470] width 1355 height 28
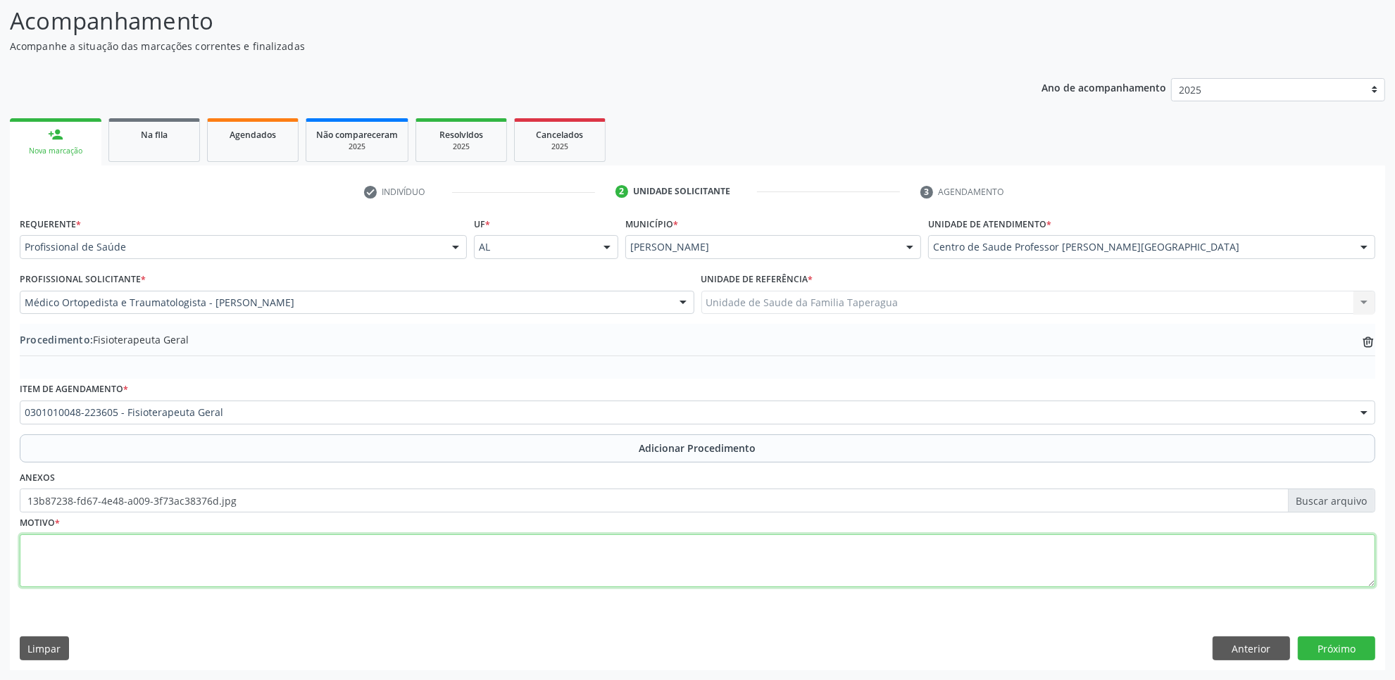
click at [305, 571] on textarea at bounding box center [697, 561] width 1355 height 54
type textarea "ARTROSE"
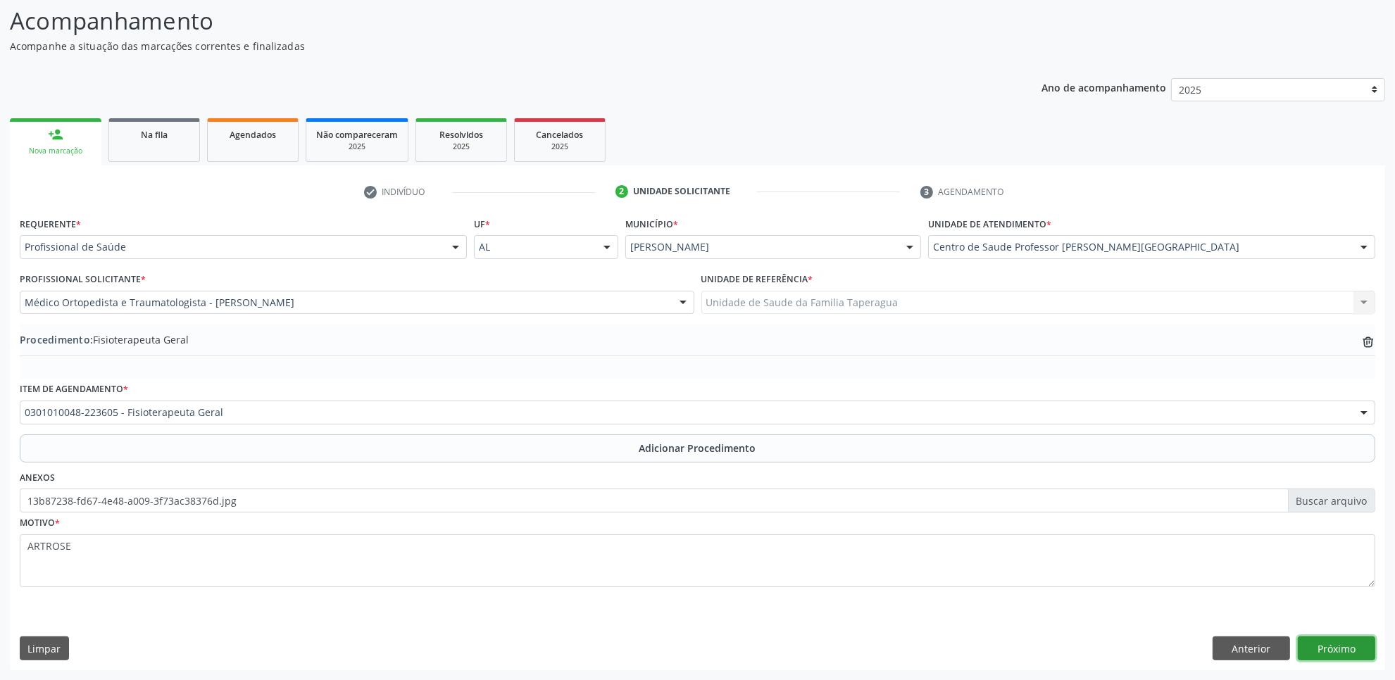
click at [1336, 643] on button "Próximo" at bounding box center [1336, 648] width 77 height 24
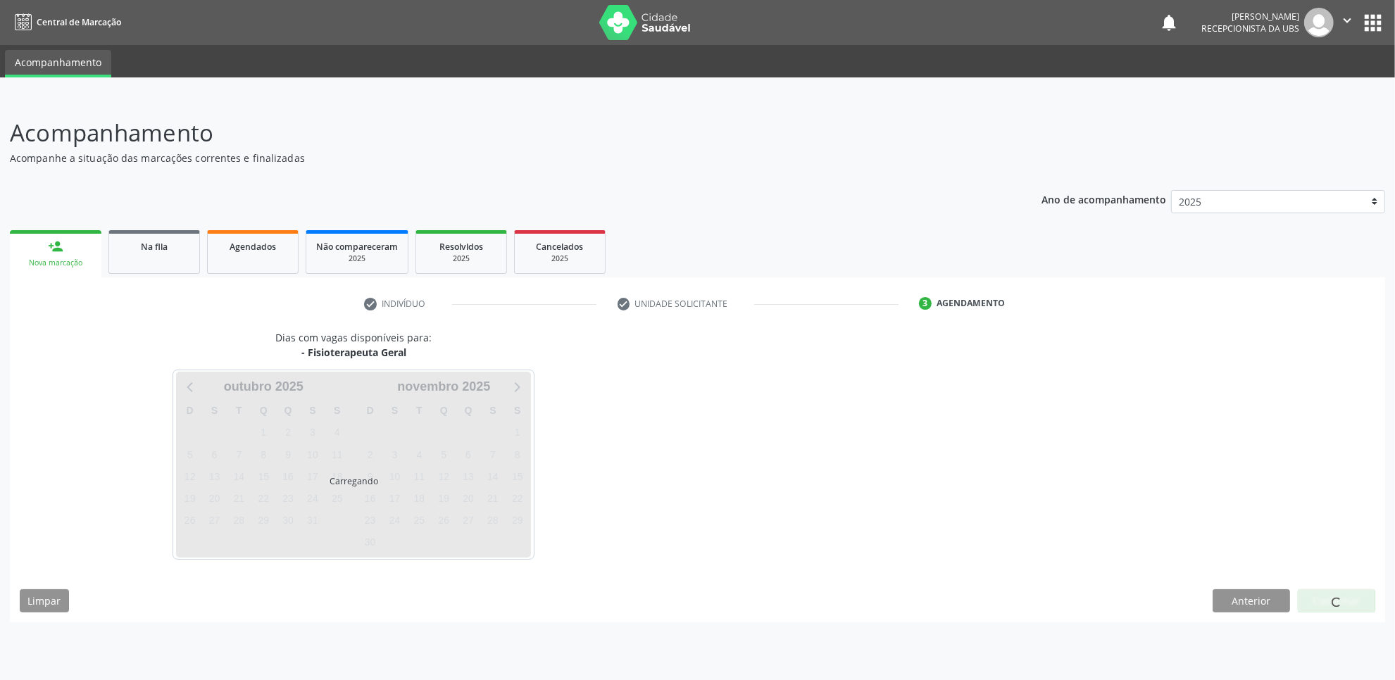
scroll to position [0, 0]
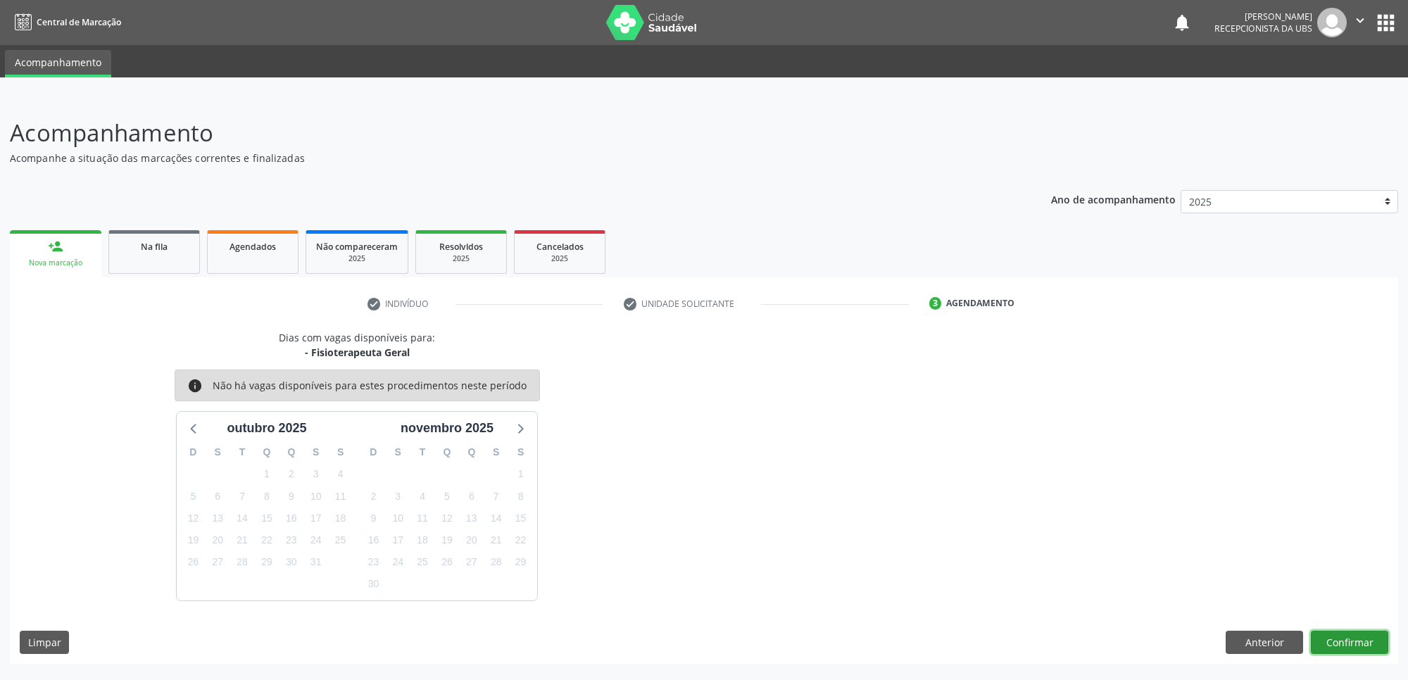
click at [1350, 646] on button "Confirmar" at bounding box center [1349, 643] width 77 height 24
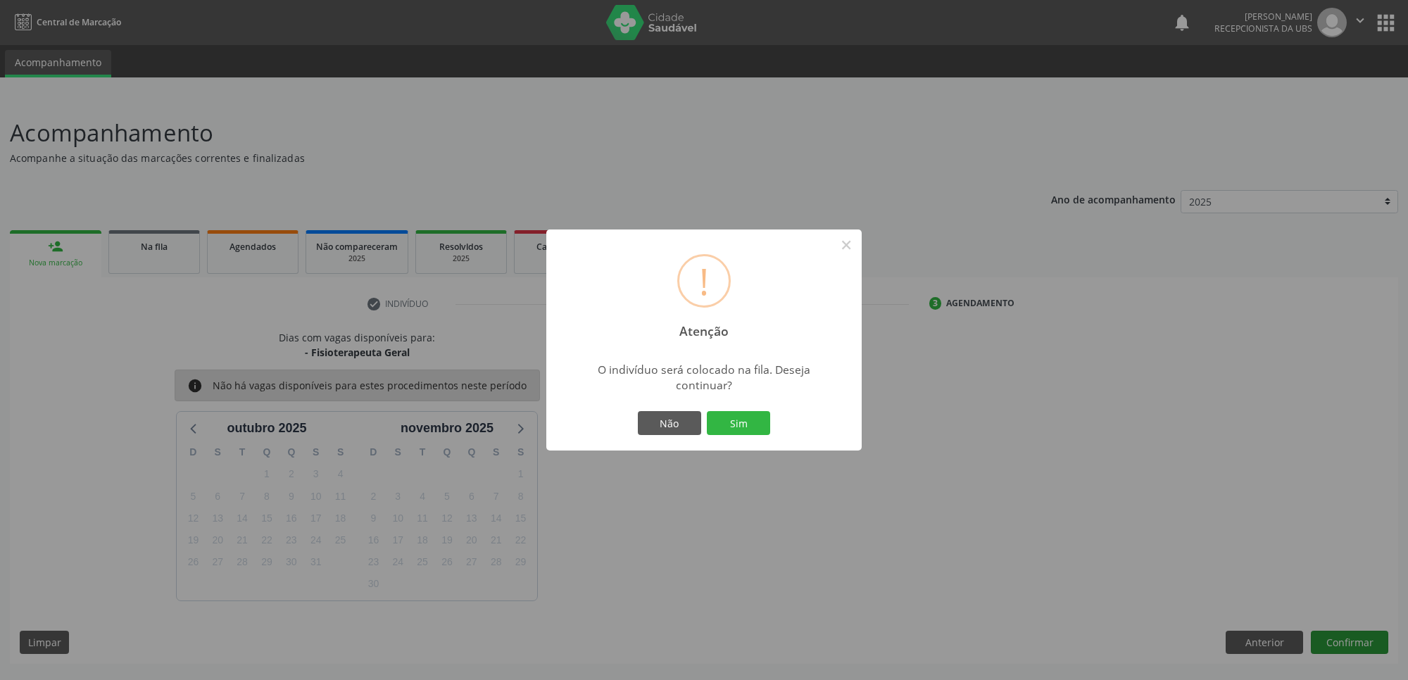
click at [707, 411] on button "Sim" at bounding box center [738, 423] width 63 height 24
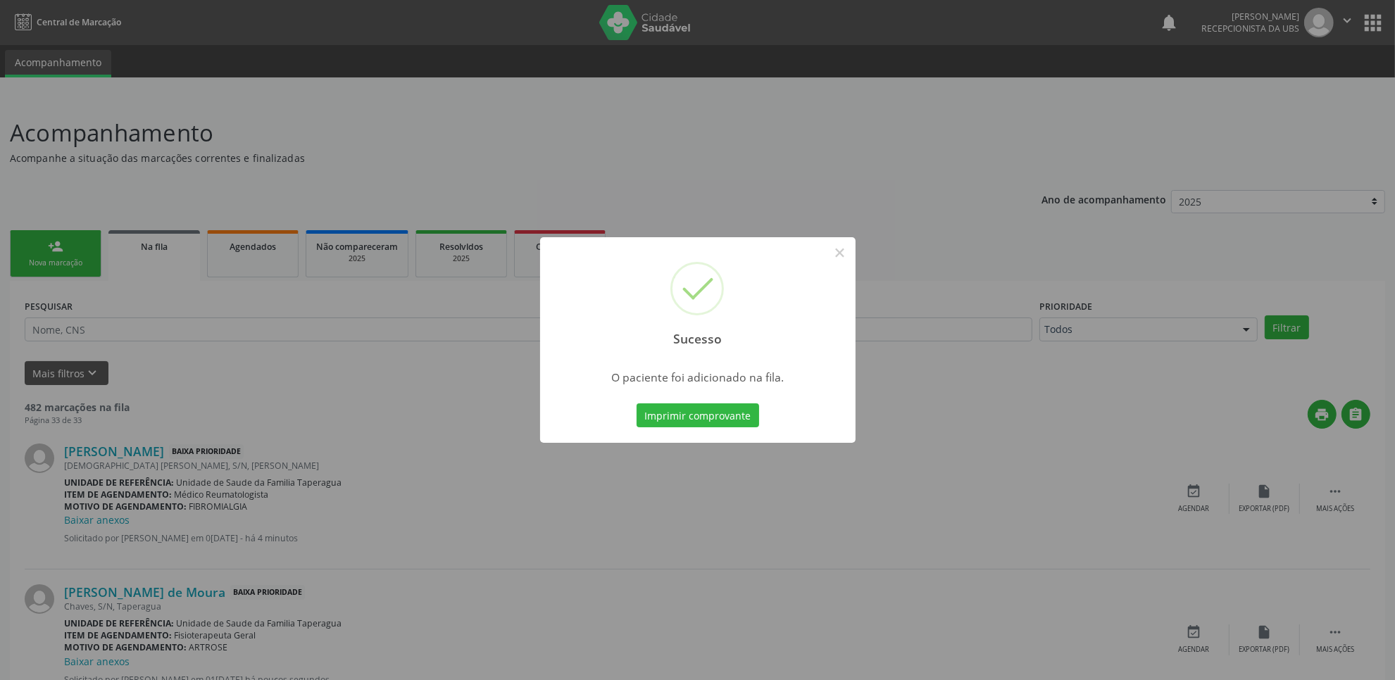
click at [1222, 308] on div "Sucesso × O paciente foi adicionado na fila. Imprimir comprovante Cancel" at bounding box center [697, 340] width 1395 height 680
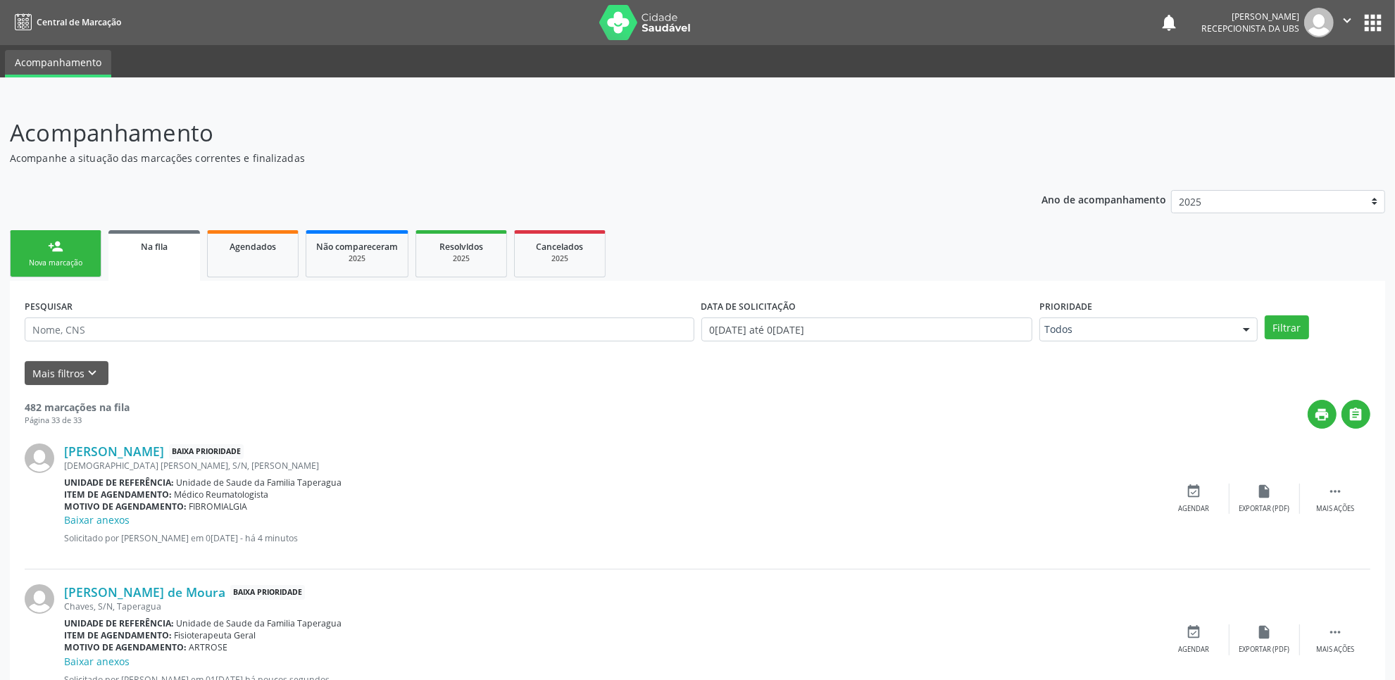
scroll to position [96, 0]
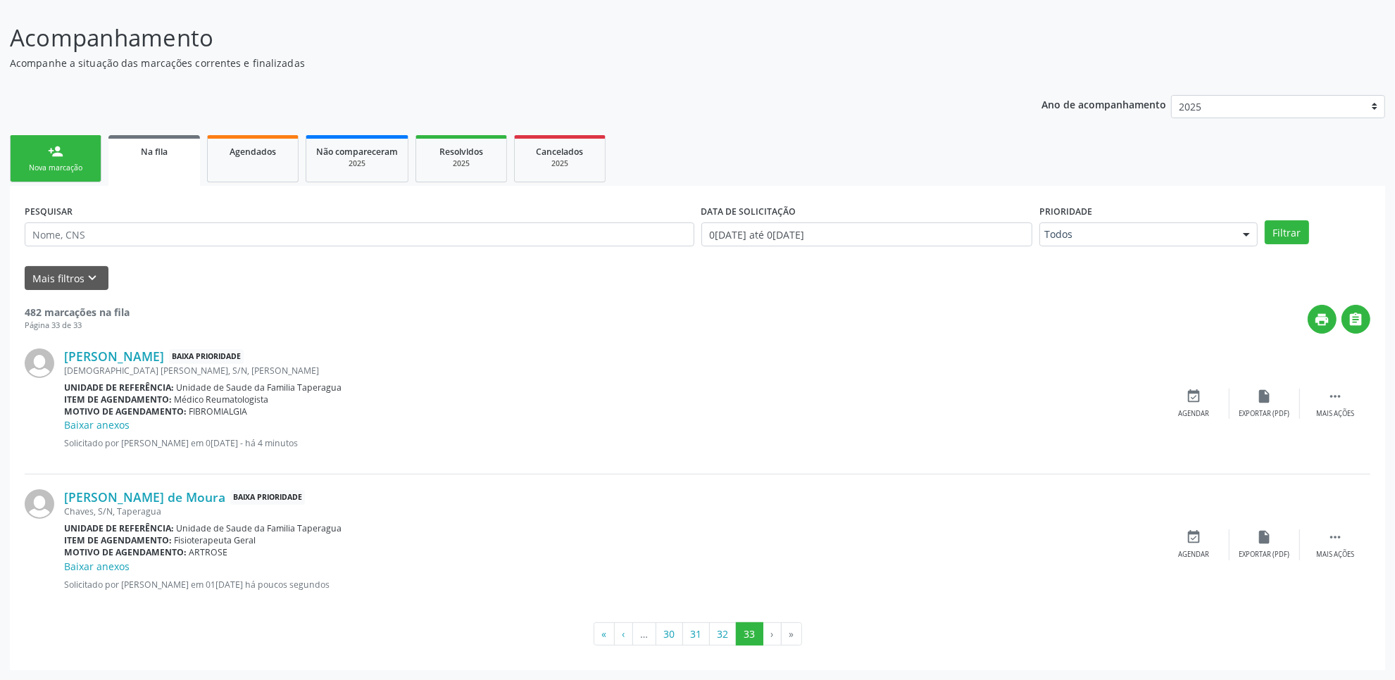
click at [75, 156] on link "person_add Nova marcação" at bounding box center [56, 158] width 92 height 47
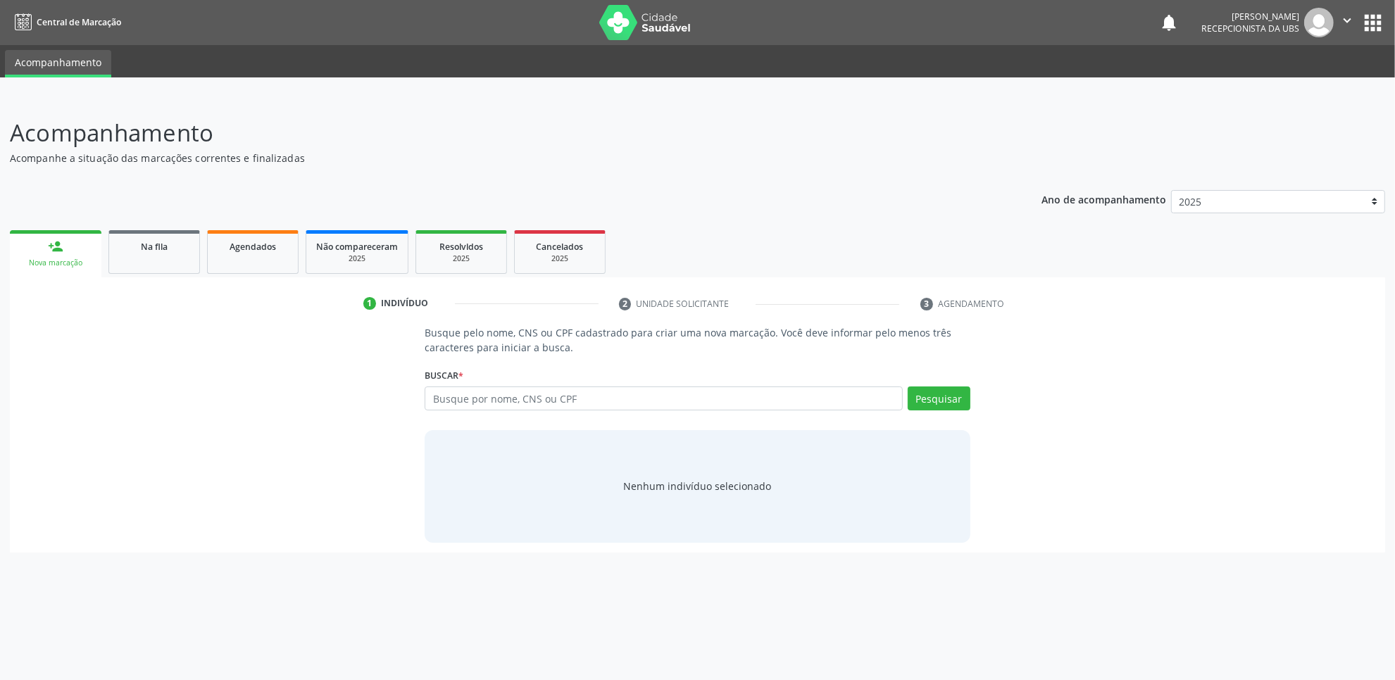
scroll to position [0, 0]
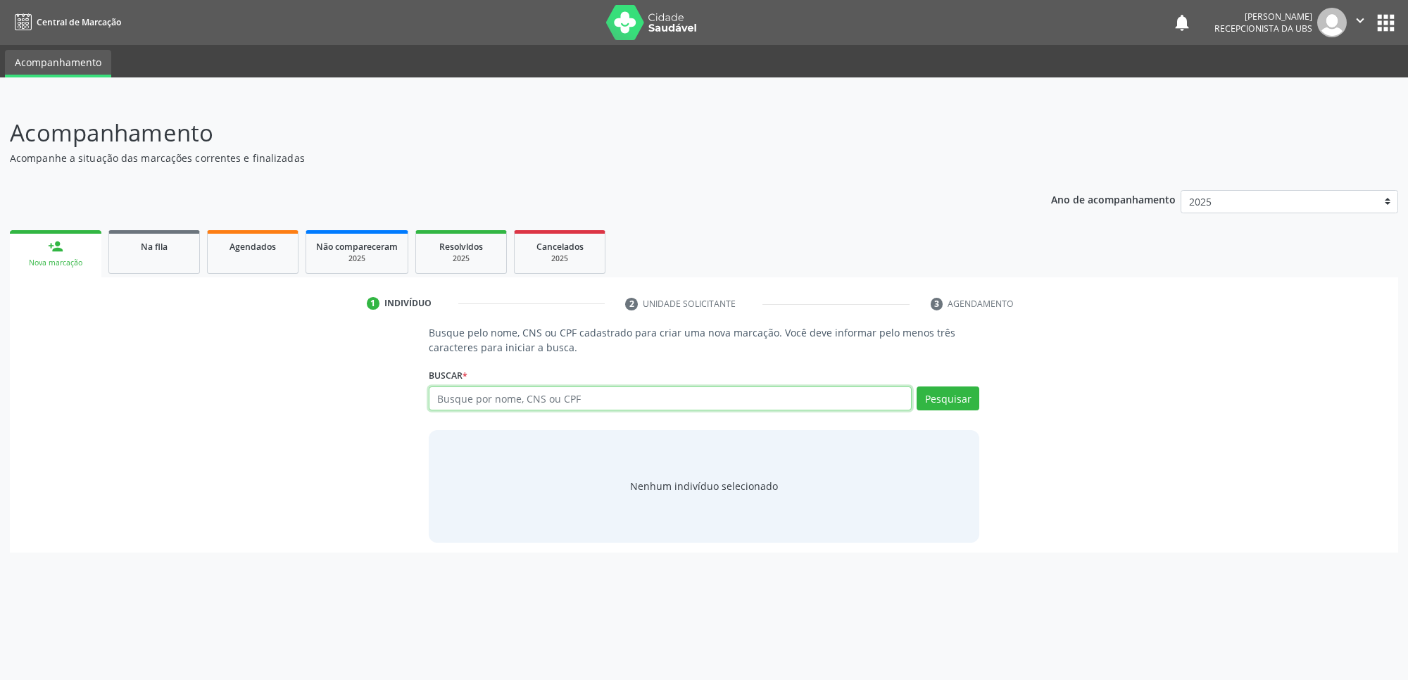
click at [551, 406] on input "text" at bounding box center [670, 399] width 483 height 24
paste input "700604440277860"
type input "700604440277860"
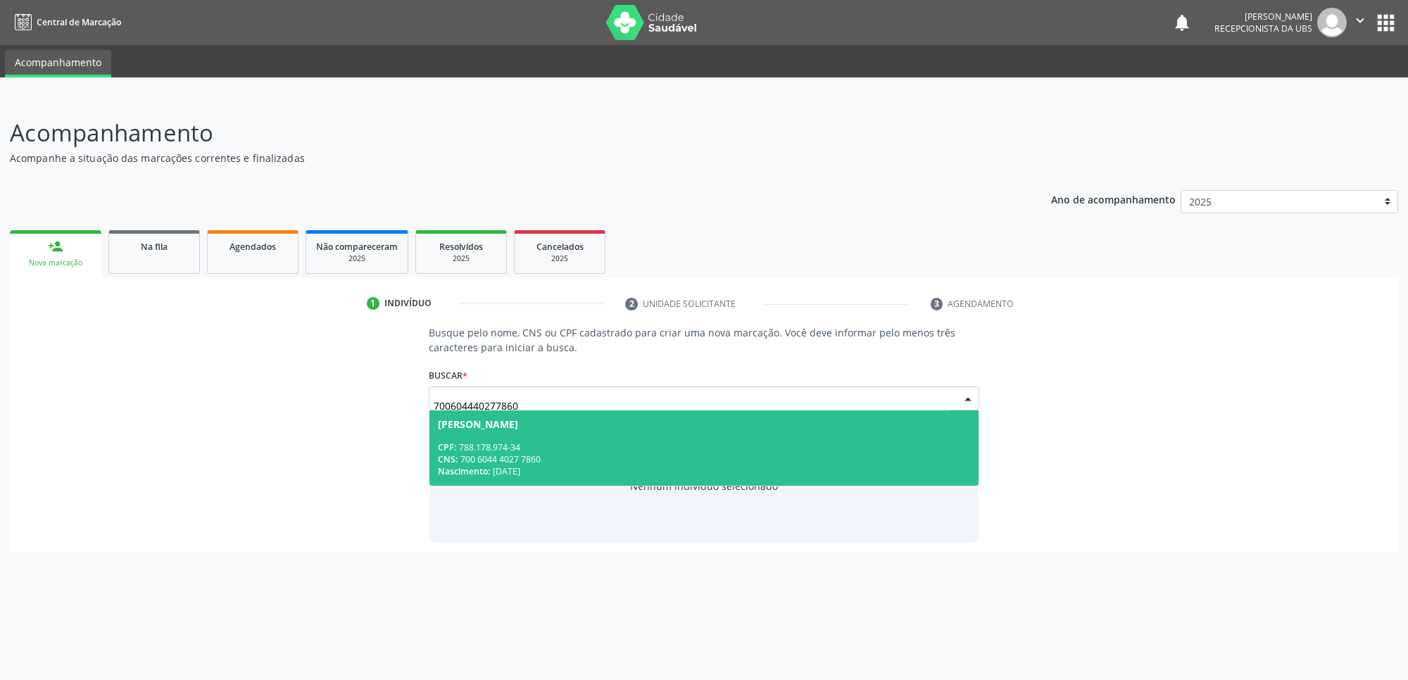
click at [553, 465] on div "Nascimento: 07/07/1974" at bounding box center [704, 471] width 532 height 12
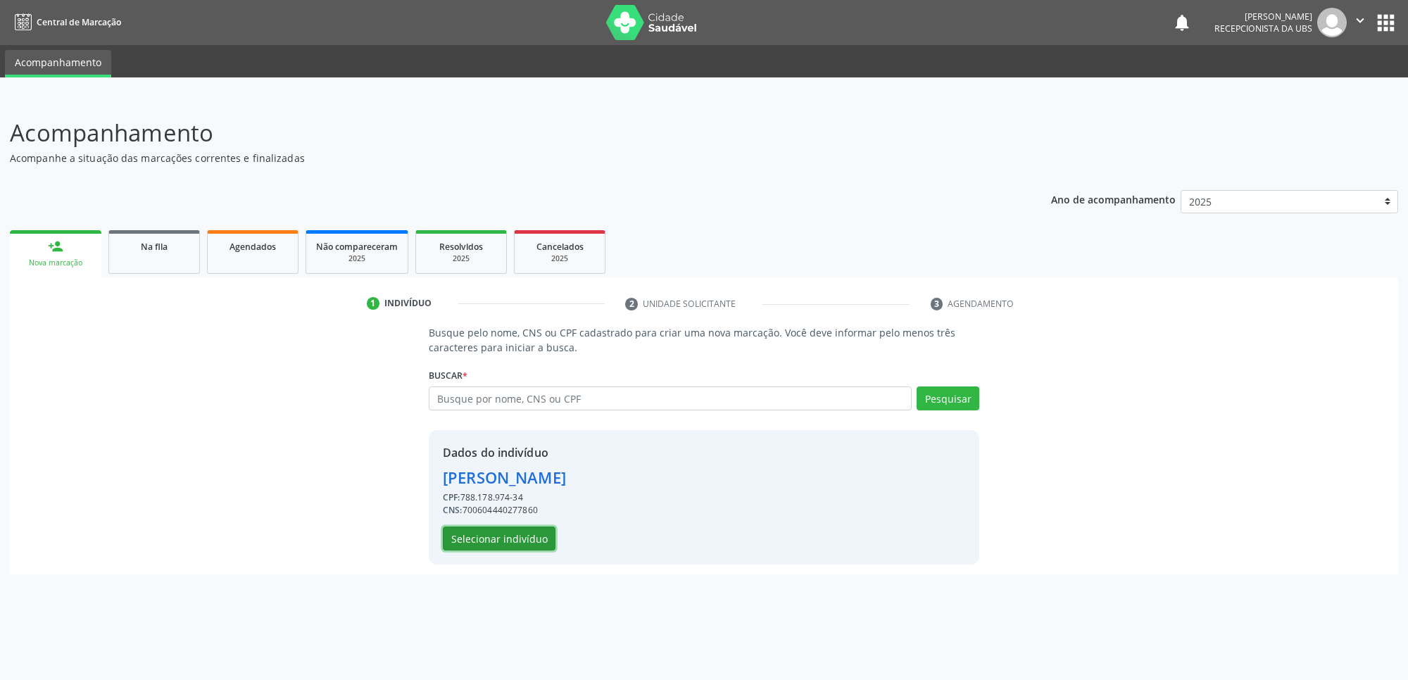
click at [536, 546] on button "Selecionar indivíduo" at bounding box center [499, 539] width 113 height 24
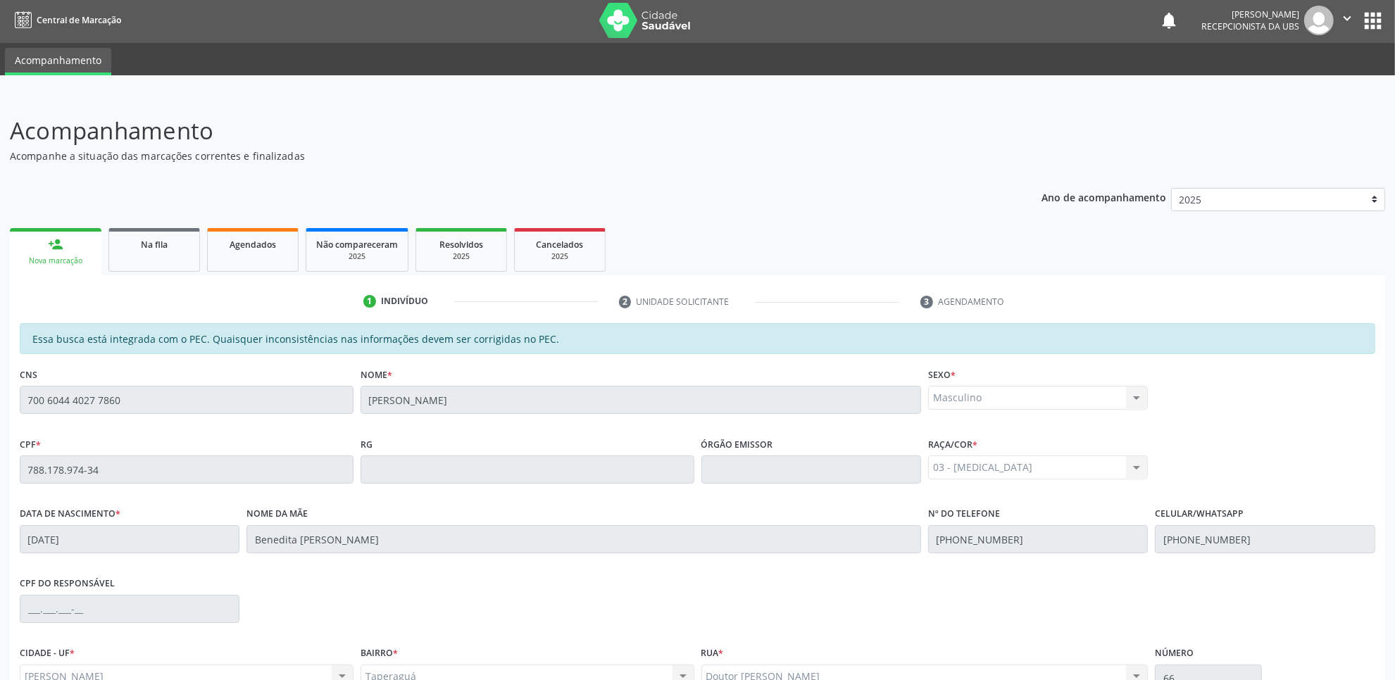
scroll to position [144, 0]
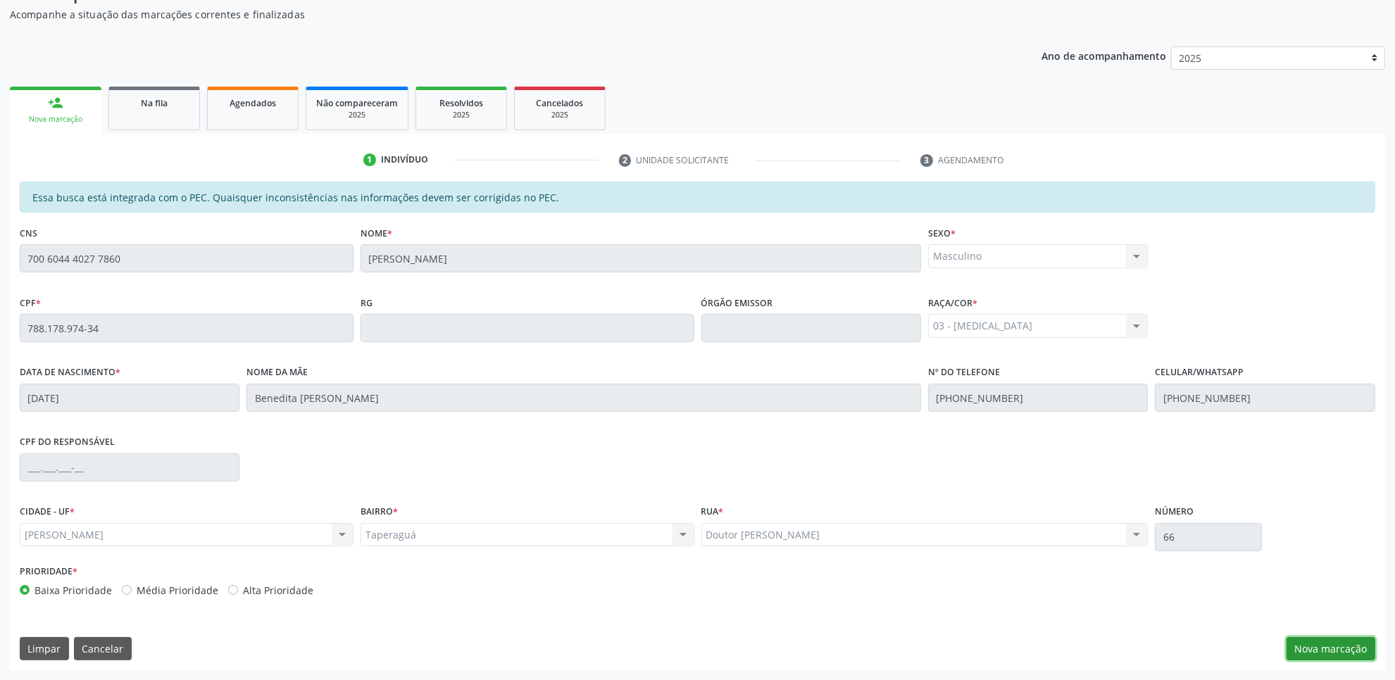
click at [1347, 646] on button "Nova marcação" at bounding box center [1330, 649] width 89 height 24
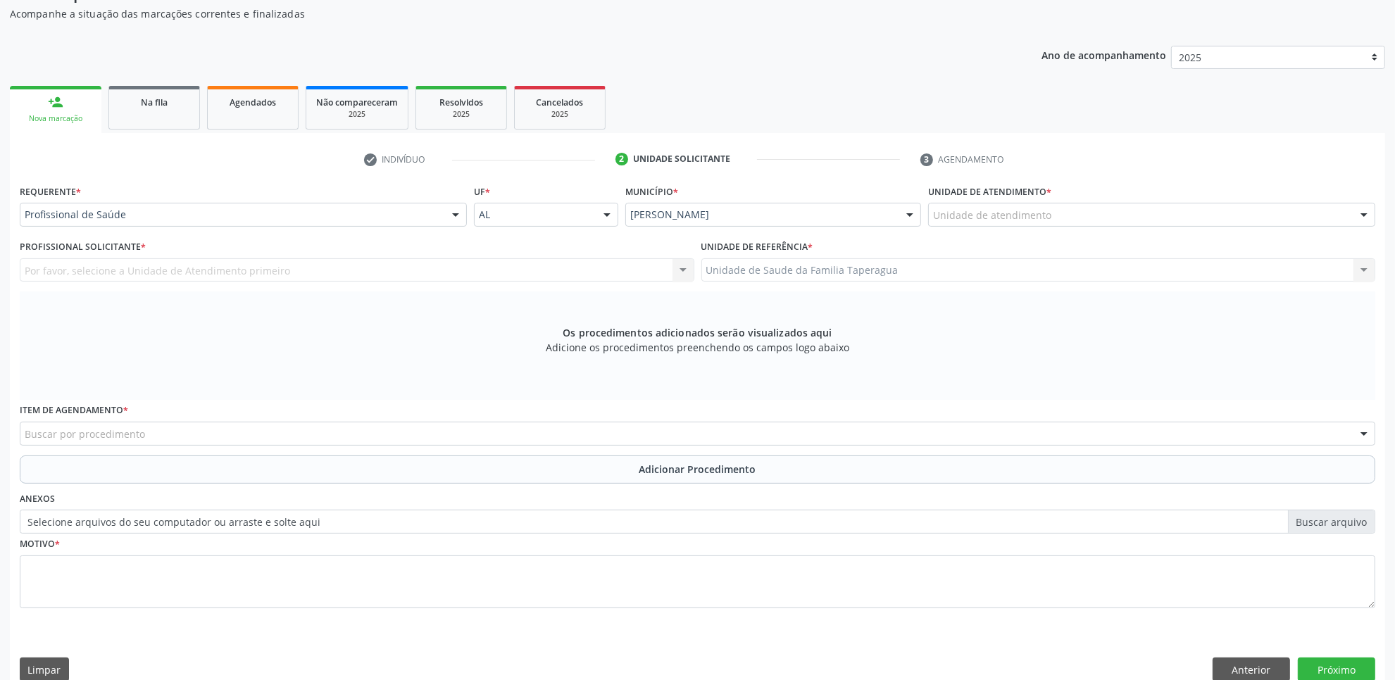
click at [1198, 204] on div "Unidade de atendimento" at bounding box center [1151, 215] width 447 height 24
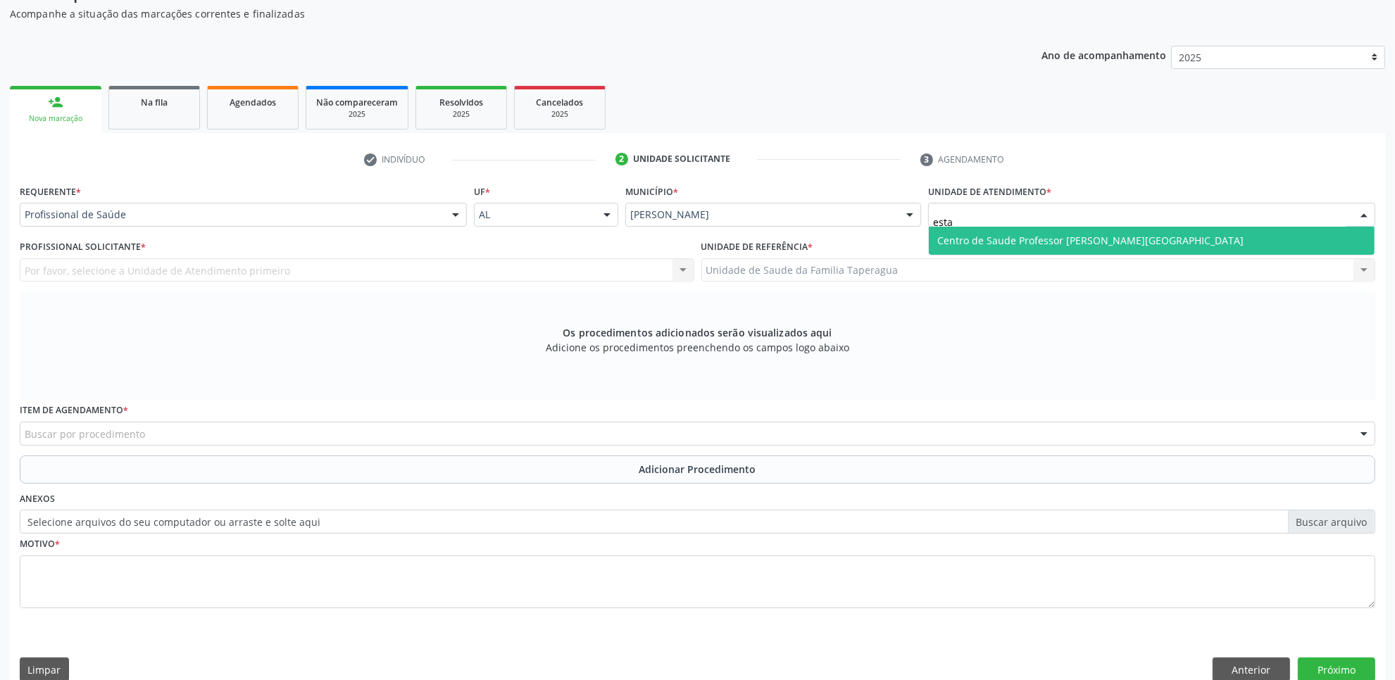
type input "estac"
click at [1301, 238] on span "Centro de Saude Professor [PERSON_NAME][GEOGRAPHIC_DATA]" at bounding box center [1152, 241] width 446 height 28
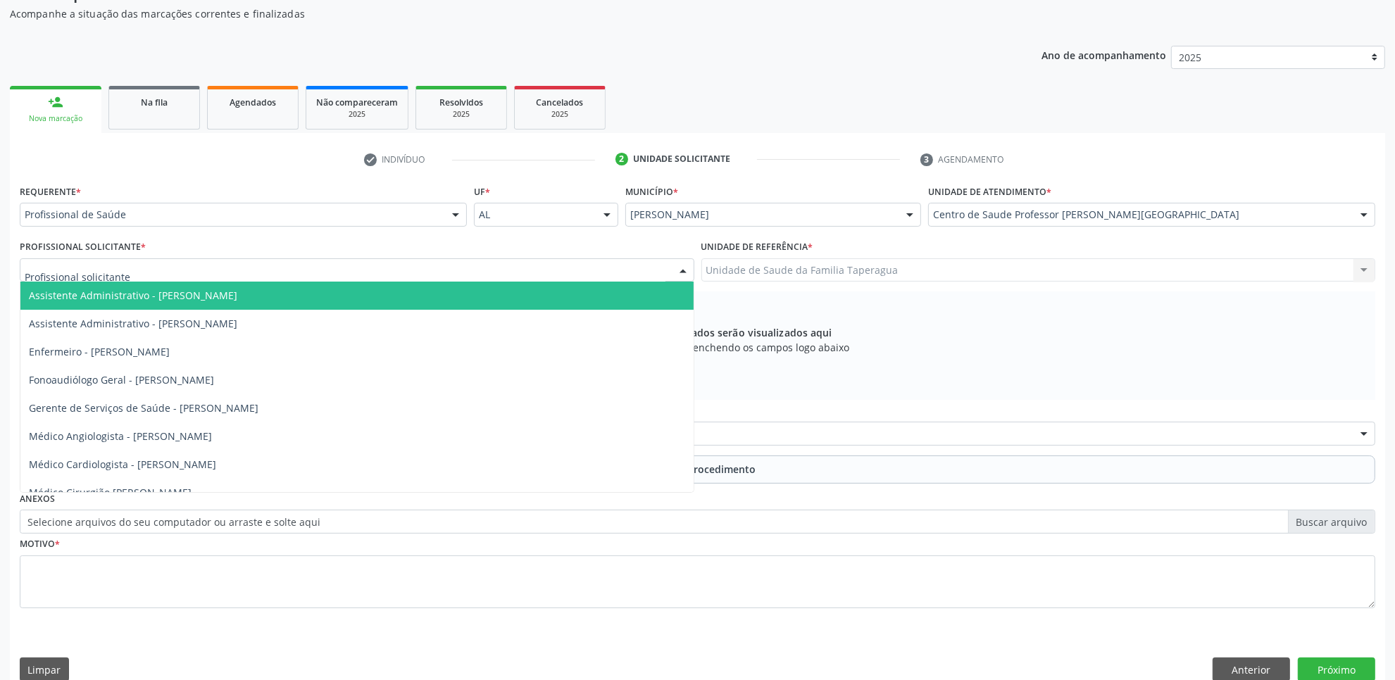
click at [613, 268] on div at bounding box center [357, 270] width 674 height 24
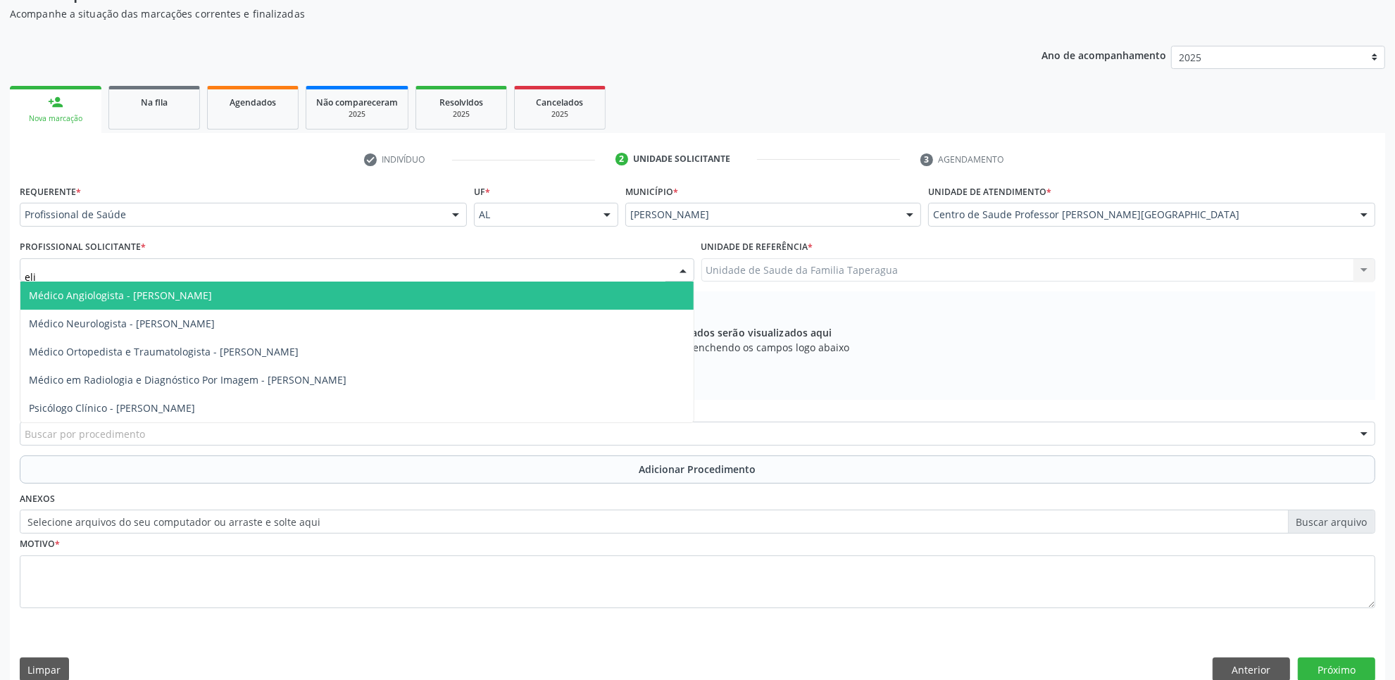
type input "elio"
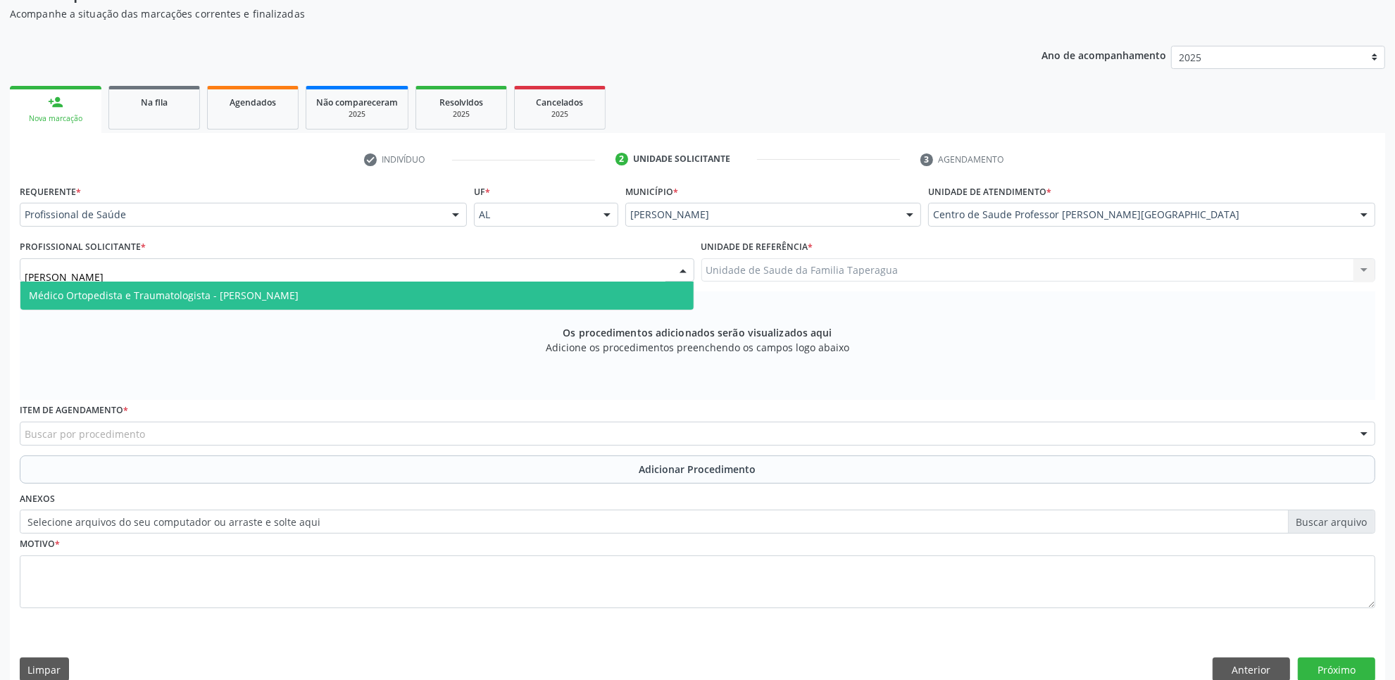
click at [584, 285] on span "Médico Ortopedista e Traumatologista - Elio Goncalves Melo Junior" at bounding box center [356, 296] width 673 height 28
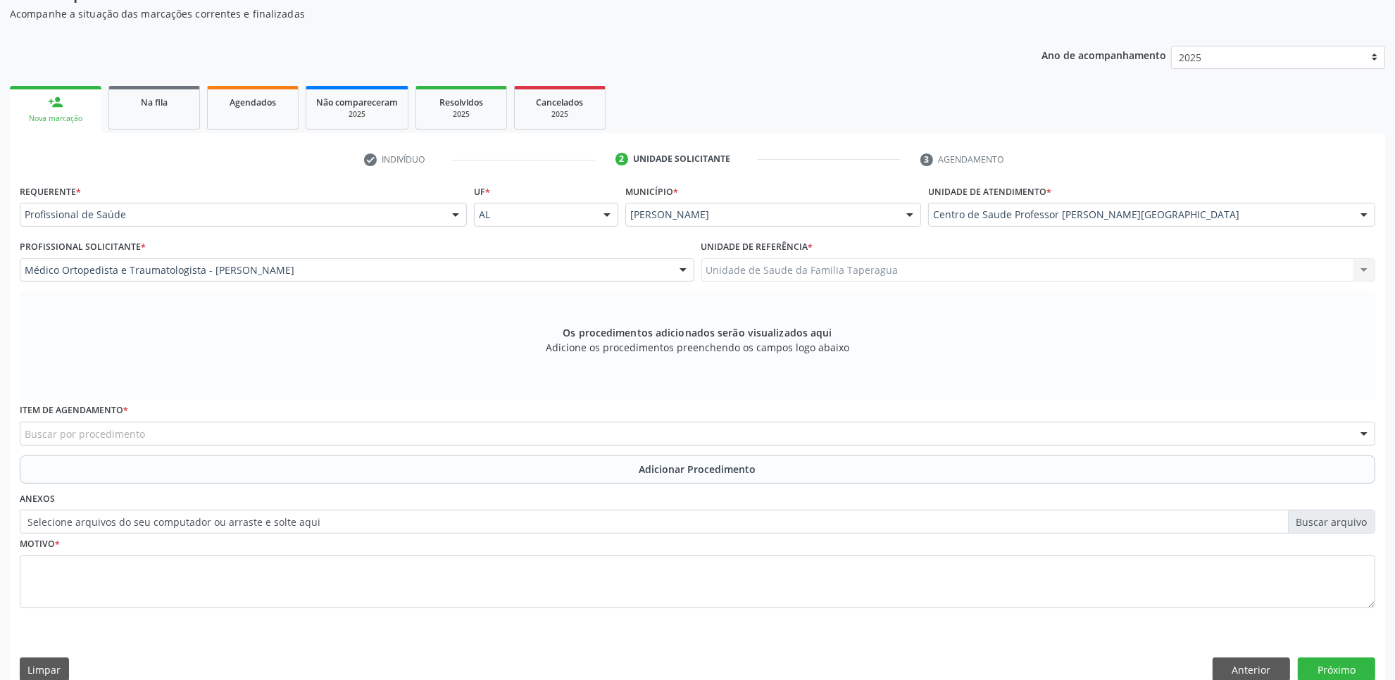
click at [396, 428] on div "Buscar por procedimento" at bounding box center [697, 434] width 1355 height 24
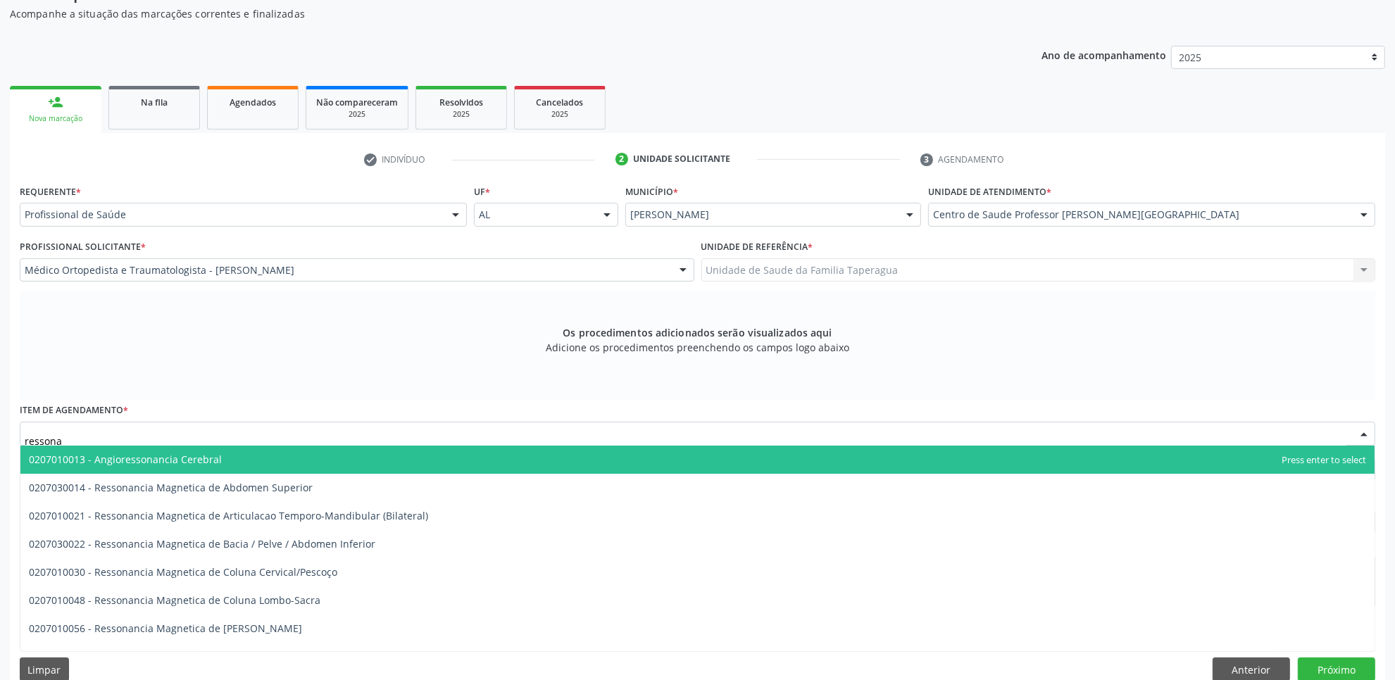
type input "ressonan"
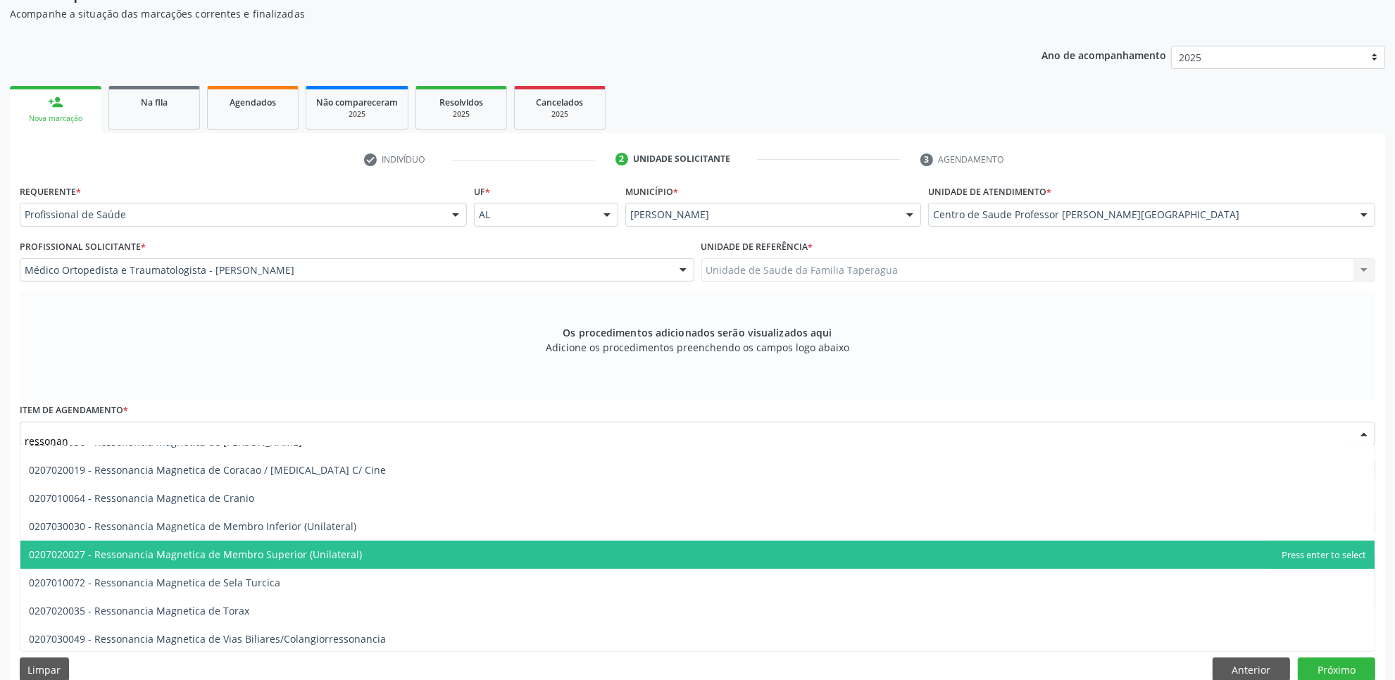
scroll to position [188, 0]
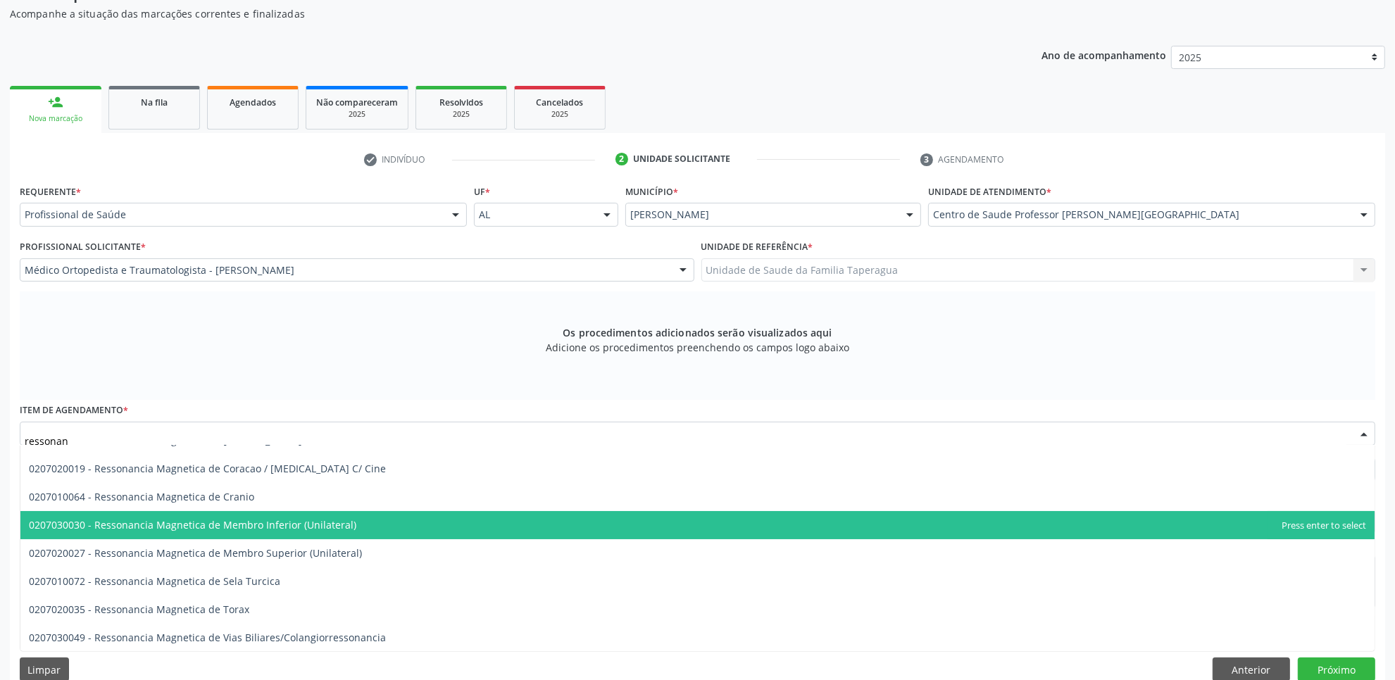
click at [670, 525] on span "0207030030 - Ressonancia Magnetica de Membro Inferior (Unilateral)" at bounding box center [697, 525] width 1354 height 28
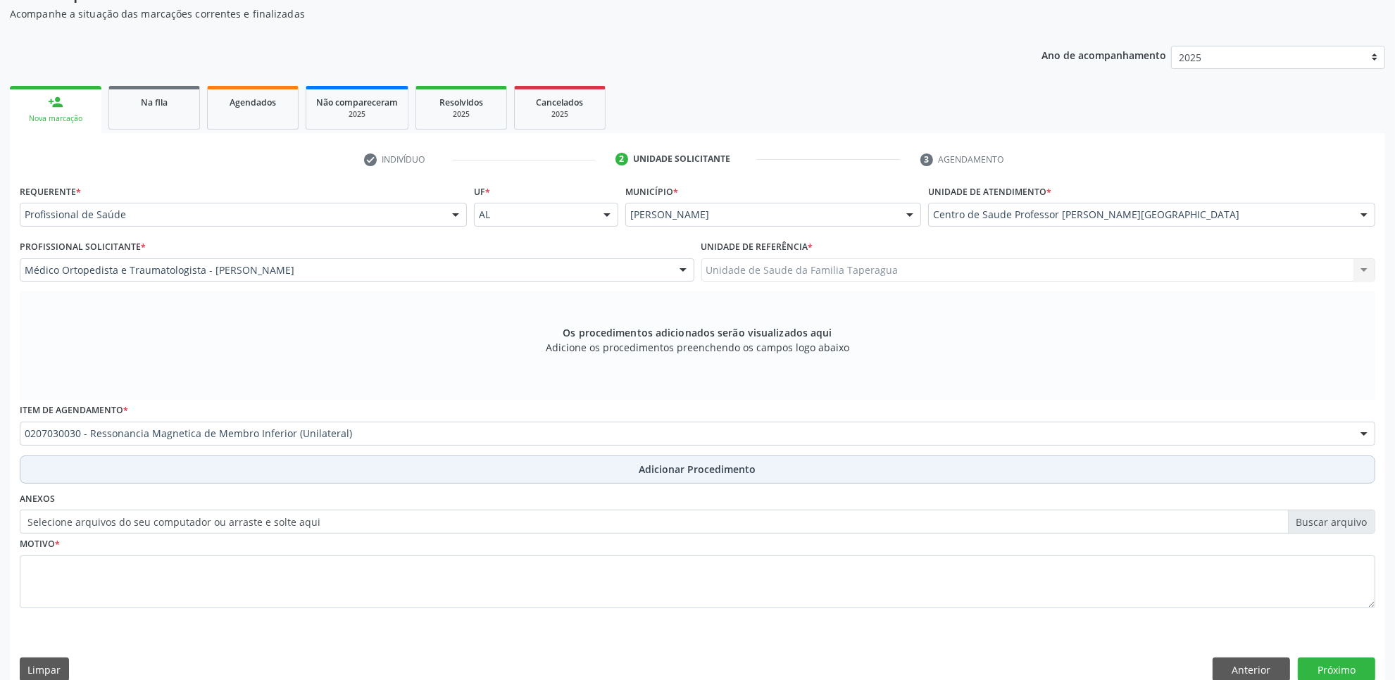
click at [659, 469] on span "Adicionar Procedimento" at bounding box center [697, 469] width 117 height 15
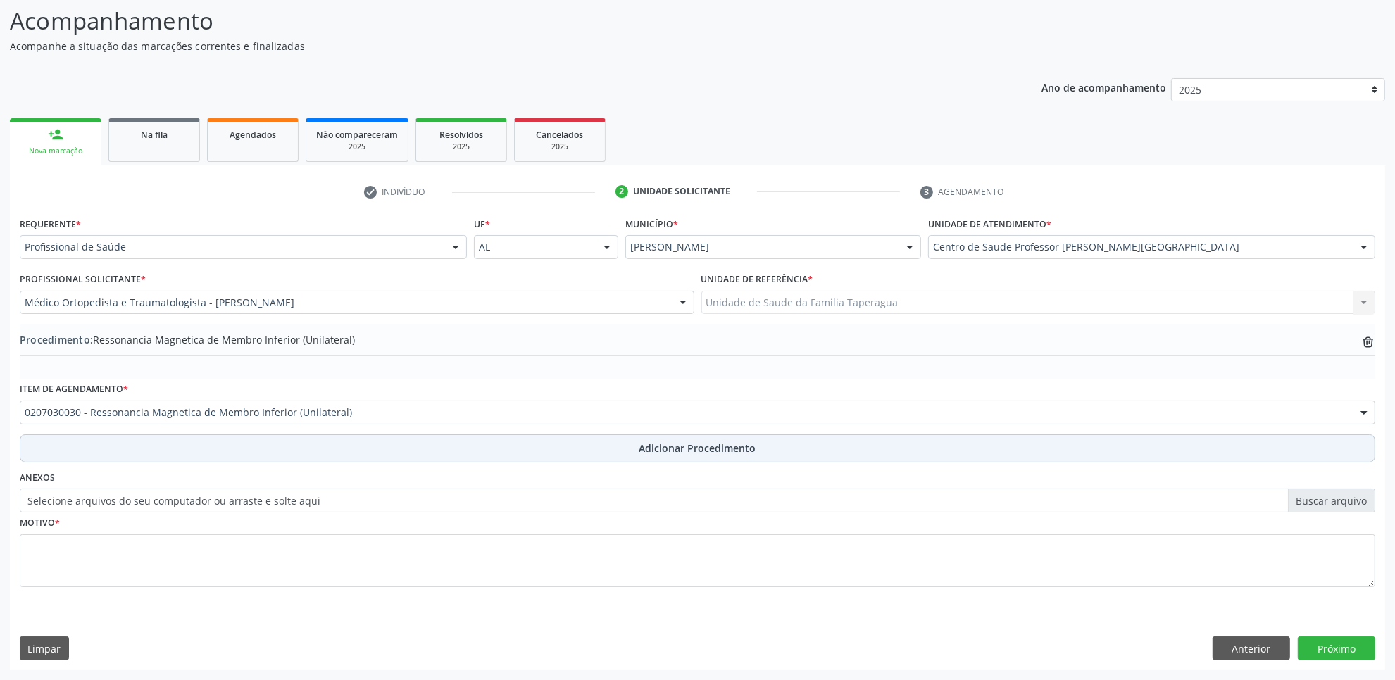
scroll to position [113, 0]
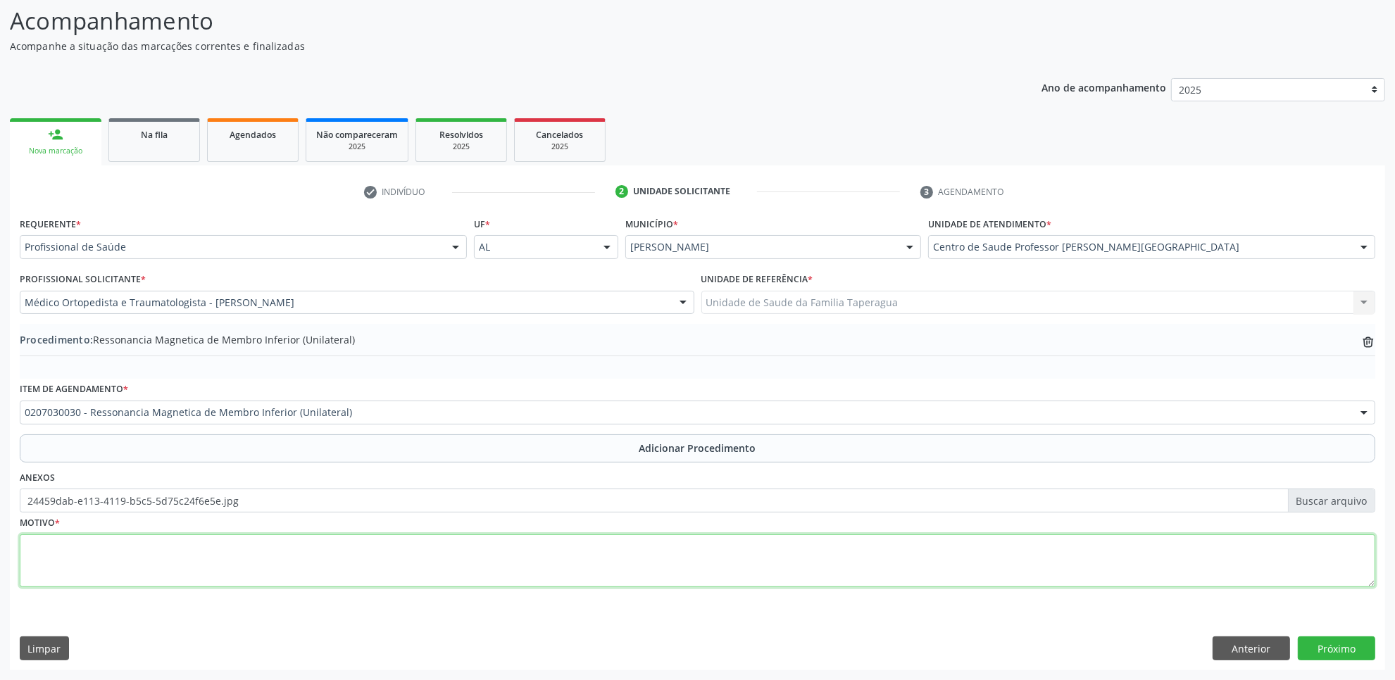
click at [284, 549] on textarea at bounding box center [697, 561] width 1355 height 54
type textarea "l"
type textarea "LESÃO MENISCAL"
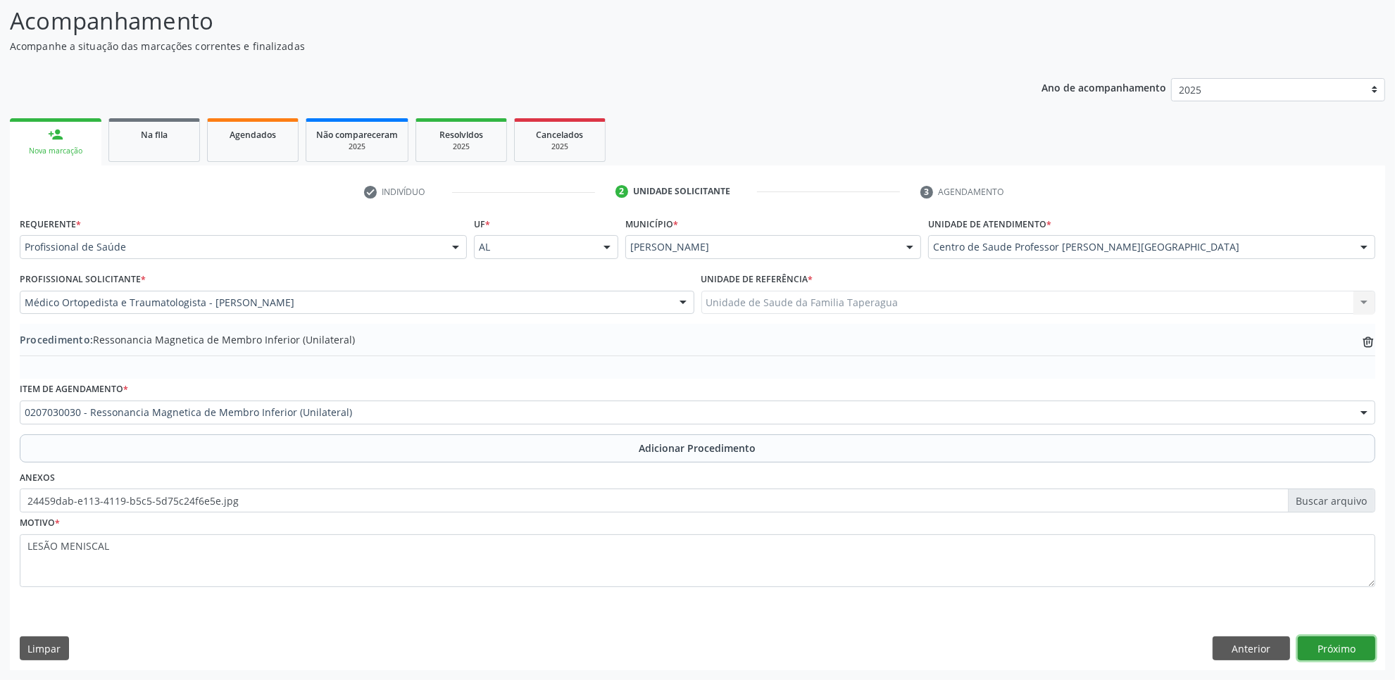
click at [1321, 652] on button "Próximo" at bounding box center [1336, 648] width 77 height 24
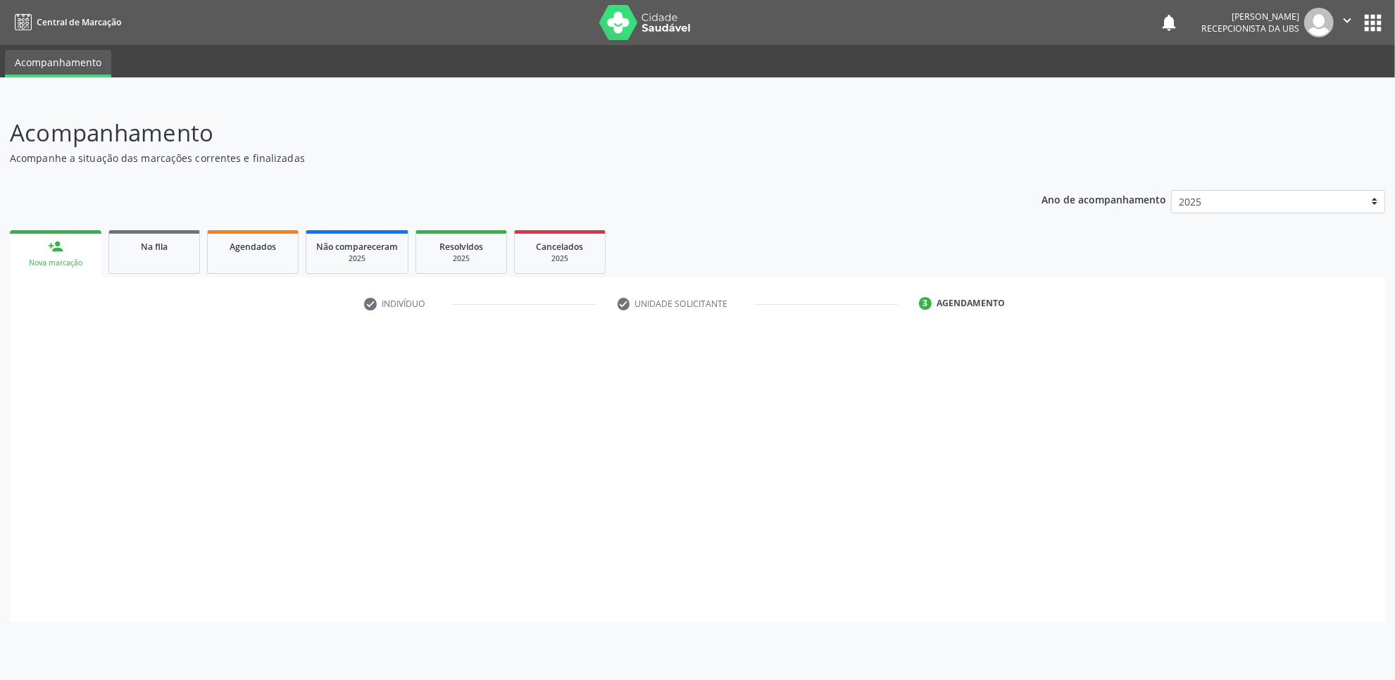
scroll to position [0, 0]
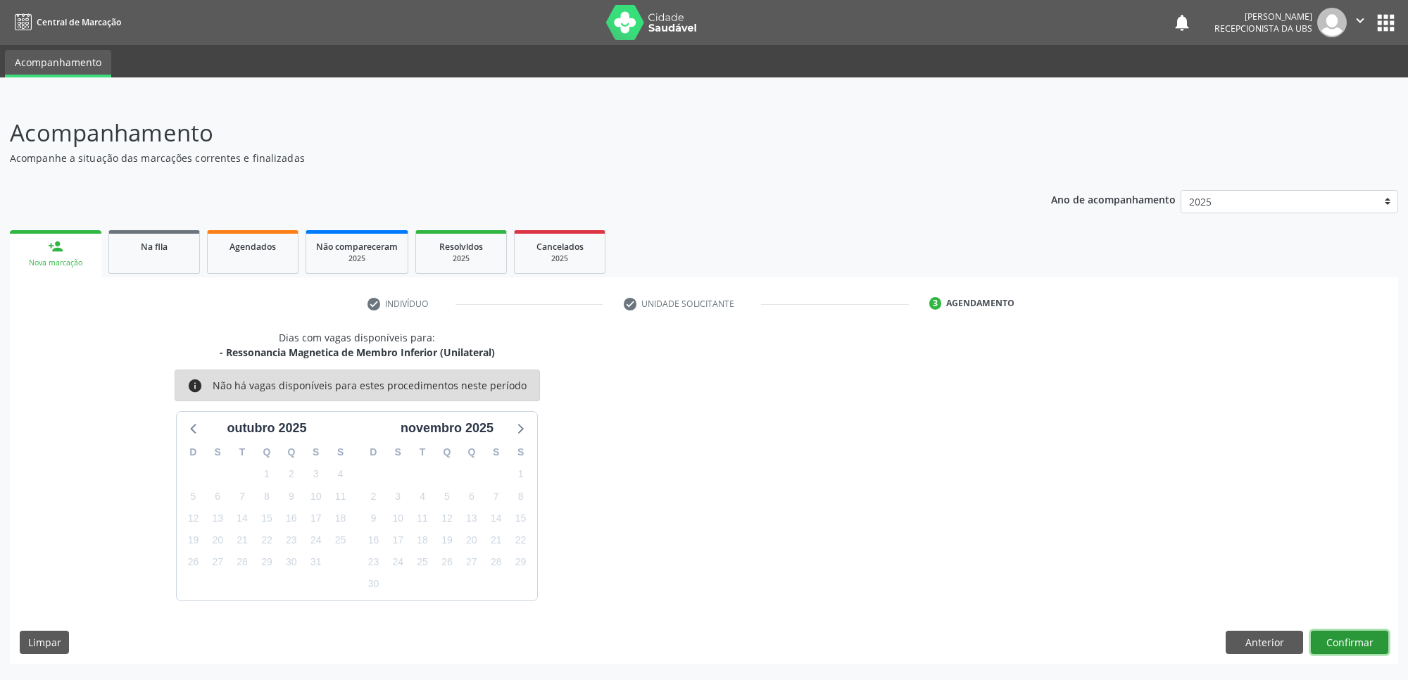
click at [1326, 634] on button "Confirmar" at bounding box center [1349, 643] width 77 height 24
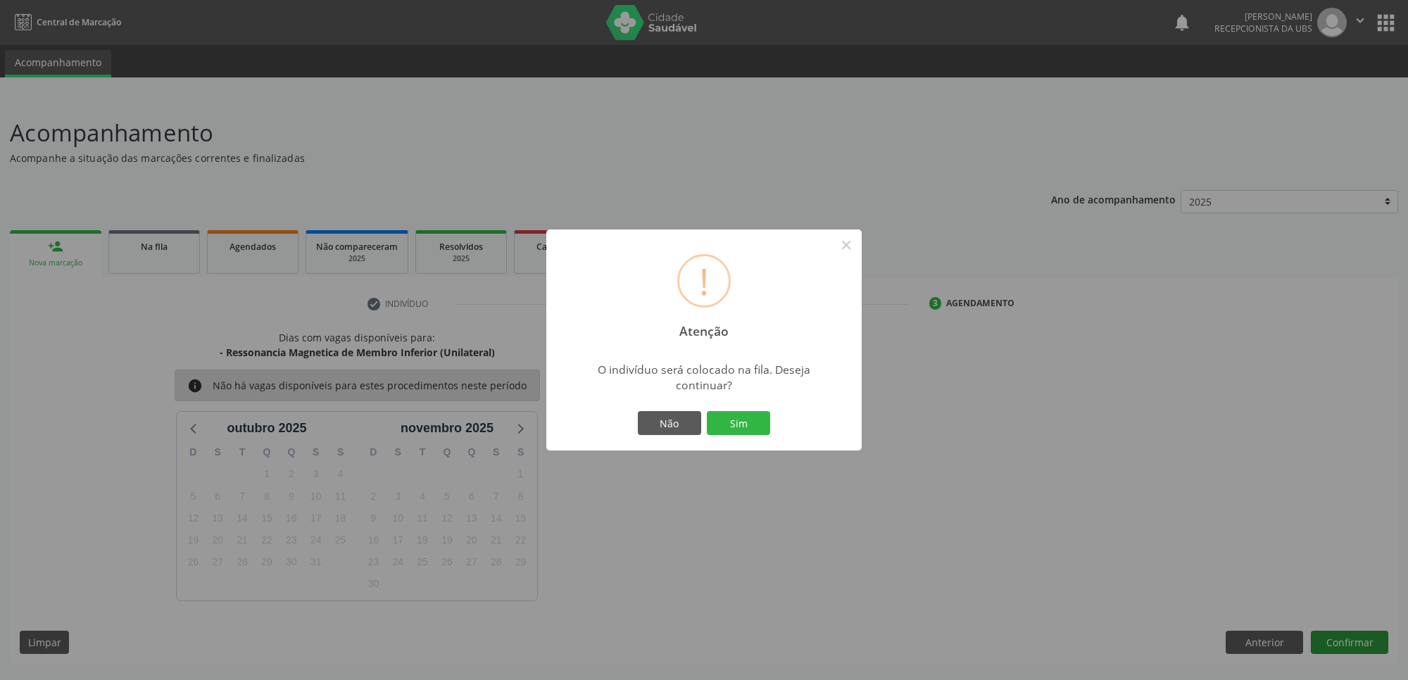
click at [707, 411] on button "Sim" at bounding box center [738, 423] width 63 height 24
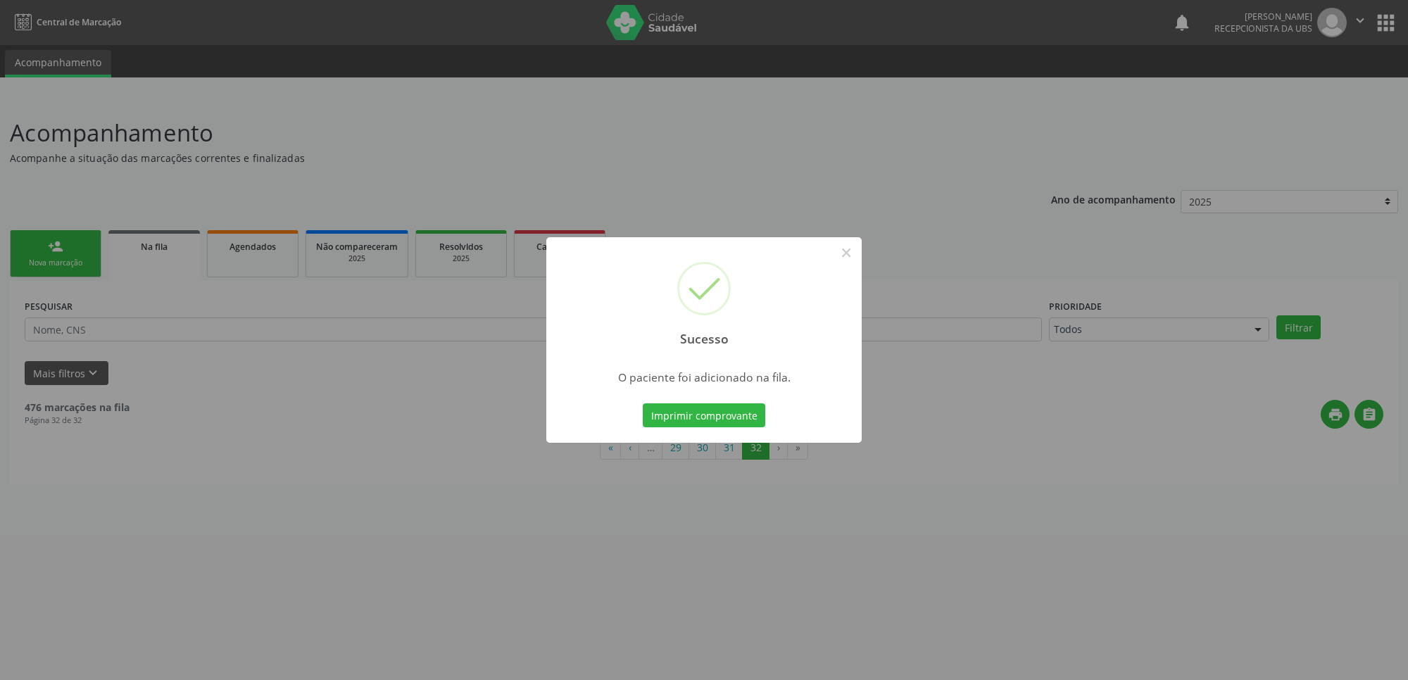
click at [1107, 363] on div "Sucesso × O paciente foi adicionado na fila. Imprimir comprovante Cancel" at bounding box center [704, 340] width 1408 height 680
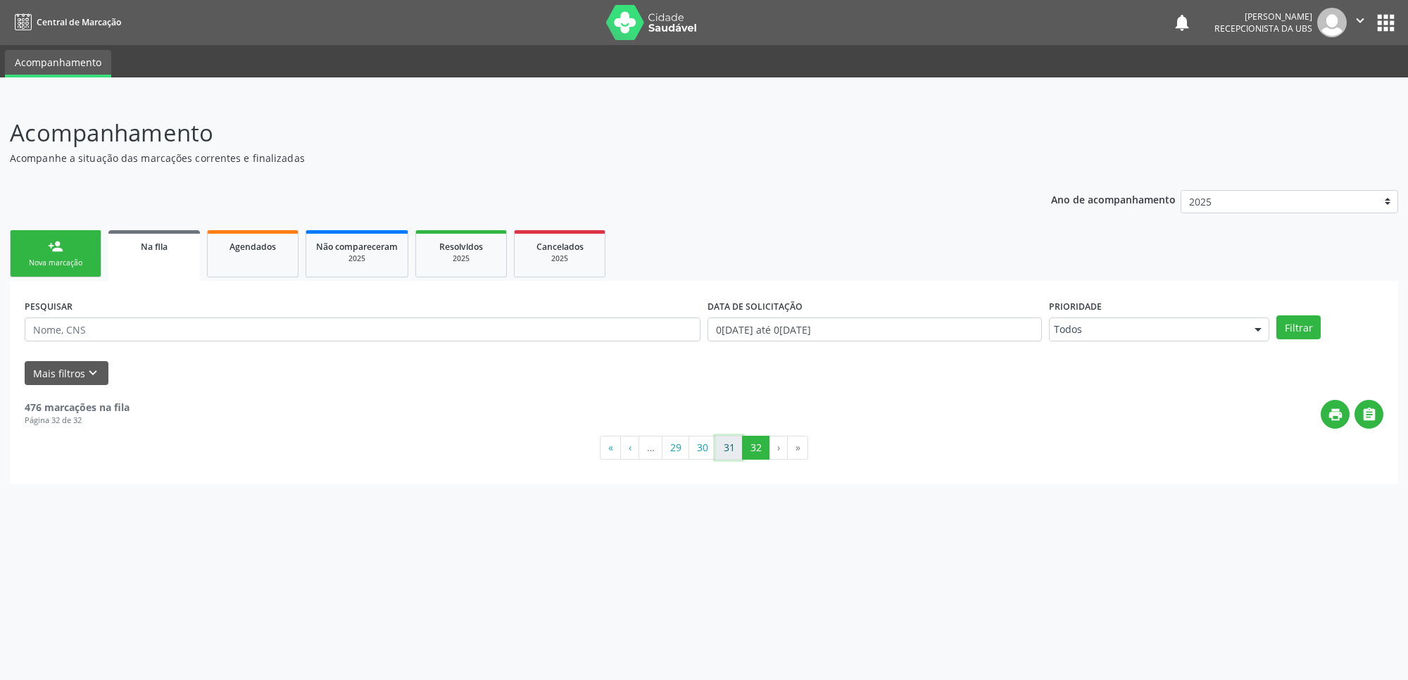
click at [731, 456] on button "31" at bounding box center [728, 448] width 27 height 24
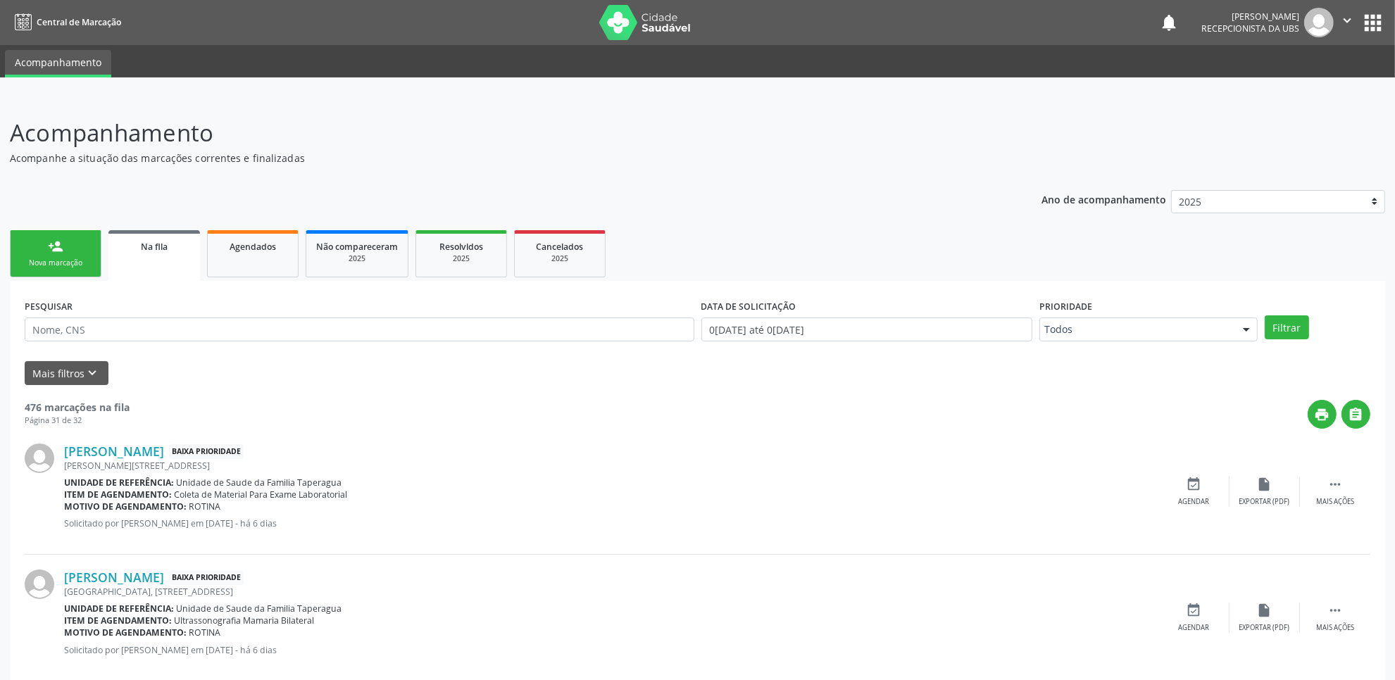
scroll to position [1811, 0]
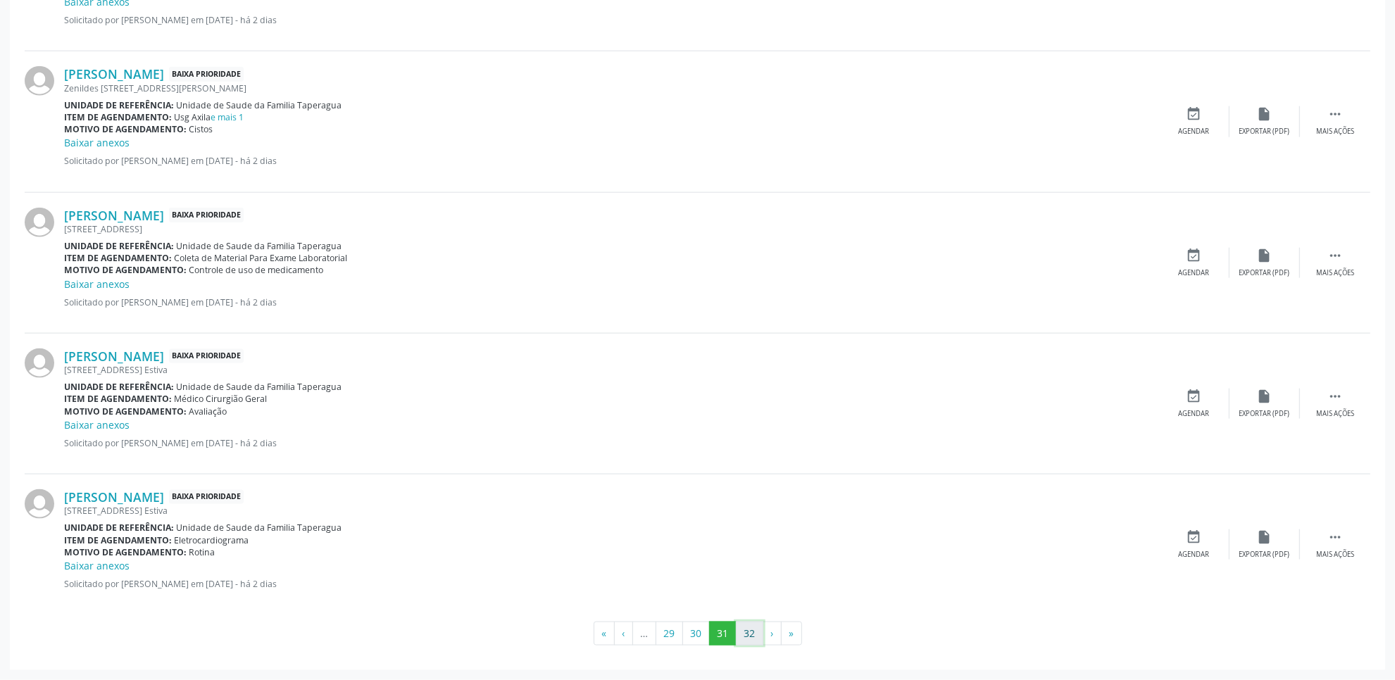
click at [747, 624] on button "32" at bounding box center [749, 634] width 27 height 24
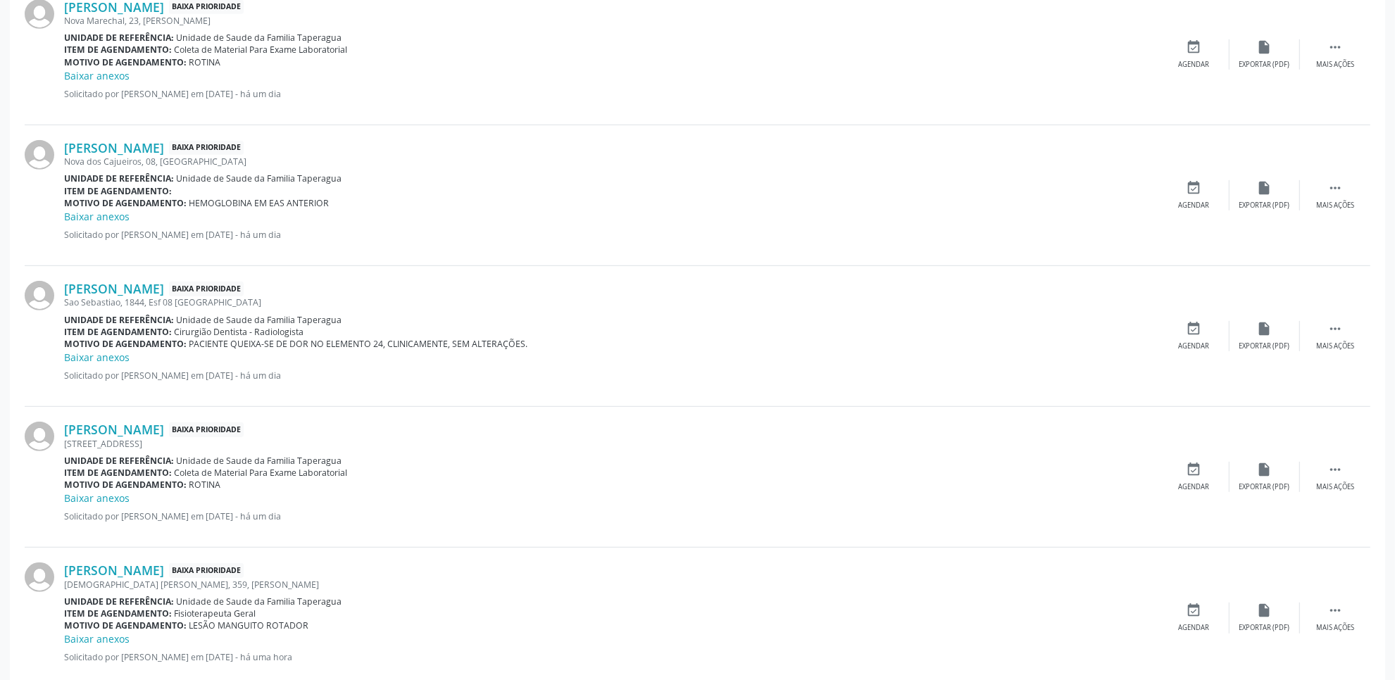
scroll to position [1364, 0]
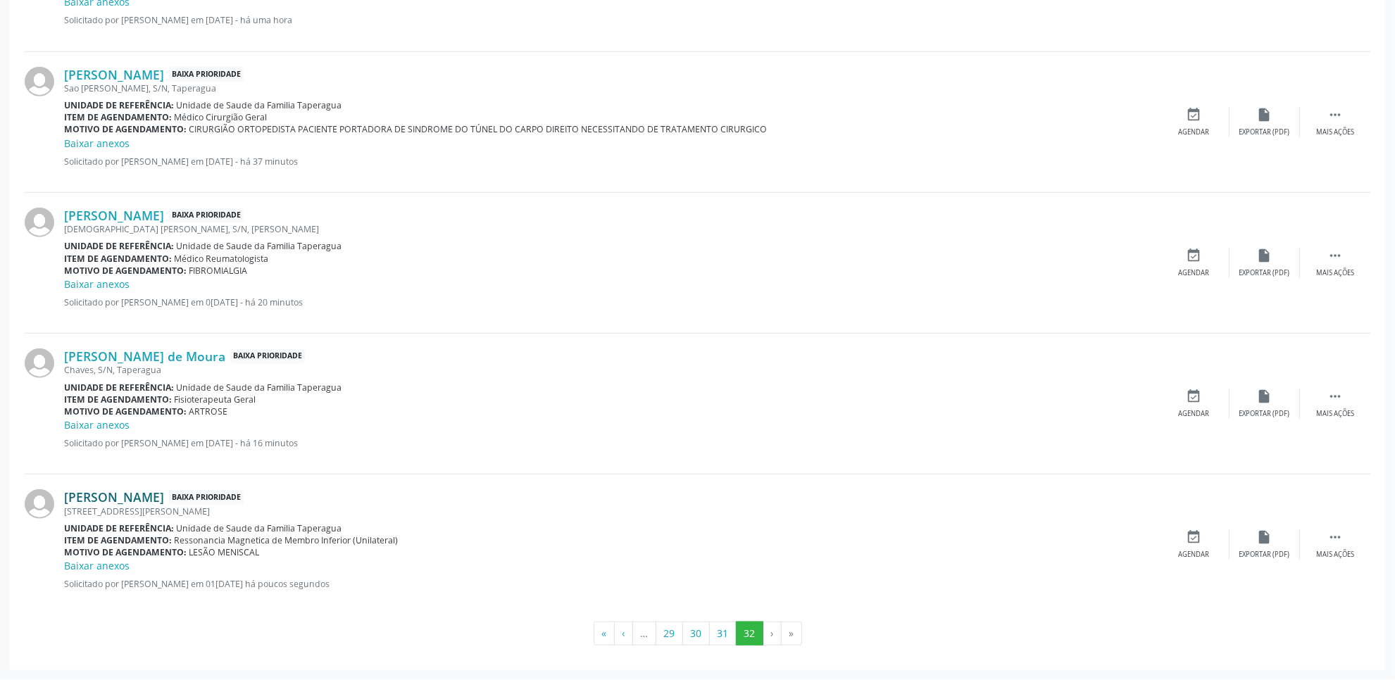
click at [164, 498] on link "Pedro Severino de Lima Santos" at bounding box center [114, 496] width 100 height 15
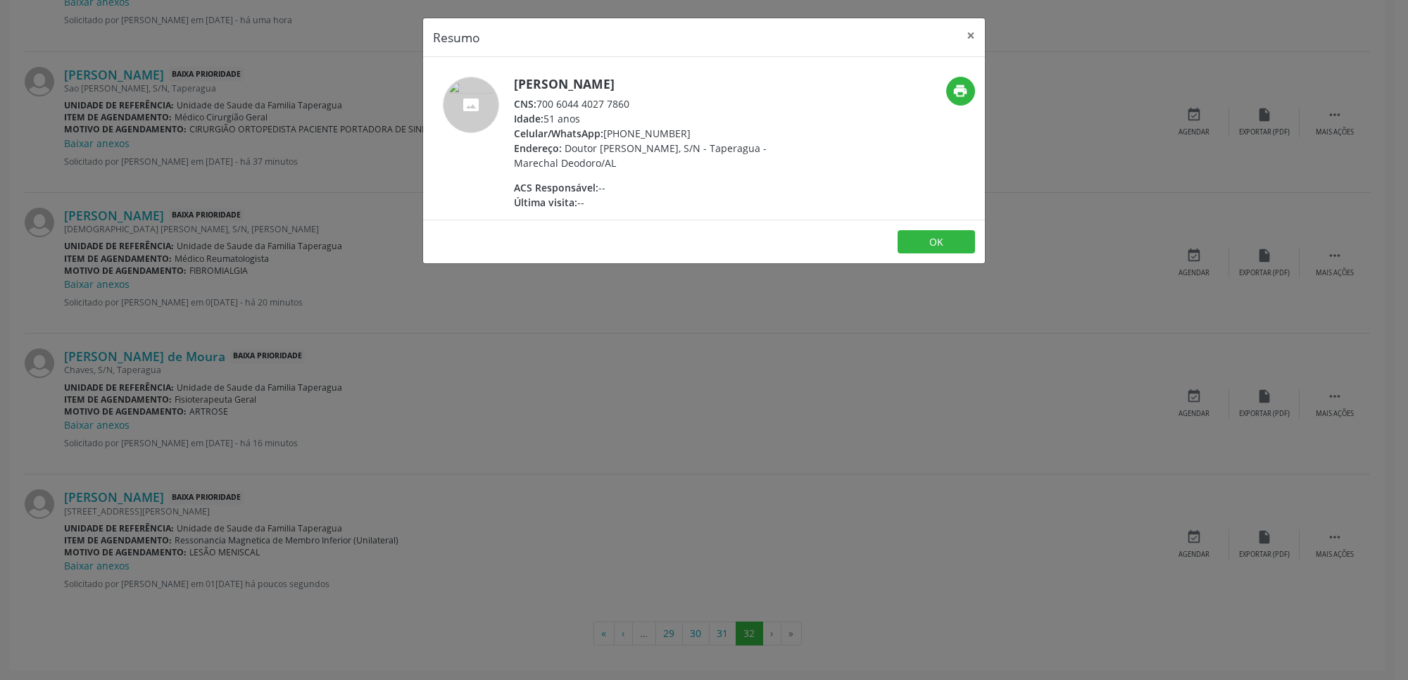
click at [387, 465] on div "Resumo × Pedro Severino de Lima Santos CNS: 700 6044 4027 7860 Idade: 51 anos C…" at bounding box center [704, 340] width 1408 height 680
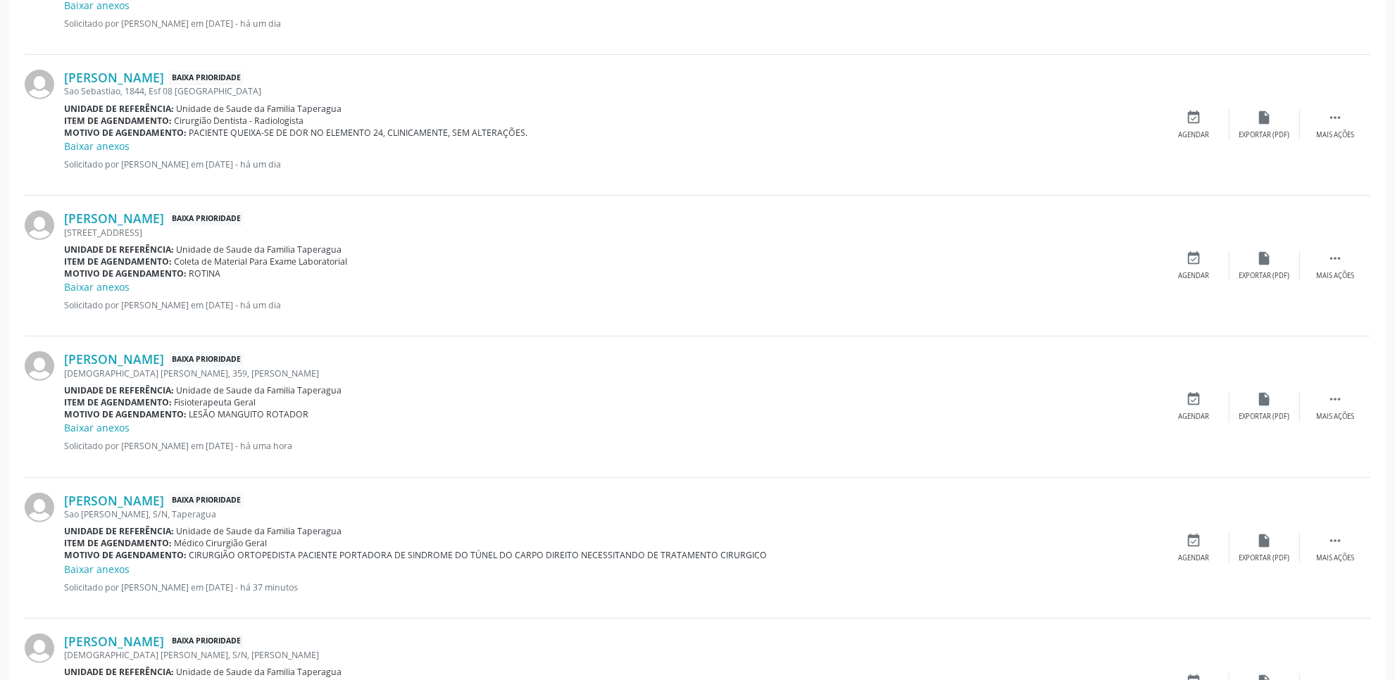
scroll to position [927, 0]
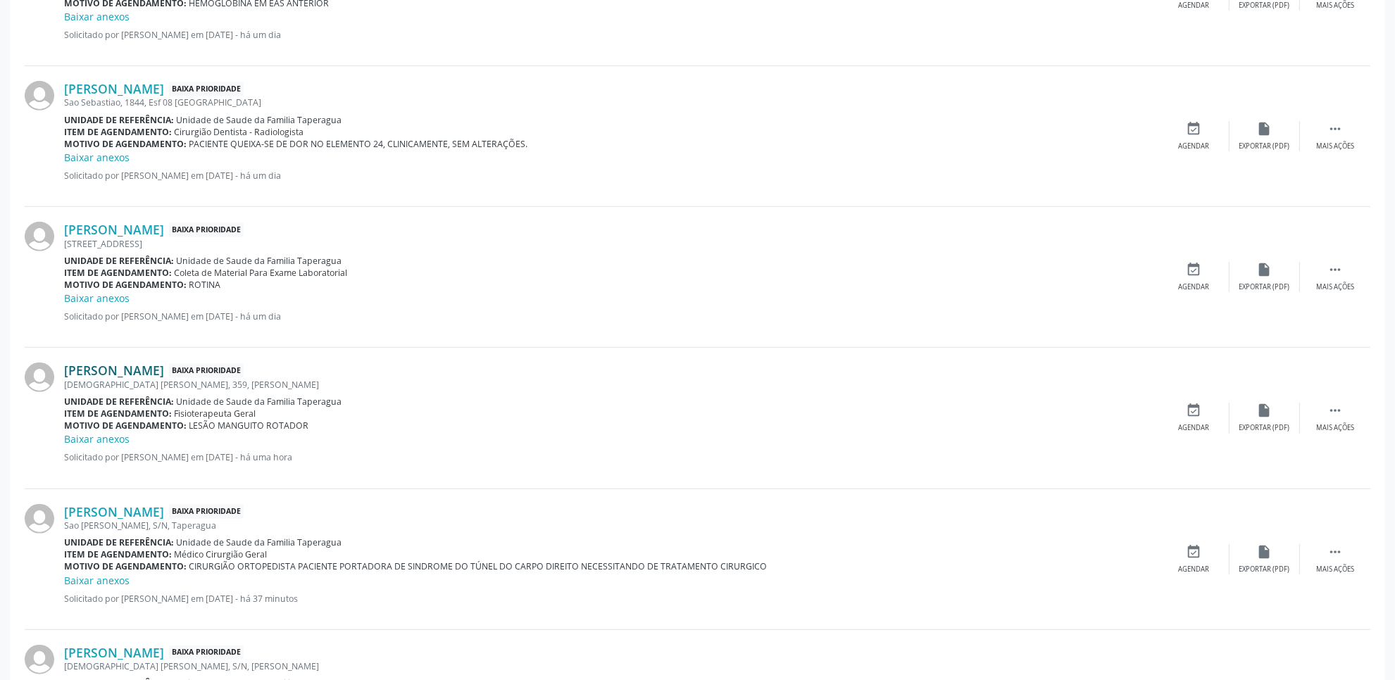
click at [151, 365] on link "Maria Gesse Amorim dos Santos" at bounding box center [114, 370] width 100 height 15
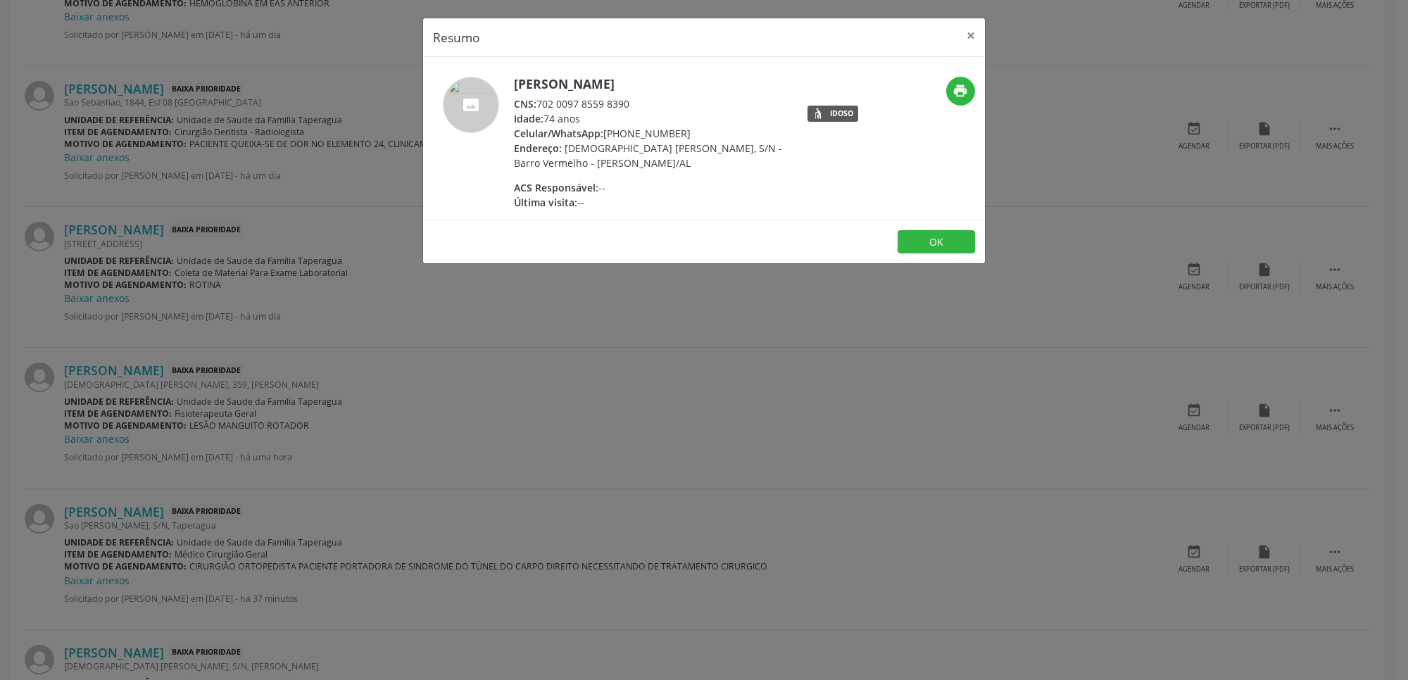
click at [122, 536] on div "Resumo × Maria Gesse Amorim dos Santos CNS: 702 0097 8559 8390 Idade: 74 anos C…" at bounding box center [704, 340] width 1408 height 680
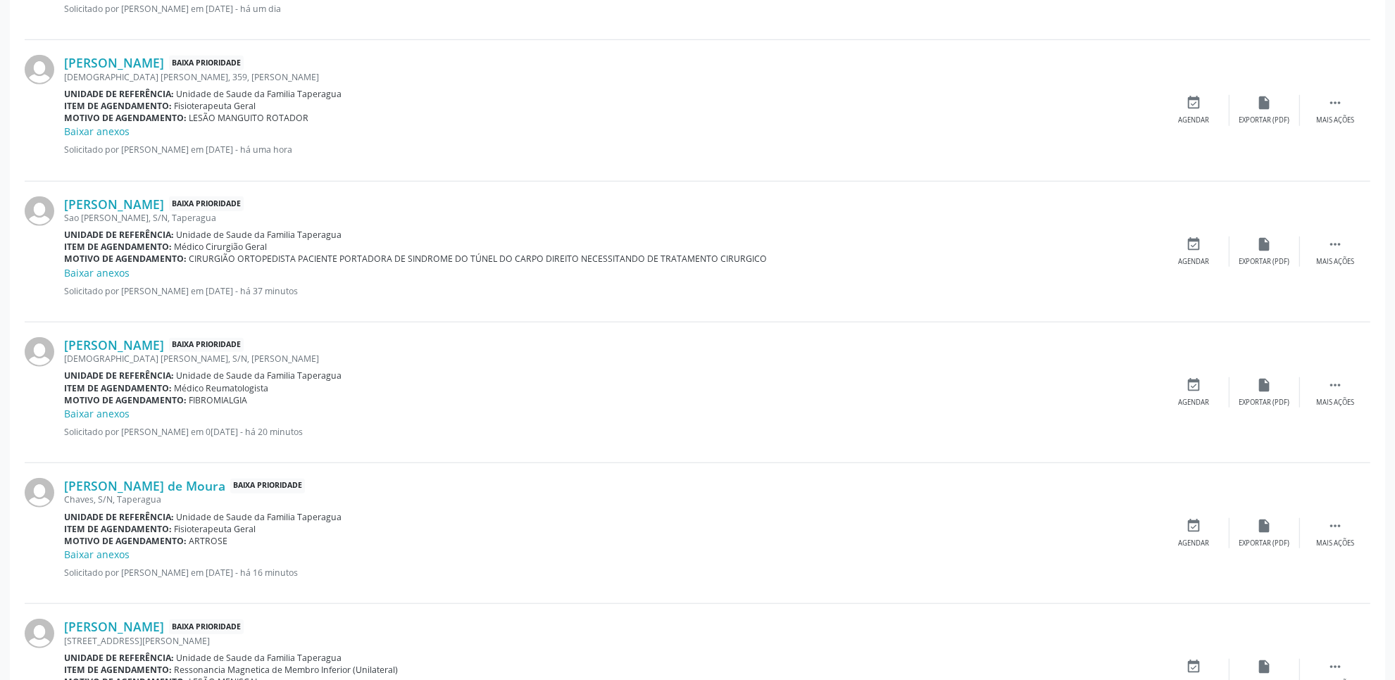
scroll to position [1343, 0]
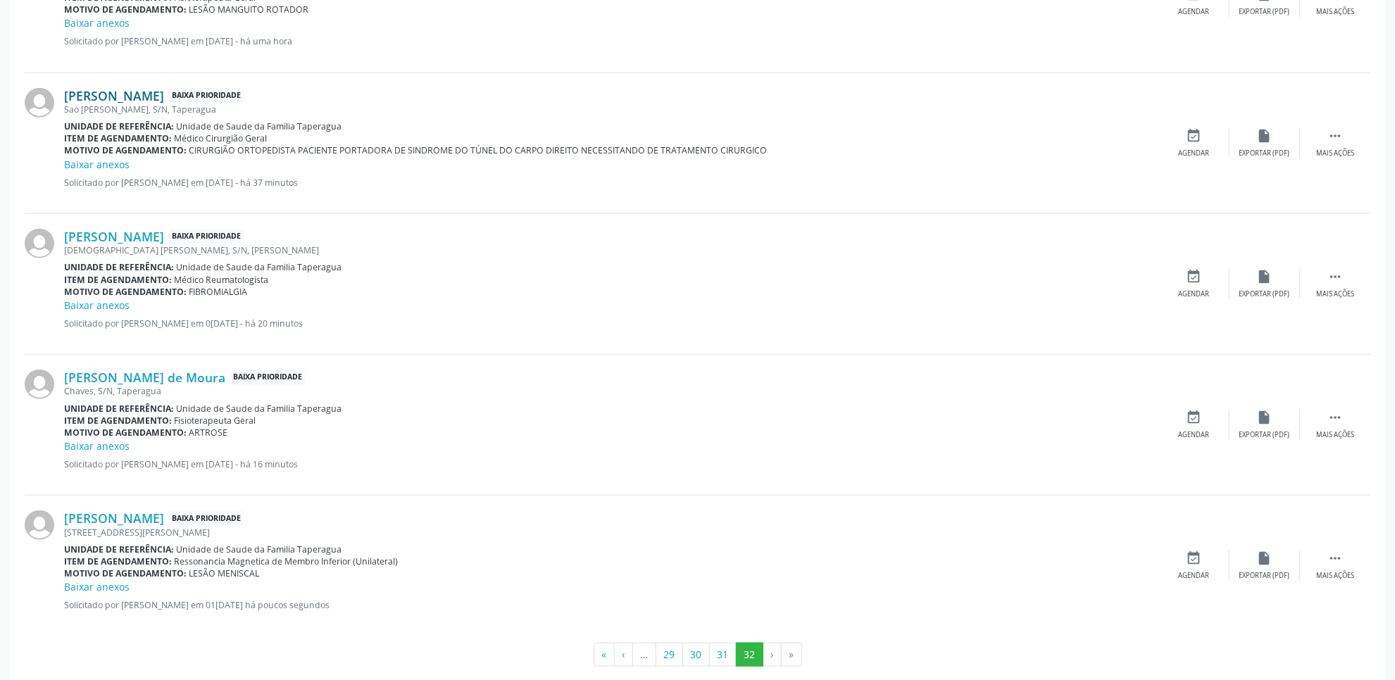
click at [143, 96] on link "Rosa Maria Pereira" at bounding box center [114, 95] width 100 height 15
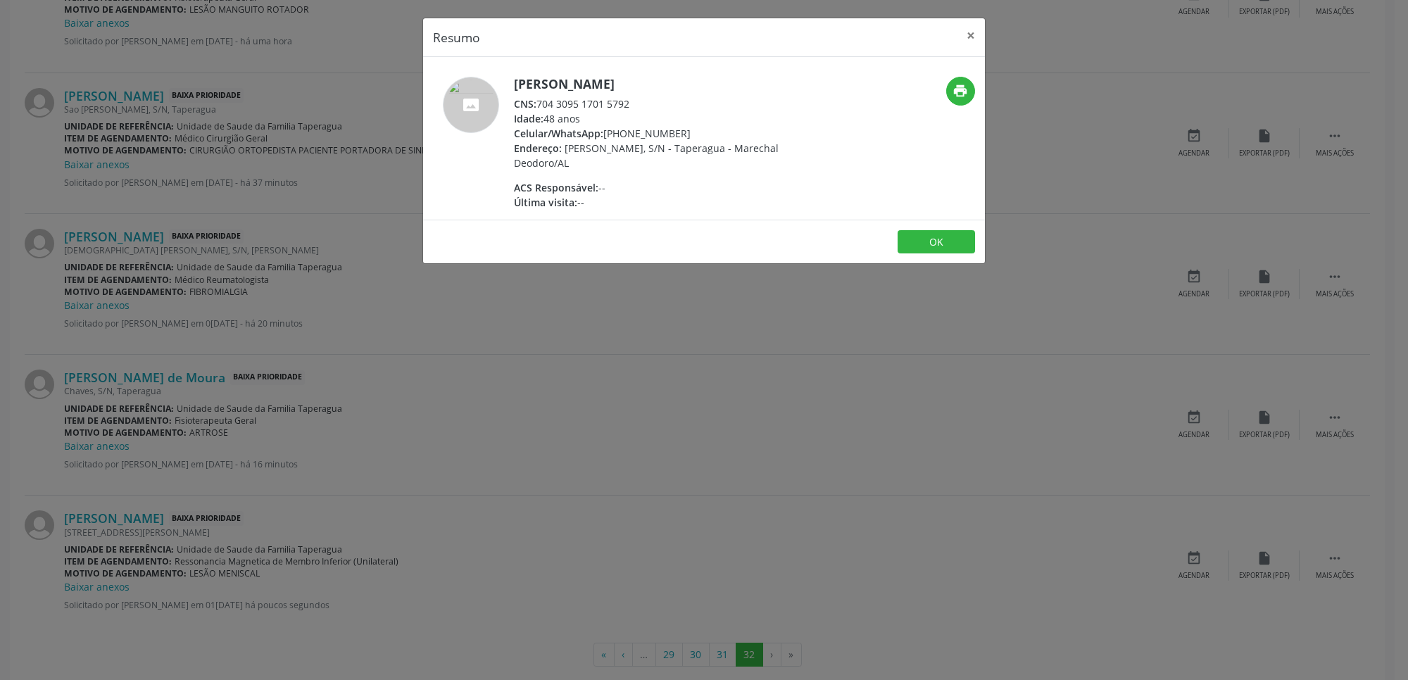
click at [206, 432] on div "Resumo × Rosa Maria Pereira CNS: 704 3095 1701 5792 Idade: 48 anos Celular/What…" at bounding box center [704, 340] width 1408 height 680
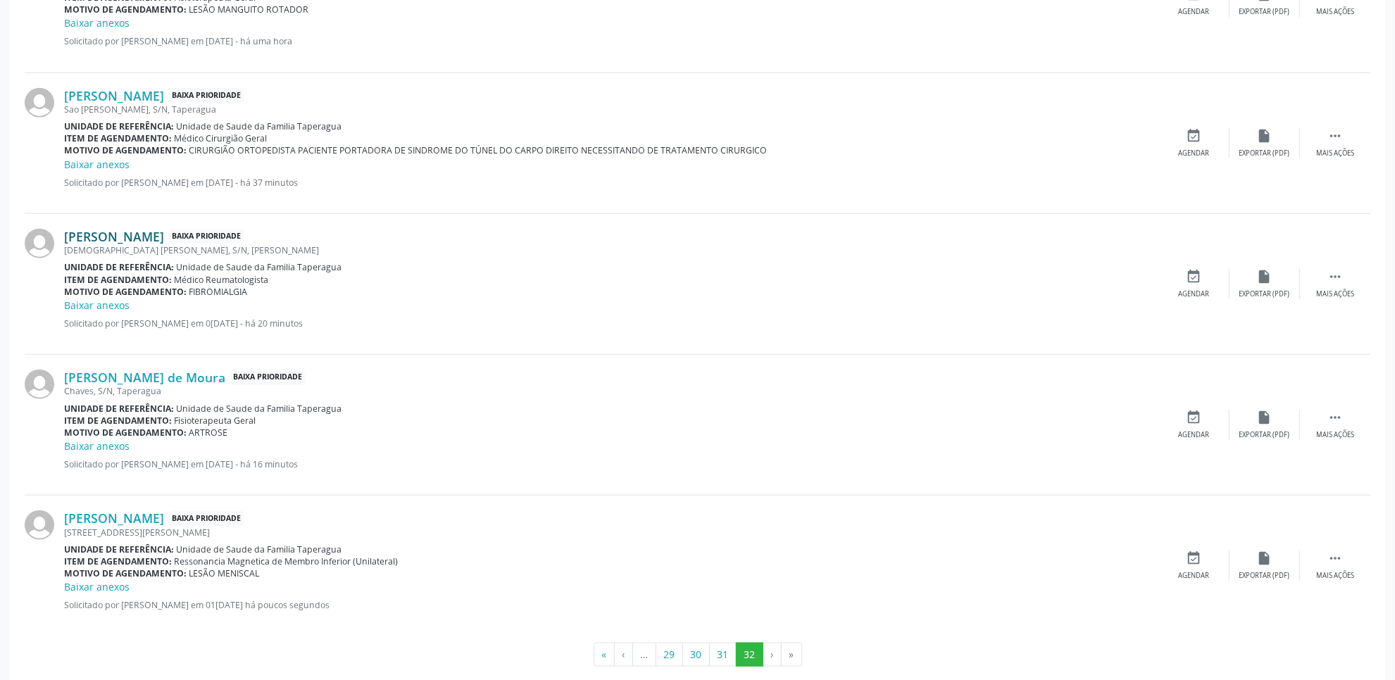
click at [164, 237] on link "Adriano Jose Rodrigues da Silva" at bounding box center [114, 236] width 100 height 15
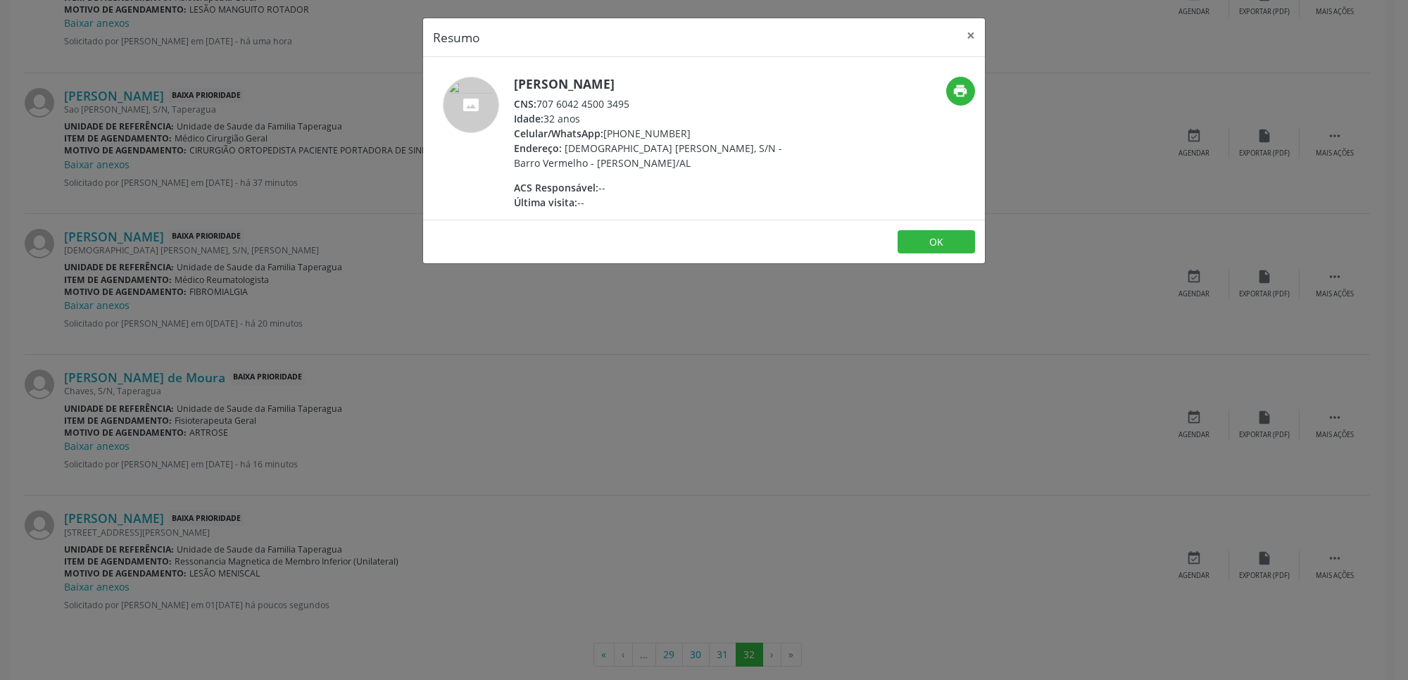
click at [434, 434] on div "Resumo × Adriano Jose Rodrigues da Silva CNS: 707 6042 4500 3495 Idade: 32 anos…" at bounding box center [704, 340] width 1408 height 680
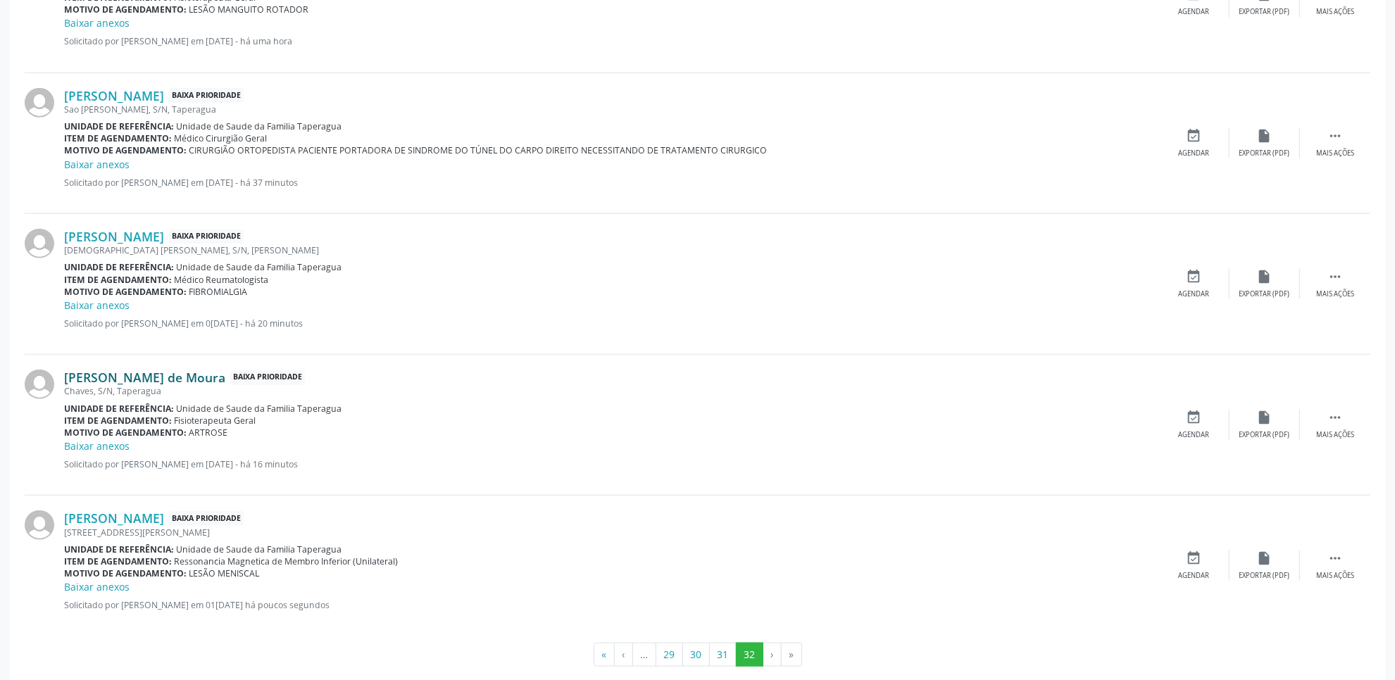
click at [137, 380] on link "Maria Cicera de Moura" at bounding box center [144, 377] width 161 height 15
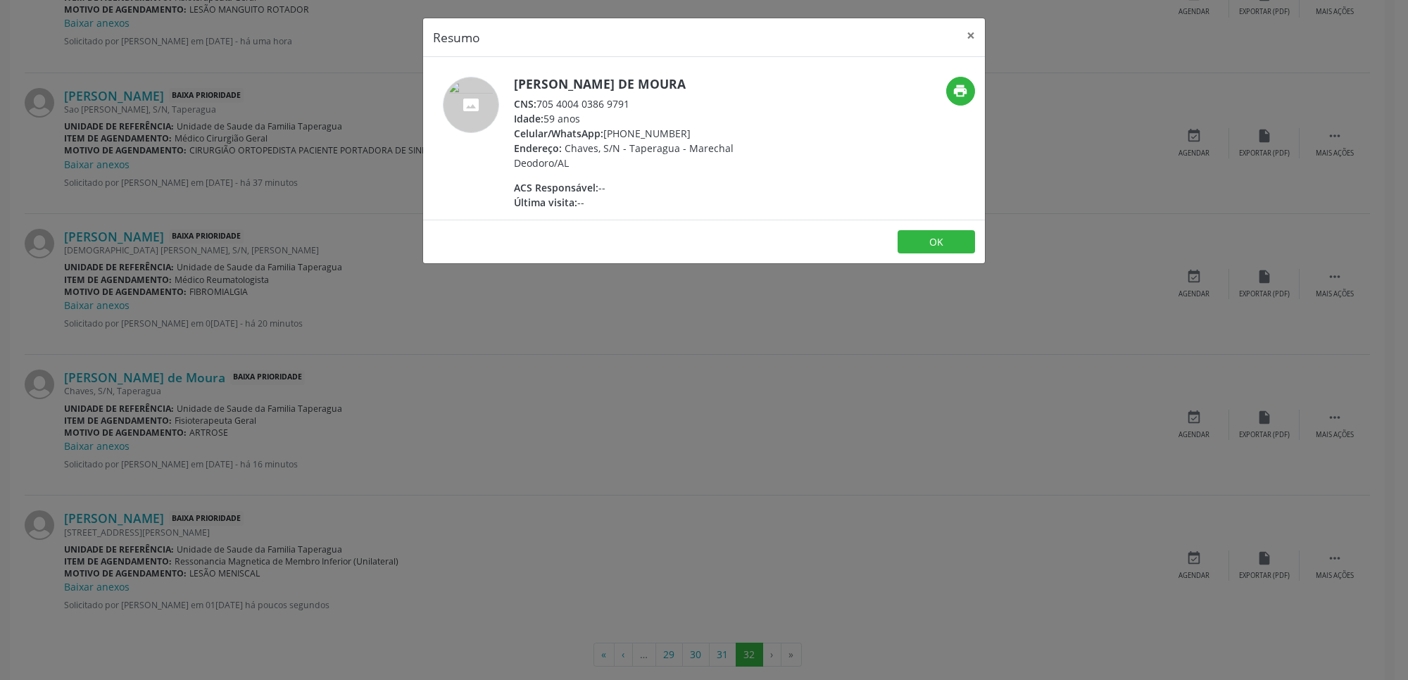
click at [653, 389] on div "Resumo × Maria Cicera de Moura CNS: 705 4004 0386 9791 Idade: 59 anos Celular/W…" at bounding box center [704, 340] width 1408 height 680
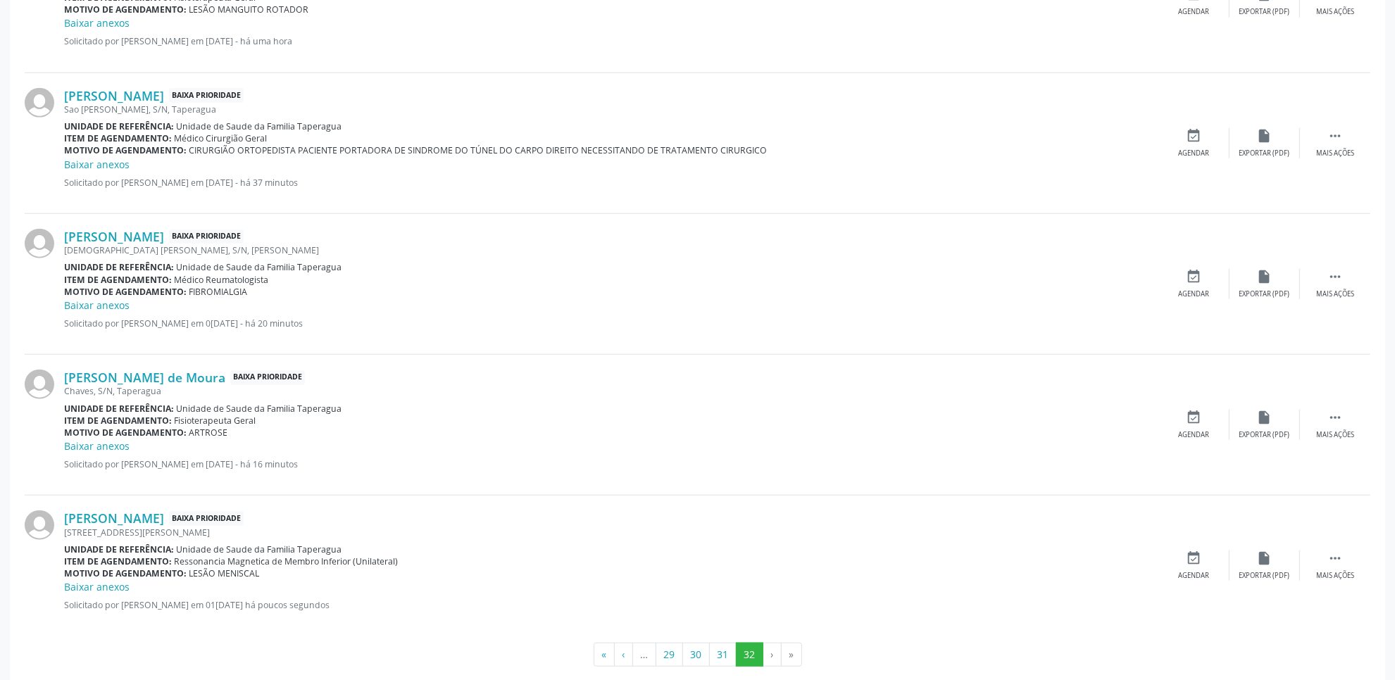
scroll to position [0, 0]
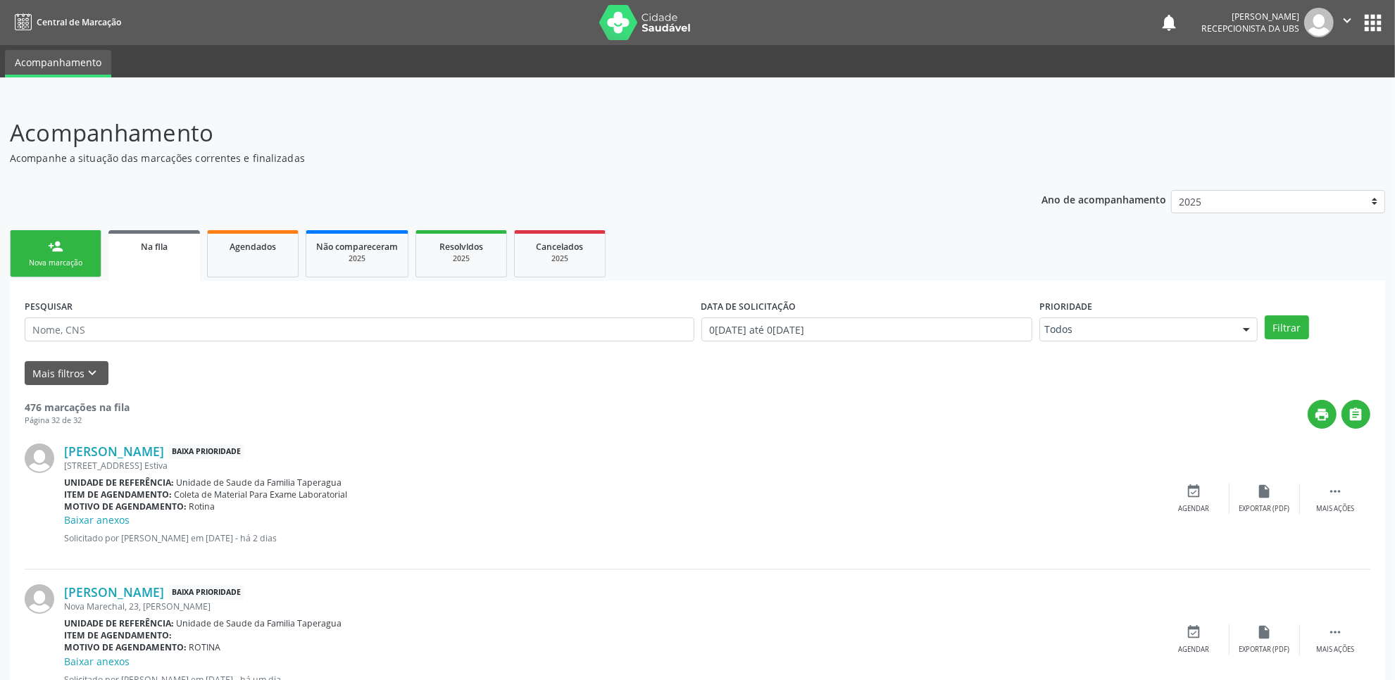
click at [37, 263] on div "Nova marcação" at bounding box center [55, 263] width 70 height 11
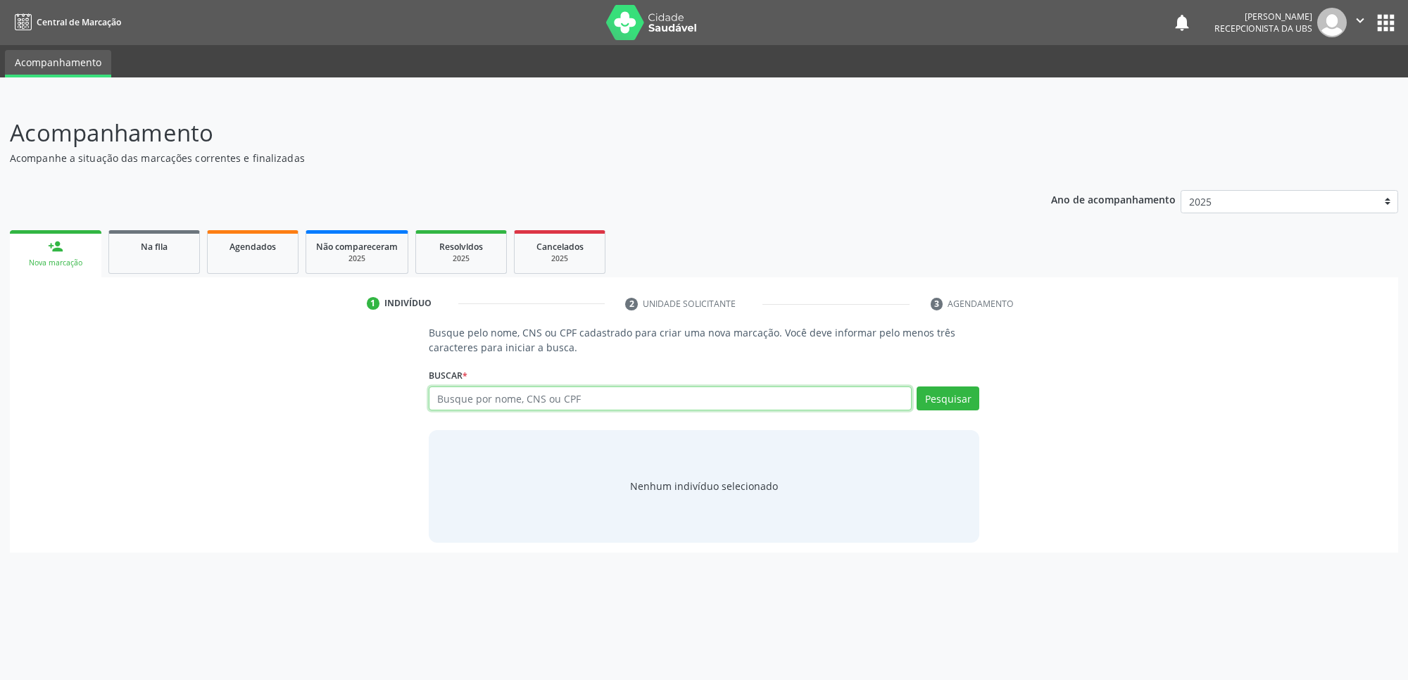
click at [560, 393] on input "text" at bounding box center [670, 399] width 483 height 24
paste input "700204446665920"
type input "700204446665920"
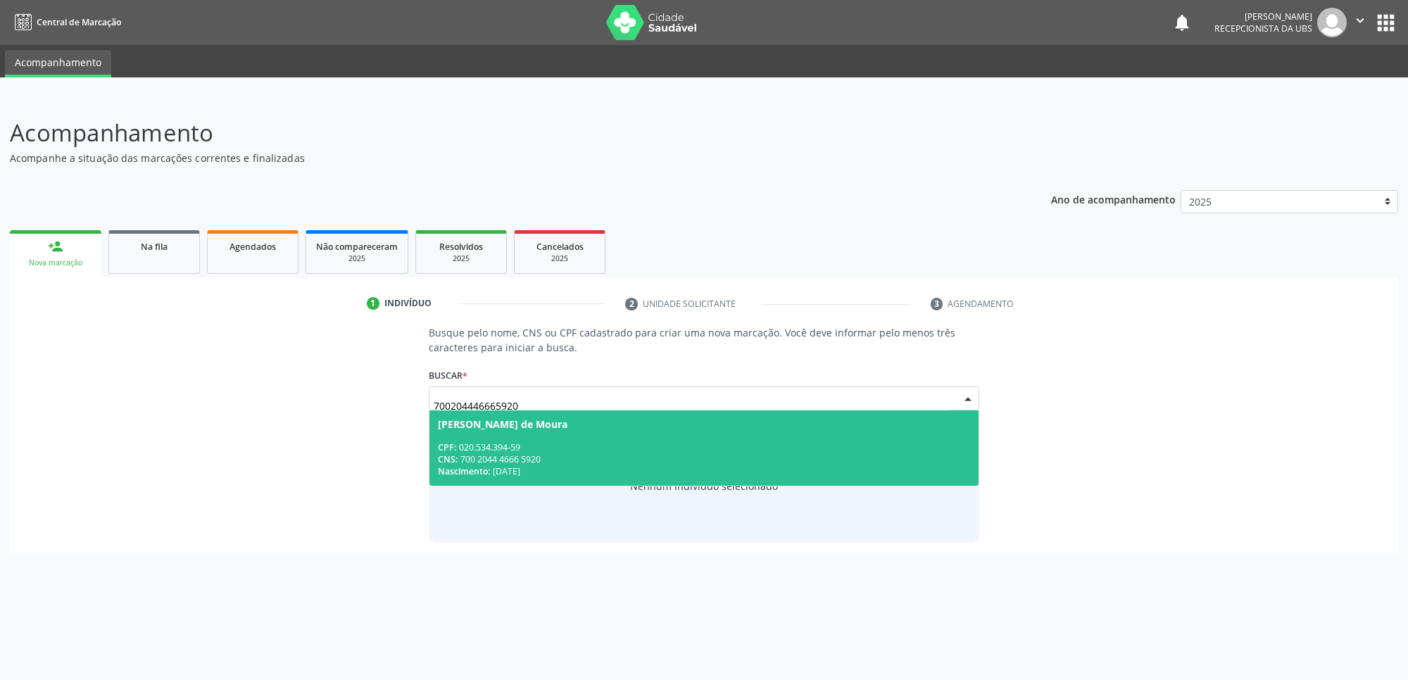
click at [542, 440] on span "Luzinete Santos de Moura CPF: 020.534.394-59 CNS: 700 2044 4666 5920 Nascimento…" at bounding box center [703, 447] width 549 height 75
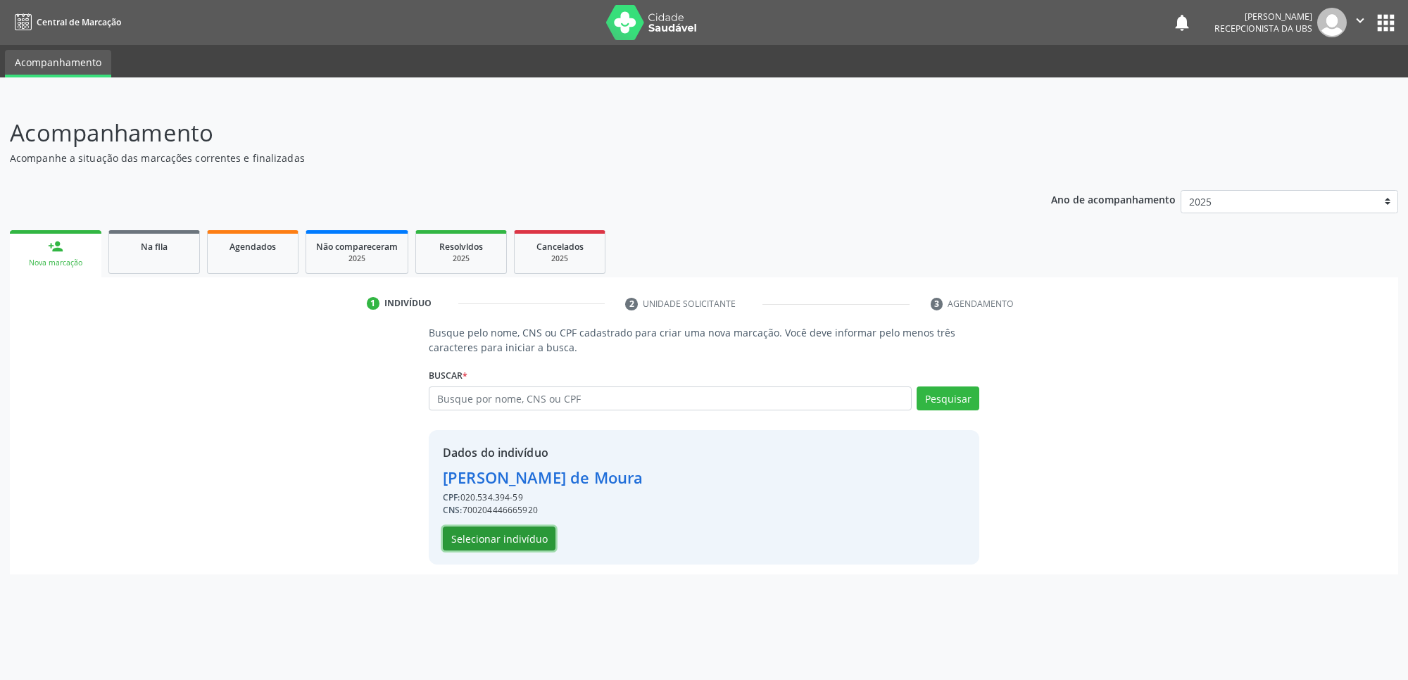
click at [523, 541] on button "Selecionar indivíduo" at bounding box center [499, 539] width 113 height 24
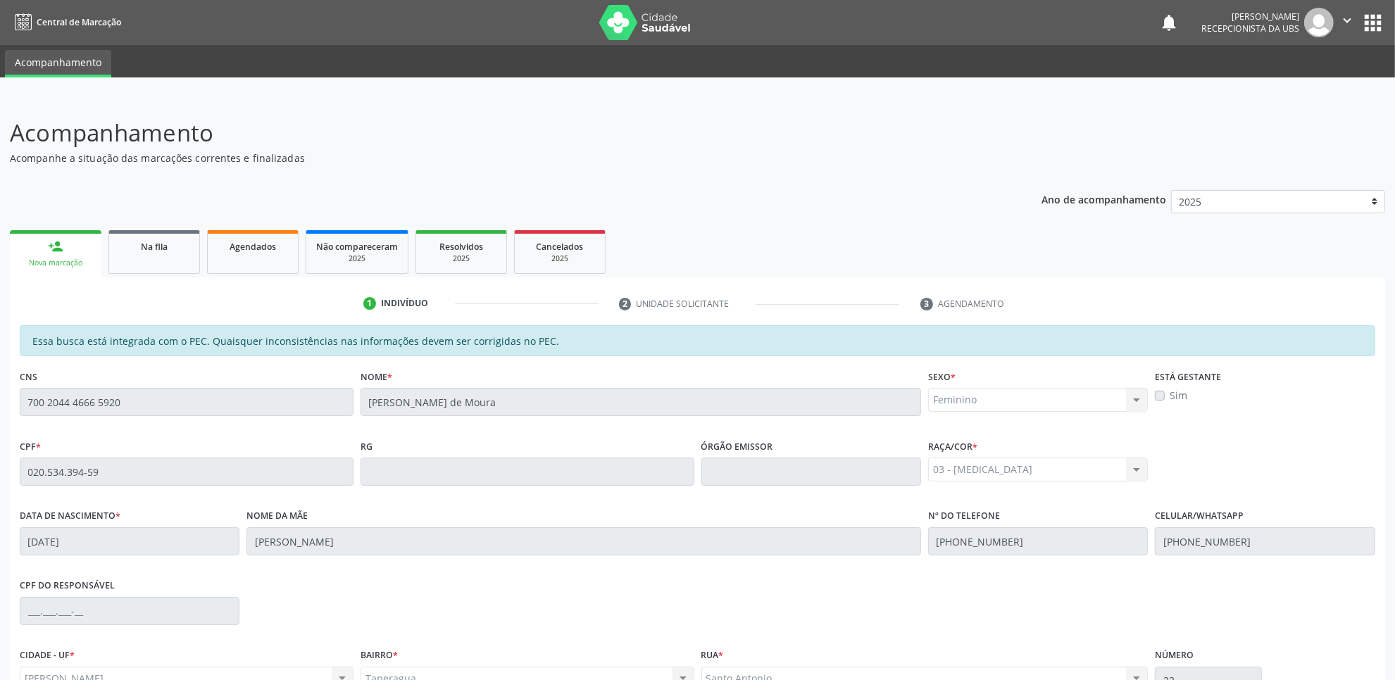
scroll to position [144, 0]
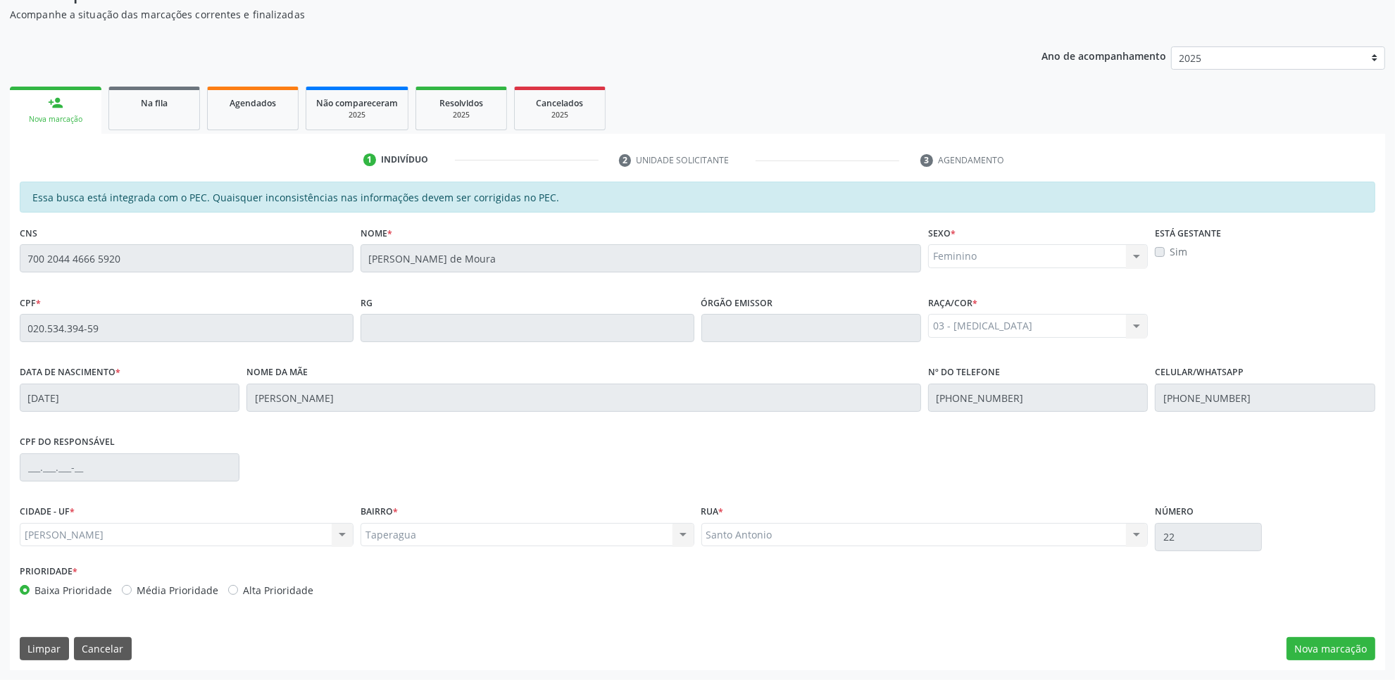
click at [1317, 631] on div "Essa busca está integrada com o PEC. Quaisquer inconsistências nas informações …" at bounding box center [697, 426] width 1375 height 489
click at [1304, 651] on button "Nova marcação" at bounding box center [1330, 649] width 89 height 24
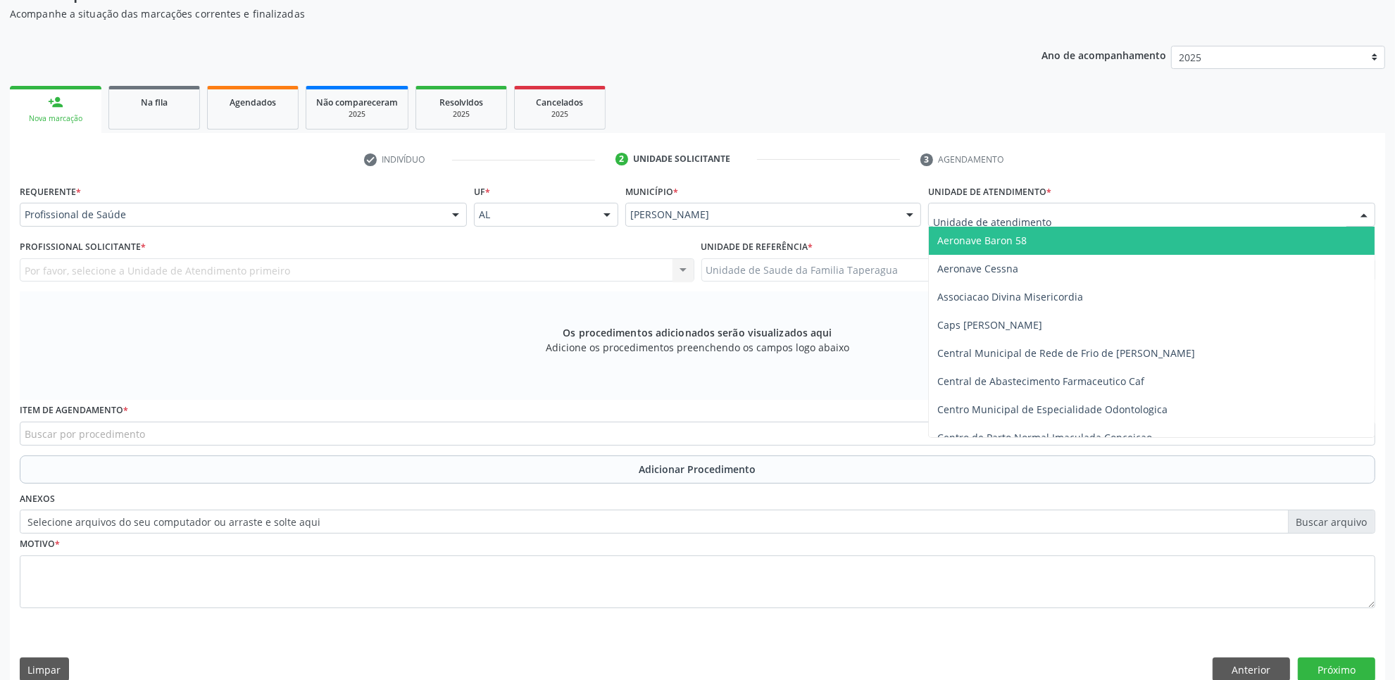
click at [1036, 217] on input "text" at bounding box center [1139, 222] width 413 height 28
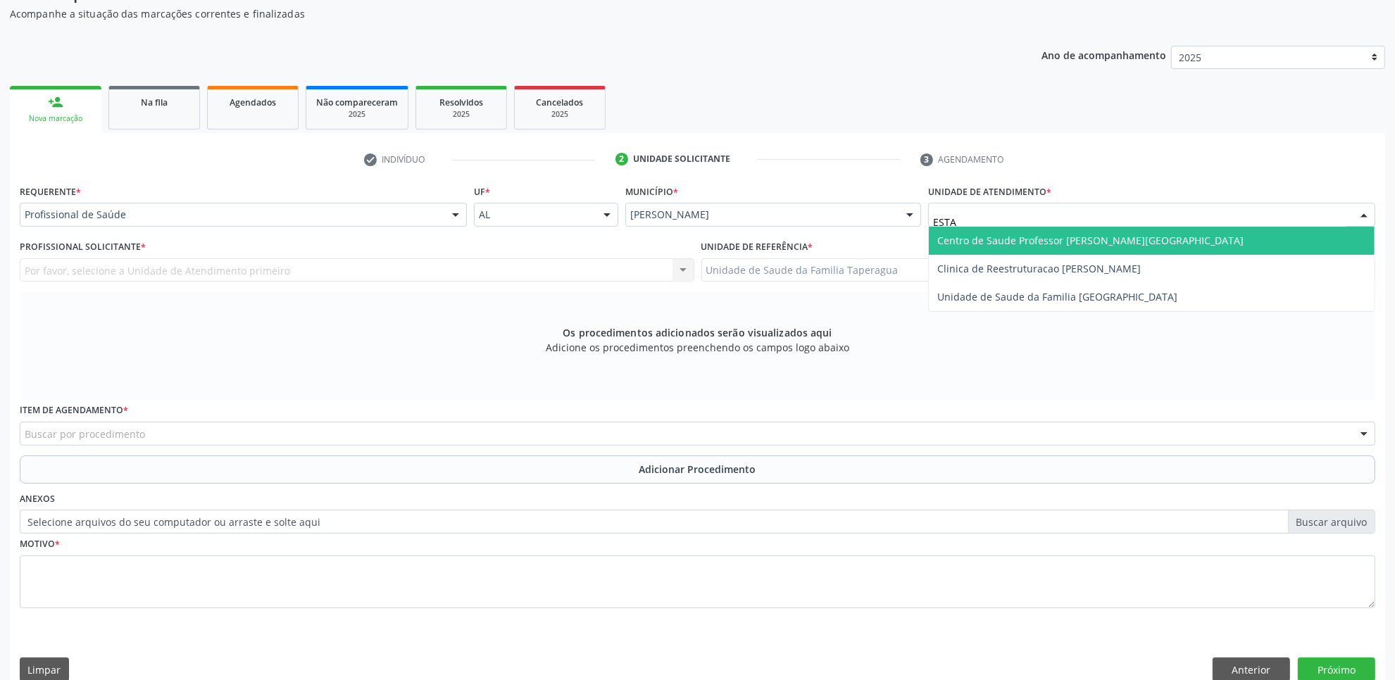
type input "ESTAC"
click at [1036, 234] on span "Centro de Saude Professor [PERSON_NAME][GEOGRAPHIC_DATA]" at bounding box center [1090, 240] width 306 height 13
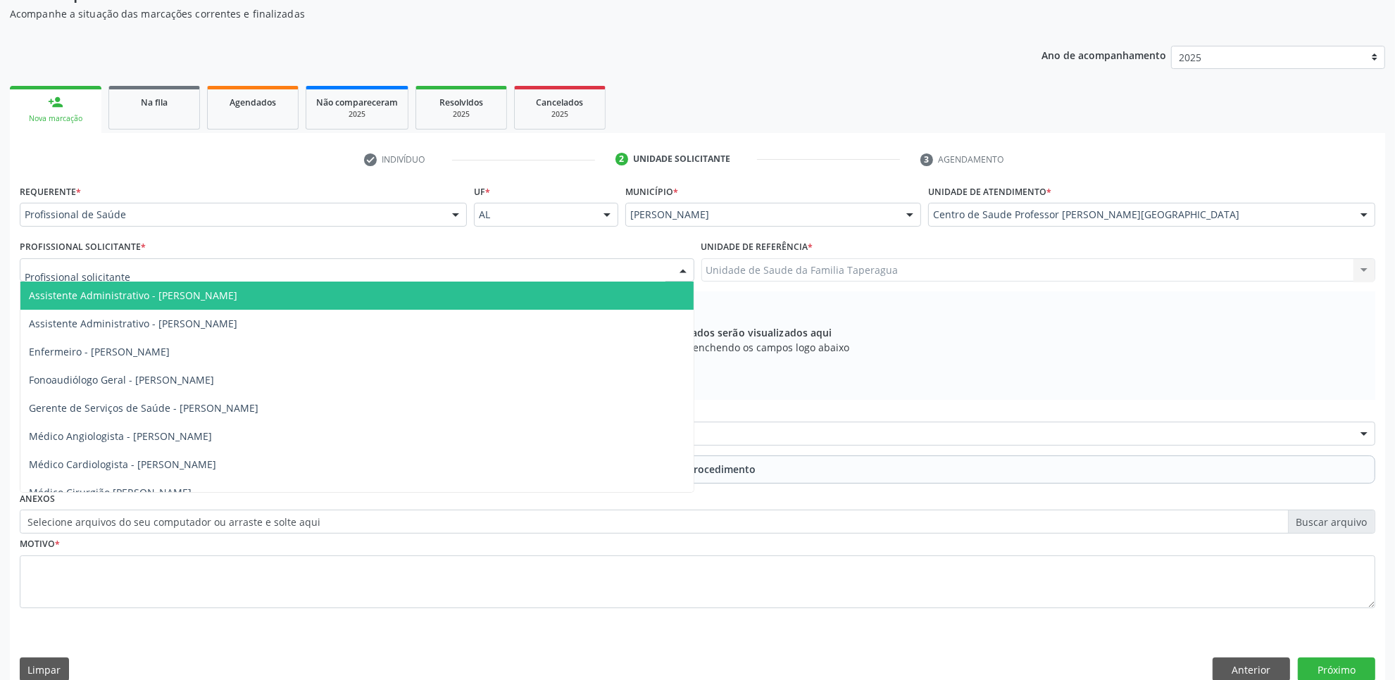
click at [560, 277] on div at bounding box center [357, 270] width 674 height 24
type input "YR"
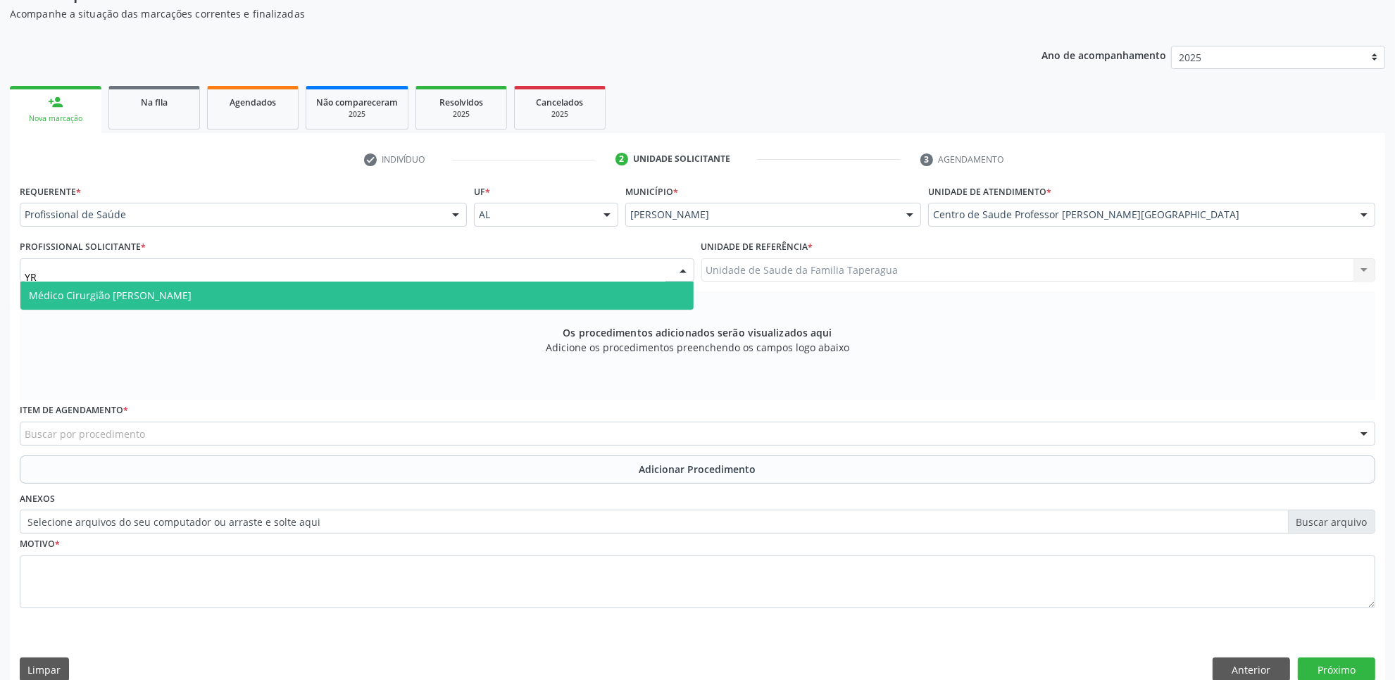
click at [462, 296] on span "Médico Cirurgião Geral - Jose Yroldo de Leite Lima" at bounding box center [356, 296] width 673 height 28
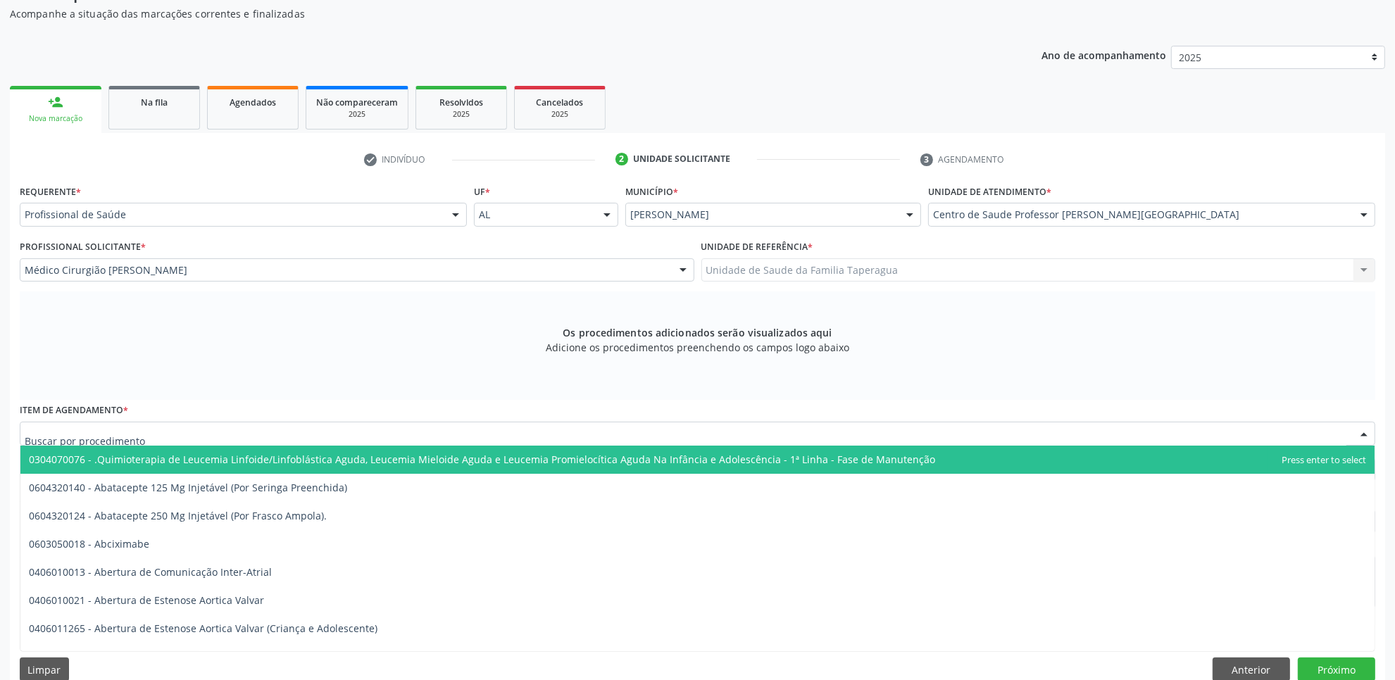
click at [449, 425] on div at bounding box center [697, 434] width 1355 height 24
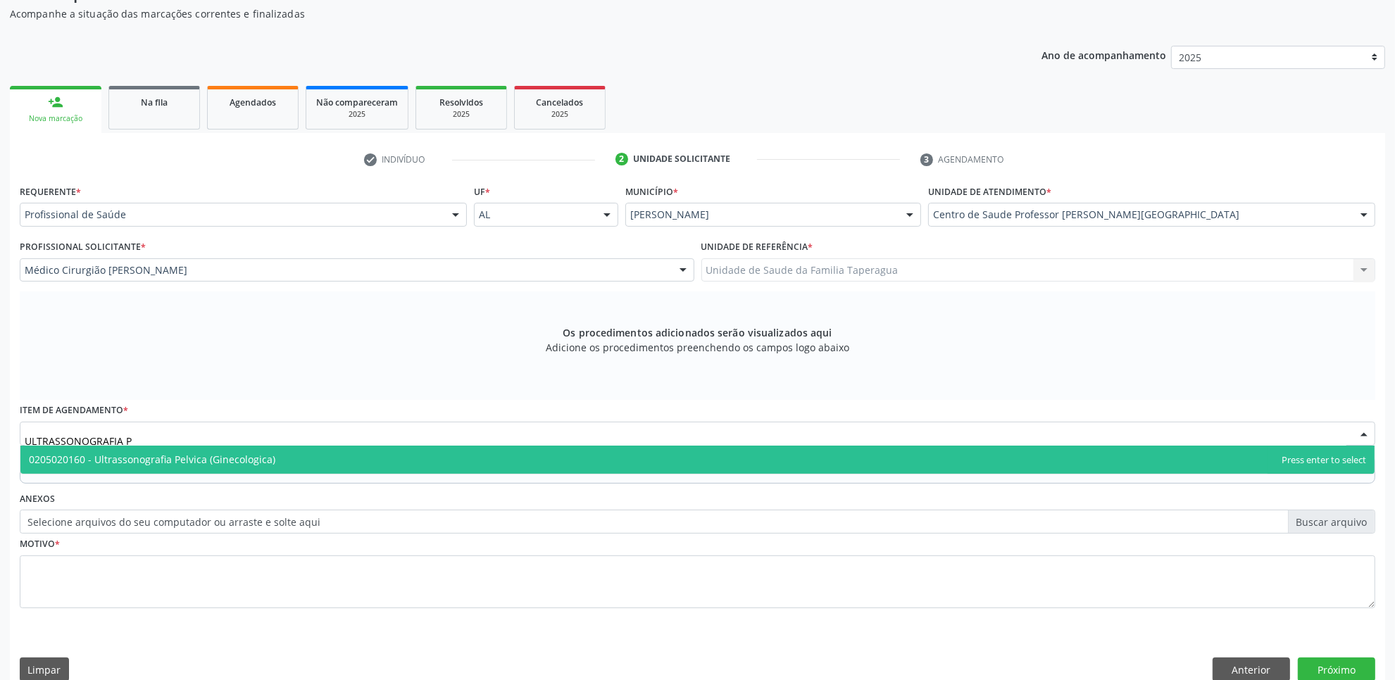
click at [441, 458] on span "0205020160 - Ultrassonografia Pelvica (Ginecologica)" at bounding box center [697, 460] width 1354 height 28
type input "ULTRASSONOGRAFIA P"
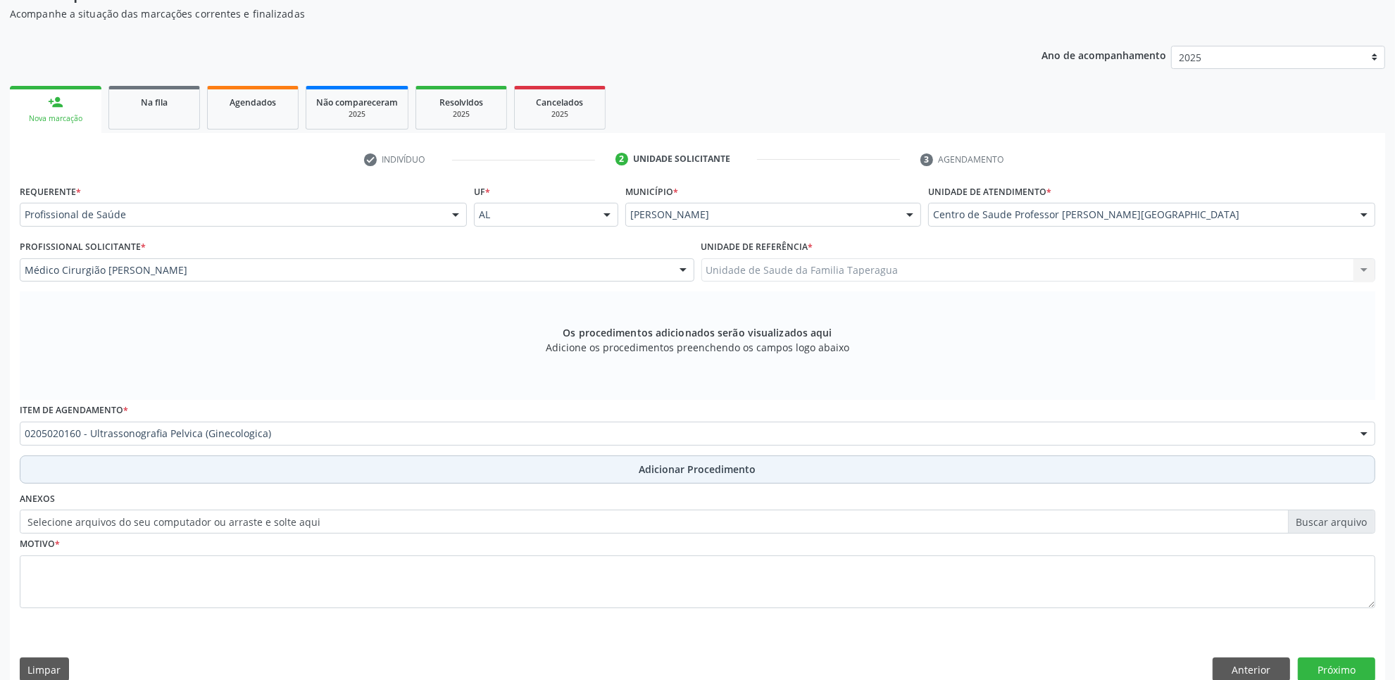
click at [441, 458] on button "Adicionar Procedimento" at bounding box center [697, 470] width 1355 height 28
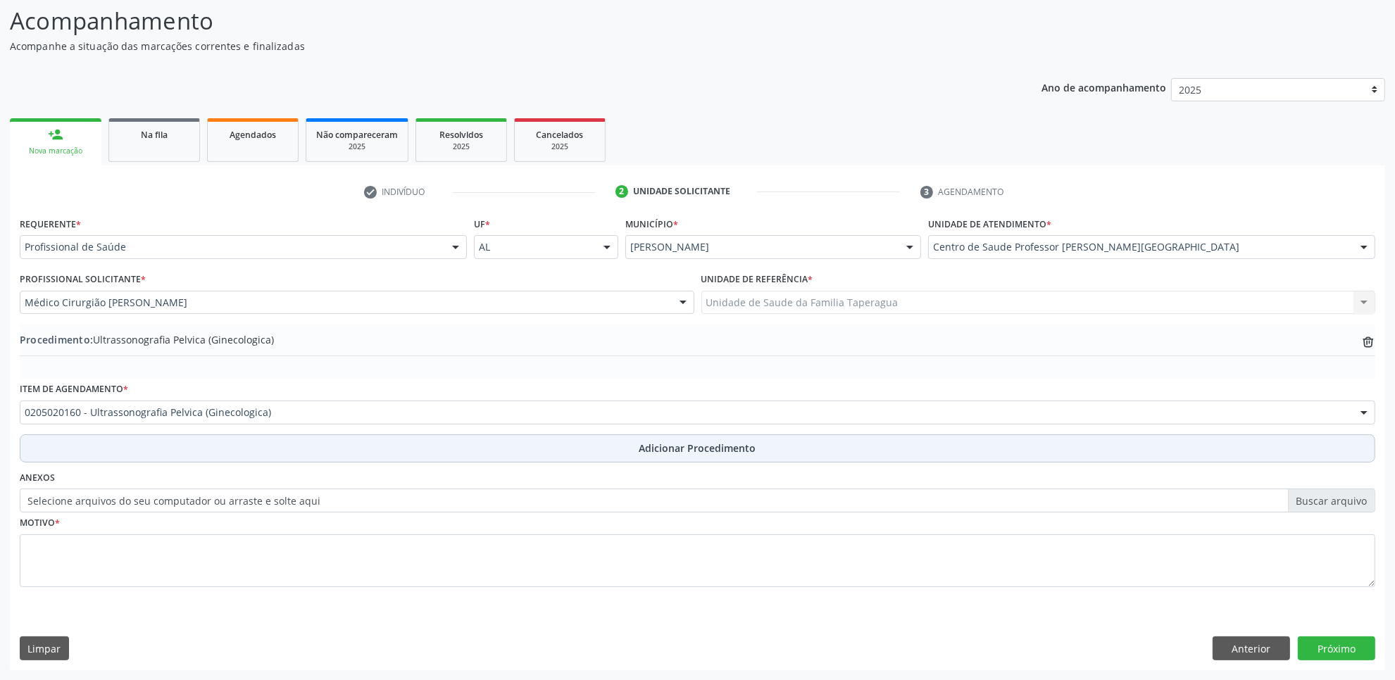
click at [441, 458] on button "Adicionar Procedimento" at bounding box center [697, 448] width 1355 height 28
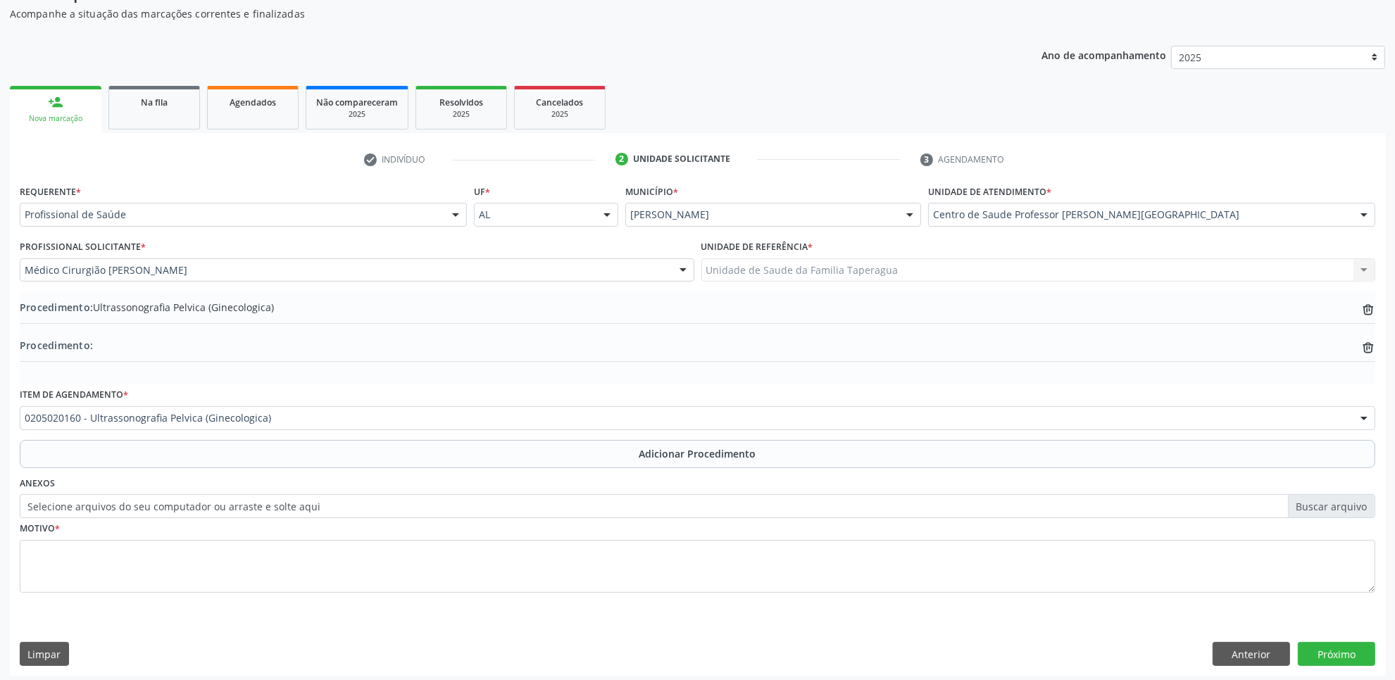
click at [434, 427] on div "0205020160 - Ultrassonografia Pelvica (Ginecologica)" at bounding box center [697, 418] width 1355 height 24
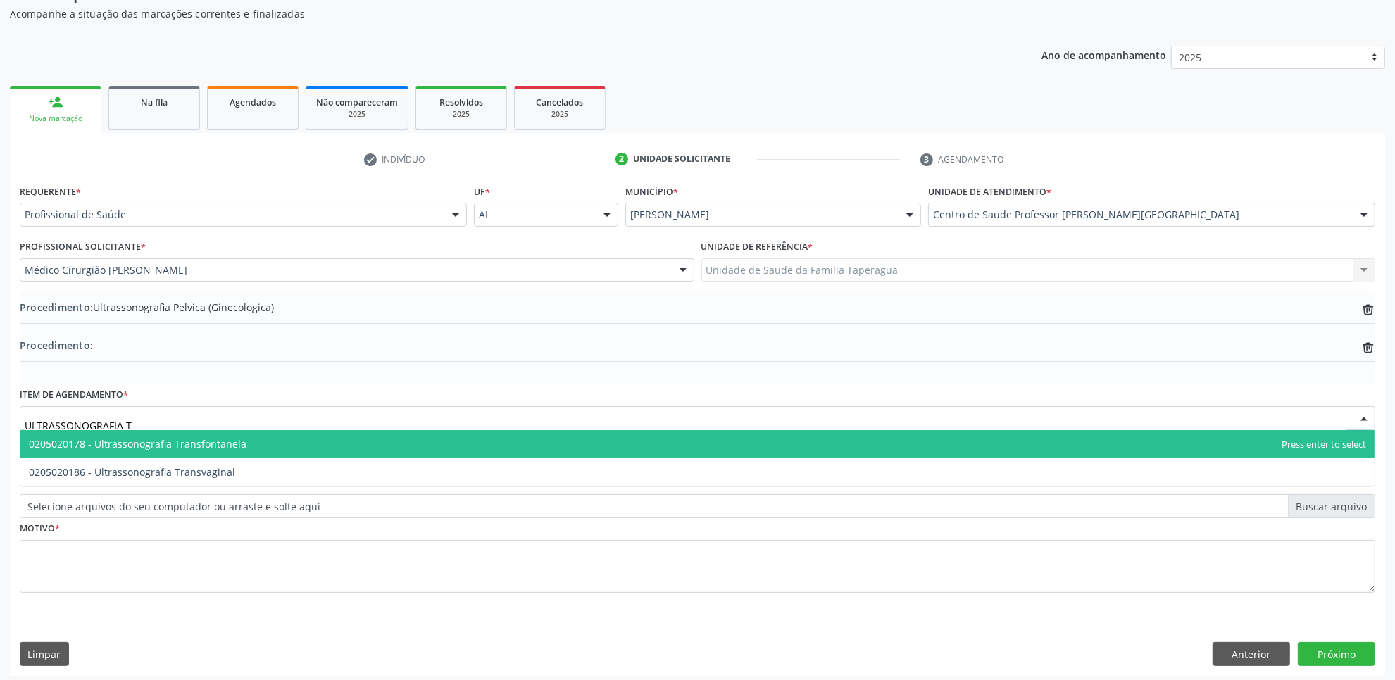
type input "ULTRASSONOGRAFIA TR"
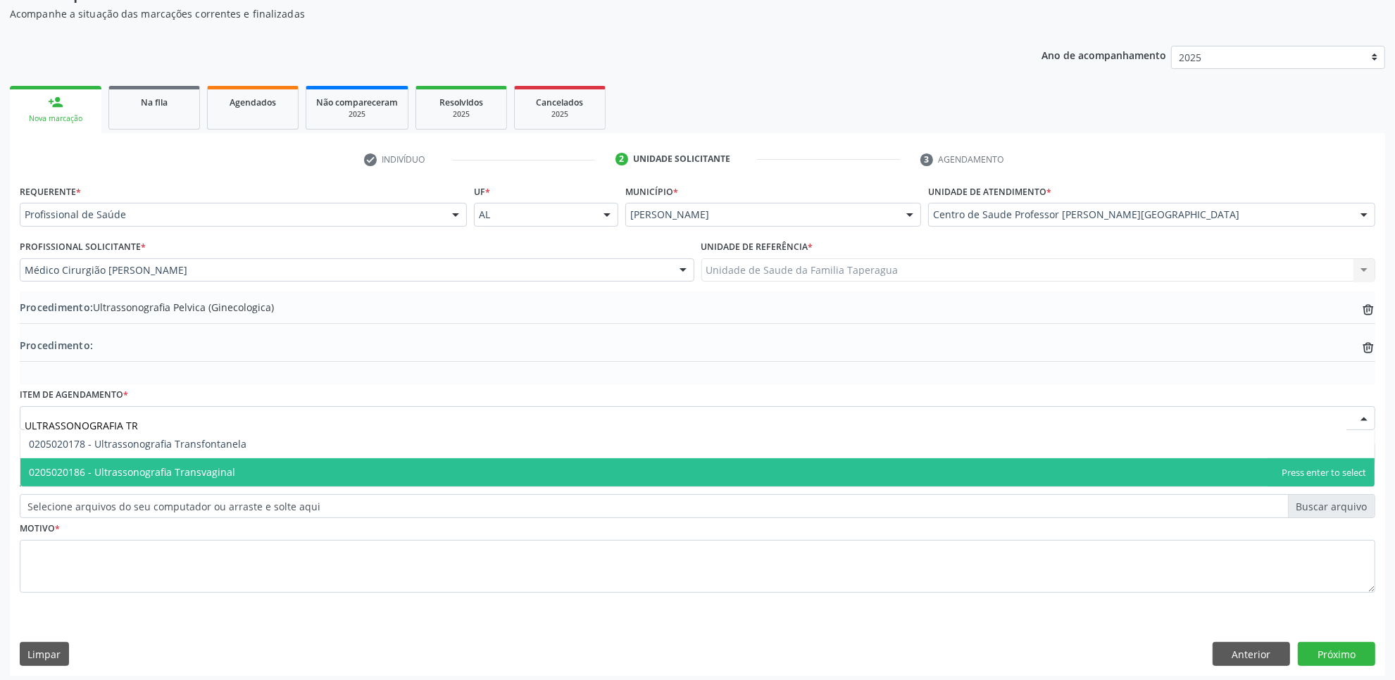
click at [420, 463] on span "0205020186 - Ultrassonografia Transvaginal" at bounding box center [697, 472] width 1354 height 28
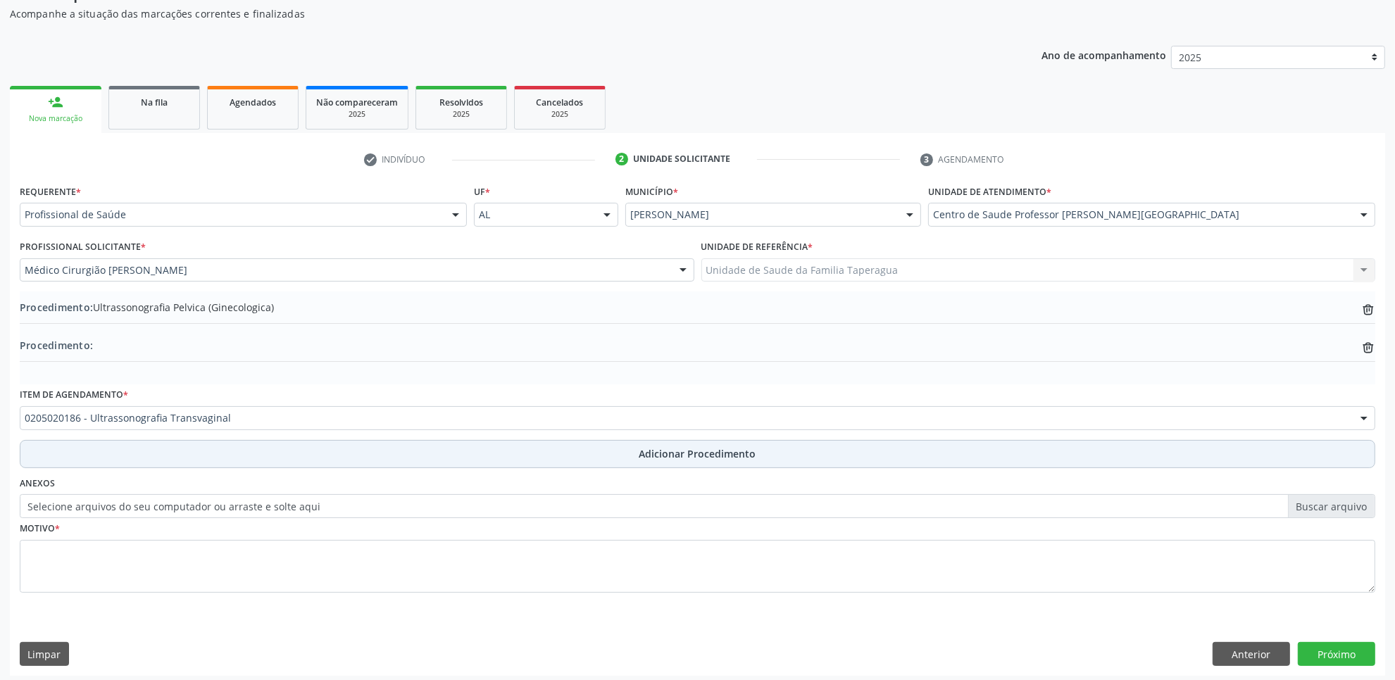
click at [417, 444] on button "Adicionar Procedimento" at bounding box center [697, 454] width 1355 height 28
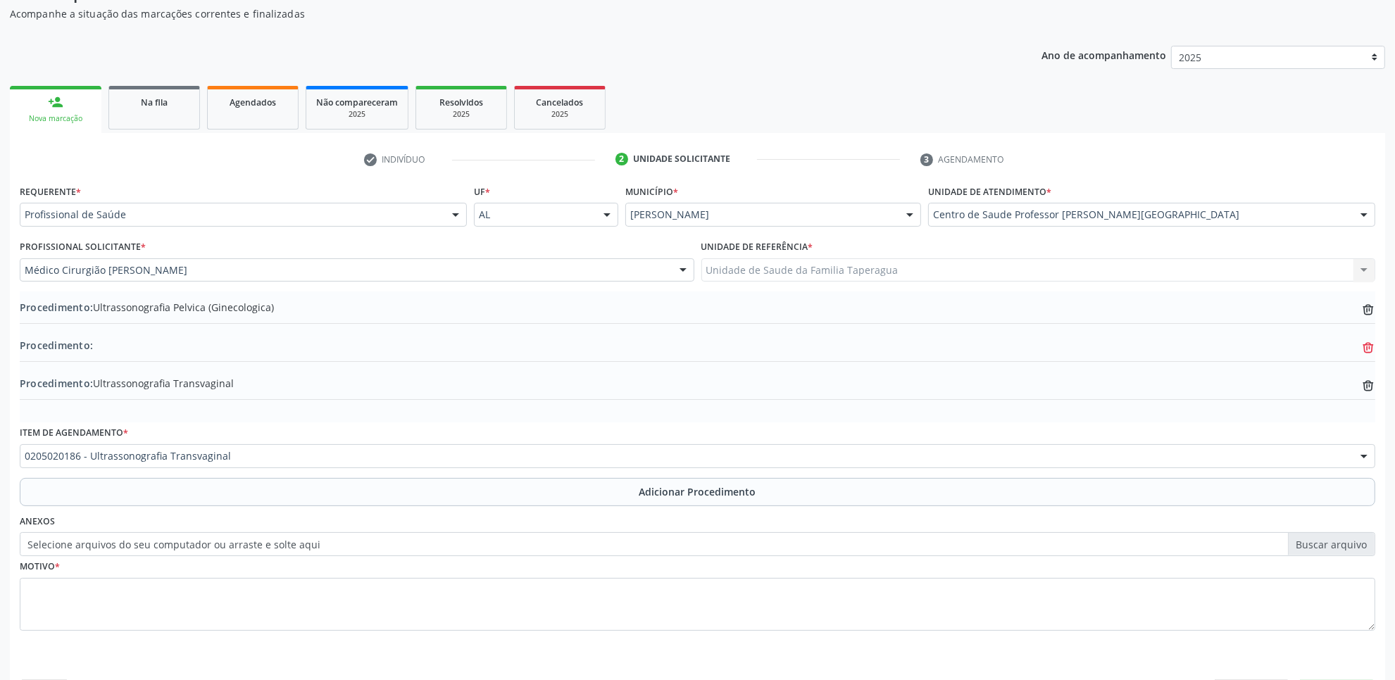
click at [1368, 344] on icon at bounding box center [1368, 347] width 11 height 6
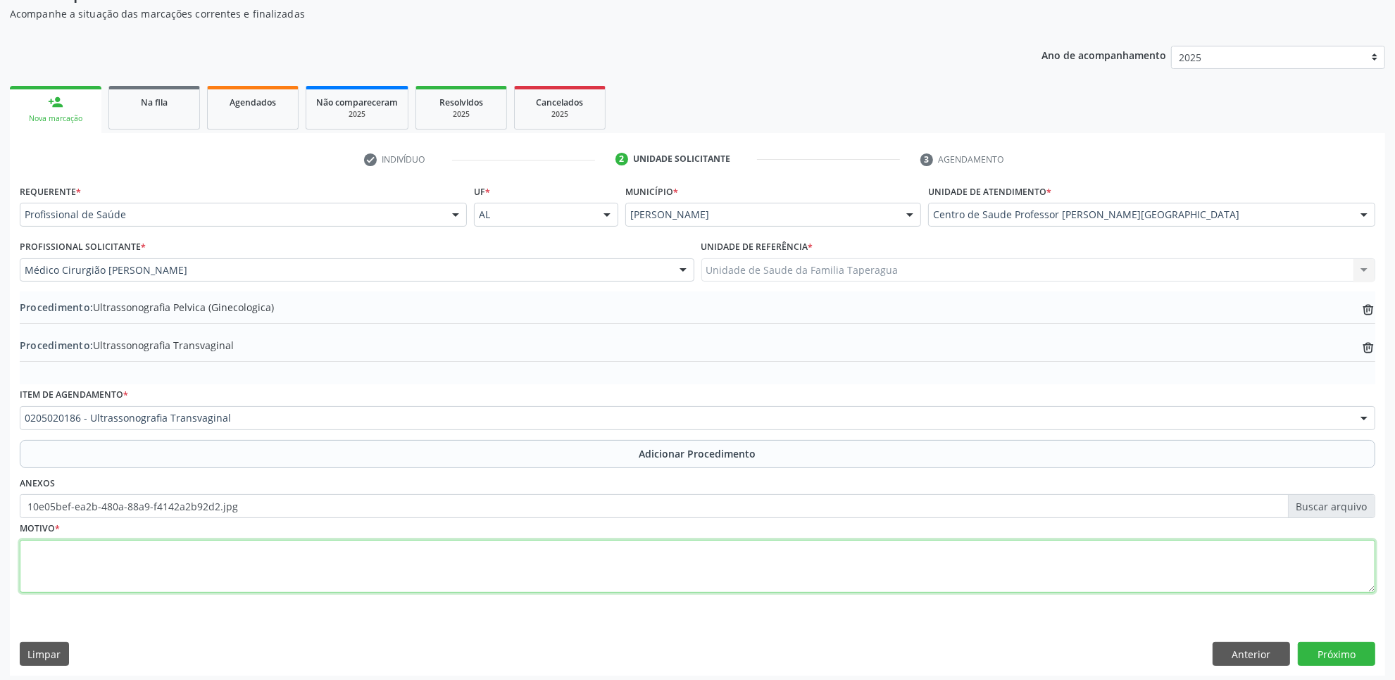
click at [244, 547] on textarea at bounding box center [697, 567] width 1355 height 54
paste textarea "Prolapso genital"
click at [1328, 653] on button "Próximo" at bounding box center [1336, 654] width 77 height 24
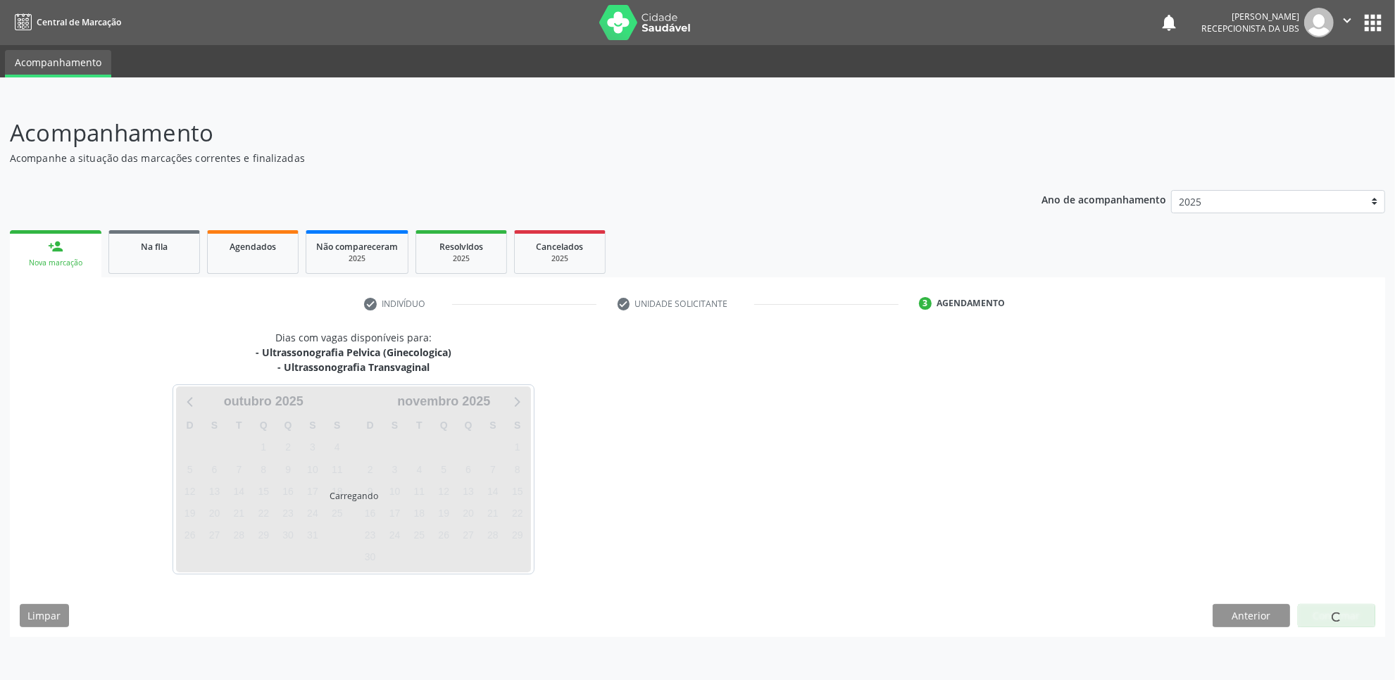
scroll to position [0, 0]
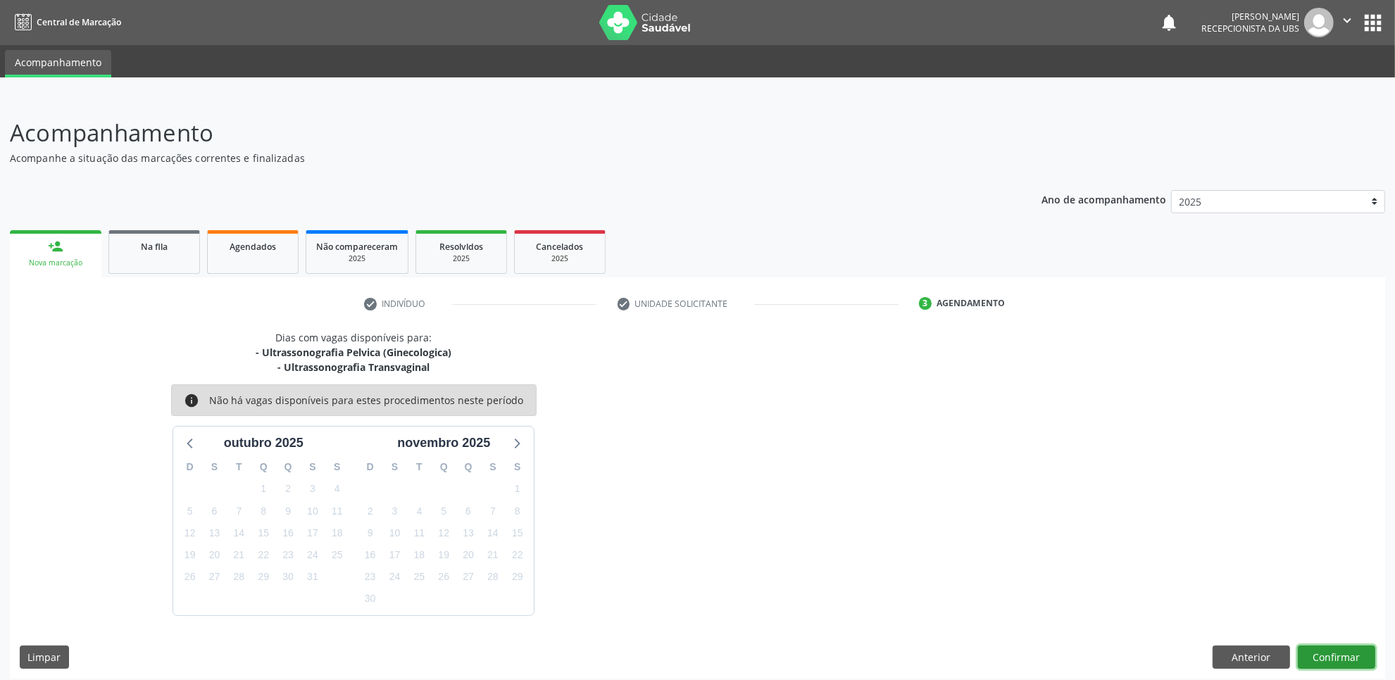
click at [1320, 656] on button "Confirmar" at bounding box center [1336, 658] width 77 height 24
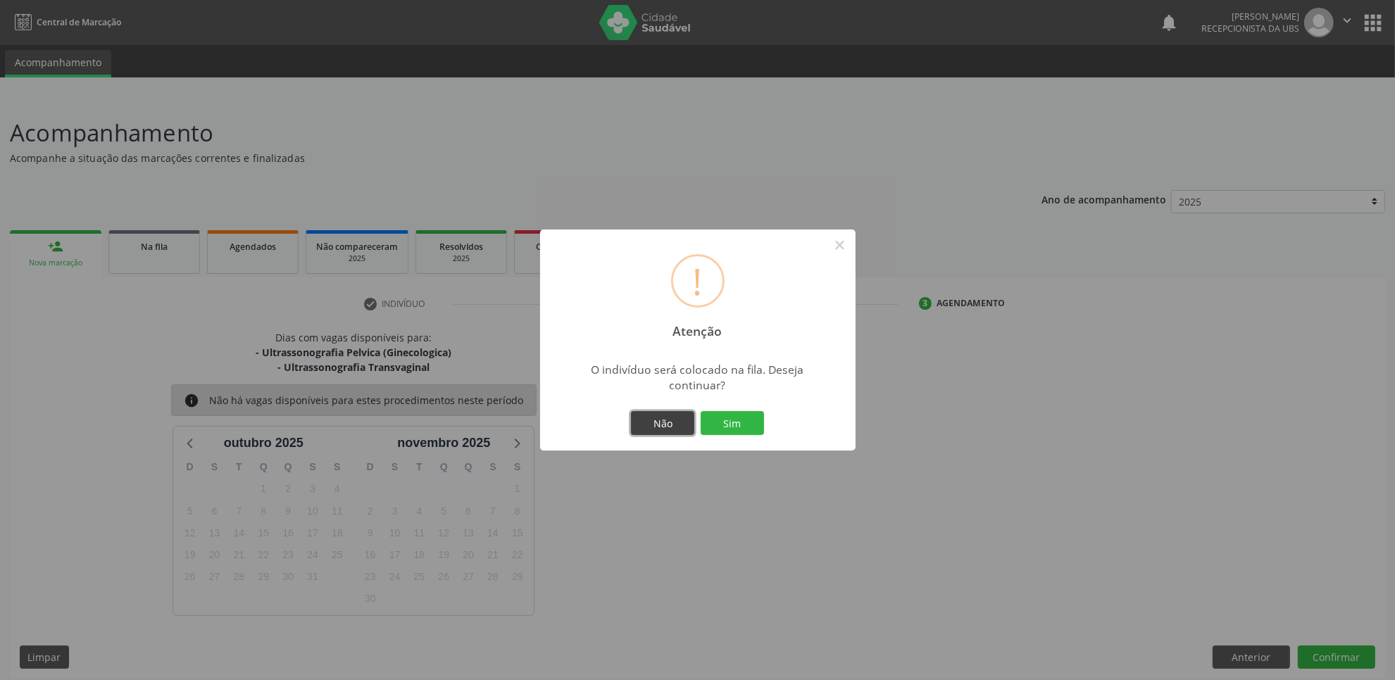
click at [671, 416] on button "Não" at bounding box center [662, 423] width 63 height 24
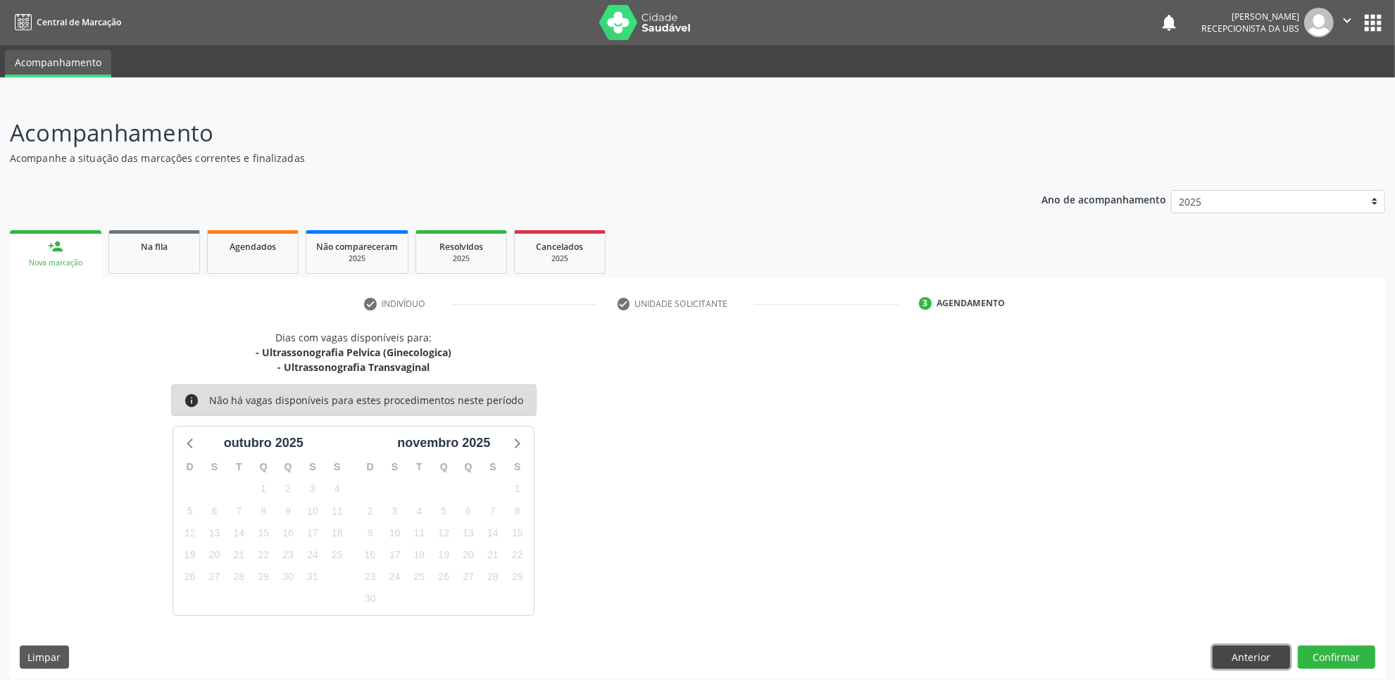
click at [1255, 655] on button "Anterior" at bounding box center [1250, 658] width 77 height 24
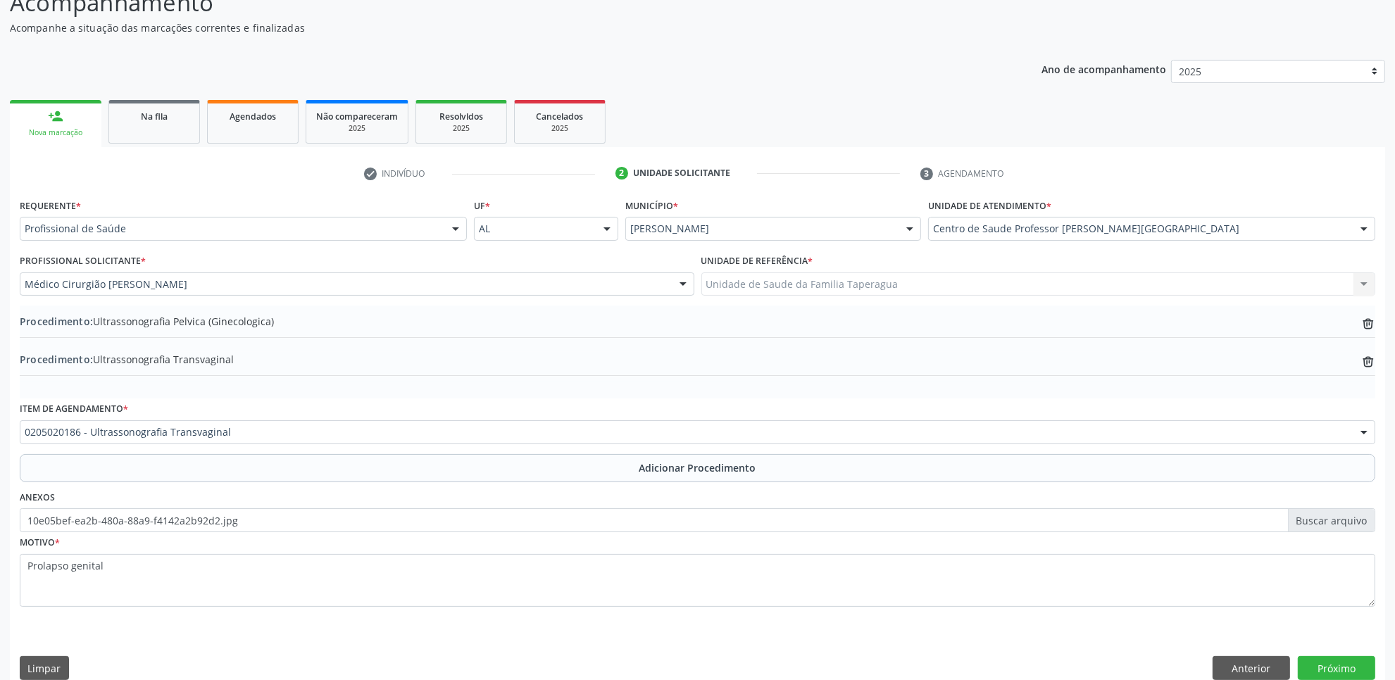
scroll to position [150, 0]
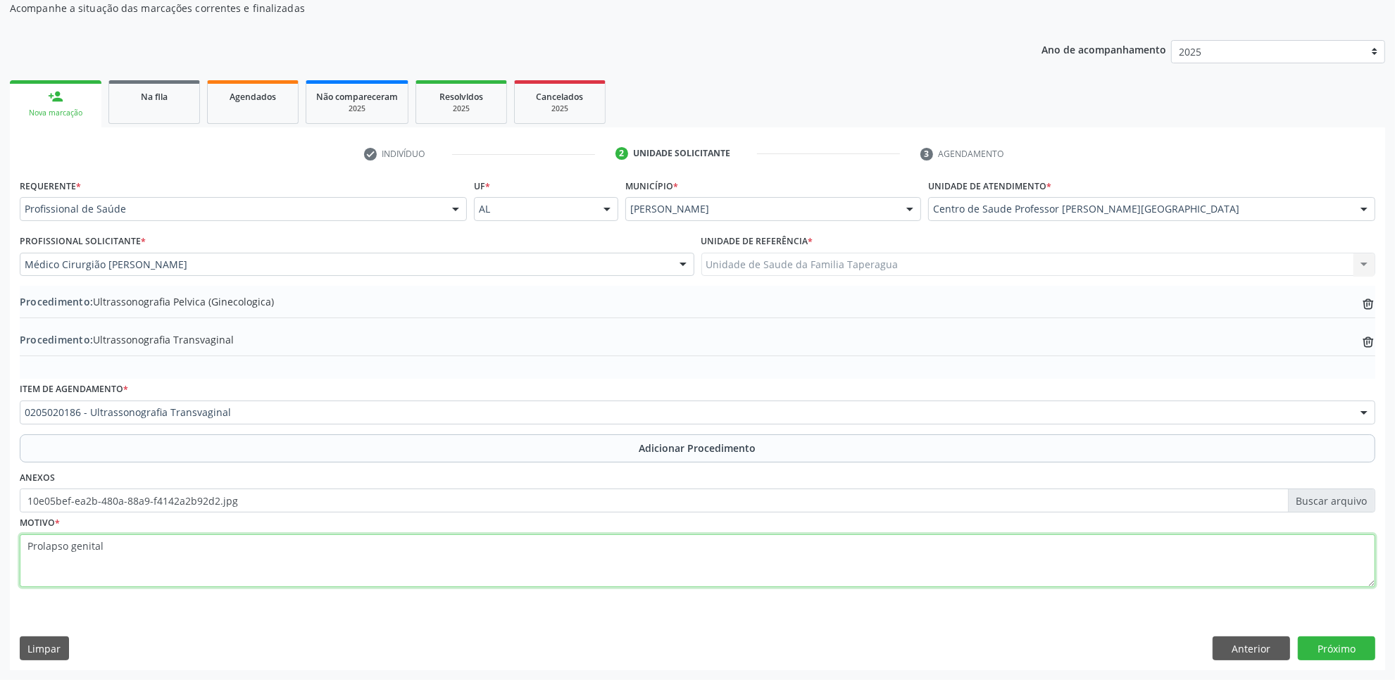
drag, startPoint x: 32, startPoint y: 544, endPoint x: 4, endPoint y: 544, distance: 28.2
click at [4, 544] on div "Acompanhamento Acompanhe a situação das marcações correntes e finalizadas Relat…" at bounding box center [697, 313] width 1395 height 733
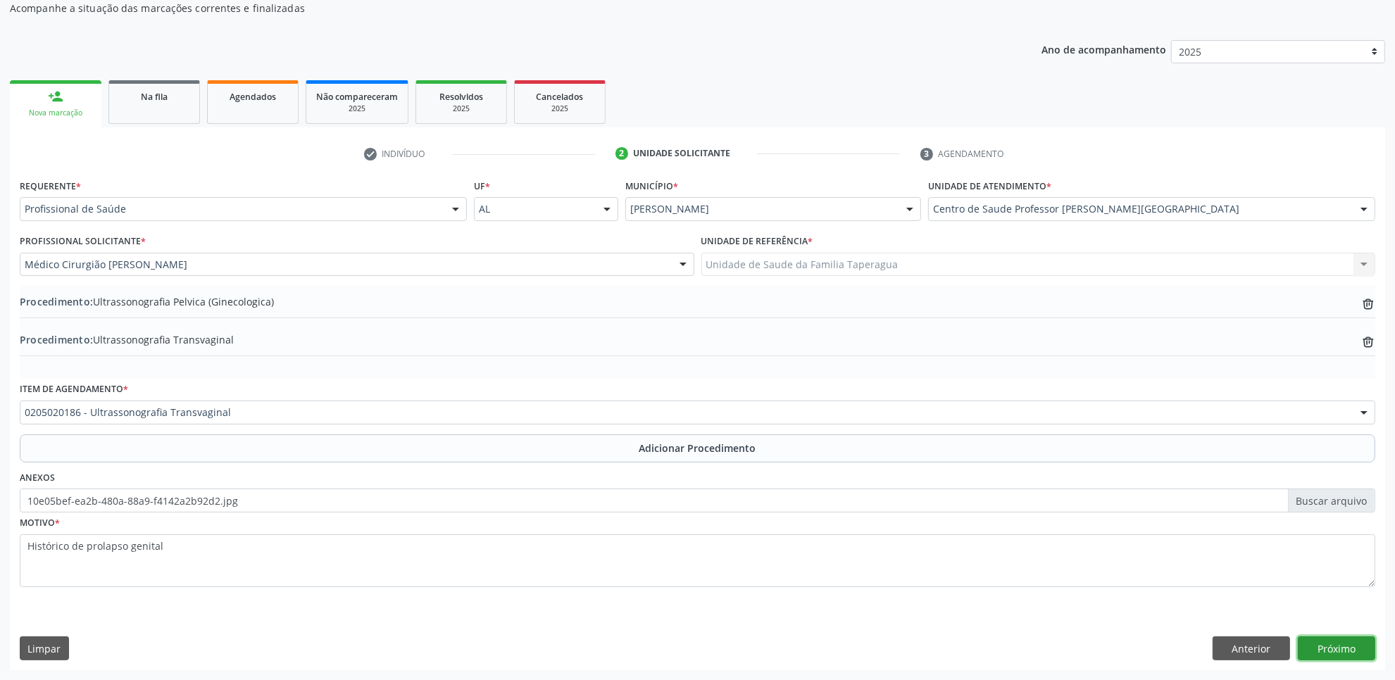
click at [1340, 649] on button "Próximo" at bounding box center [1336, 648] width 77 height 24
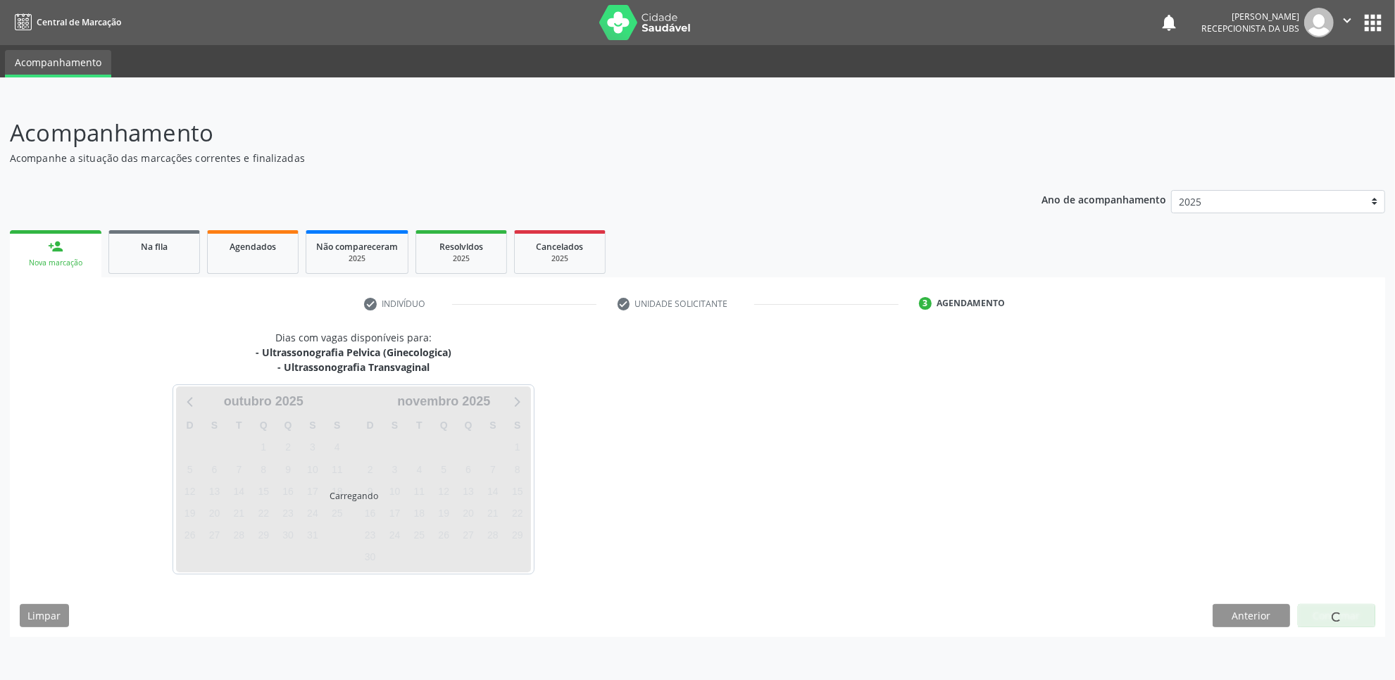
scroll to position [0, 0]
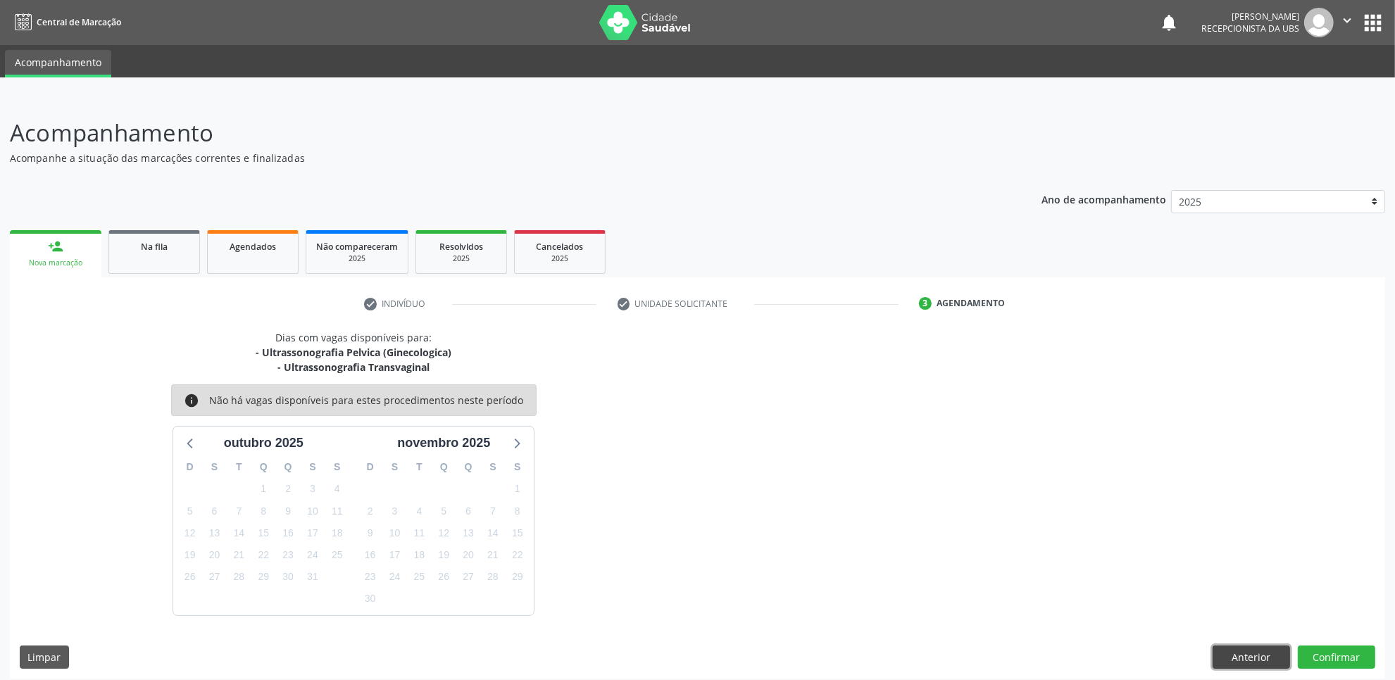
click at [1258, 658] on button "Anterior" at bounding box center [1250, 658] width 77 height 24
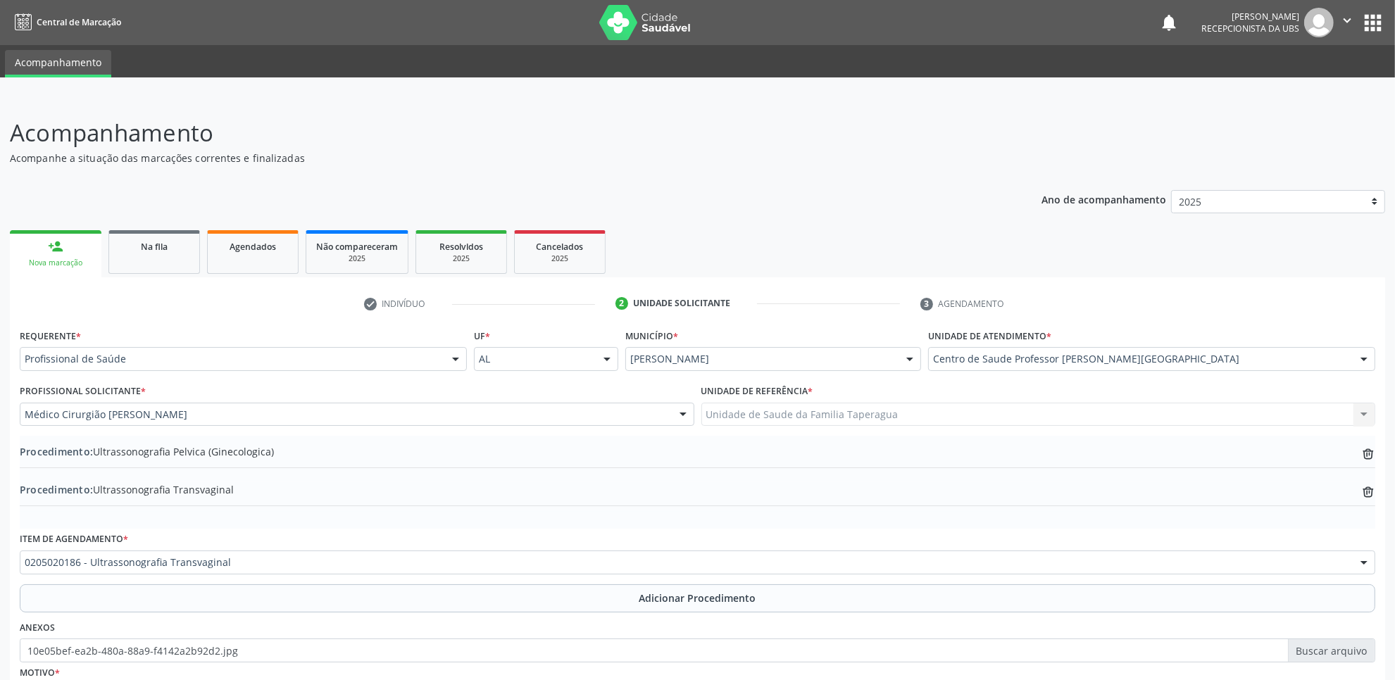
scroll to position [150, 0]
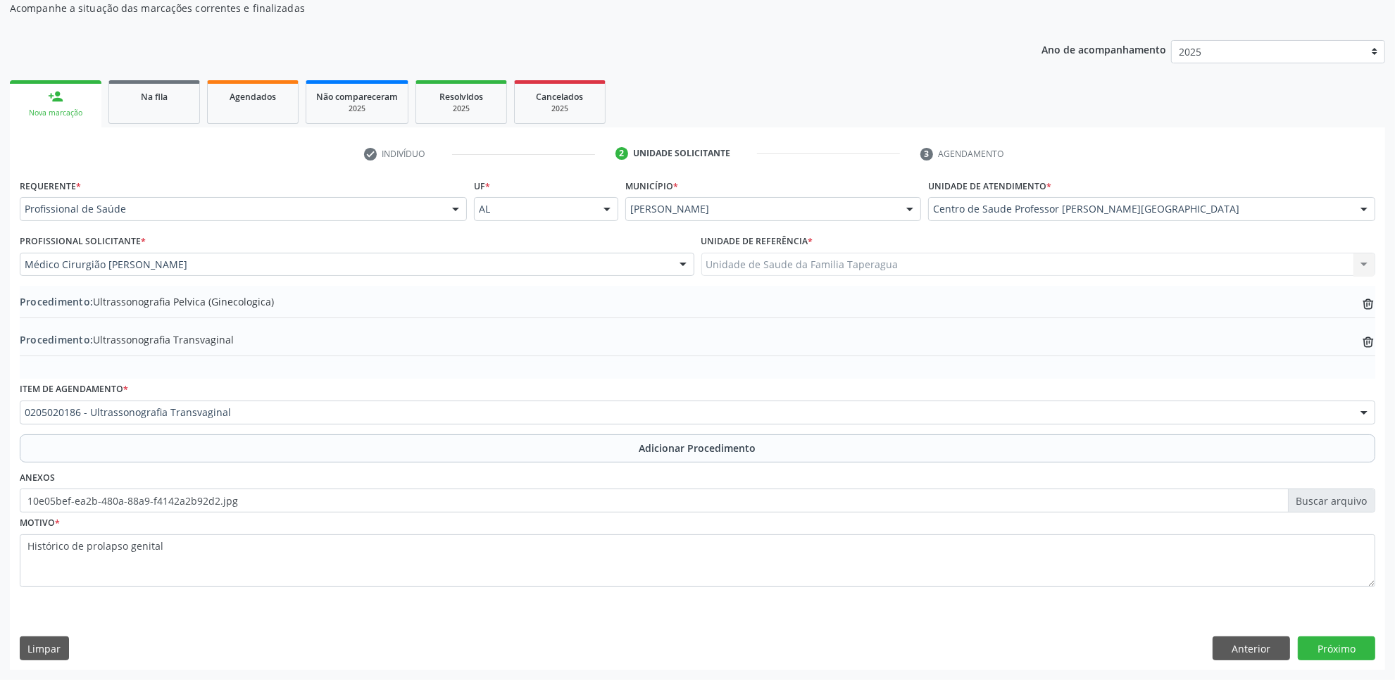
click at [222, 523] on div "Motivo * Histórico de prolapso genital" at bounding box center [697, 550] width 1355 height 75
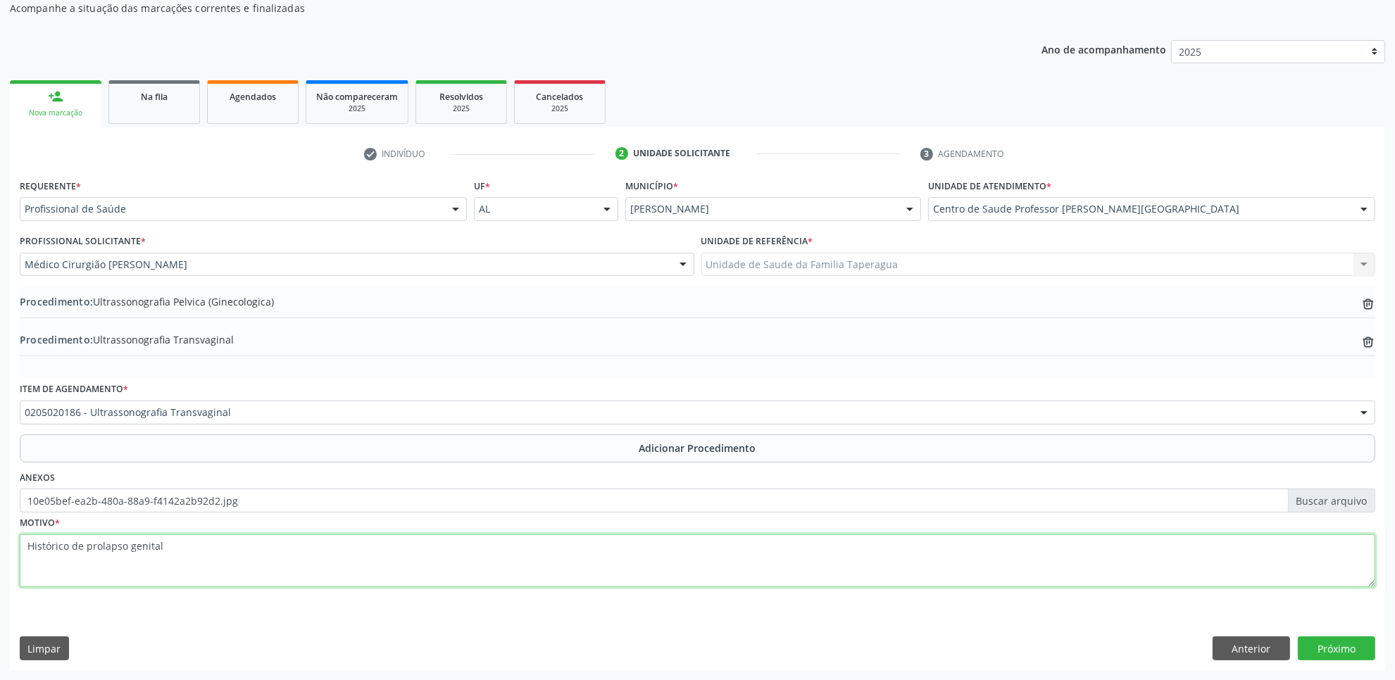
click at [220, 539] on textarea "Histórico de prolapso genital" at bounding box center [697, 561] width 1355 height 54
type textarea "Histórico de prolapso genital?"
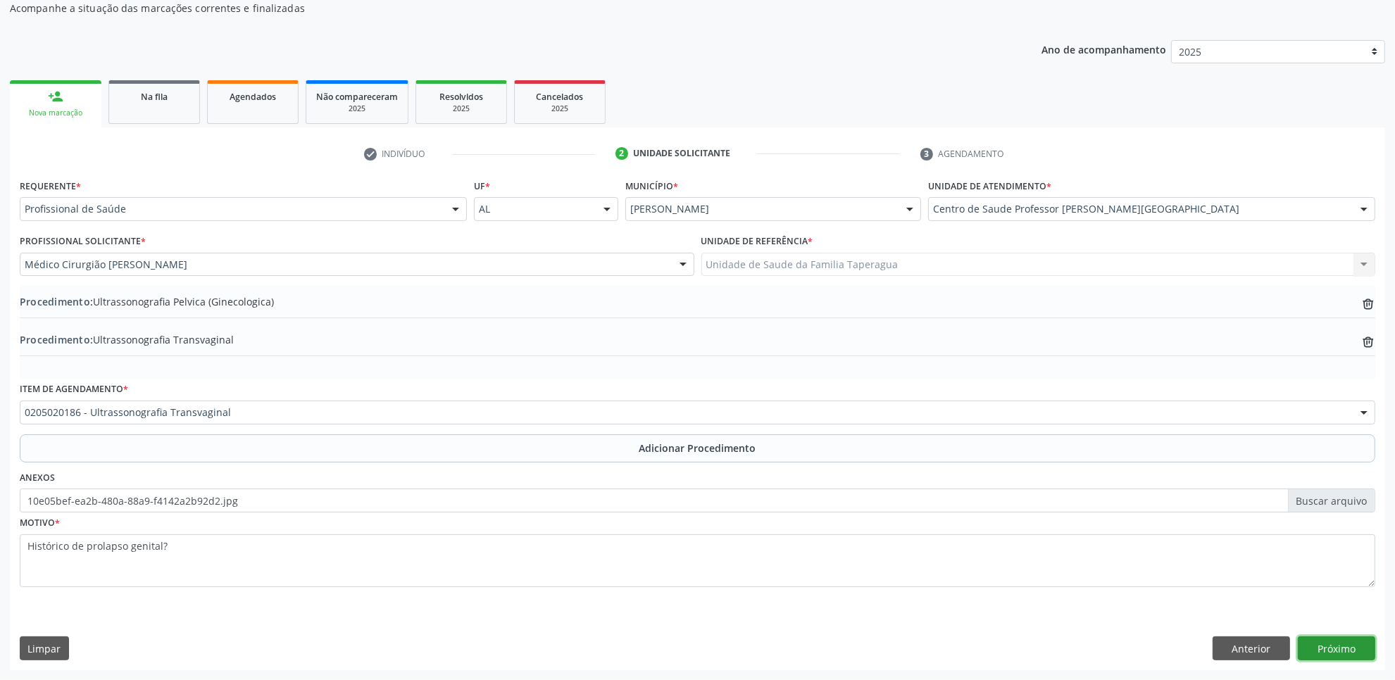
click at [1347, 648] on button "Próximo" at bounding box center [1336, 648] width 77 height 24
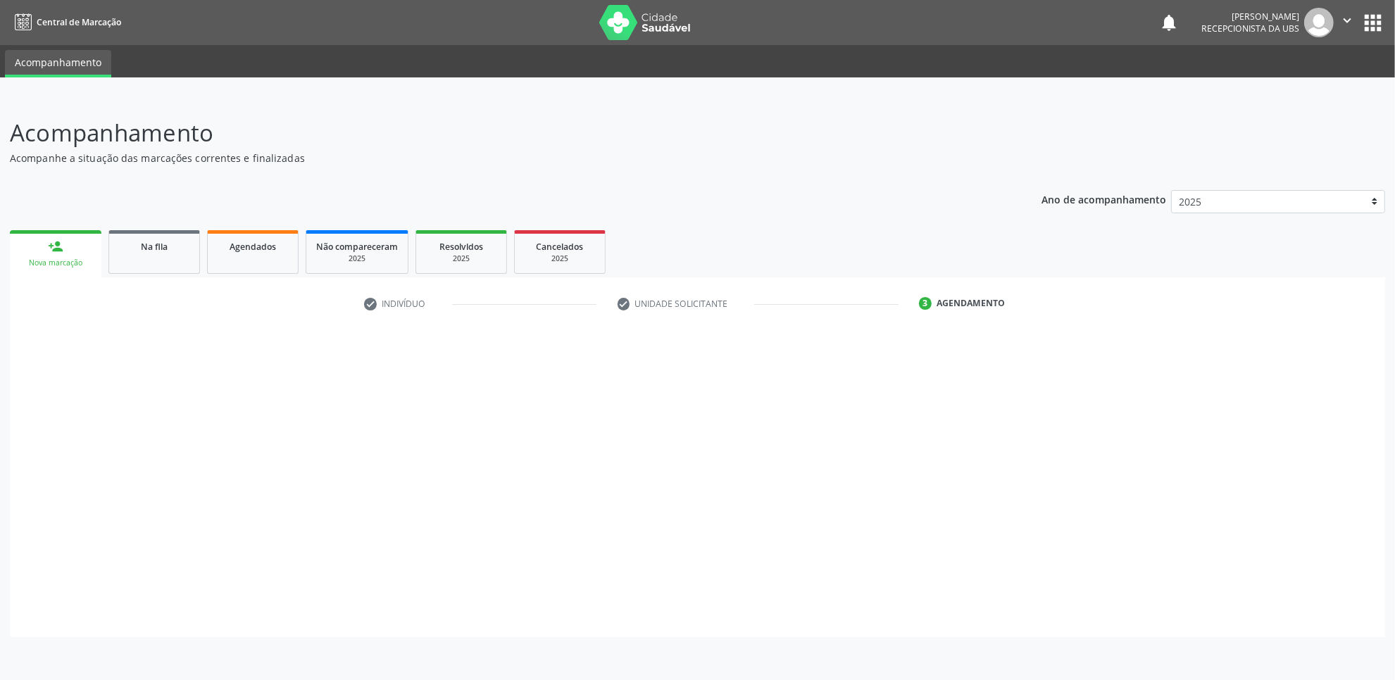
scroll to position [0, 0]
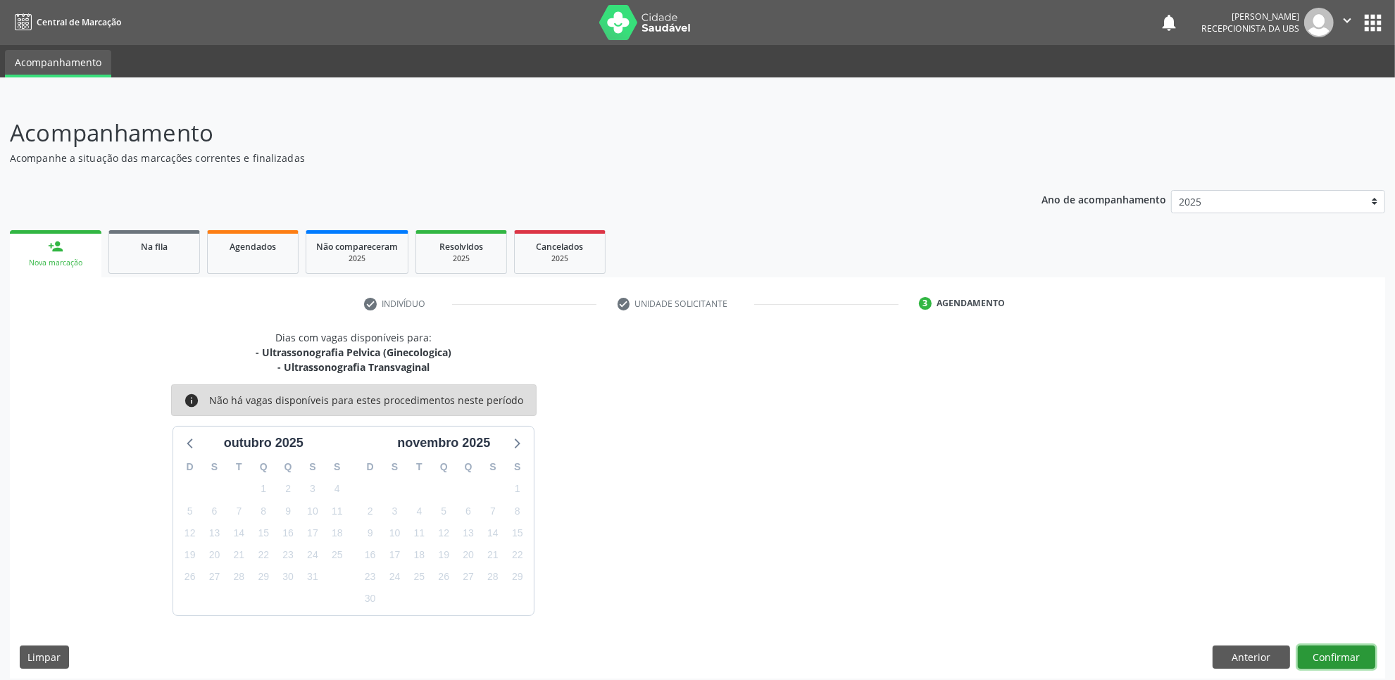
click at [1346, 648] on button "Confirmar" at bounding box center [1336, 658] width 77 height 24
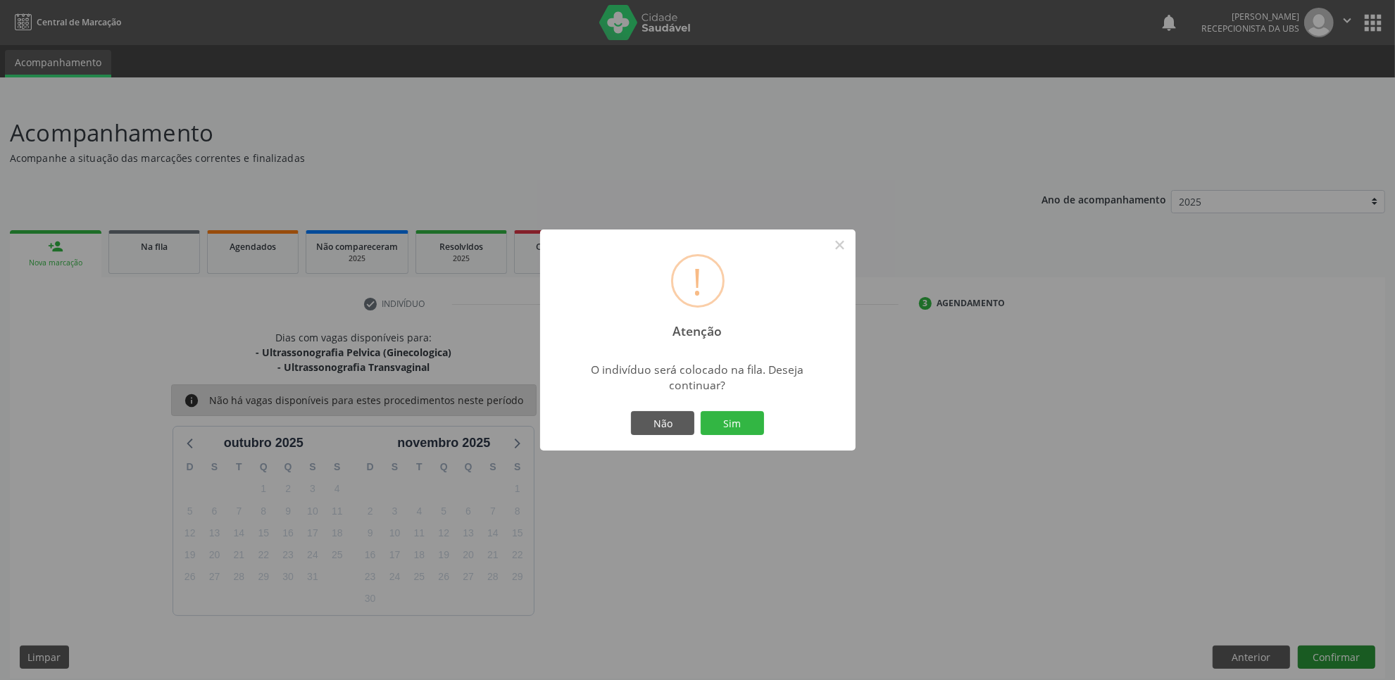
click at [701, 411] on button "Sim" at bounding box center [732, 423] width 63 height 24
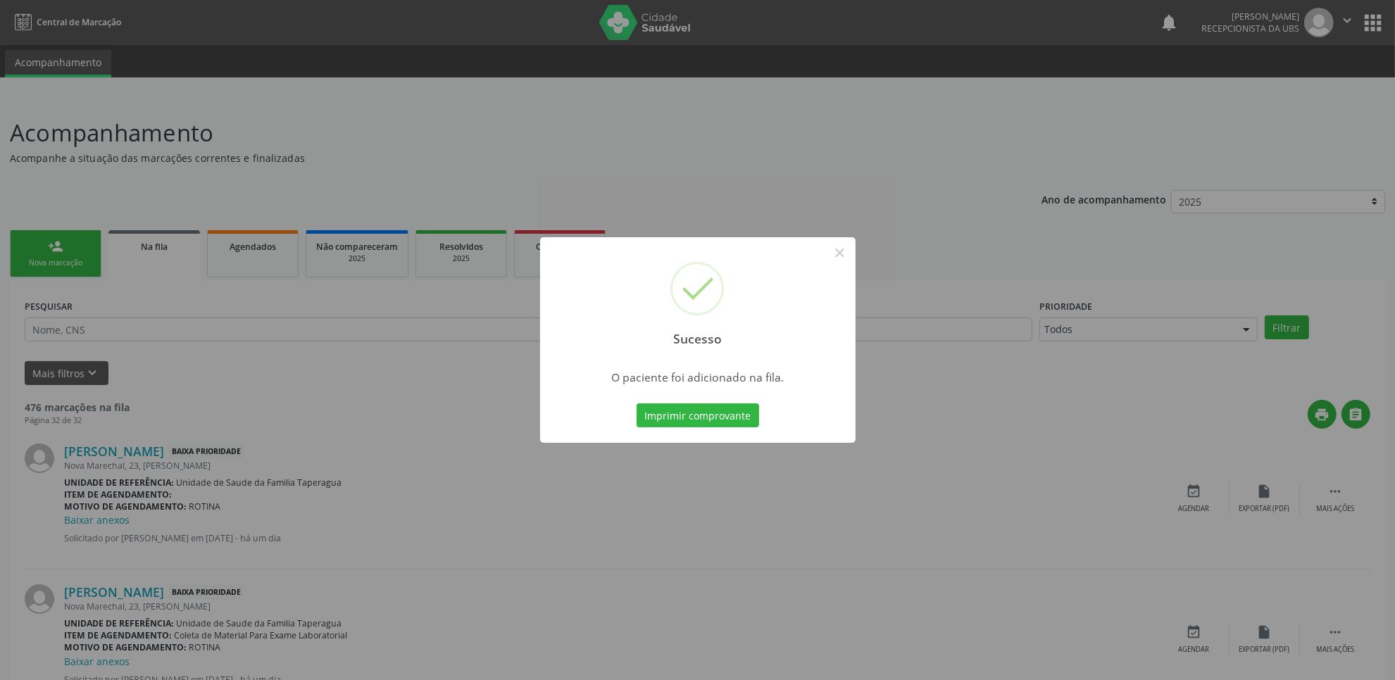
click at [1350, 401] on div "Sucesso × O paciente foi adicionado na fila. Imprimir comprovante Cancel" at bounding box center [697, 340] width 1395 height 680
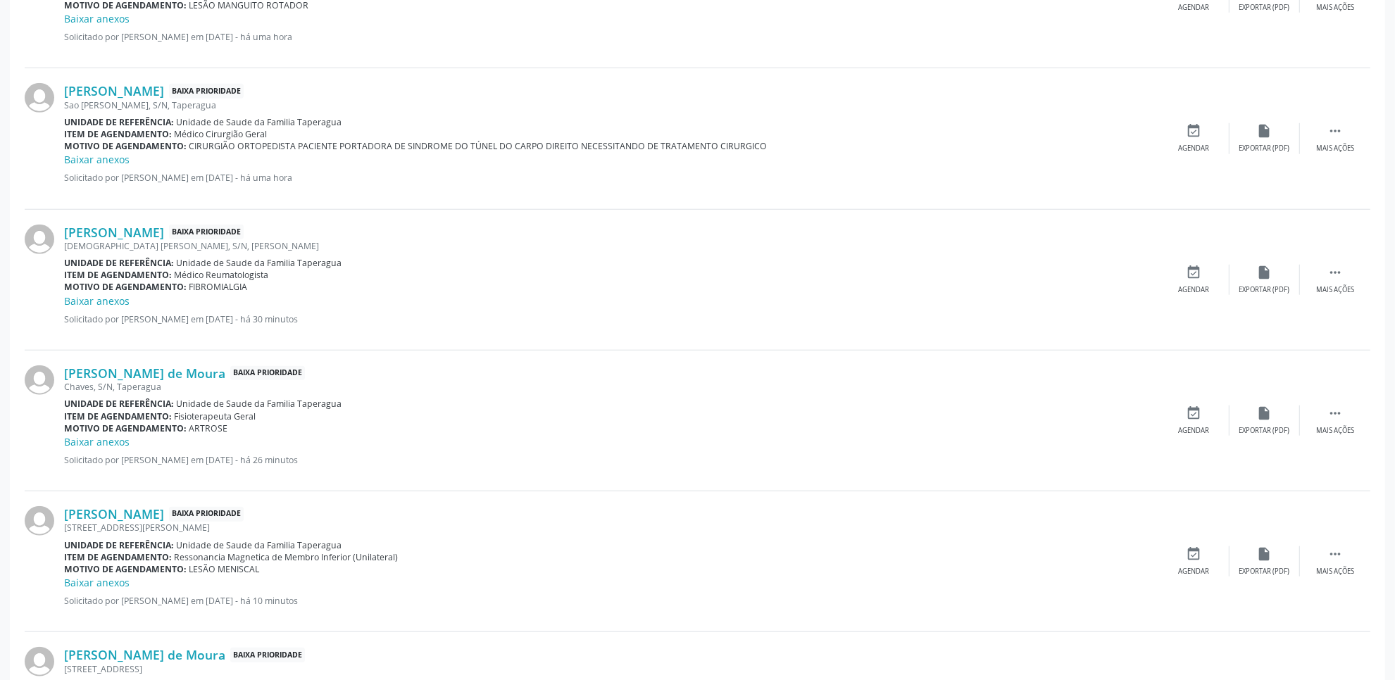
scroll to position [1364, 0]
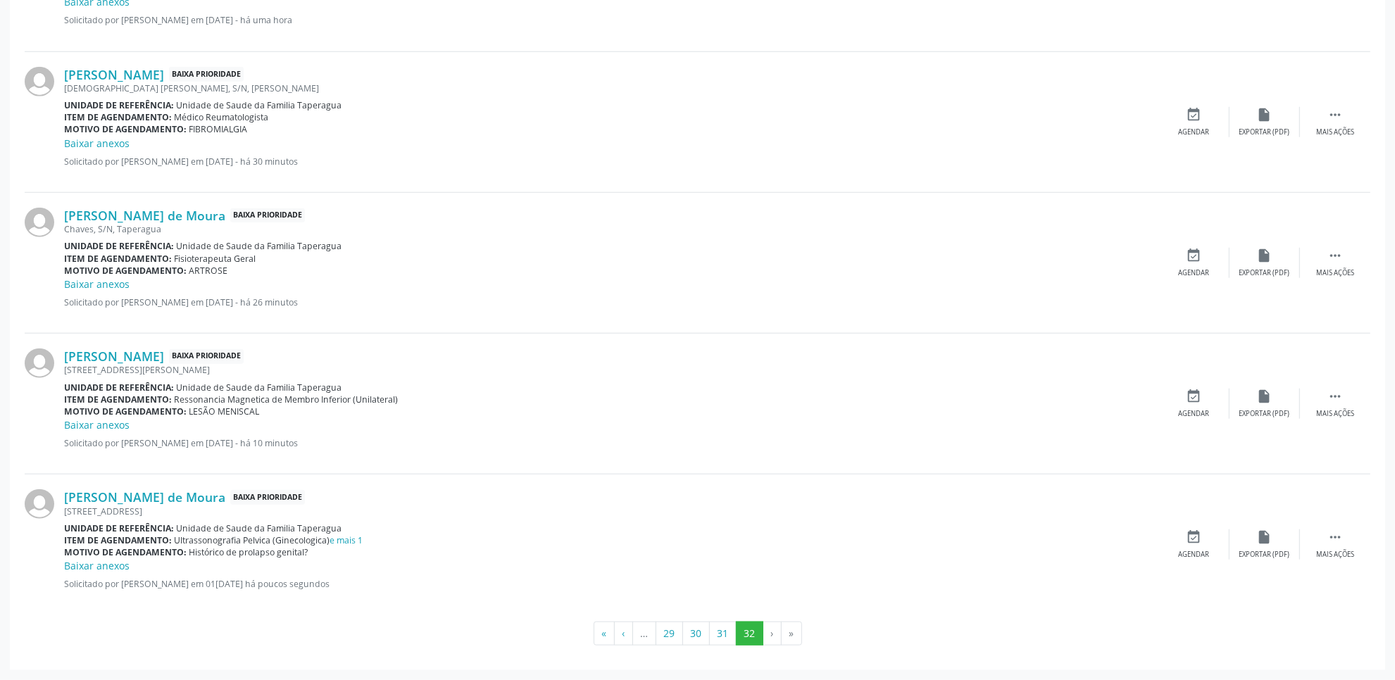
click at [194, 506] on div "Santo Antonio, 22, Esf 08 Barra Nova" at bounding box center [611, 512] width 1095 height 12
click at [194, 495] on link "Luzinete Santos de Moura" at bounding box center [144, 496] width 161 height 15
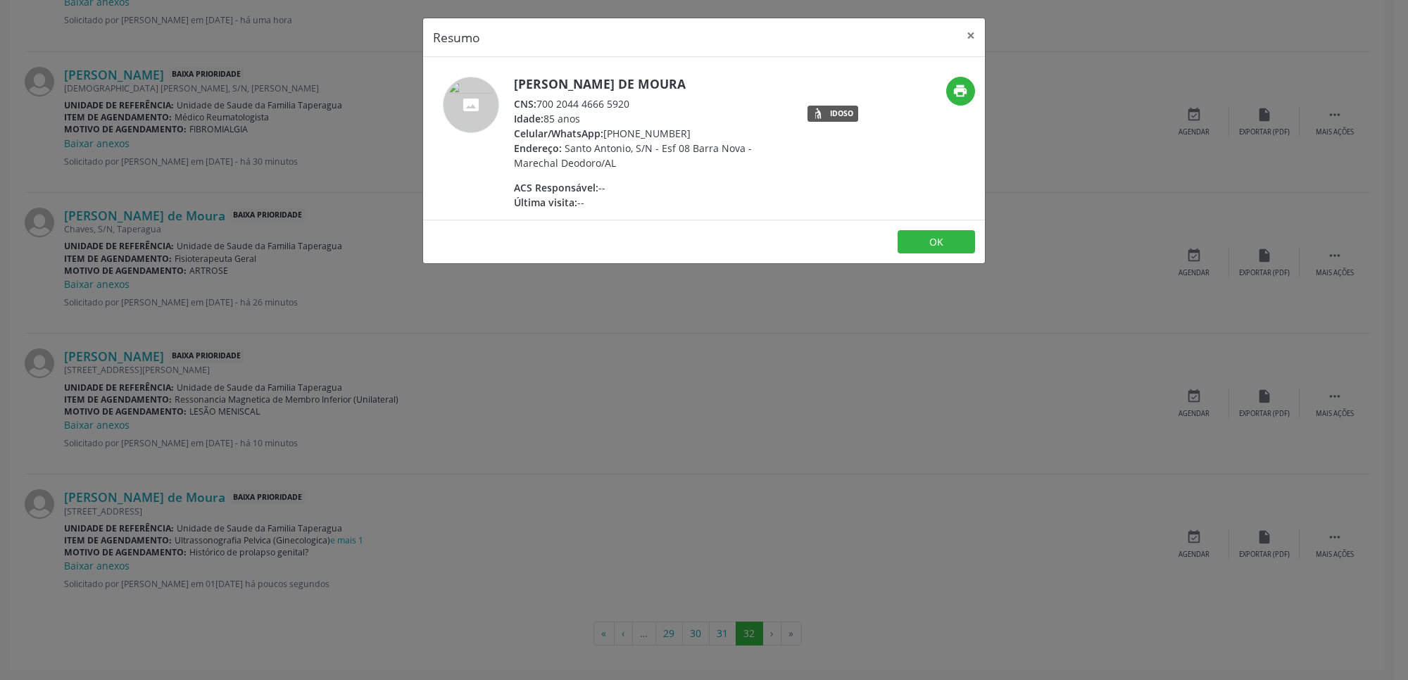
drag, startPoint x: 540, startPoint y: 104, endPoint x: 684, endPoint y: 102, distance: 144.3
click at [684, 102] on div "CNS: 700 2044 4666 5920" at bounding box center [651, 103] width 274 height 15
copy div "700 2044 4666 5920"
click at [211, 222] on div "Resumo × Luzinete Santos de Moura CNS: 700 2044 4666 5920 Idade: 85 anos Celula…" at bounding box center [704, 340] width 1408 height 680
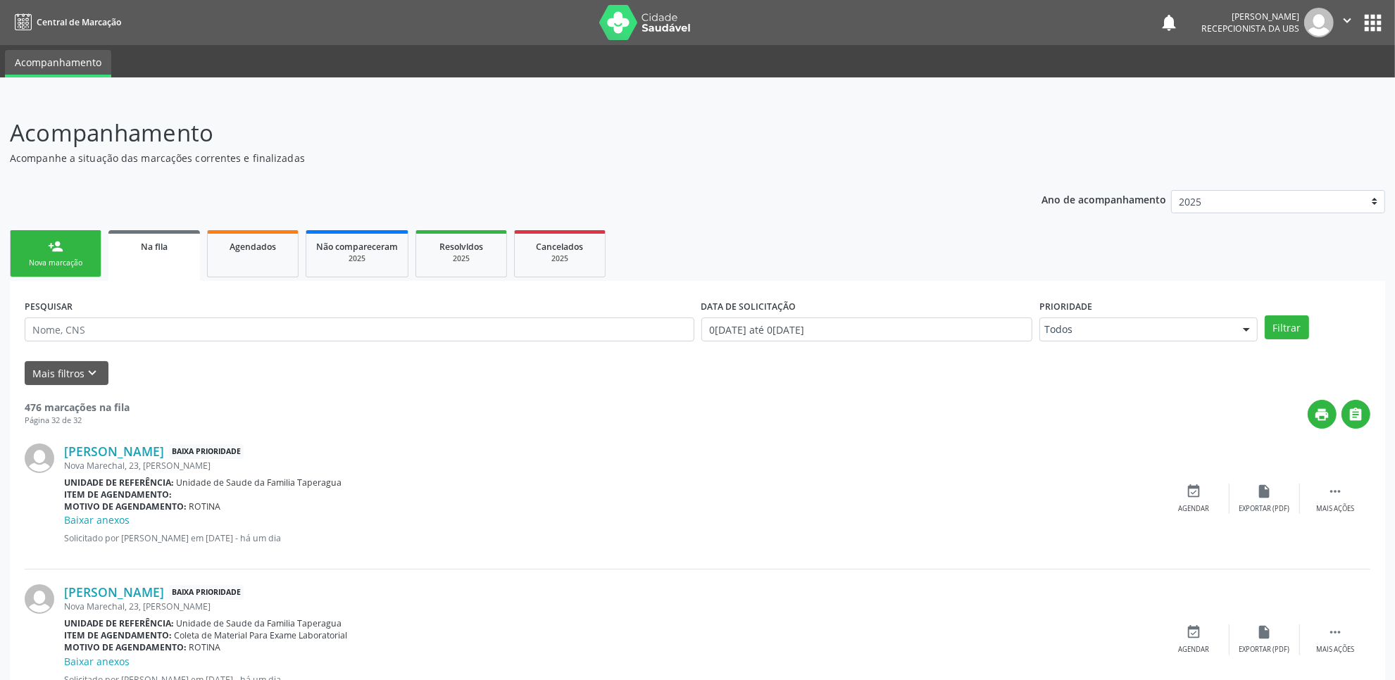
scroll to position [5, 0]
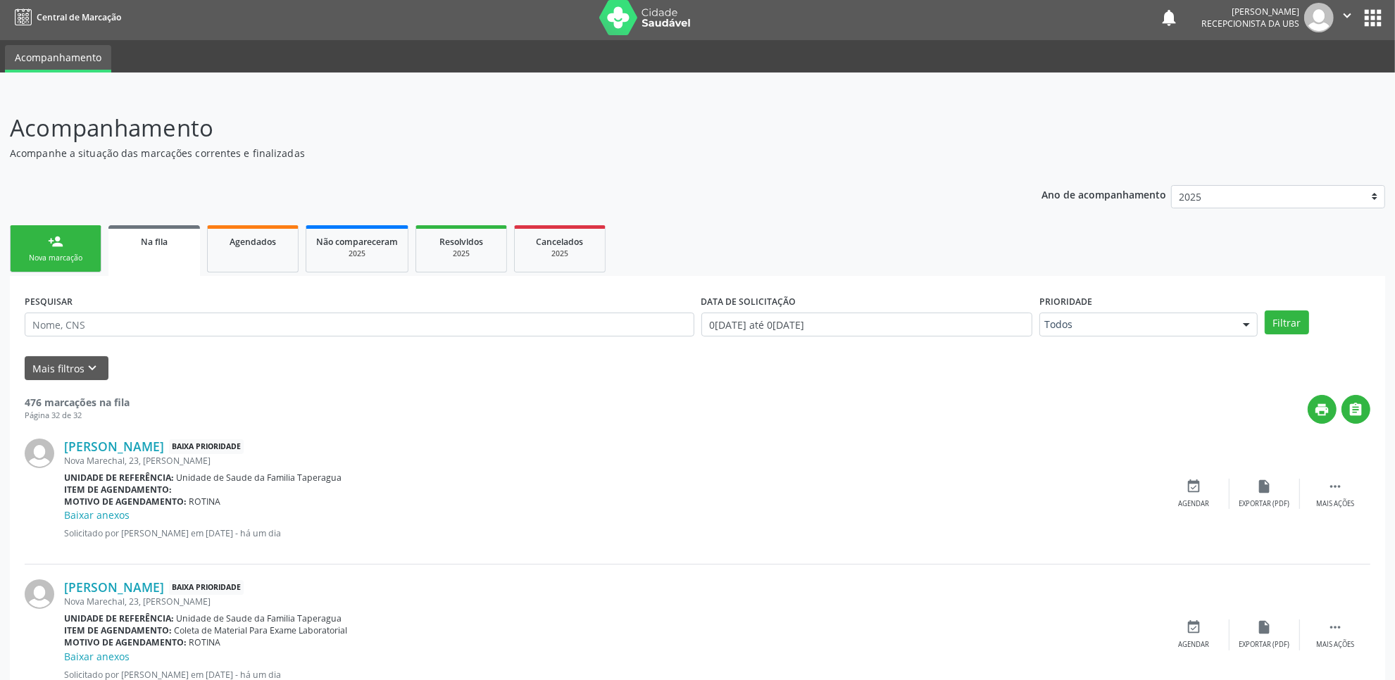
click at [73, 241] on link "person_add Nova marcação" at bounding box center [56, 248] width 92 height 47
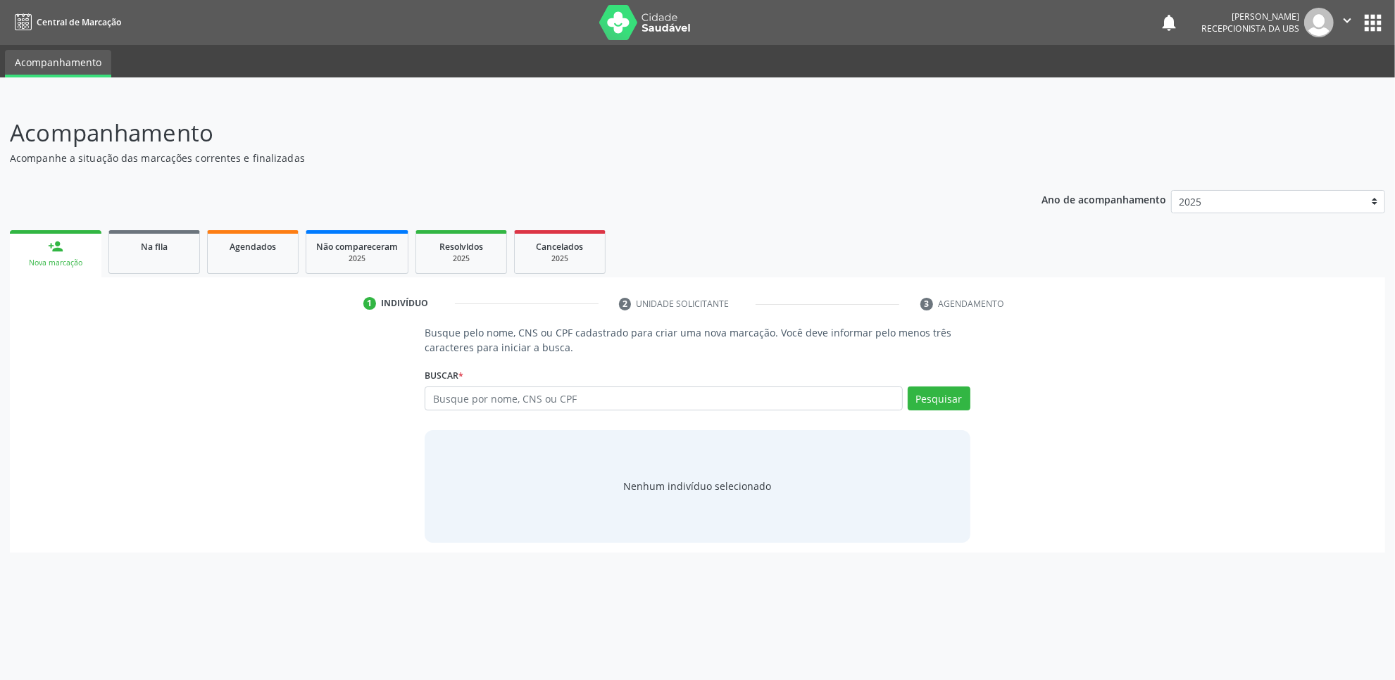
scroll to position [0, 0]
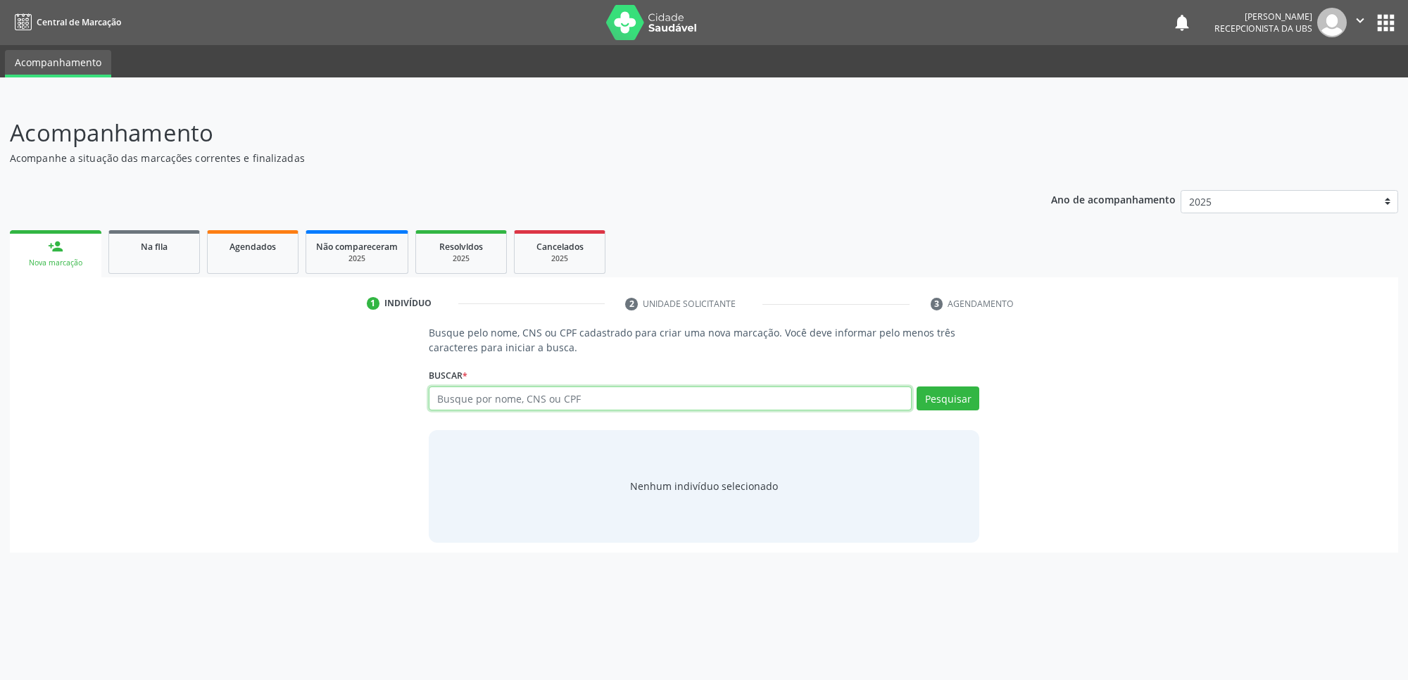
click at [570, 396] on input "text" at bounding box center [670, 399] width 483 height 24
paste input "700 2044 4666 5920"
type input "700 2044 4666 5920"
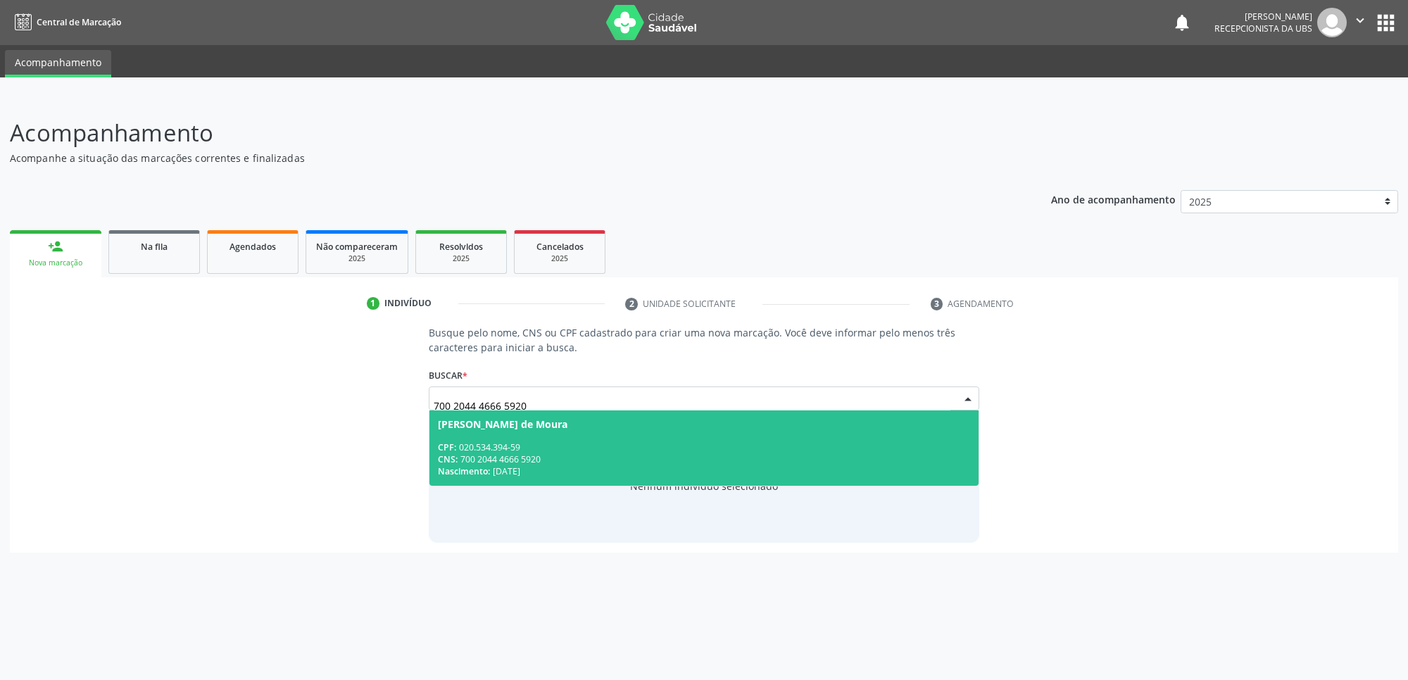
click at [571, 441] on div "CPF: 020.534.394-59" at bounding box center [704, 447] width 532 height 12
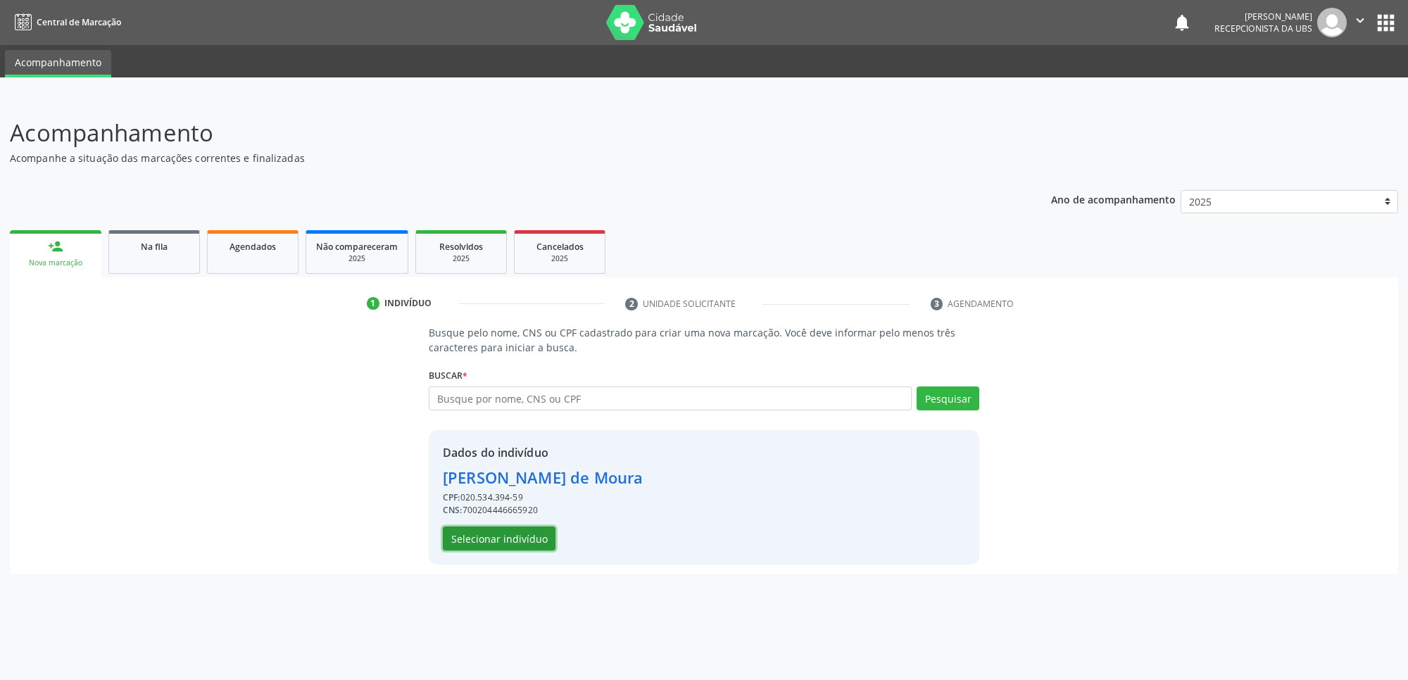
click at [541, 546] on button "Selecionar indivíduo" at bounding box center [499, 539] width 113 height 24
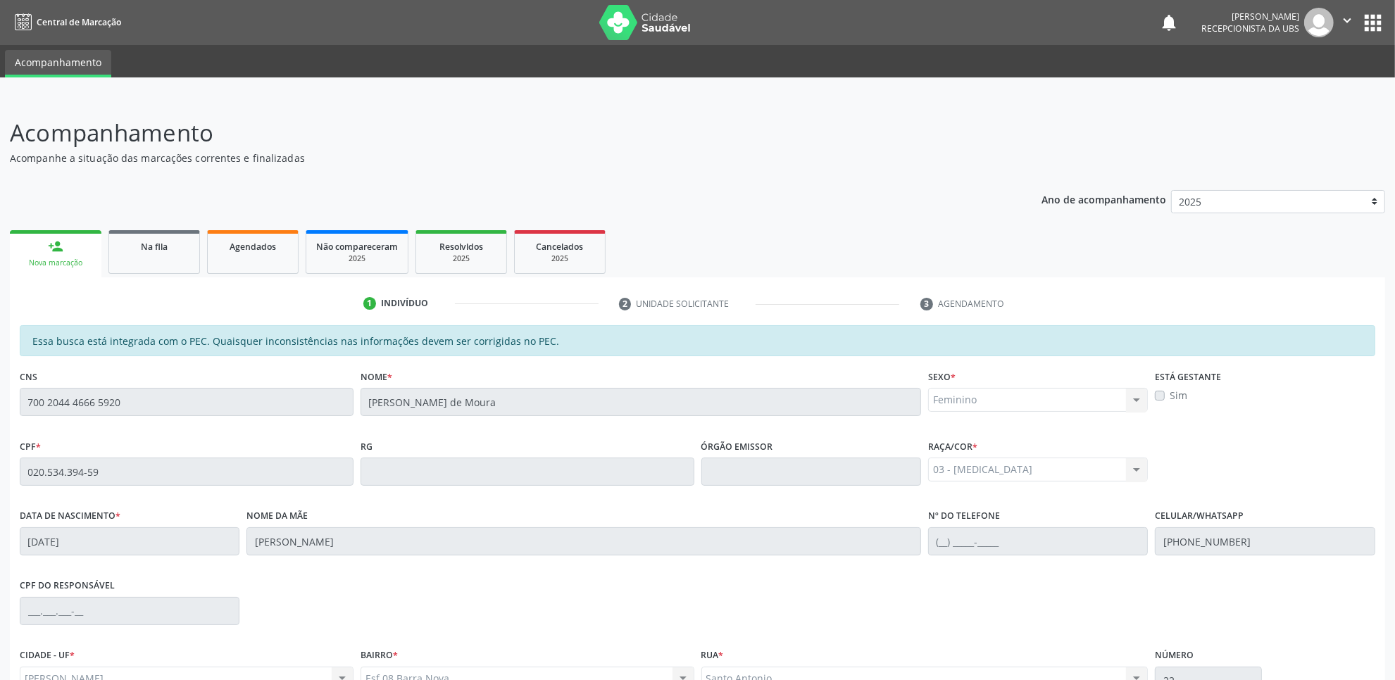
scroll to position [144, 0]
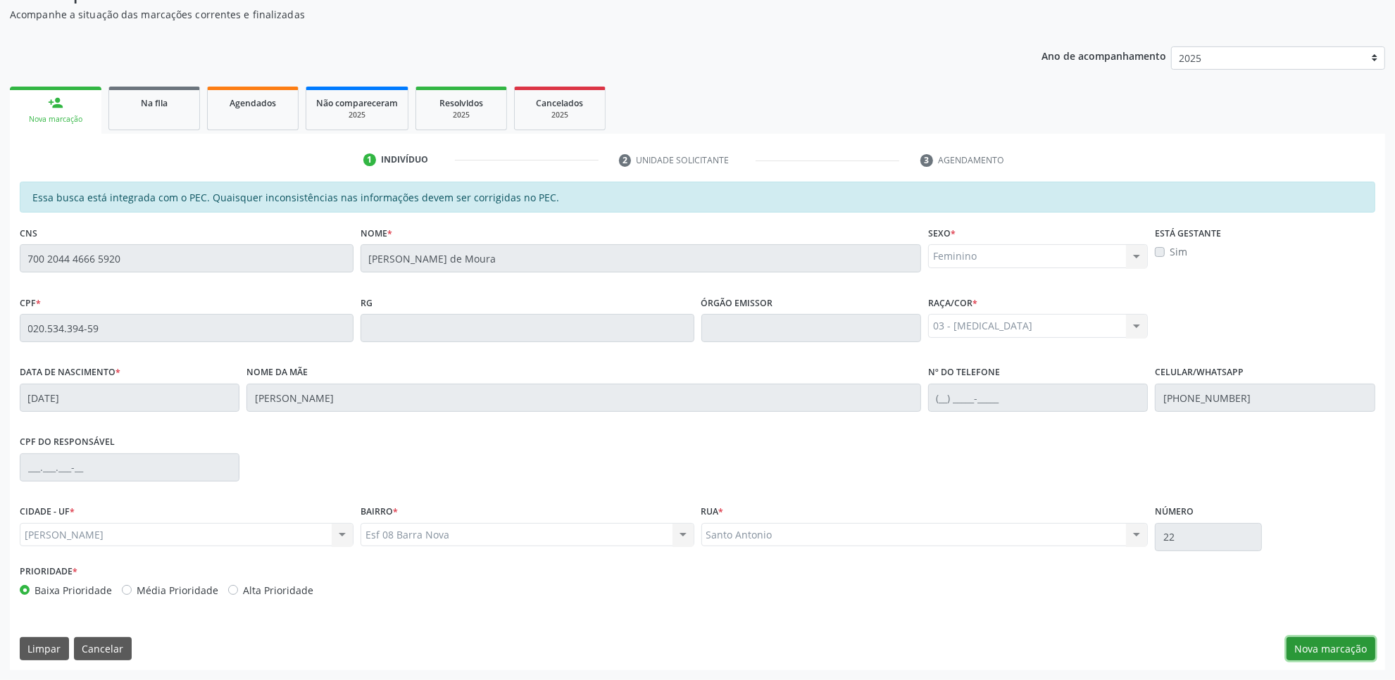
click at [1321, 642] on button "Nova marcação" at bounding box center [1330, 649] width 89 height 24
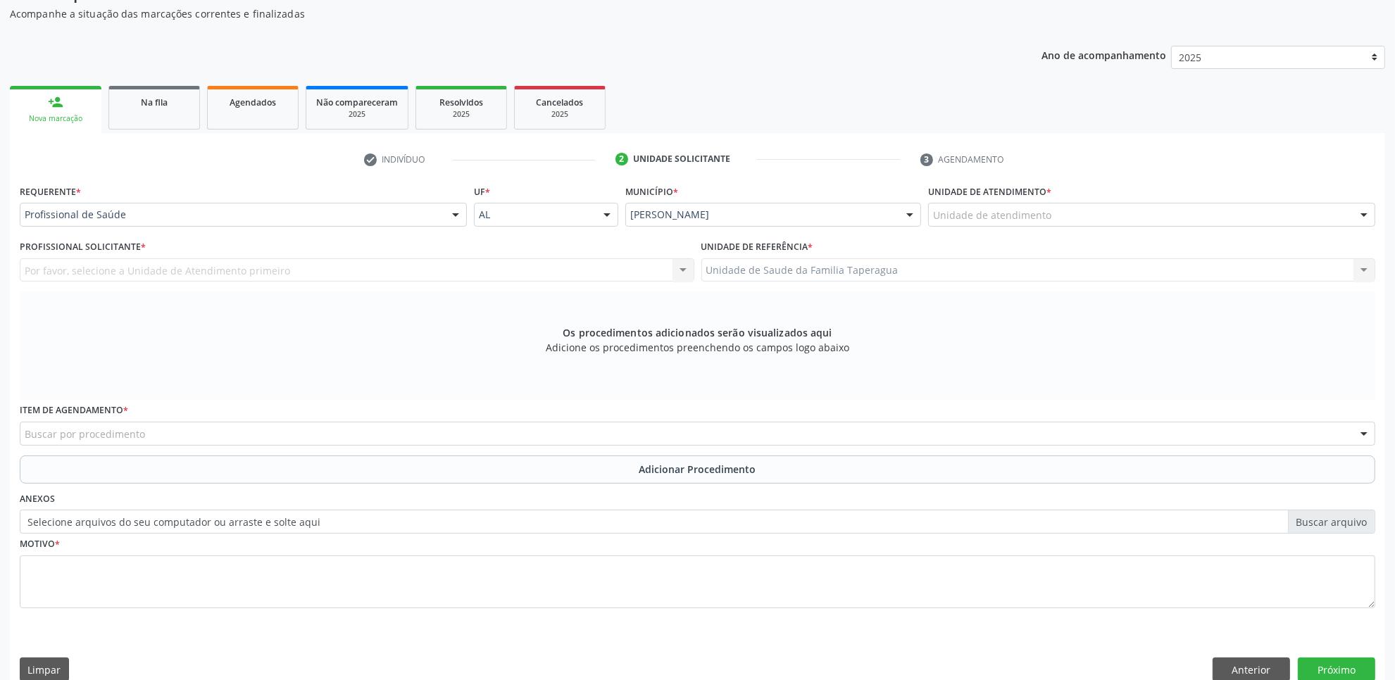
click at [1225, 233] on div "Unidade de atendimento * Unidade de atendimento Aeronave Baron 58 Aeronave Cess…" at bounding box center [1151, 208] width 454 height 55
click at [1222, 215] on div "Unidade de atendimento" at bounding box center [1151, 215] width 447 height 24
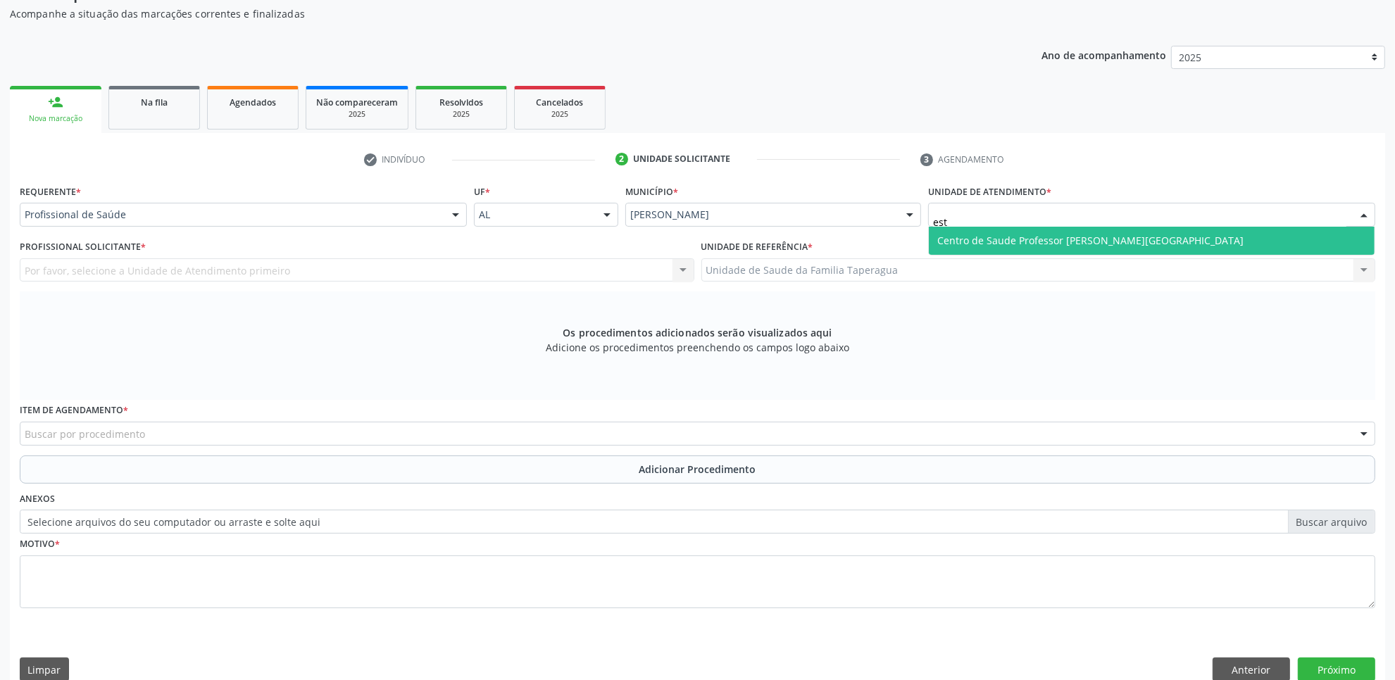
type input "esta"
click at [1205, 234] on span "Centro de Saude Professor [PERSON_NAME][GEOGRAPHIC_DATA]" at bounding box center [1152, 241] width 446 height 28
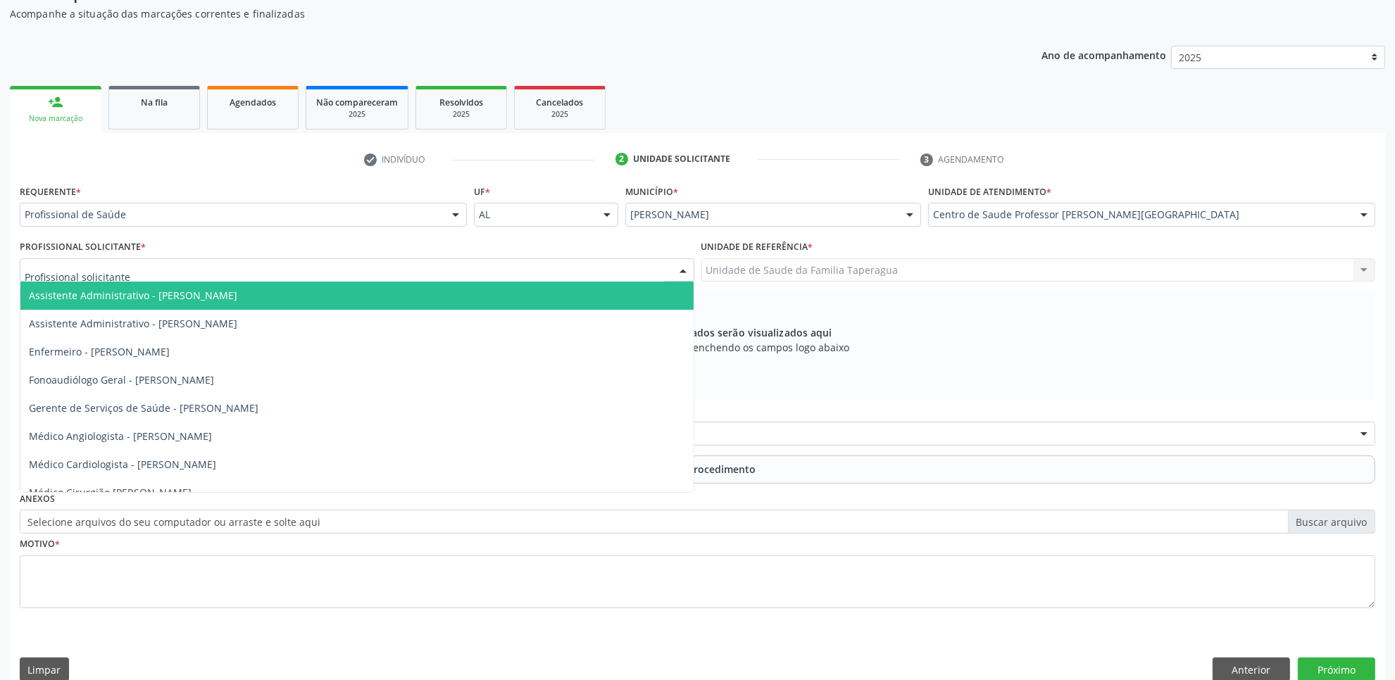
click at [540, 269] on div at bounding box center [357, 270] width 674 height 24
type input "yr"
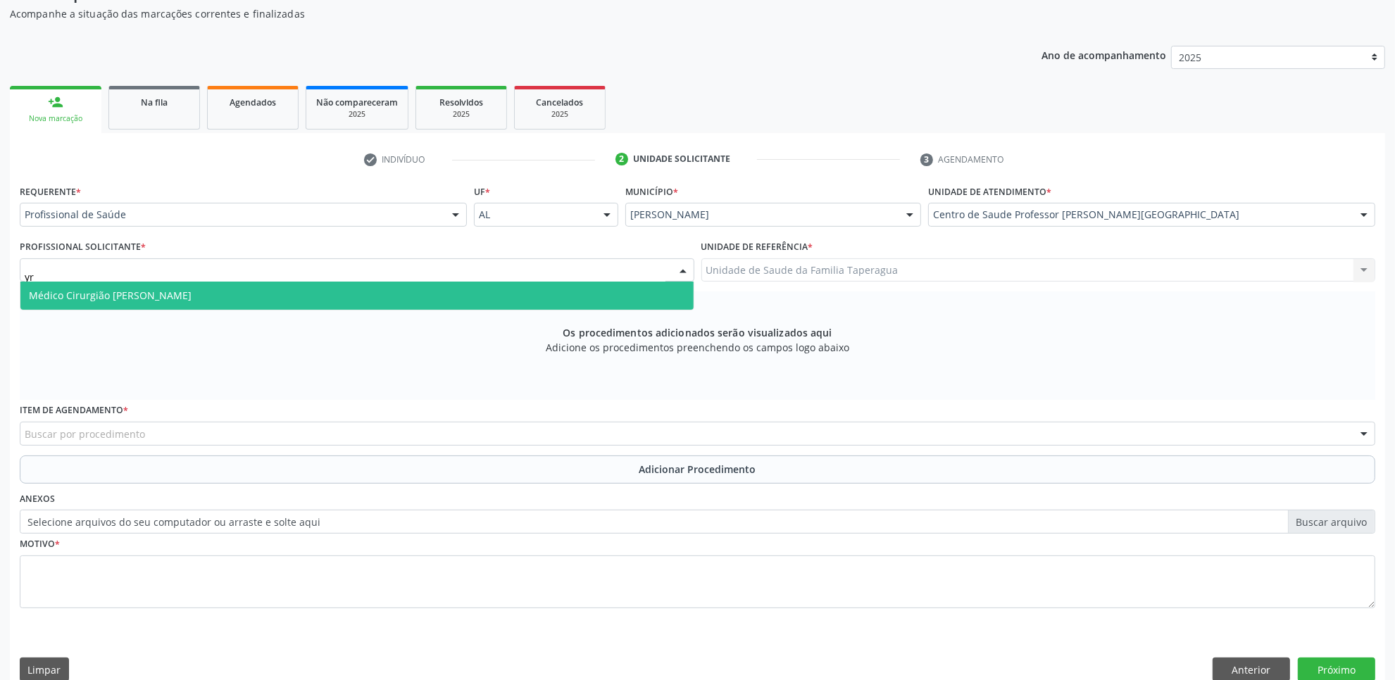
click at [509, 306] on span "Médico Cirurgião Geral - Jose Yroldo de Leite Lima" at bounding box center [356, 296] width 673 height 28
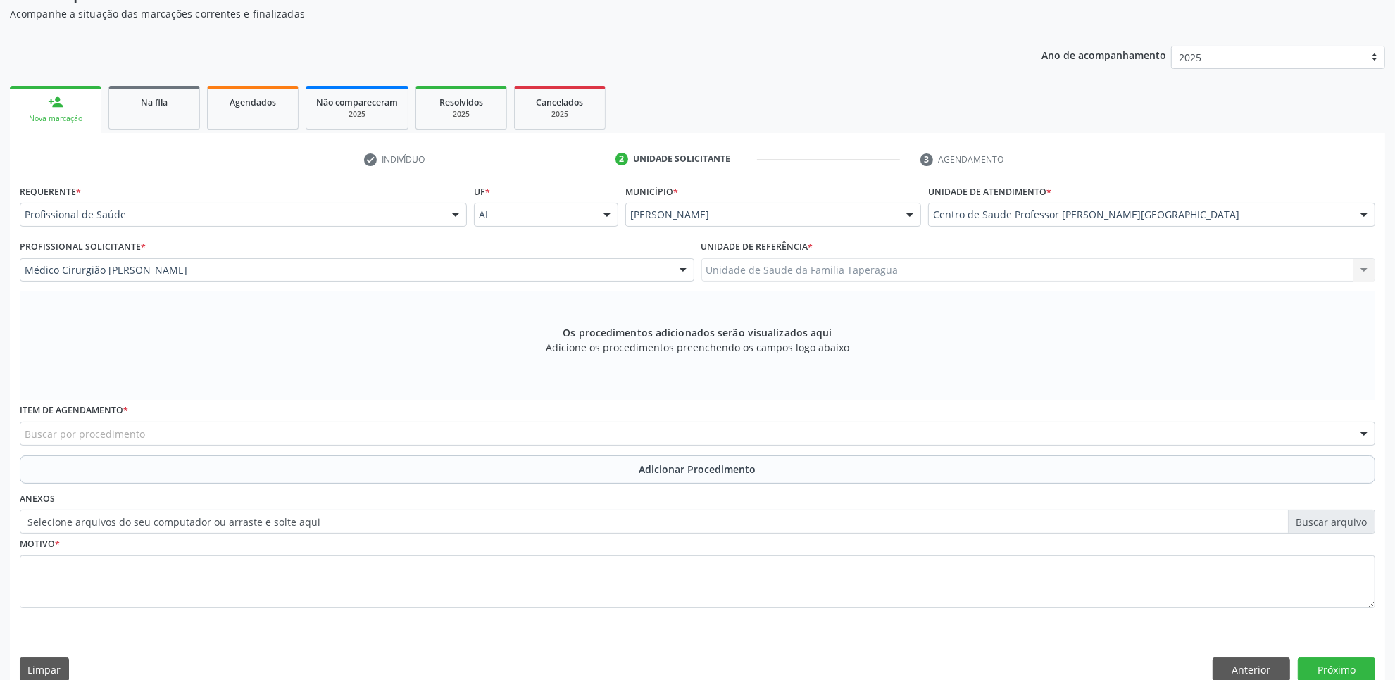
click at [814, 405] on div "Item de agendamento * Buscar por procedimento 0304070076 - .Quimioterapia de Le…" at bounding box center [697, 422] width 1355 height 45
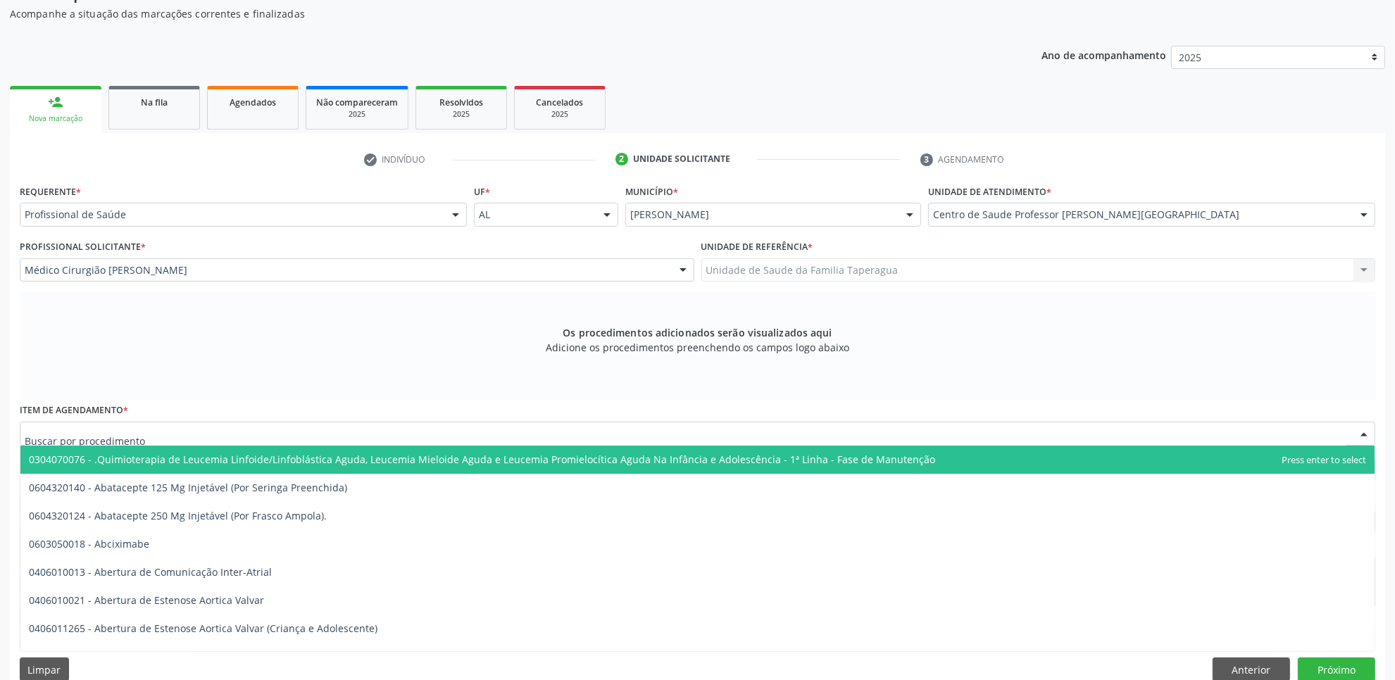
click at [277, 435] on div at bounding box center [697, 434] width 1355 height 24
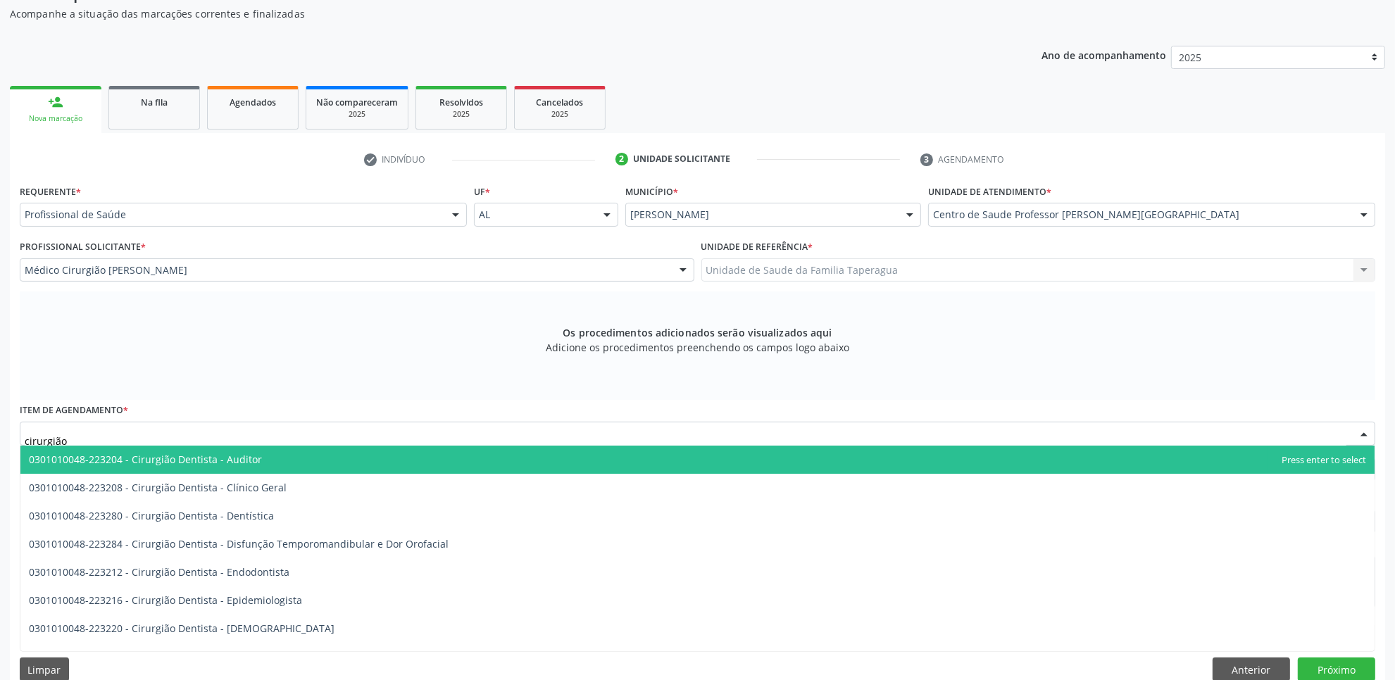
type input "cirurgião g"
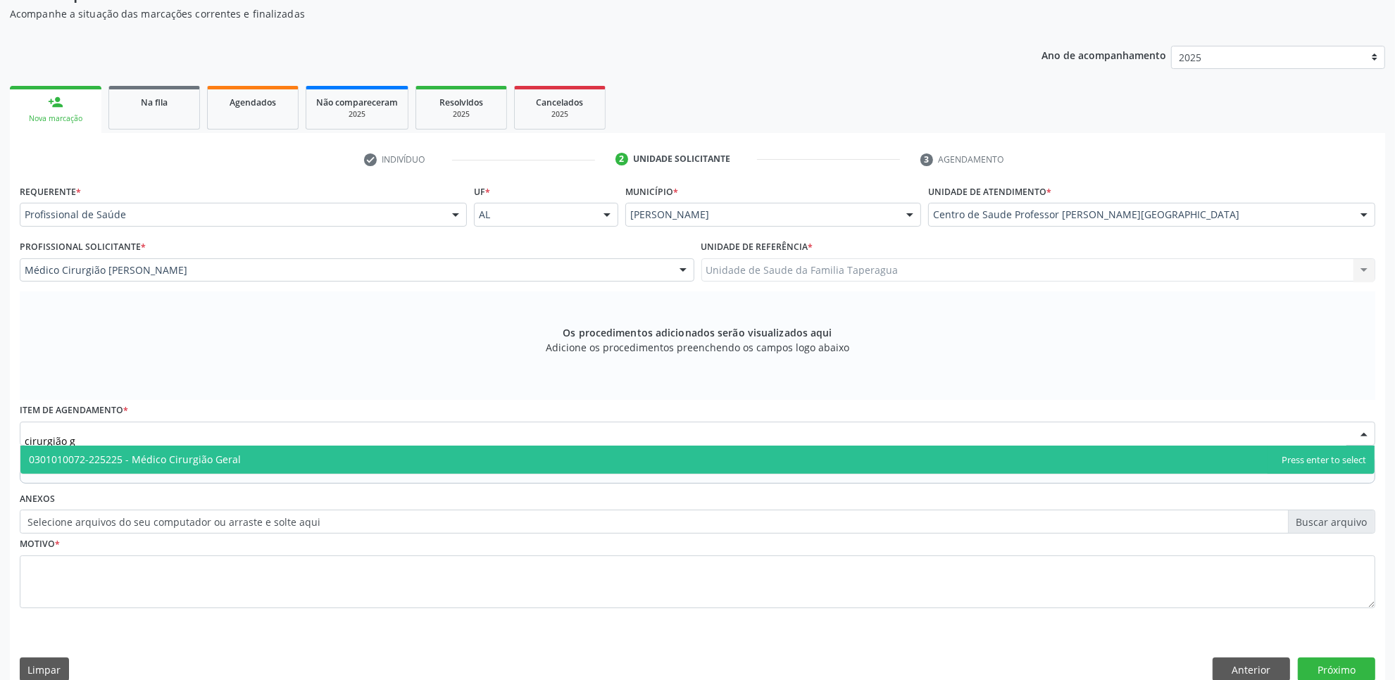
click at [279, 456] on span "0301010072-225225 - Médico Cirurgião Geral" at bounding box center [697, 460] width 1354 height 28
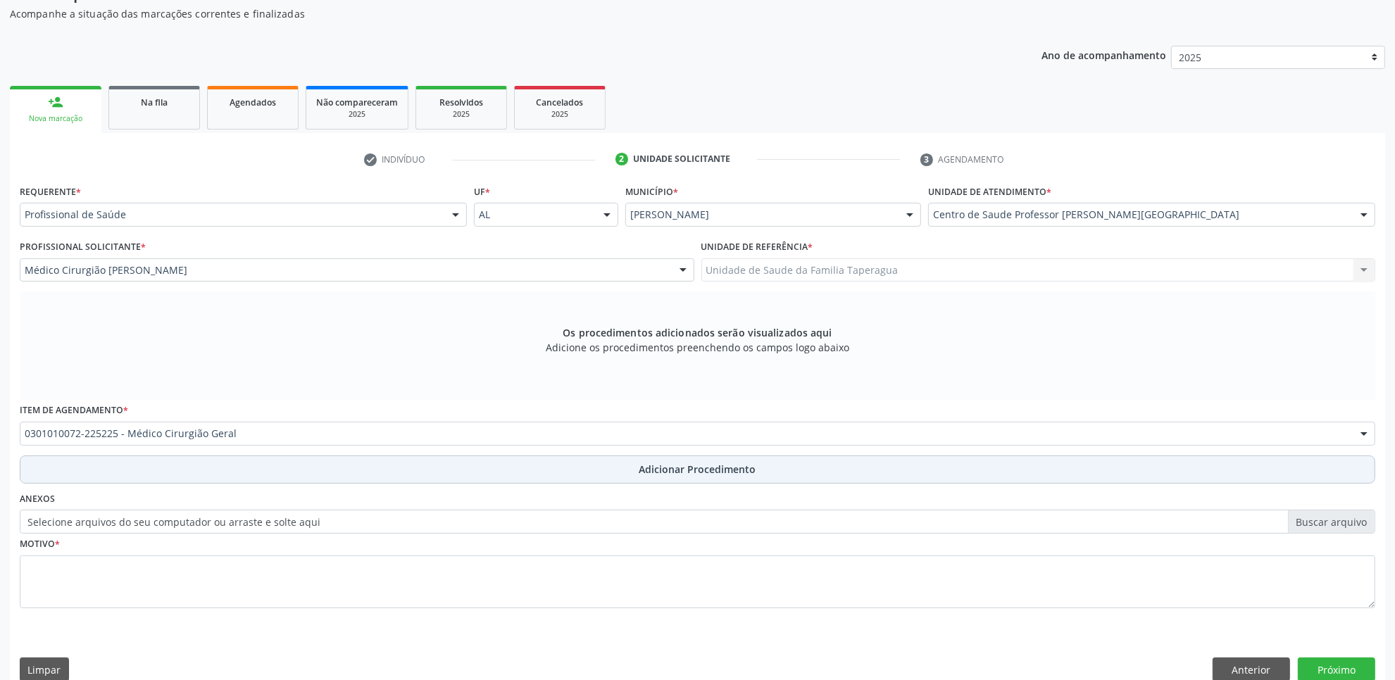
click at [277, 477] on button "Adicionar Procedimento" at bounding box center [697, 470] width 1355 height 28
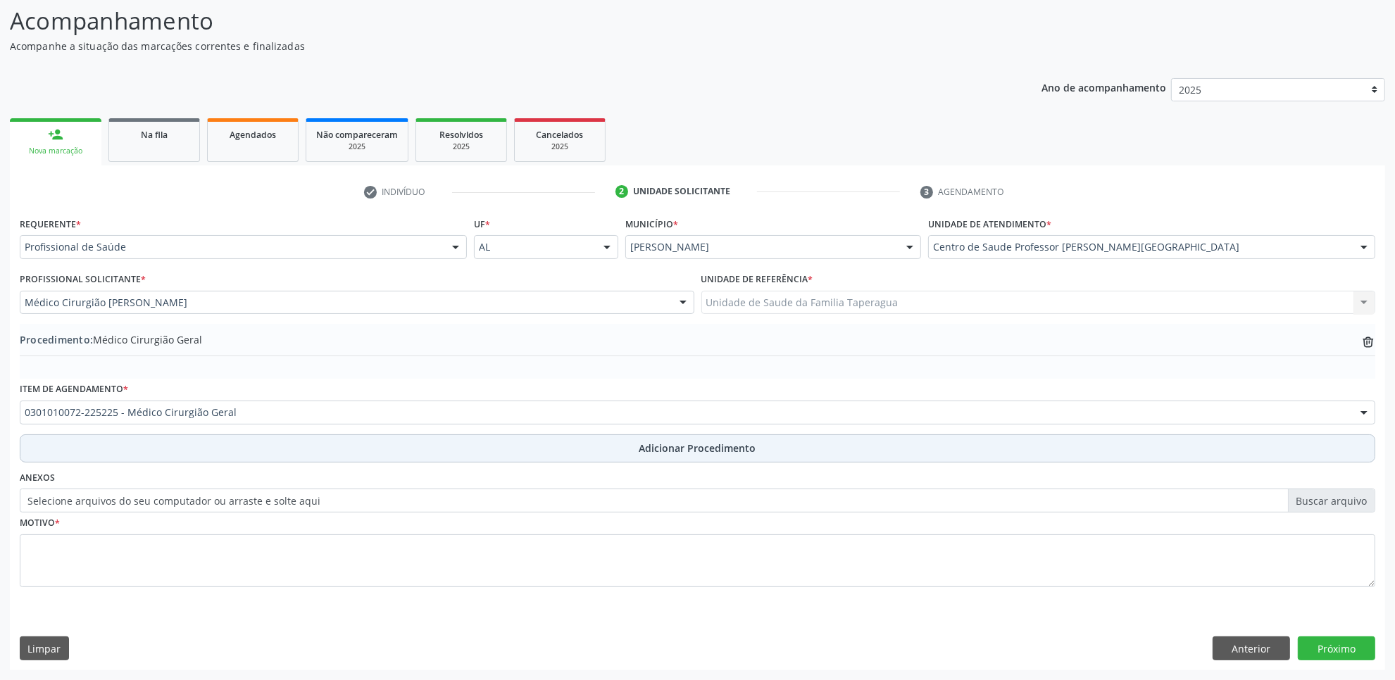
scroll to position [113, 0]
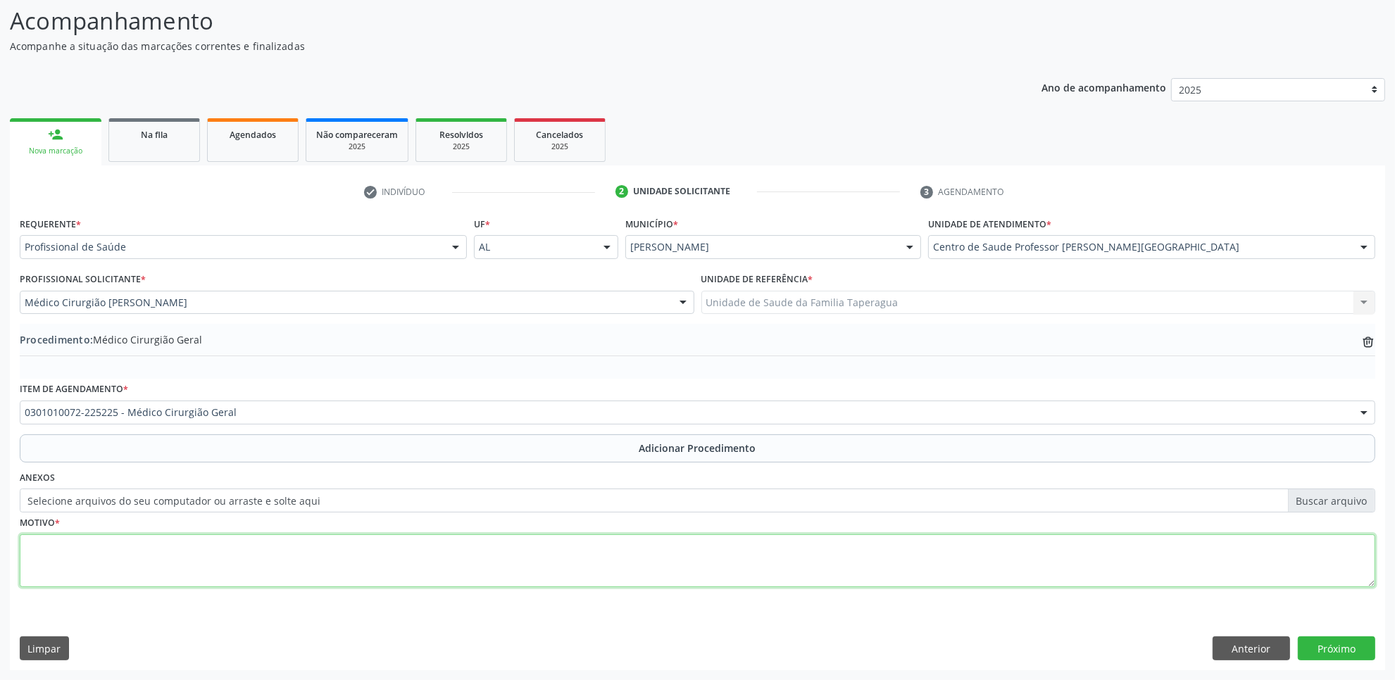
click at [283, 547] on textarea at bounding box center [697, 561] width 1355 height 54
type textarea "c"
type textarea "CIRURGIÃO GINECOLÓGICO"
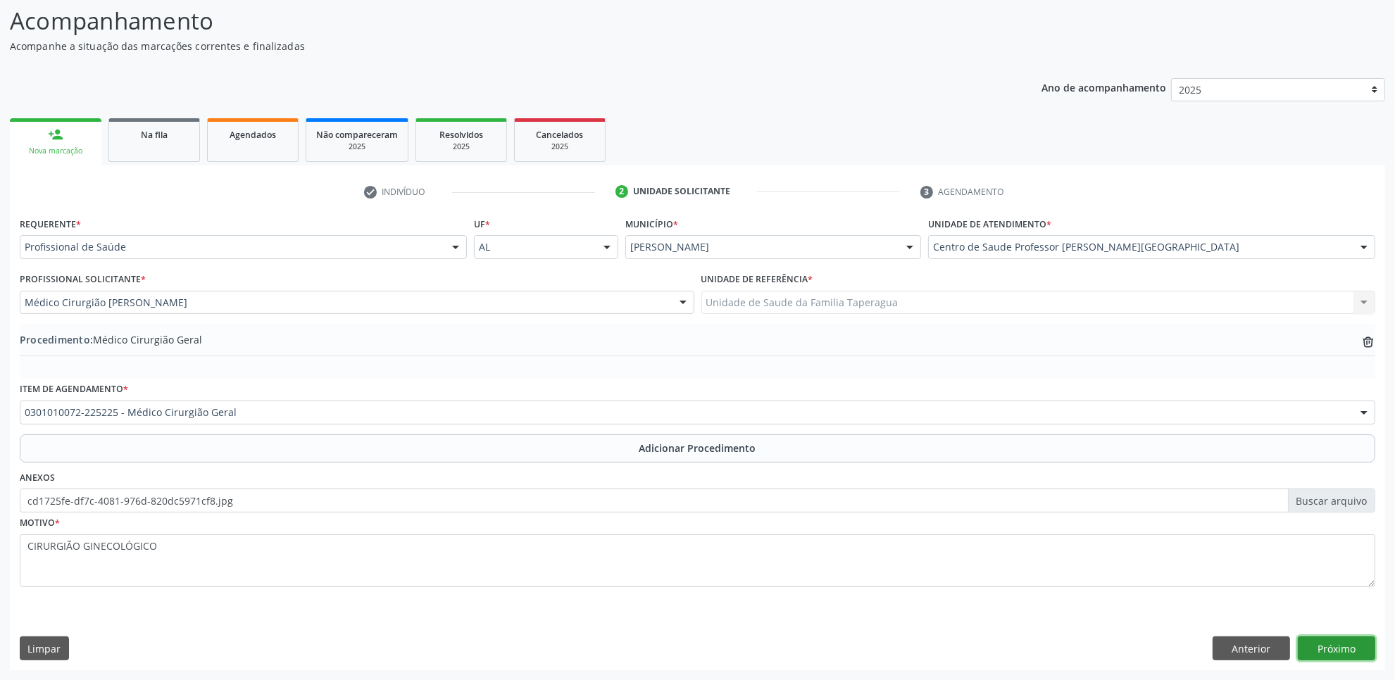
click at [1339, 649] on button "Próximo" at bounding box center [1336, 648] width 77 height 24
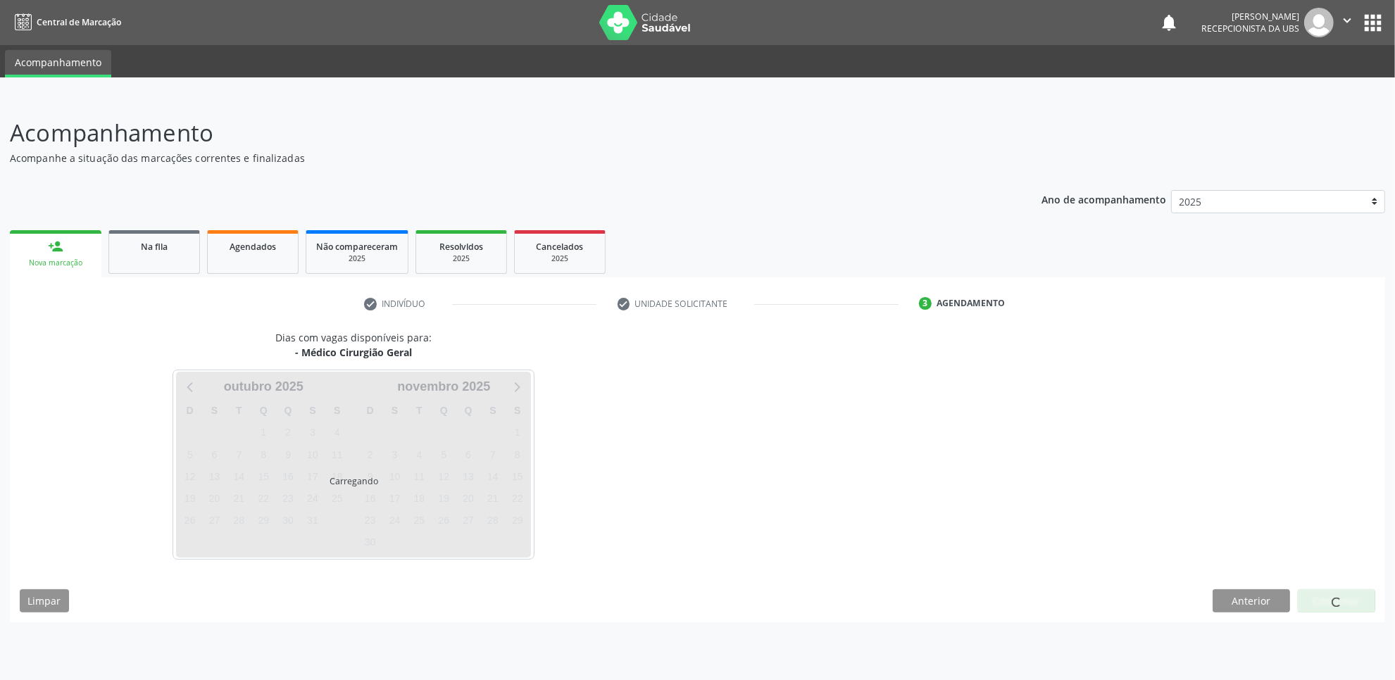
scroll to position [0, 0]
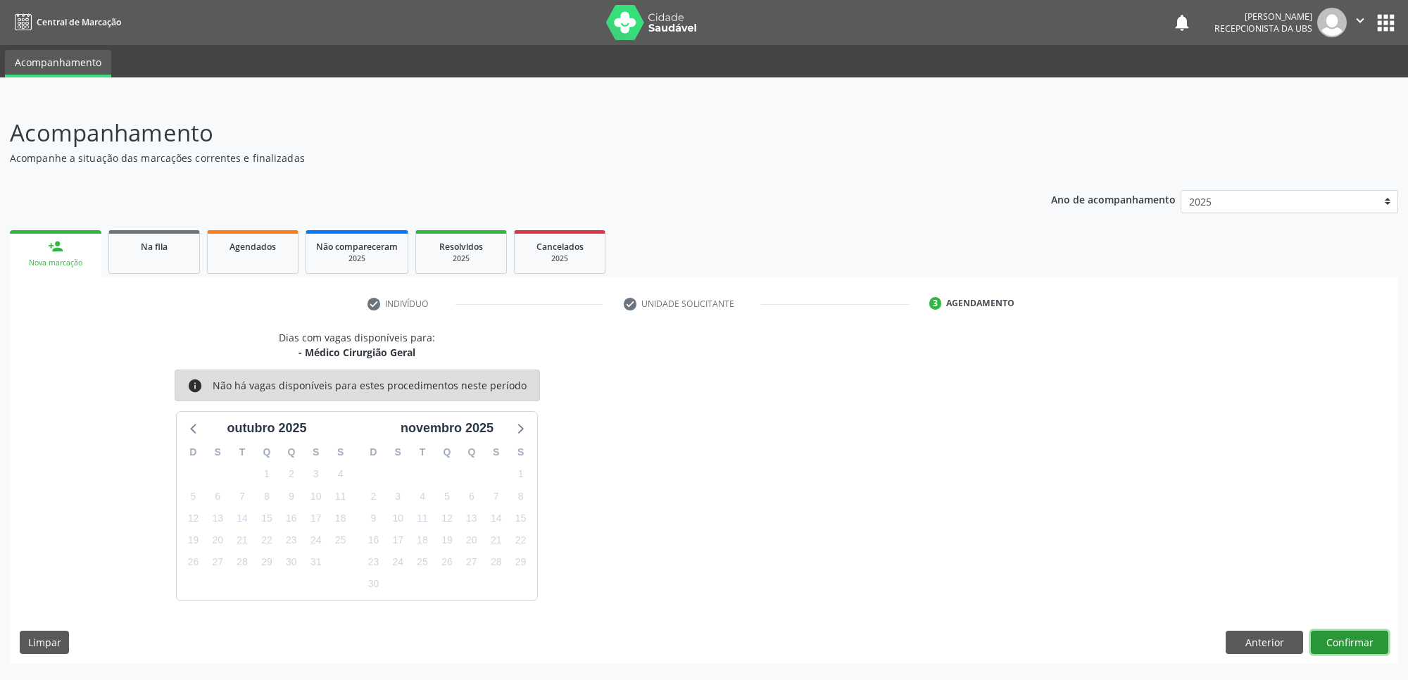
click at [1339, 649] on button "Confirmar" at bounding box center [1349, 643] width 77 height 24
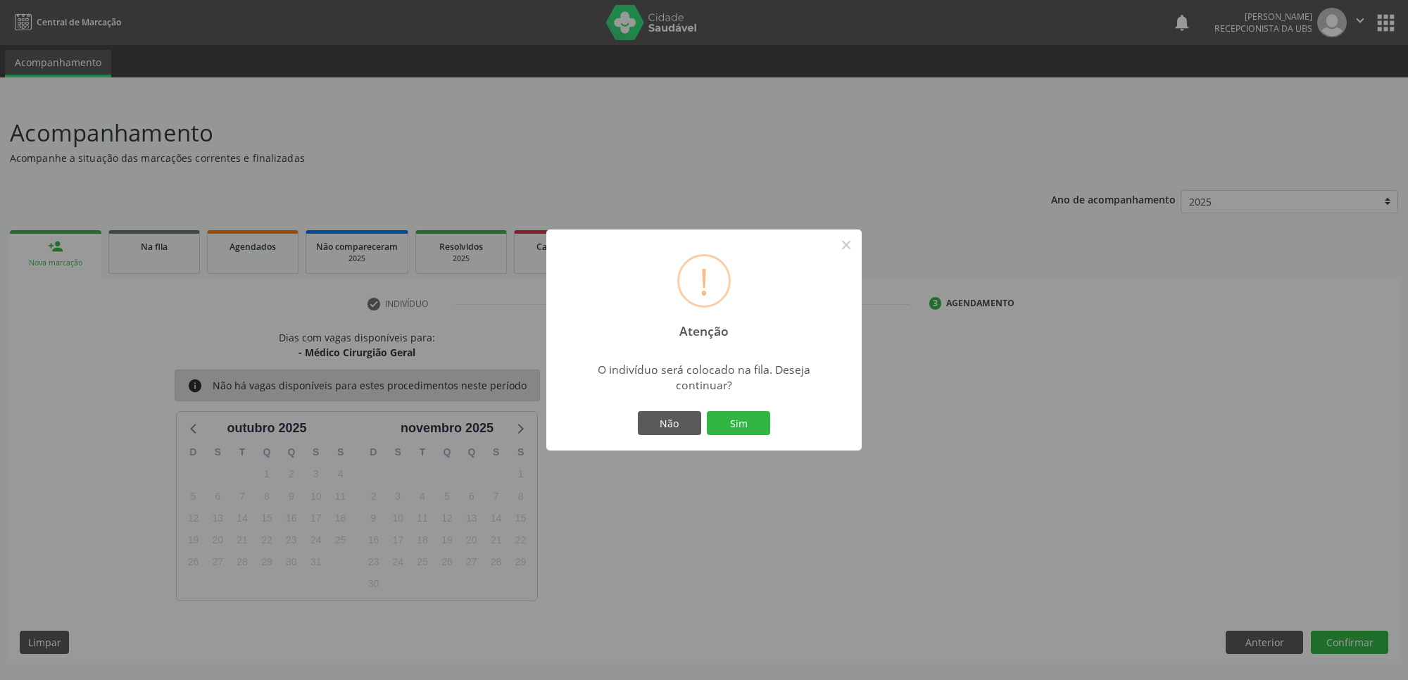
click at [707, 411] on button "Sim" at bounding box center [738, 423] width 63 height 24
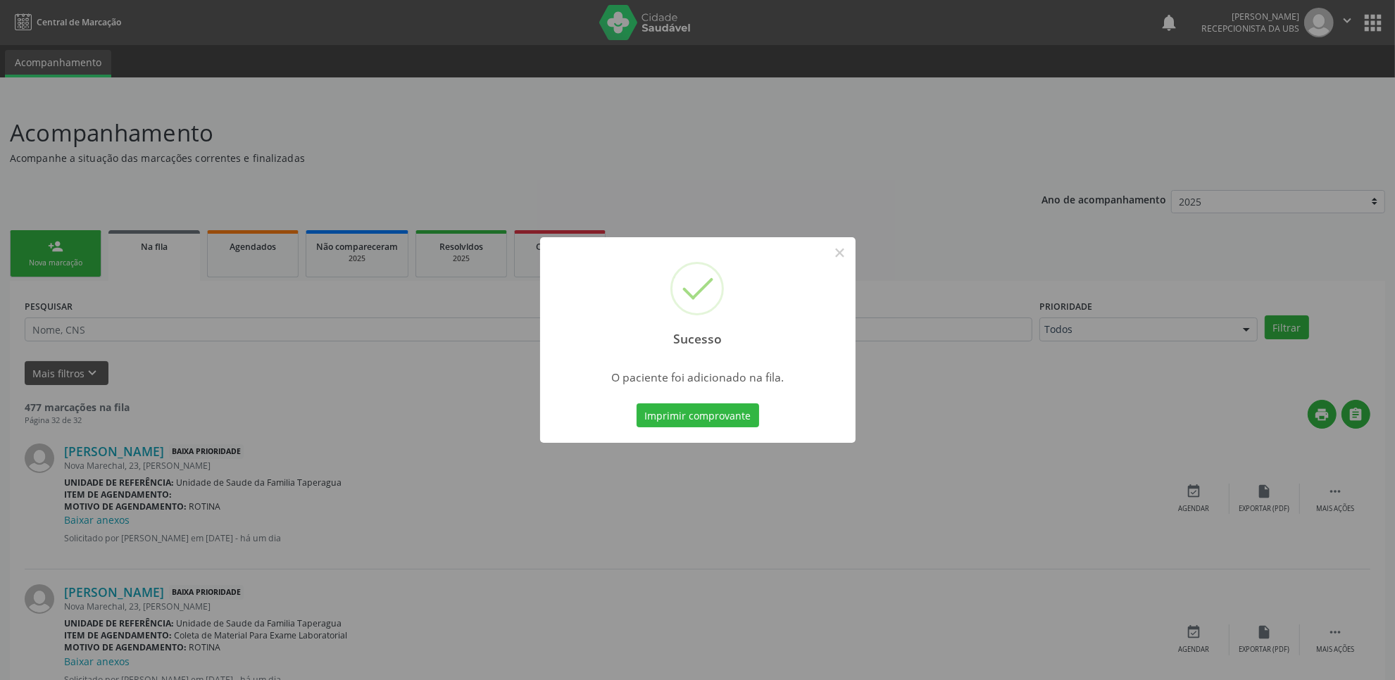
click at [377, 420] on div "Sucesso × O paciente foi adicionado na fila. Imprimir comprovante Cancel" at bounding box center [697, 340] width 1395 height 680
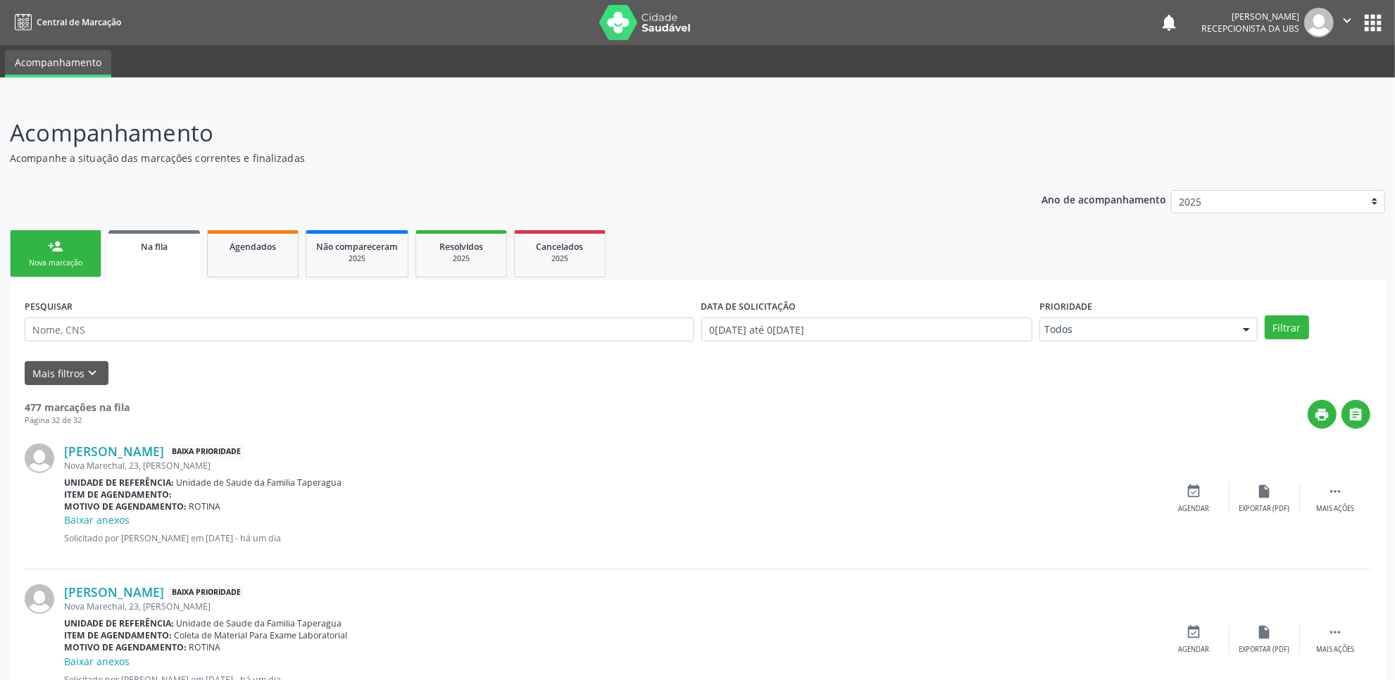
click at [72, 252] on link "person_add Nova marcação" at bounding box center [56, 253] width 92 height 47
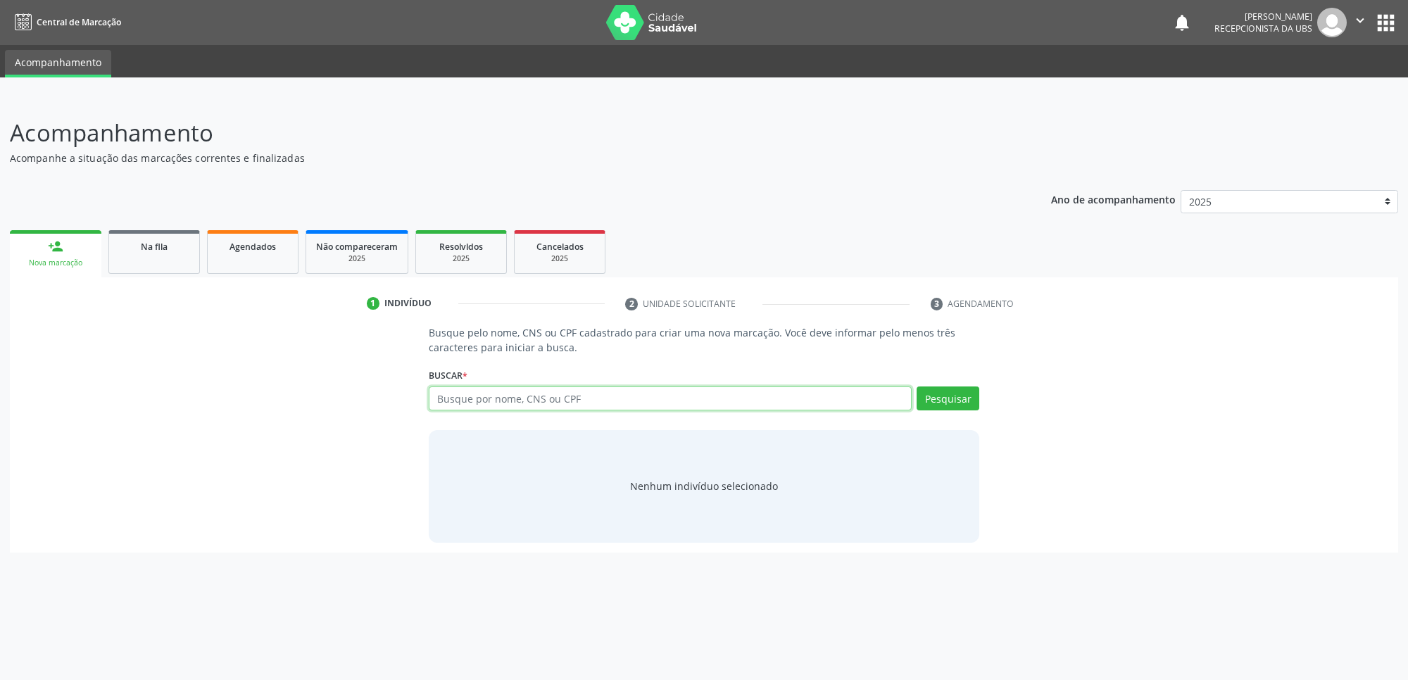
click at [596, 389] on input "text" at bounding box center [670, 399] width 483 height 24
paste input "700 2044 4666 5920"
type input "700 2044 4666 5920"
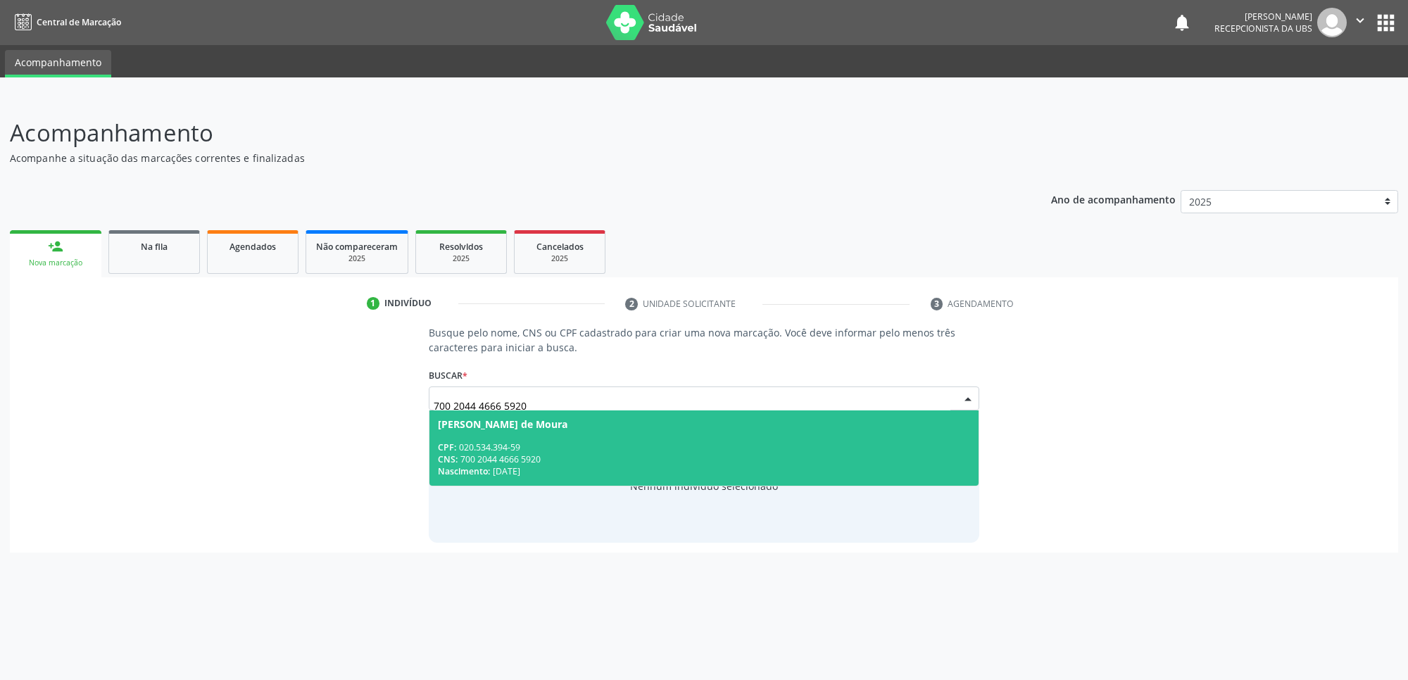
click at [592, 428] on div "Luzinete Santos de Moura" at bounding box center [704, 424] width 532 height 11
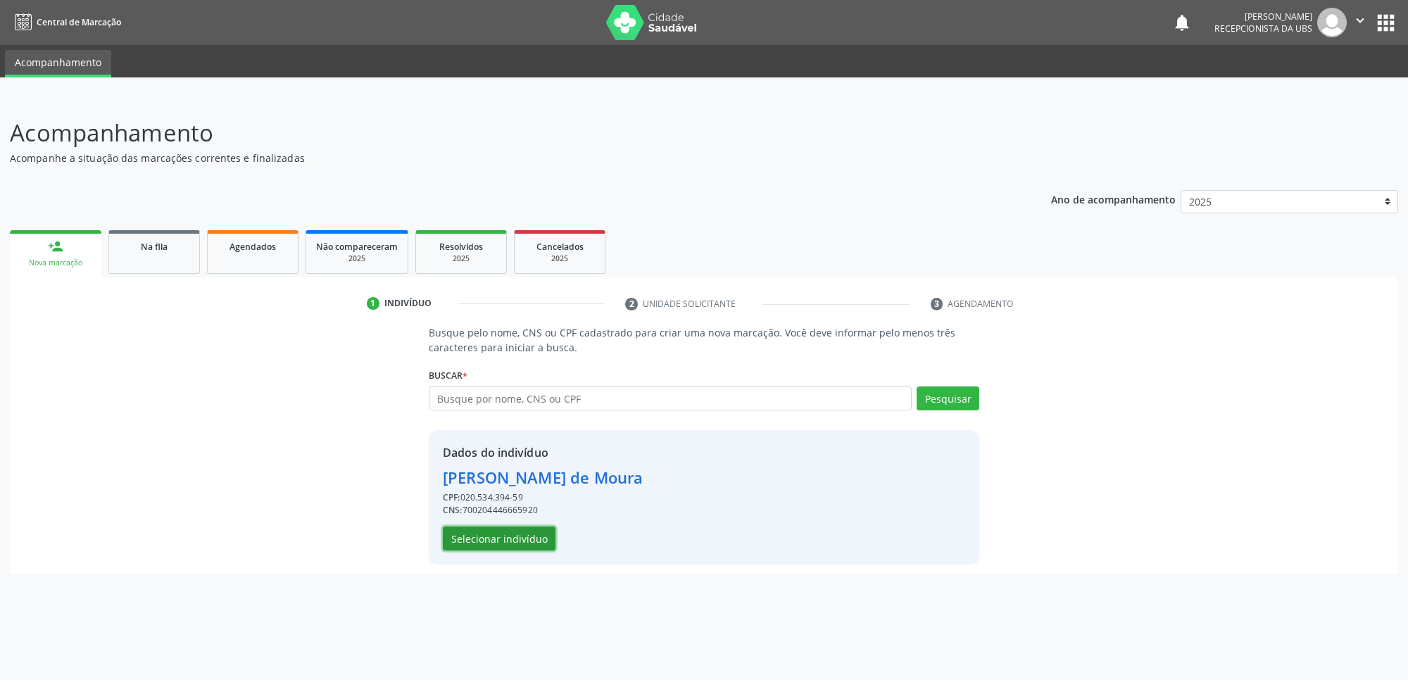
click at [527, 537] on button "Selecionar indivíduo" at bounding box center [499, 539] width 113 height 24
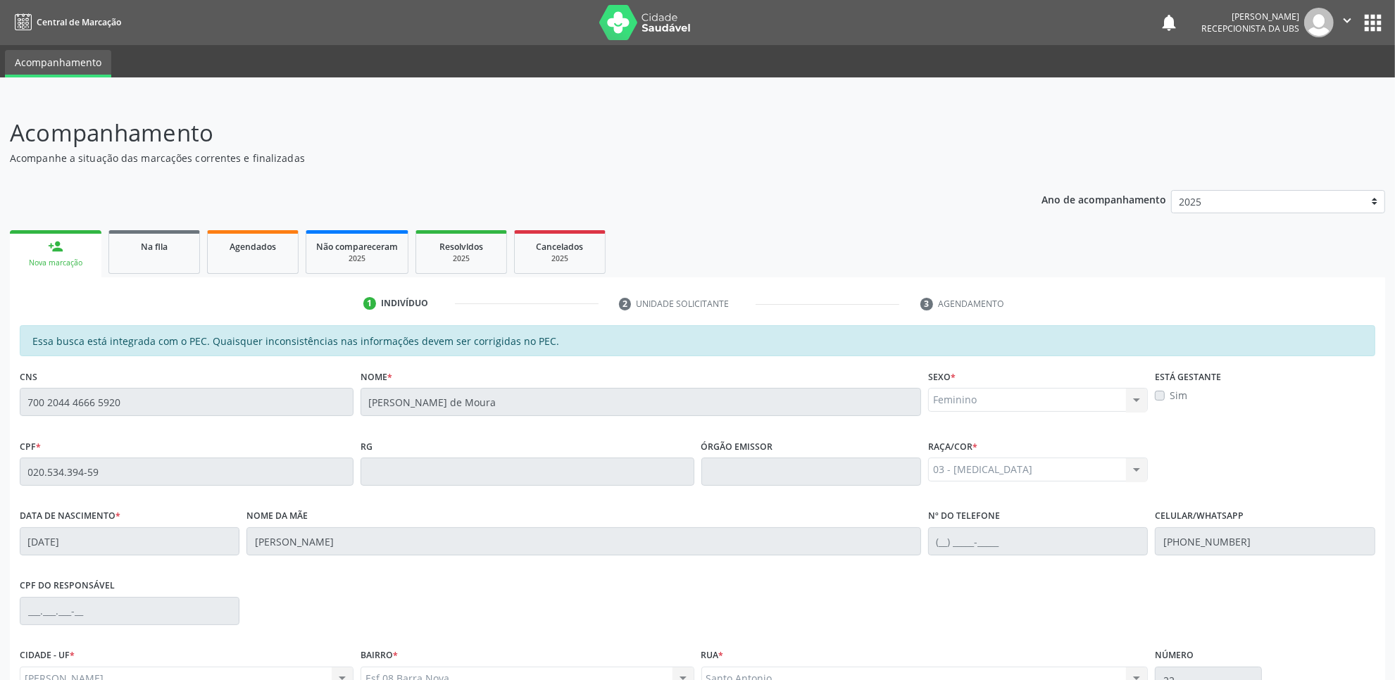
scroll to position [144, 0]
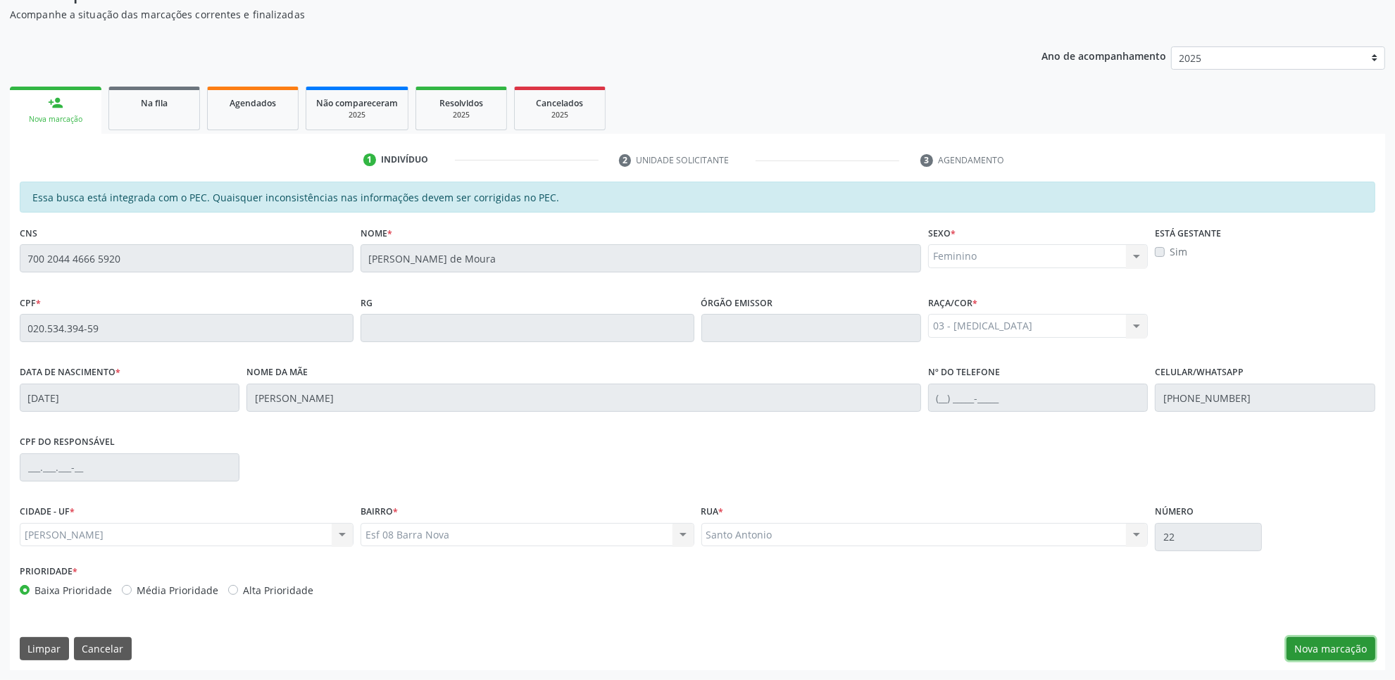
click at [1349, 637] on button "Nova marcação" at bounding box center [1330, 649] width 89 height 24
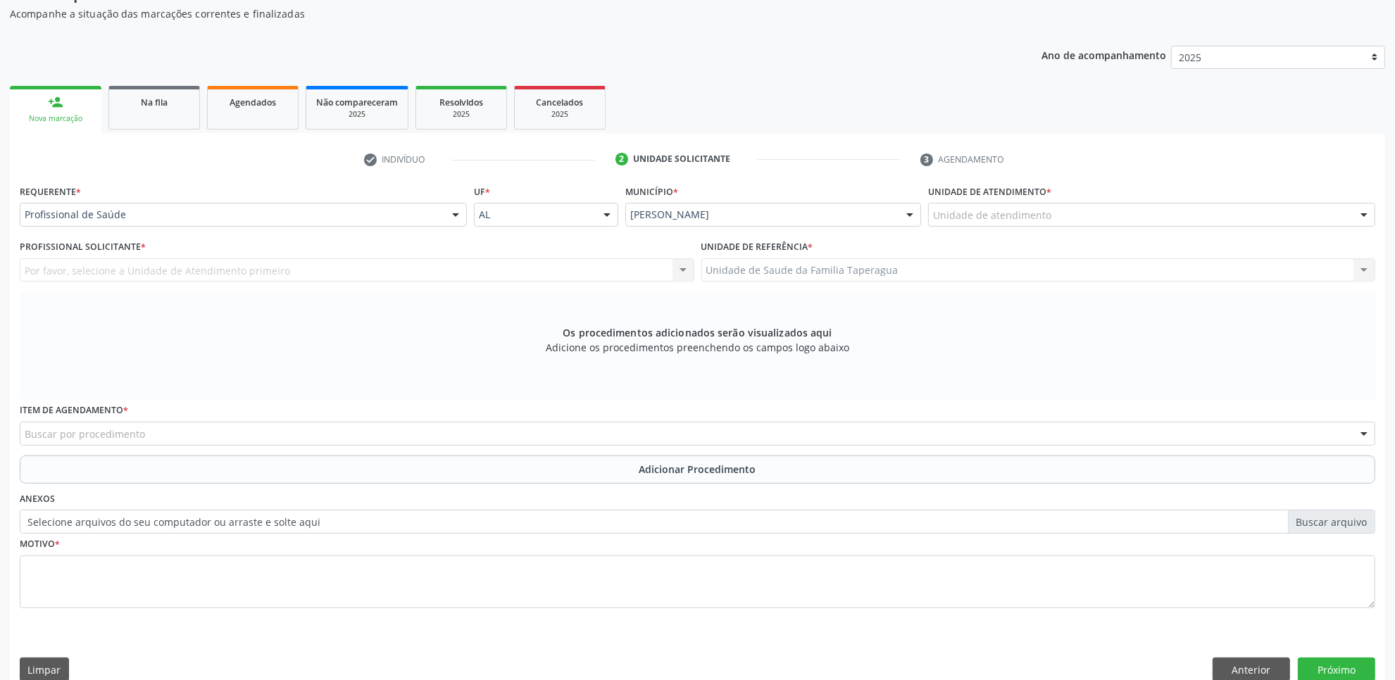
click at [683, 431] on div "Buscar por procedimento" at bounding box center [697, 434] width 1355 height 24
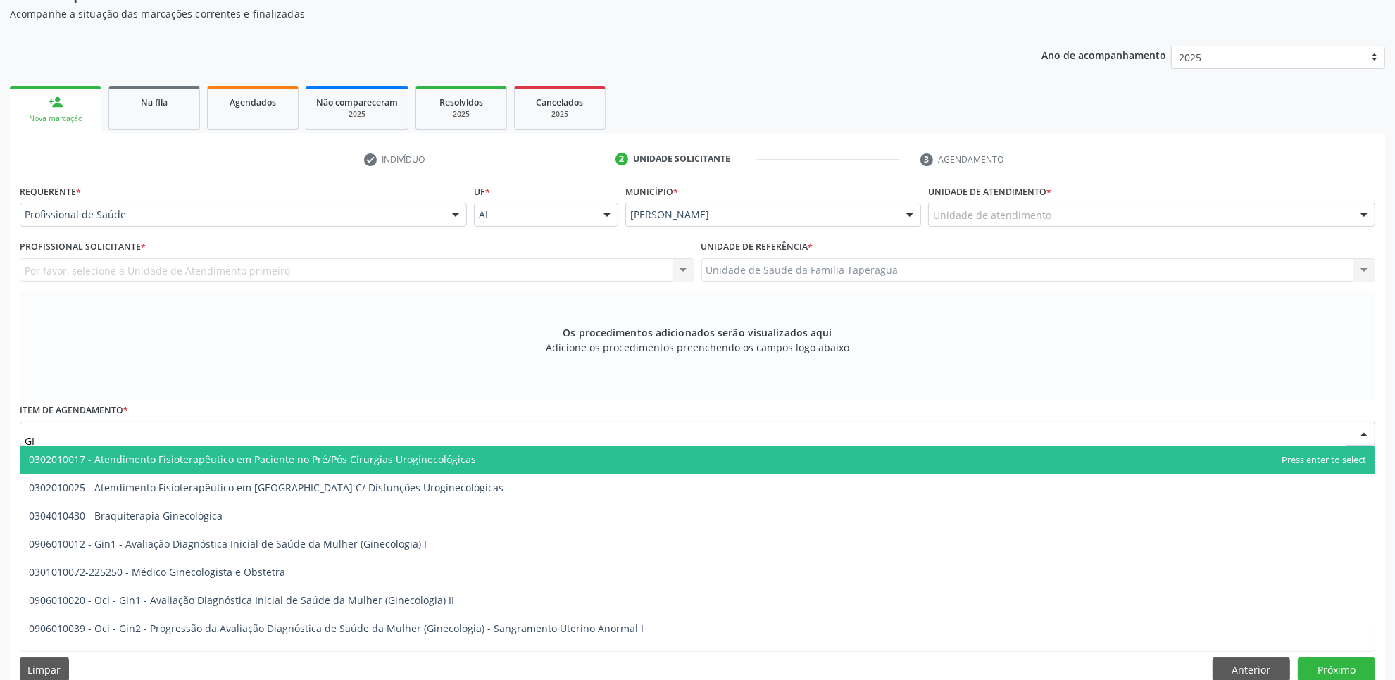
type input "G"
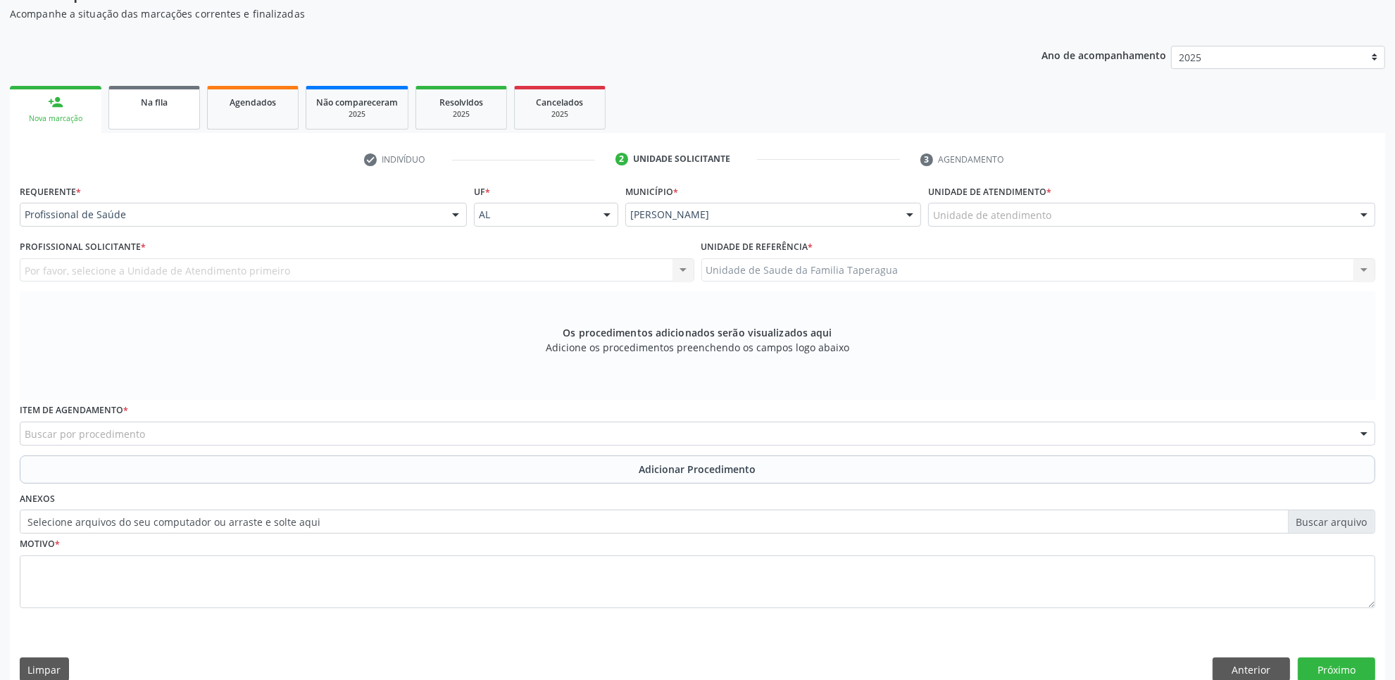
click at [188, 96] on div "Na fila" at bounding box center [154, 101] width 70 height 15
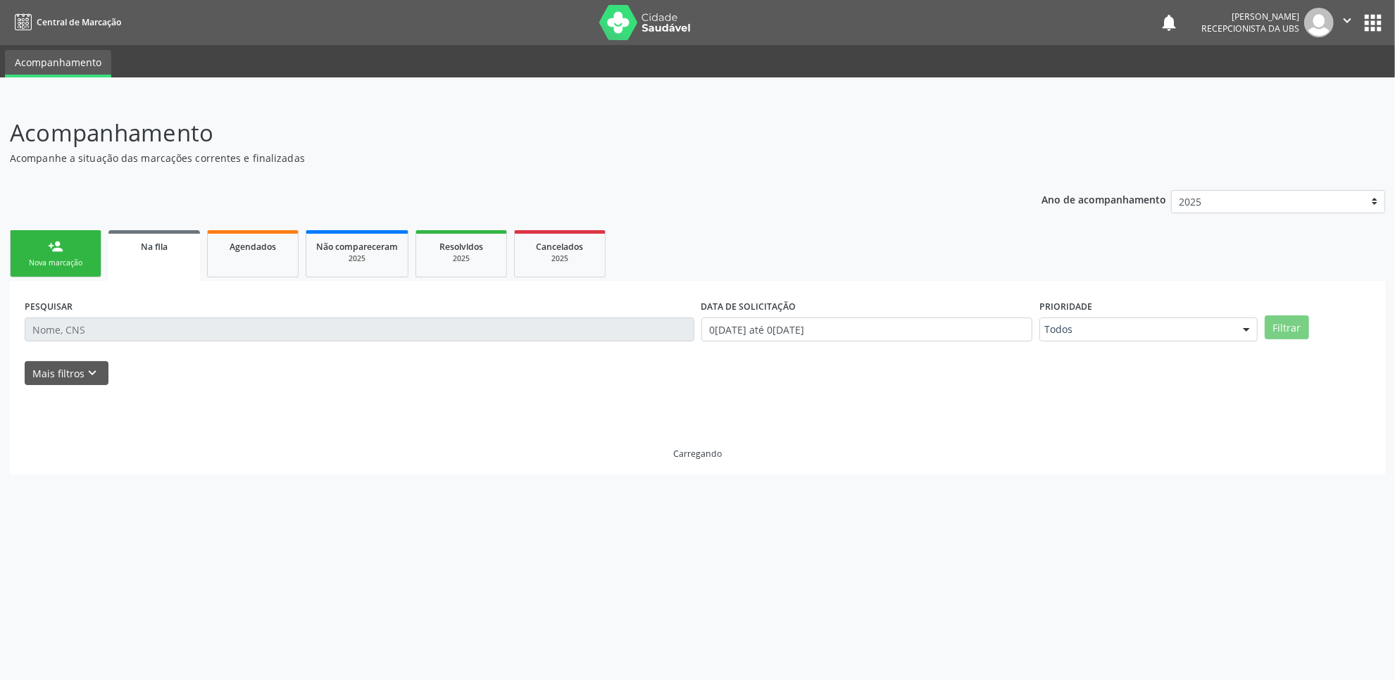
scroll to position [0, 0]
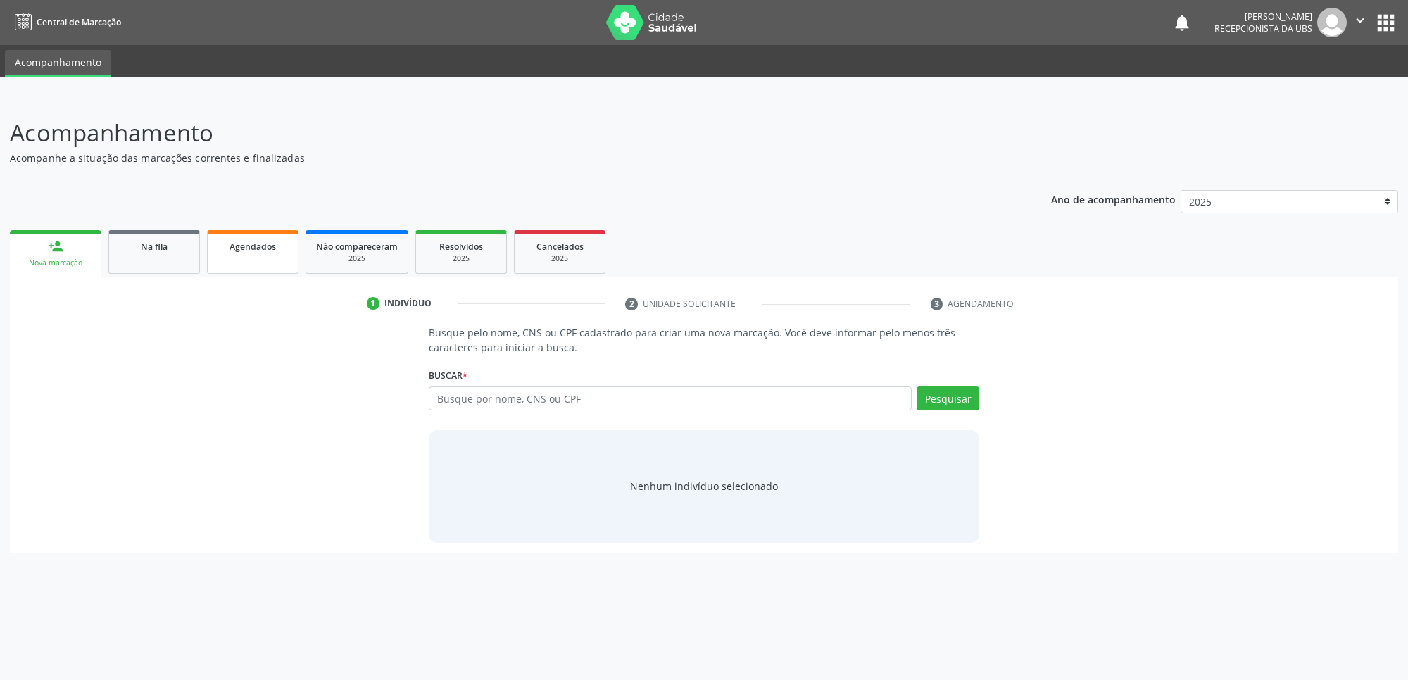
click at [265, 268] on link "Agendados" at bounding box center [253, 252] width 92 height 44
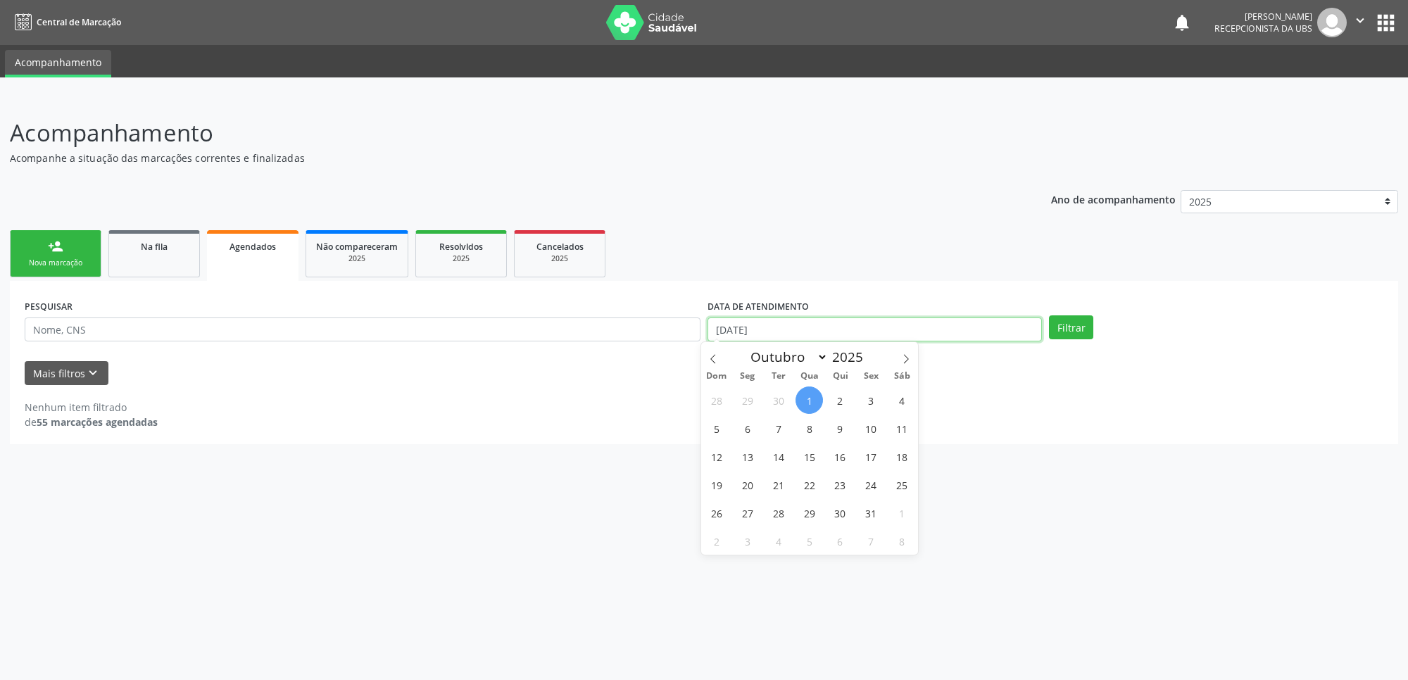
click at [818, 328] on input "[DATE]" at bounding box center [875, 330] width 334 height 24
click at [808, 391] on span "1" at bounding box center [809, 400] width 27 height 27
type input "[DATE]"
click at [903, 364] on span at bounding box center [906, 354] width 24 height 24
select select "10"
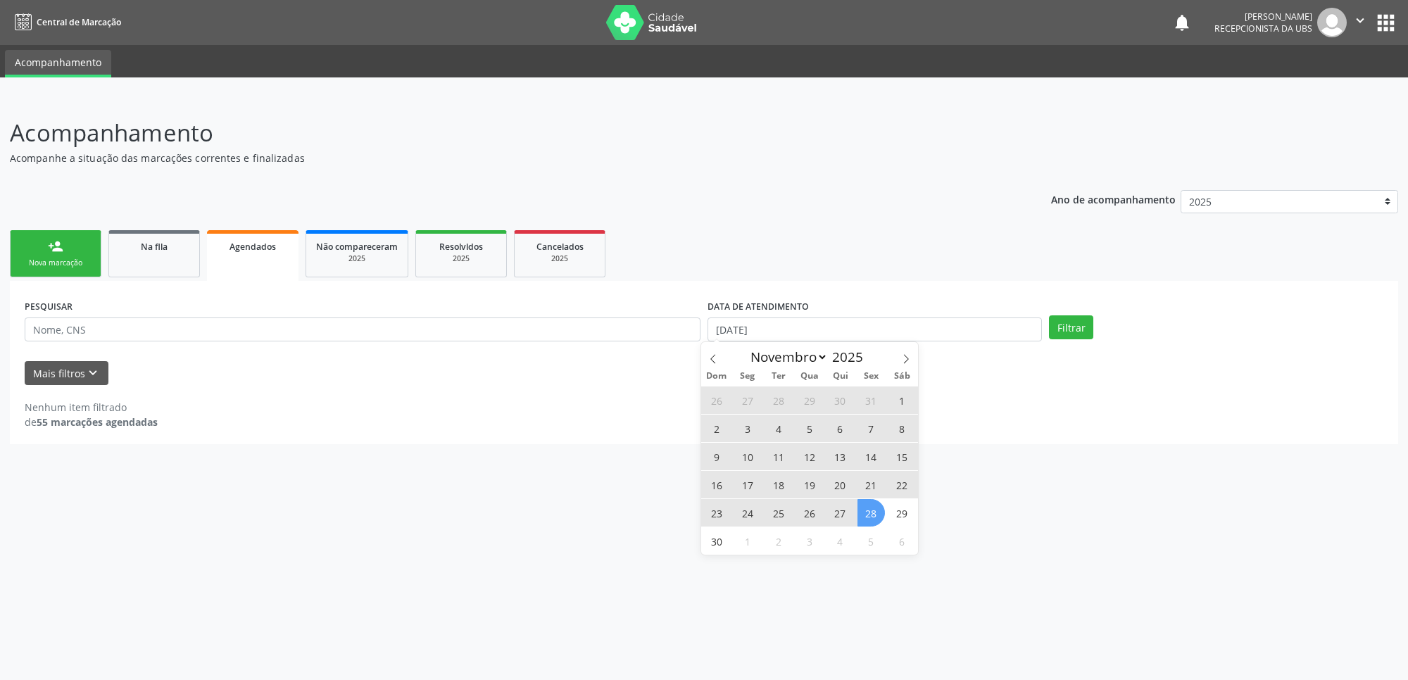
click at [870, 516] on span "28" at bounding box center [871, 512] width 27 height 27
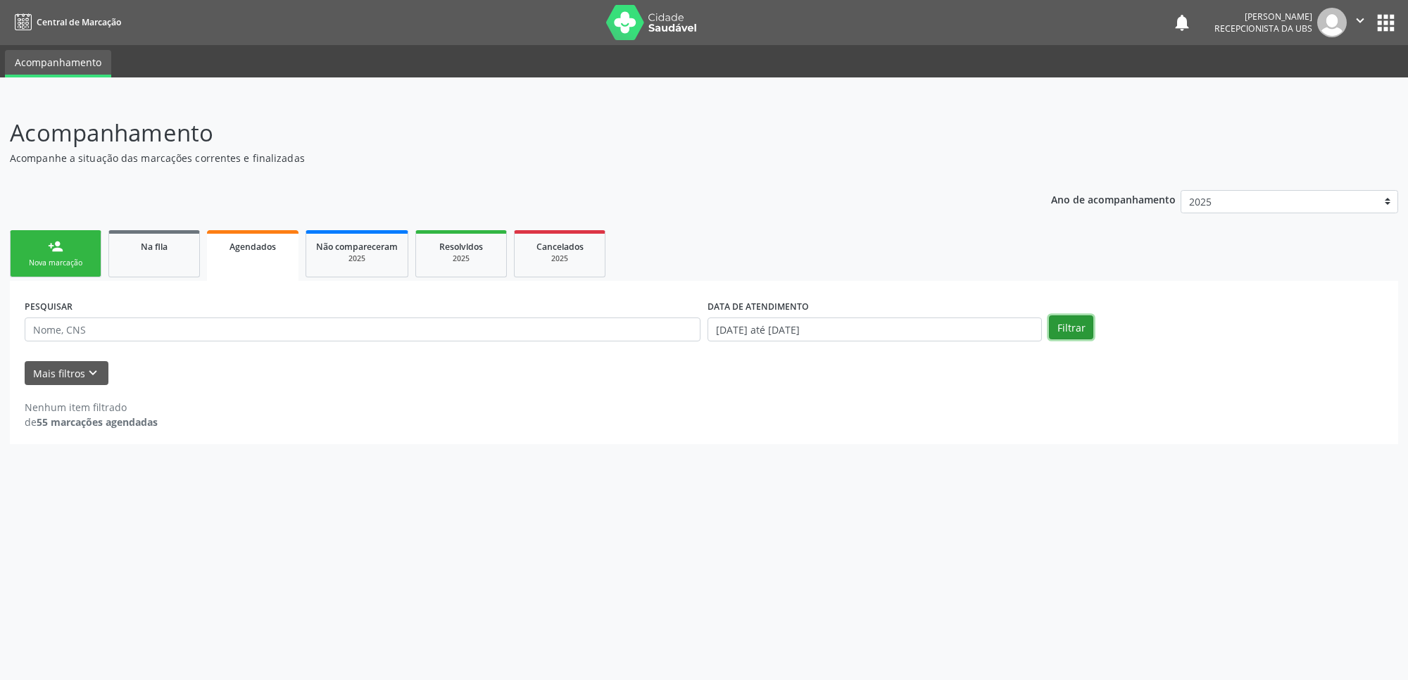
click at [1067, 318] on button "Filtrar" at bounding box center [1071, 327] width 44 height 24
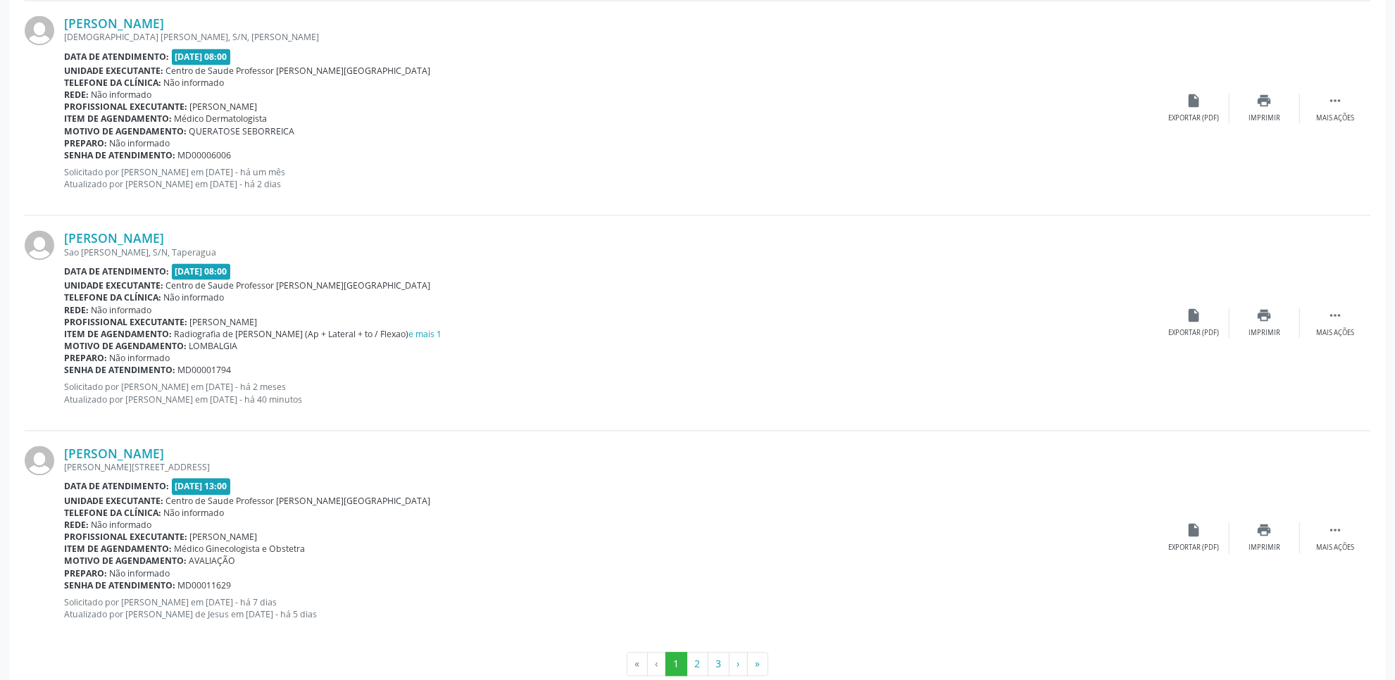
scroll to position [3067, 0]
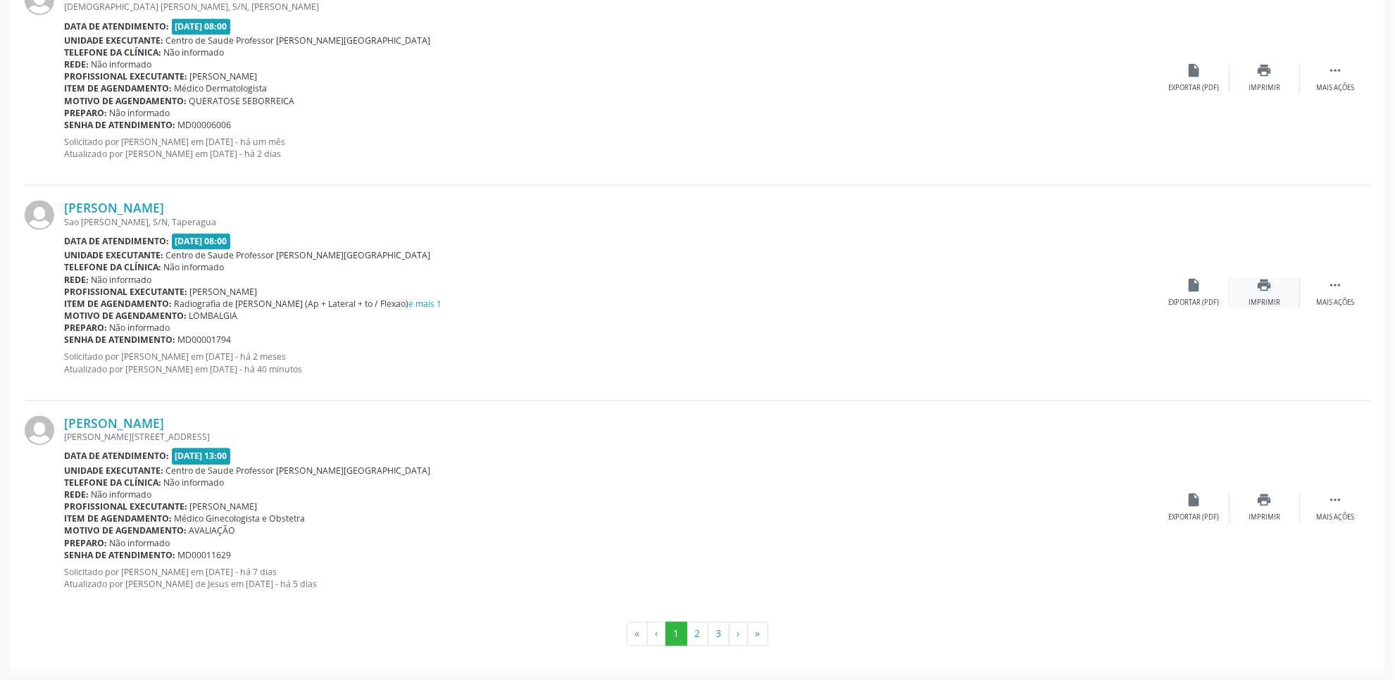
click at [1275, 294] on div "print Imprimir" at bounding box center [1264, 292] width 70 height 30
click at [95, 210] on link "Rosa Maria Pereira" at bounding box center [114, 207] width 100 height 15
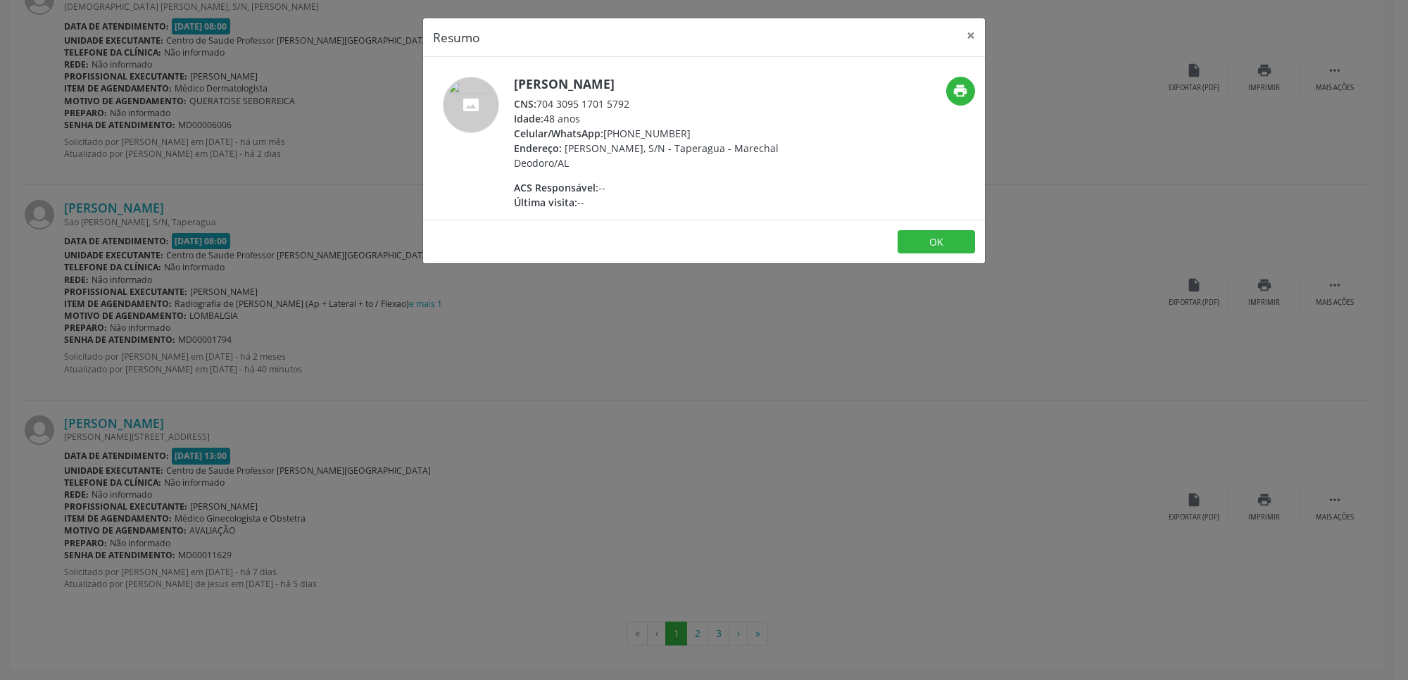
drag, startPoint x: 534, startPoint y: 103, endPoint x: 649, endPoint y: 99, distance: 115.5
click at [649, 99] on div "CNS: 704 3095 1701 5792" at bounding box center [651, 103] width 274 height 15
copy div ": 704 3095 1701 5792"
click at [678, 356] on div "Resumo × Rosa Maria Pereira CNS: 704 3095 1701 5792 Idade: 48 anos Celular/What…" at bounding box center [704, 340] width 1408 height 680
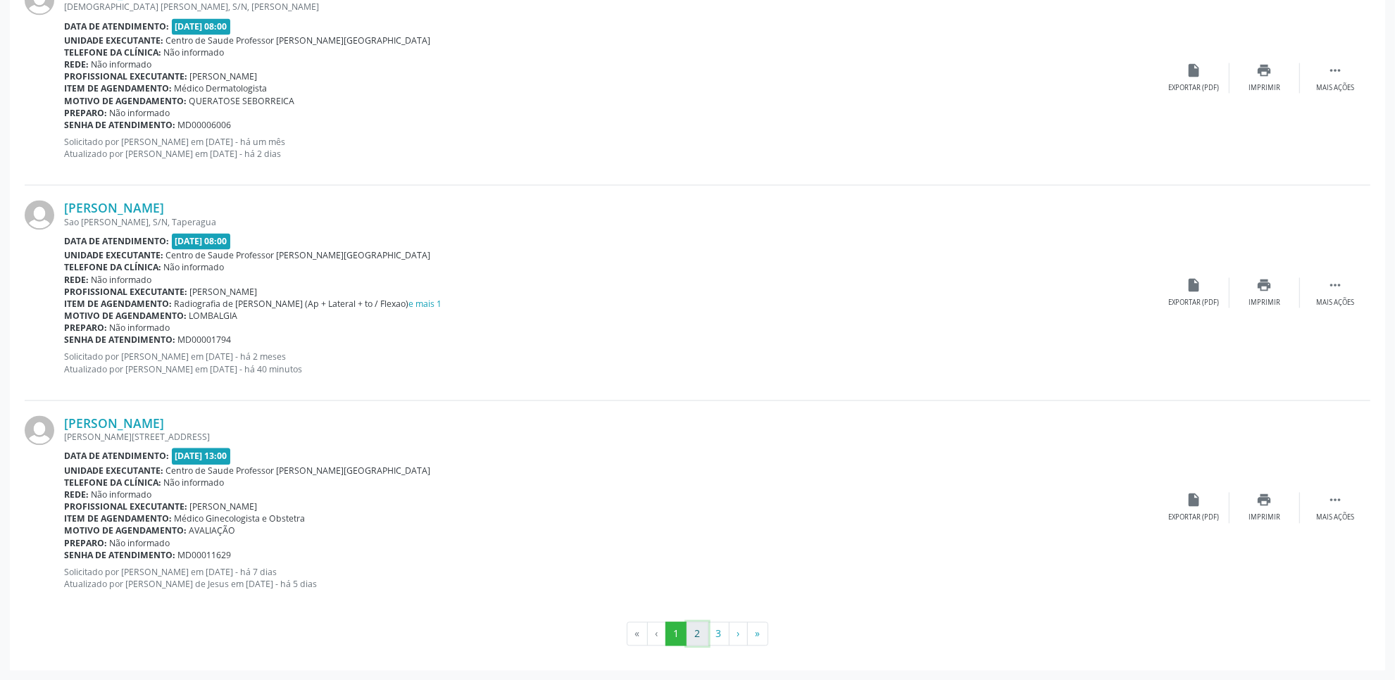
click at [702, 628] on button "2" at bounding box center [697, 634] width 22 height 24
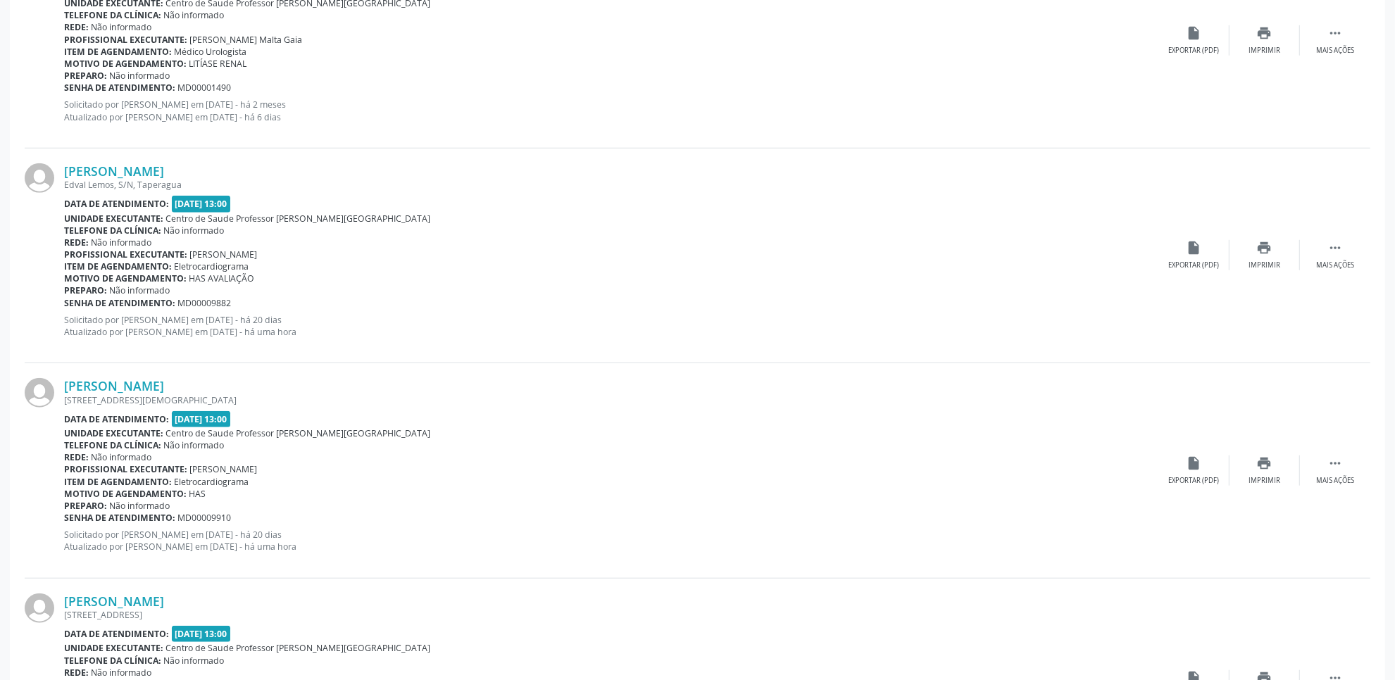
scroll to position [1164, 0]
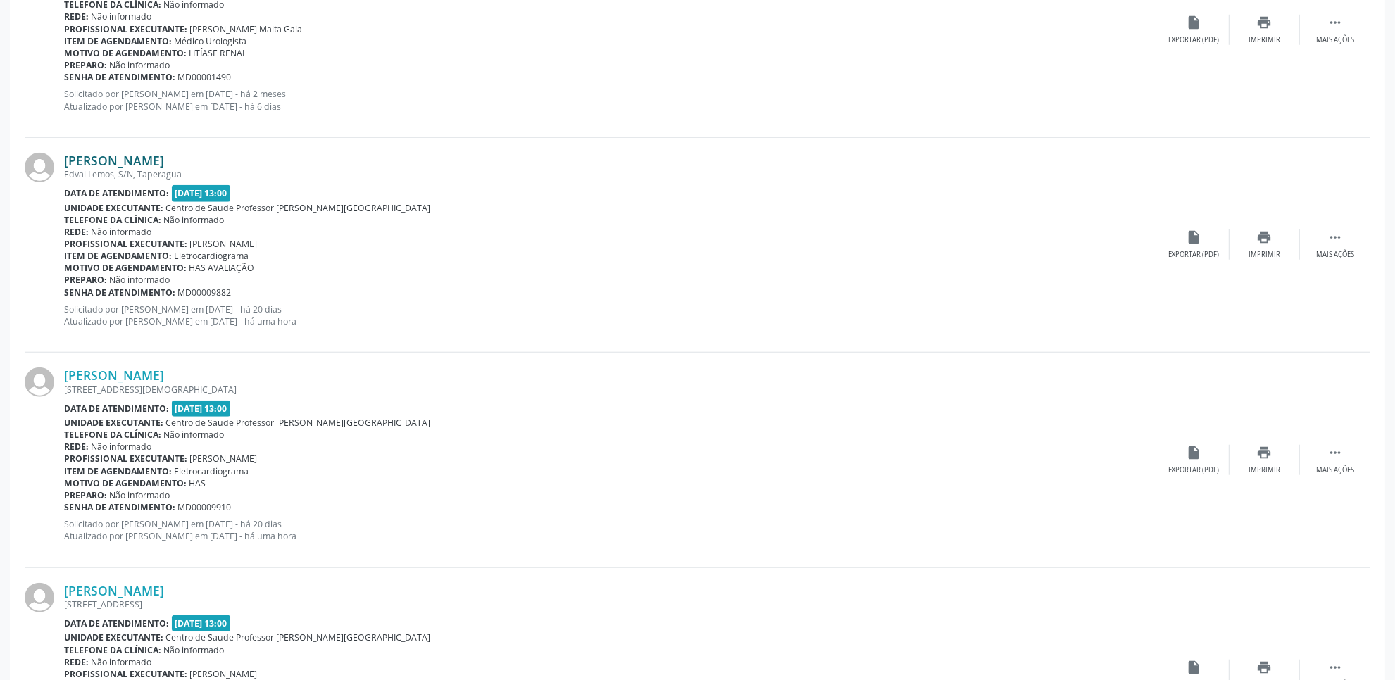
click at [164, 153] on link "Josefa Maria da Silva" at bounding box center [114, 160] width 100 height 15
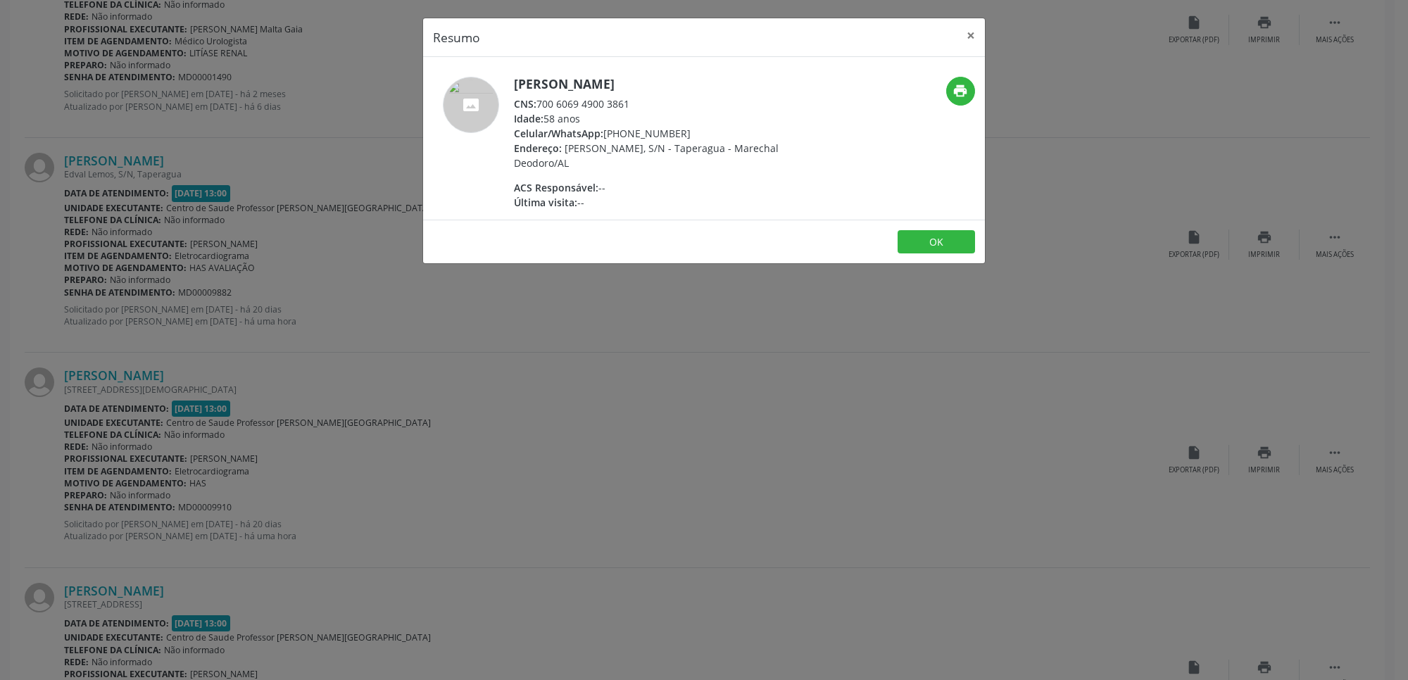
drag, startPoint x: 536, startPoint y: 103, endPoint x: 716, endPoint y: 94, distance: 180.5
click at [716, 94] on div "Josefa Maria da Silva CNS: 700 6069 4900 3861 Idade: 58 anos Celular/WhatsApp: …" at bounding box center [651, 143] width 274 height 133
copy div "700 6069 4900 3861"
click at [797, 389] on div "Resumo × Josefa Maria da Silva CNS: 700 6069 4900 3861 Idade: 58 anos Celular/W…" at bounding box center [704, 340] width 1408 height 680
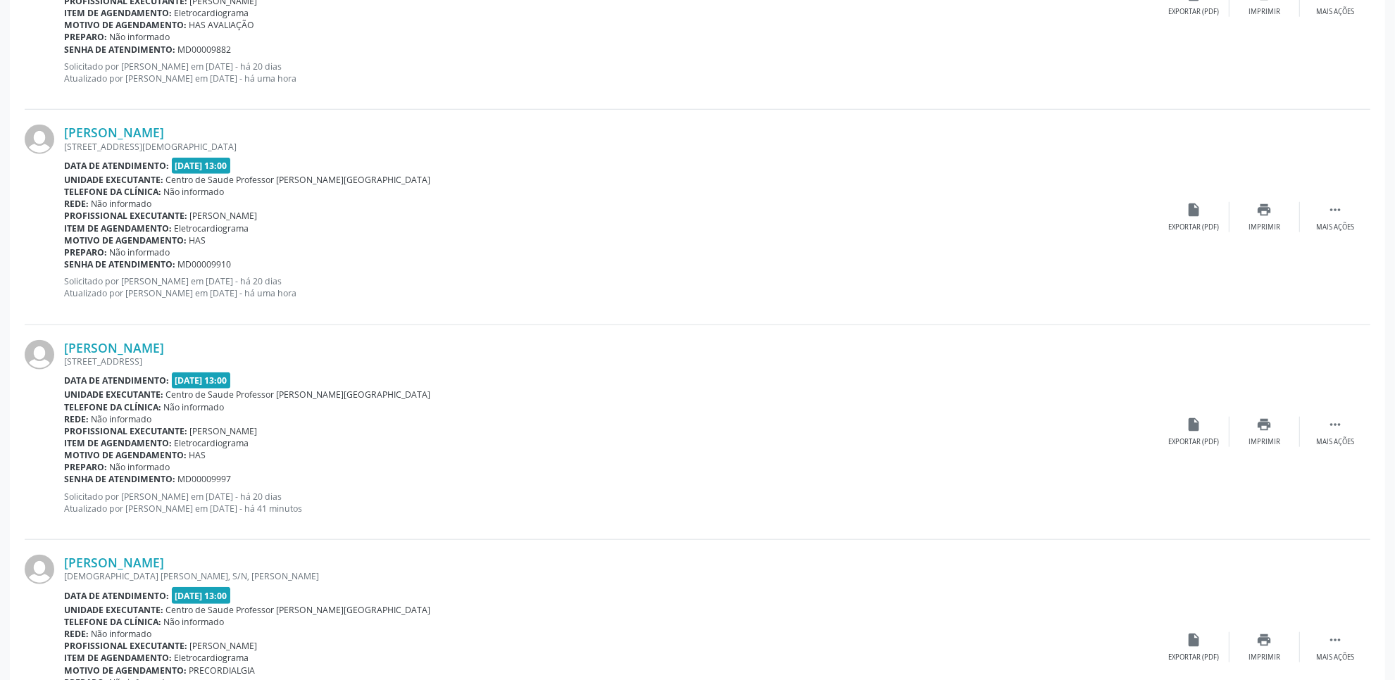
scroll to position [1341, 0]
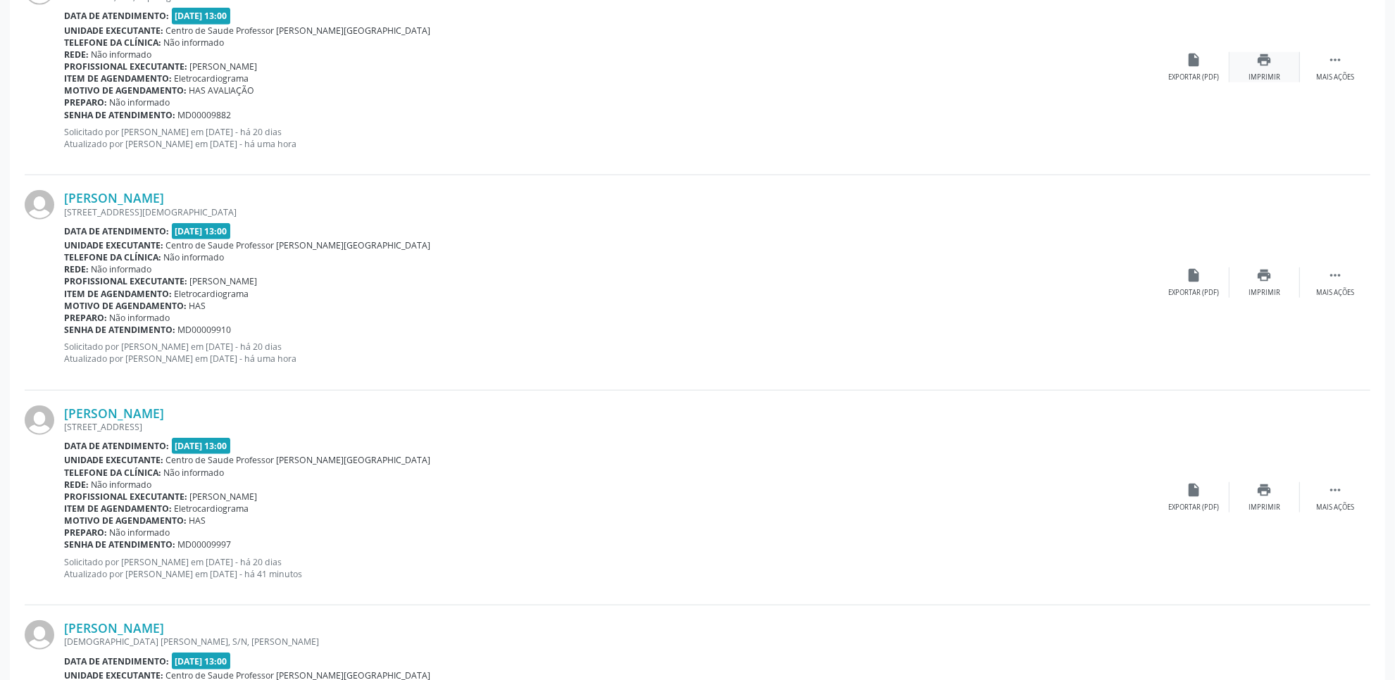
click at [1257, 65] on icon "print" at bounding box center [1264, 59] width 15 height 15
click at [156, 194] on link "Gilson Ferreira dos Santos" at bounding box center [114, 197] width 100 height 15
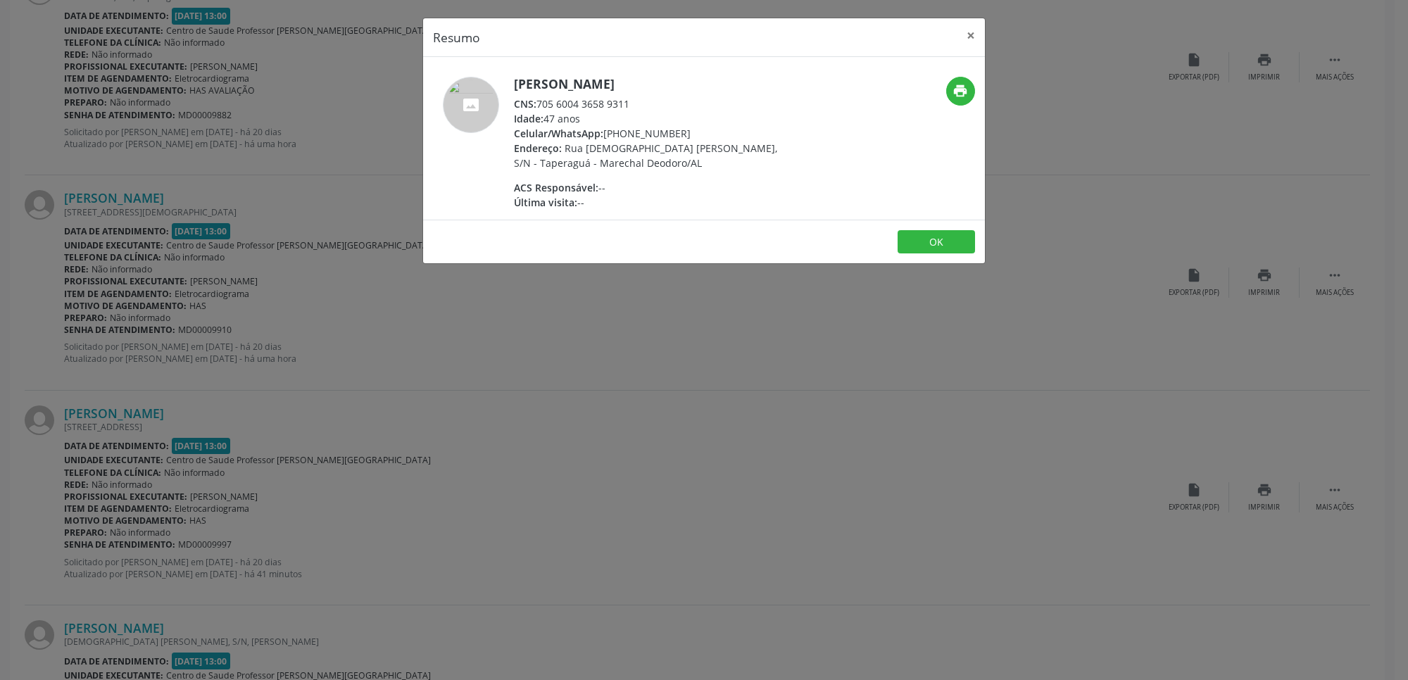
drag, startPoint x: 536, startPoint y: 100, endPoint x: 642, endPoint y: 107, distance: 105.8
click at [642, 107] on div "CNS: 705 6004 3658 9311" at bounding box center [651, 103] width 274 height 15
copy div "705 6004 3658 9311"
click at [681, 385] on div "Resumo × Gilson Ferreira dos Santos CNS: 705 6004 3658 9311 Idade: 47 anos Celu…" at bounding box center [704, 340] width 1408 height 680
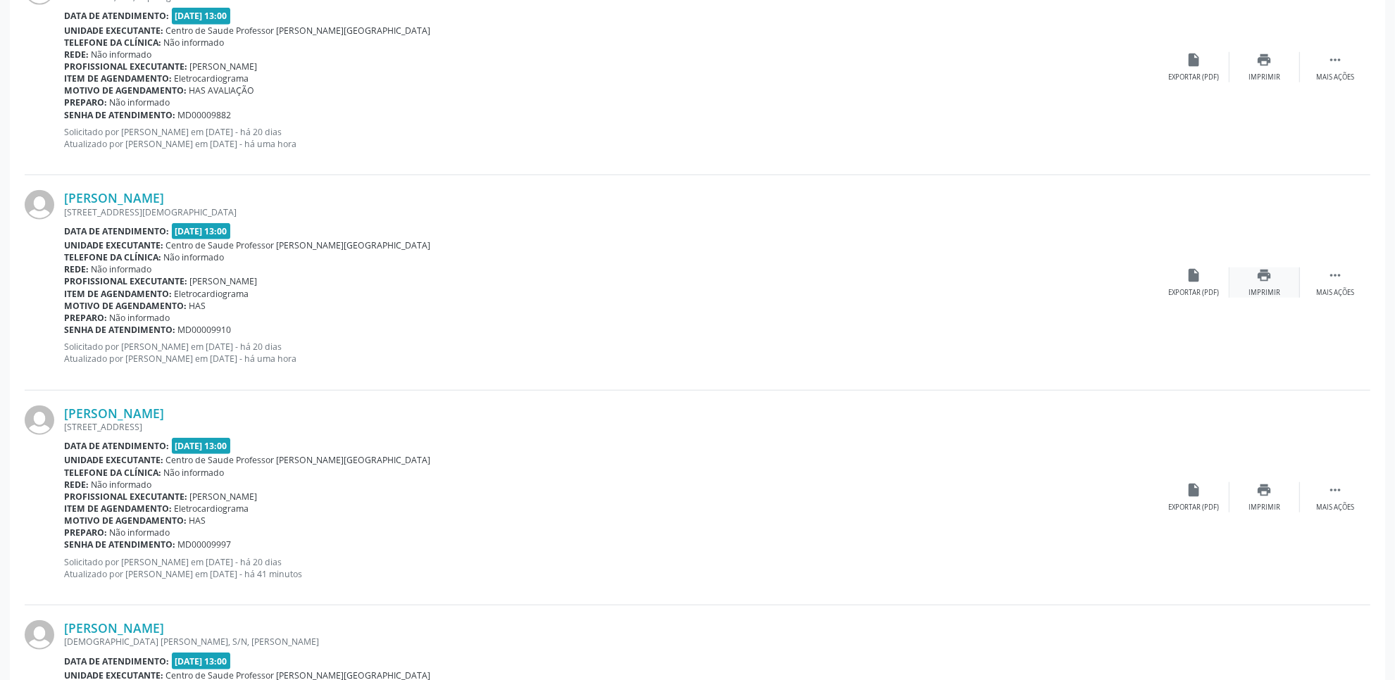
click at [1273, 296] on div "Imprimir" at bounding box center [1264, 293] width 32 height 10
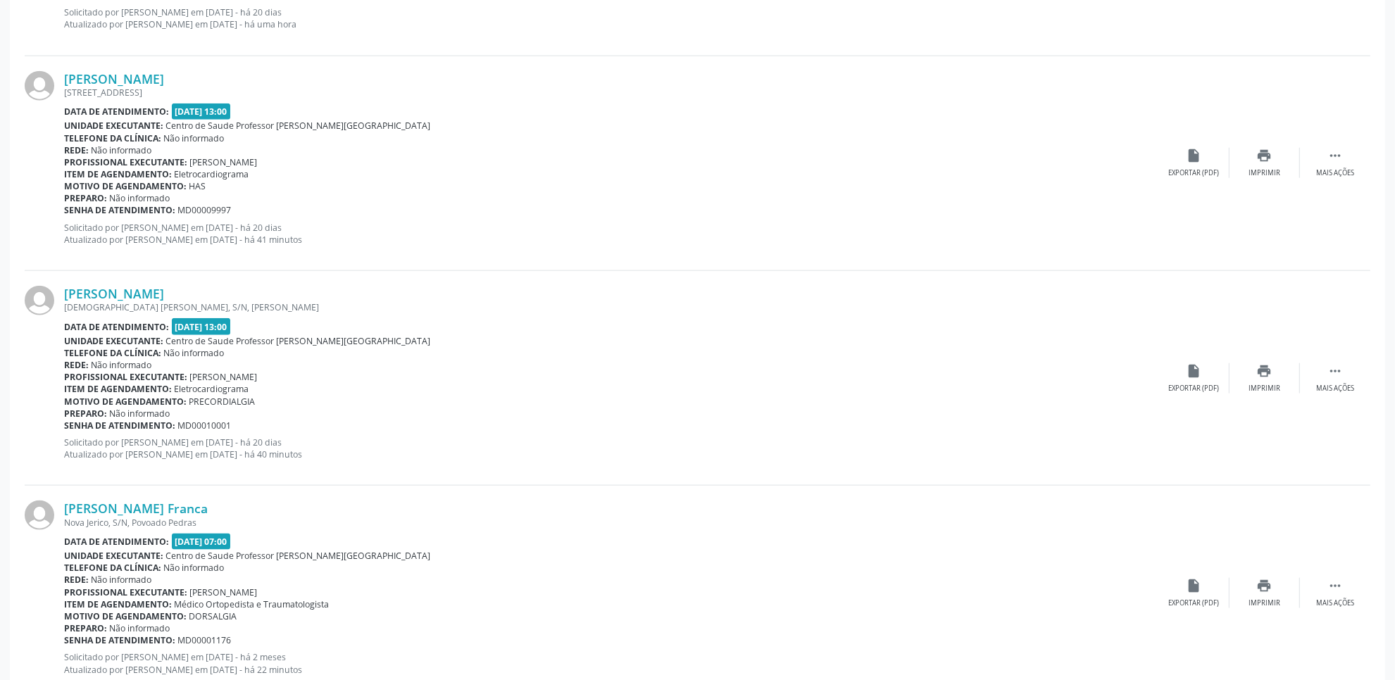
scroll to position [1695, 0]
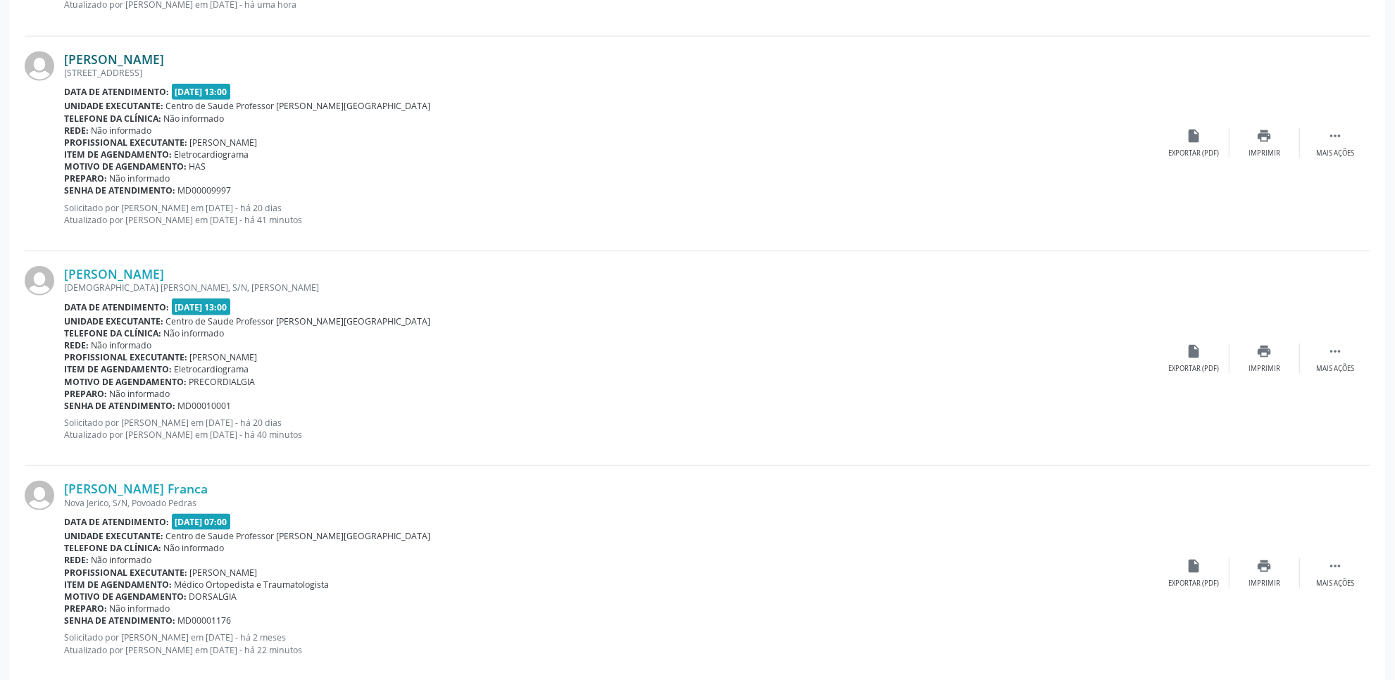
click at [163, 53] on link "Antonio dos Santos Silva" at bounding box center [114, 58] width 100 height 15
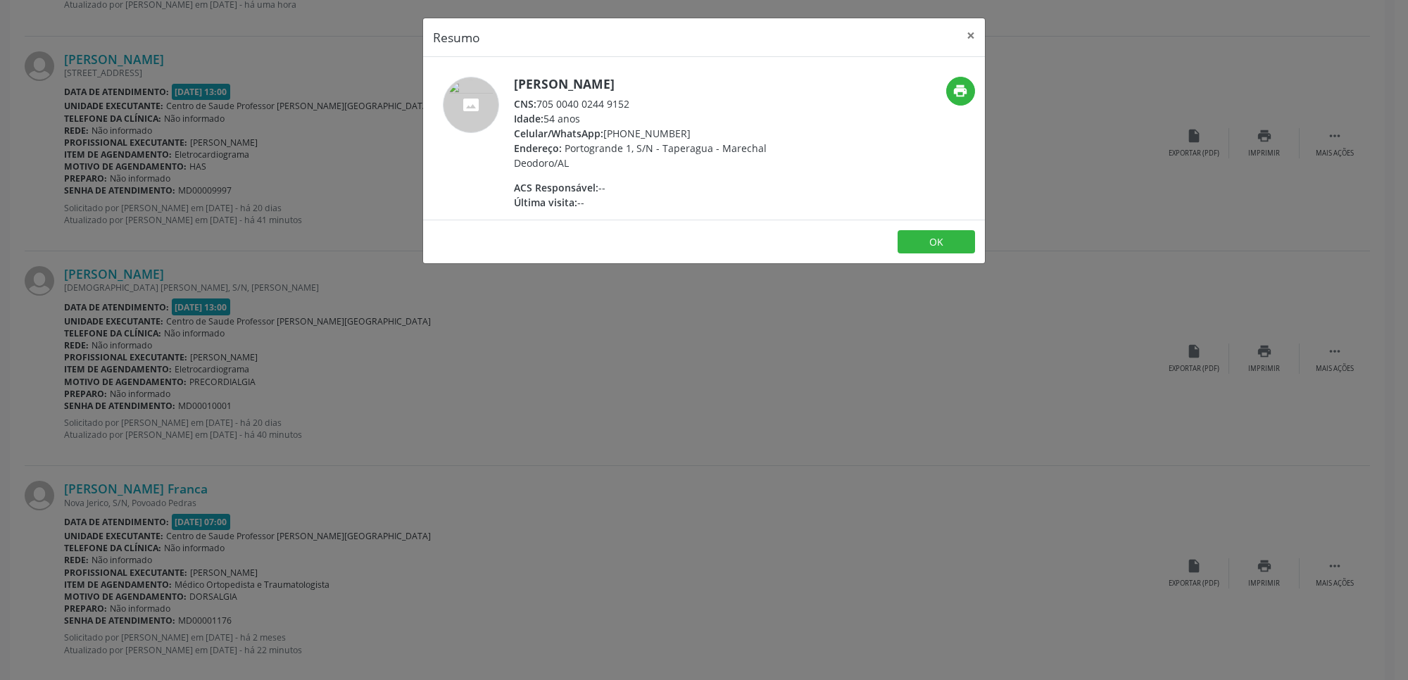
drag, startPoint x: 539, startPoint y: 106, endPoint x: 660, endPoint y: 106, distance: 120.4
click at [660, 106] on div "CNS: 705 0040 0244 9152" at bounding box center [651, 103] width 274 height 15
copy div "705 0040 0244 9152"
click at [760, 442] on div "Resumo × Antonio dos Santos Silva CNS: 705 0040 0244 9152 Idade: 54 anos Celula…" at bounding box center [704, 340] width 1408 height 680
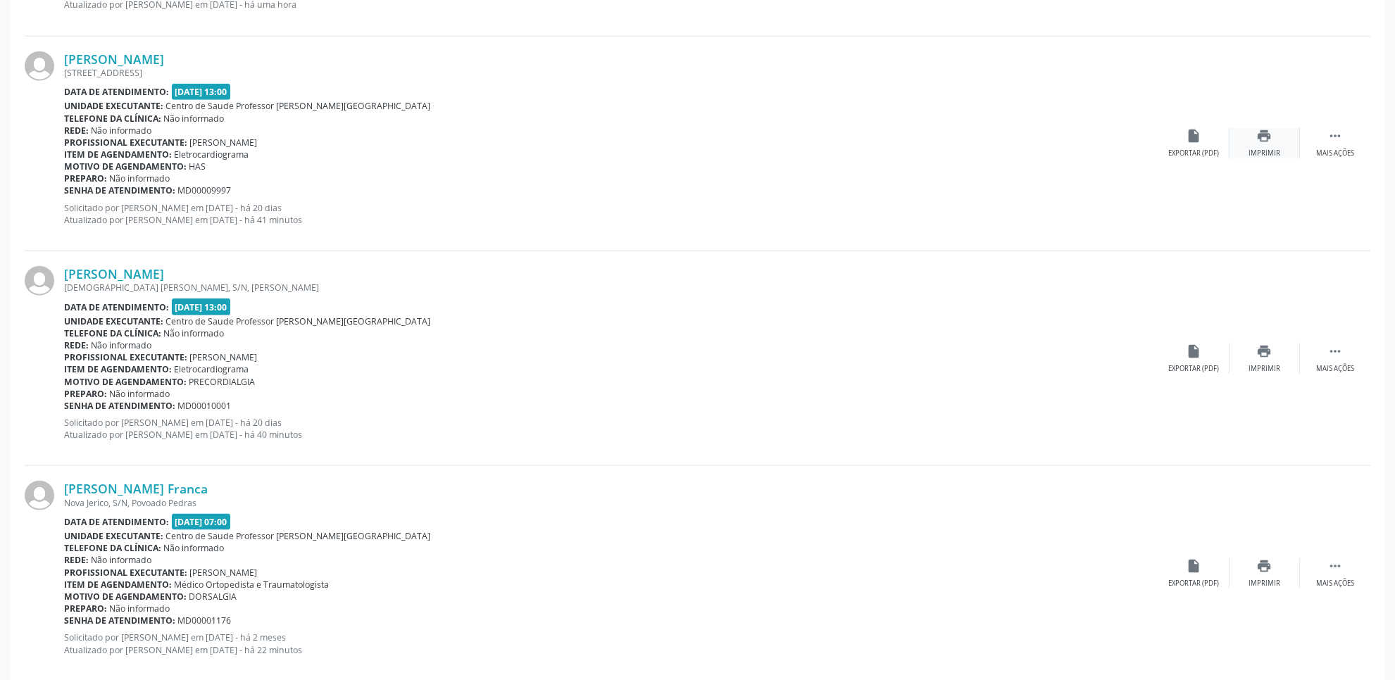
click at [1268, 151] on div "Imprimir" at bounding box center [1264, 154] width 32 height 10
click at [144, 272] on link "Luana Janaina Felix dos Santos" at bounding box center [114, 273] width 100 height 15
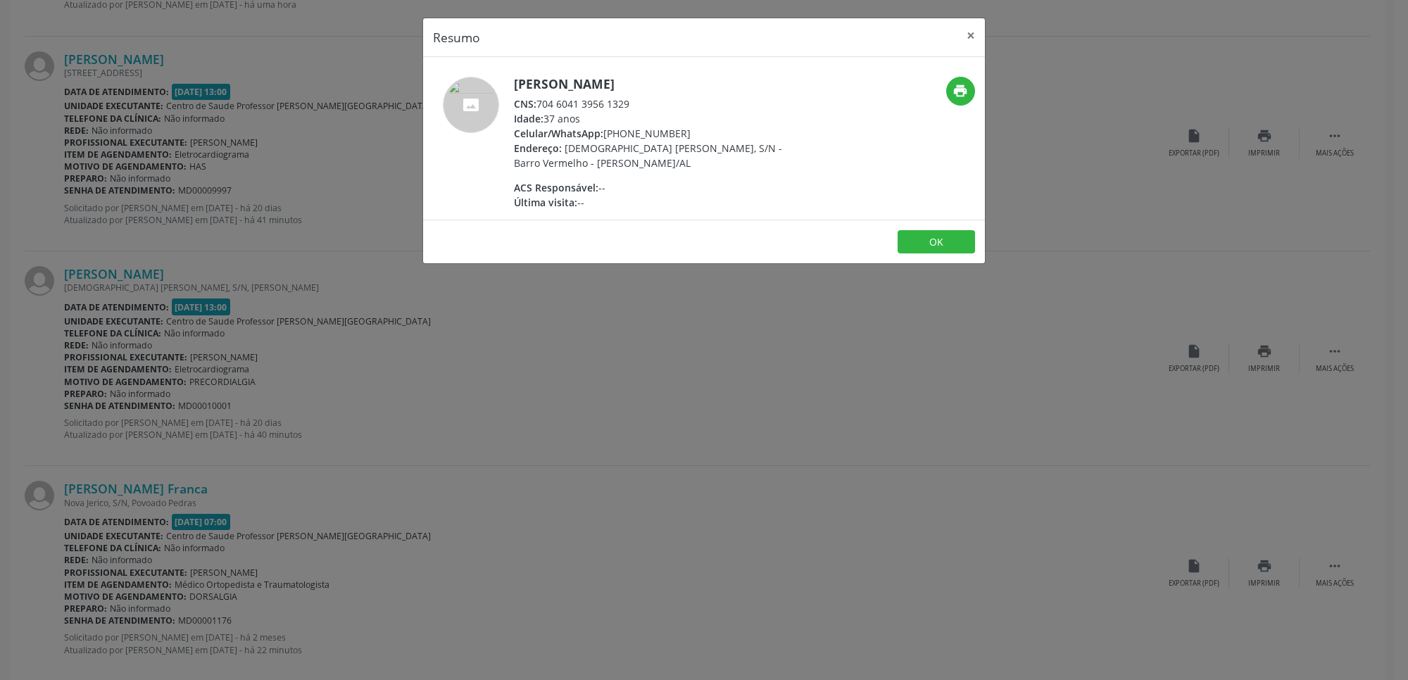
drag, startPoint x: 541, startPoint y: 106, endPoint x: 643, endPoint y: 108, distance: 102.1
click at [643, 108] on div "CNS: 704 6041 3956 1329" at bounding box center [651, 103] width 274 height 15
copy div "704 6041 3956 1329"
click at [745, 382] on div "Resumo × Luana Janaina Felix dos Santos CNS: 704 6041 3956 1329 Idade: 37 anos …" at bounding box center [704, 340] width 1408 height 680
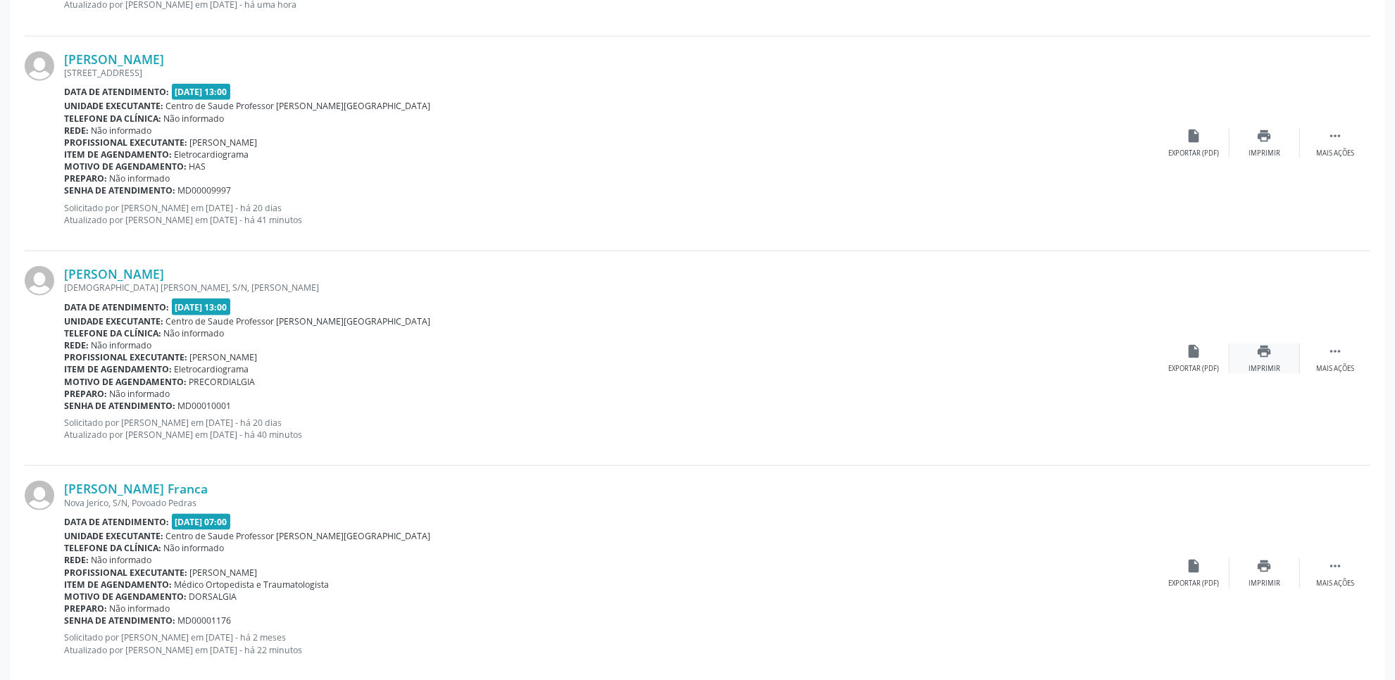
click at [1279, 360] on div "print Imprimir" at bounding box center [1264, 359] width 70 height 30
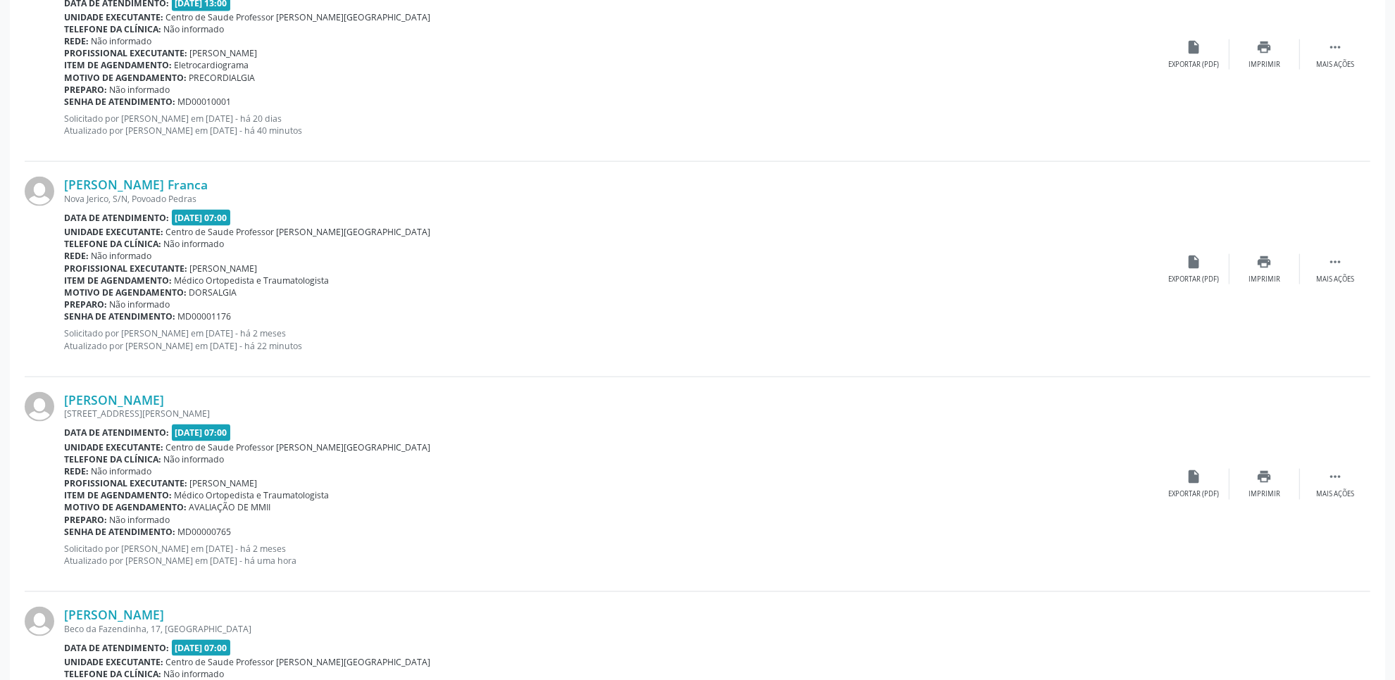
scroll to position [2004, 0]
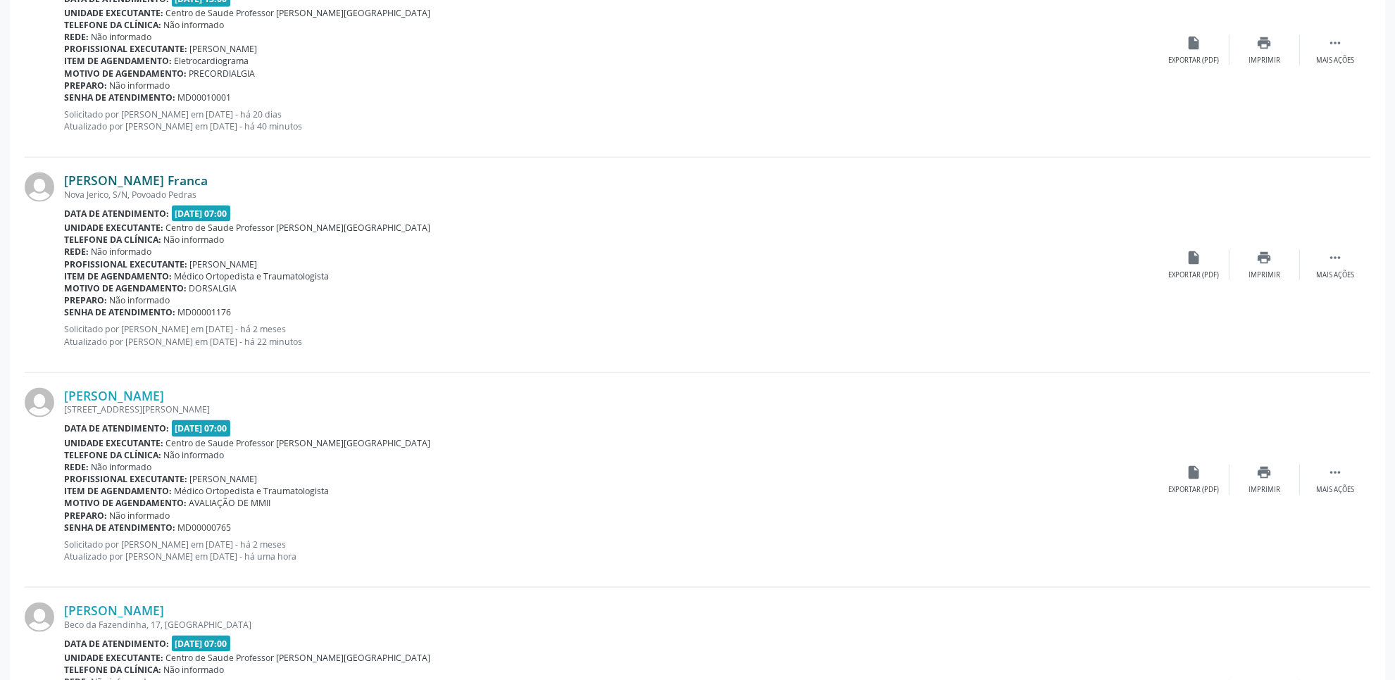
click at [199, 180] on link "Arlene dos Santos Franca" at bounding box center [136, 179] width 144 height 15
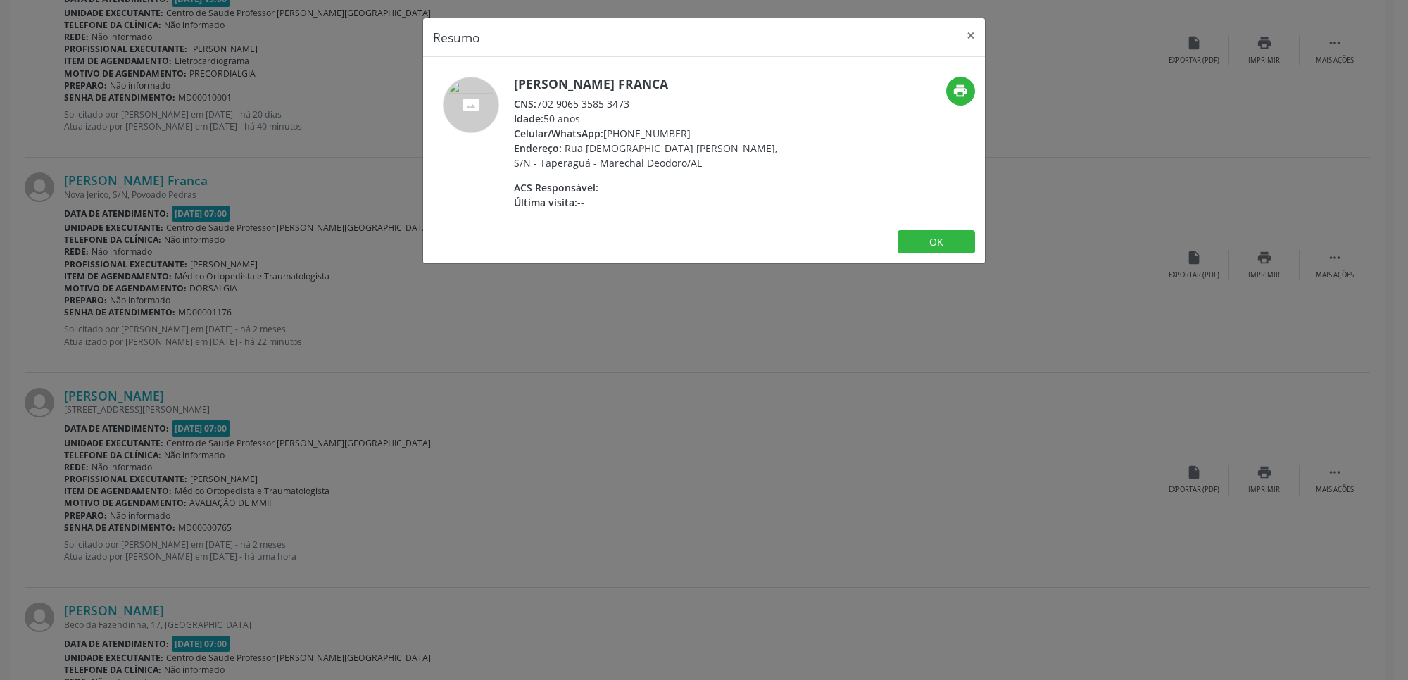
drag, startPoint x: 536, startPoint y: 106, endPoint x: 694, endPoint y: 103, distance: 157.7
click at [694, 103] on div "CNS: 702 9065 3585 3473" at bounding box center [651, 103] width 274 height 15
copy div "702 9065 3585 3473"
click at [658, 437] on div "Resumo × Arlene dos Santos Franca CNS: 702 9065 3585 3473 Idade: 50 anos Celula…" at bounding box center [704, 340] width 1408 height 680
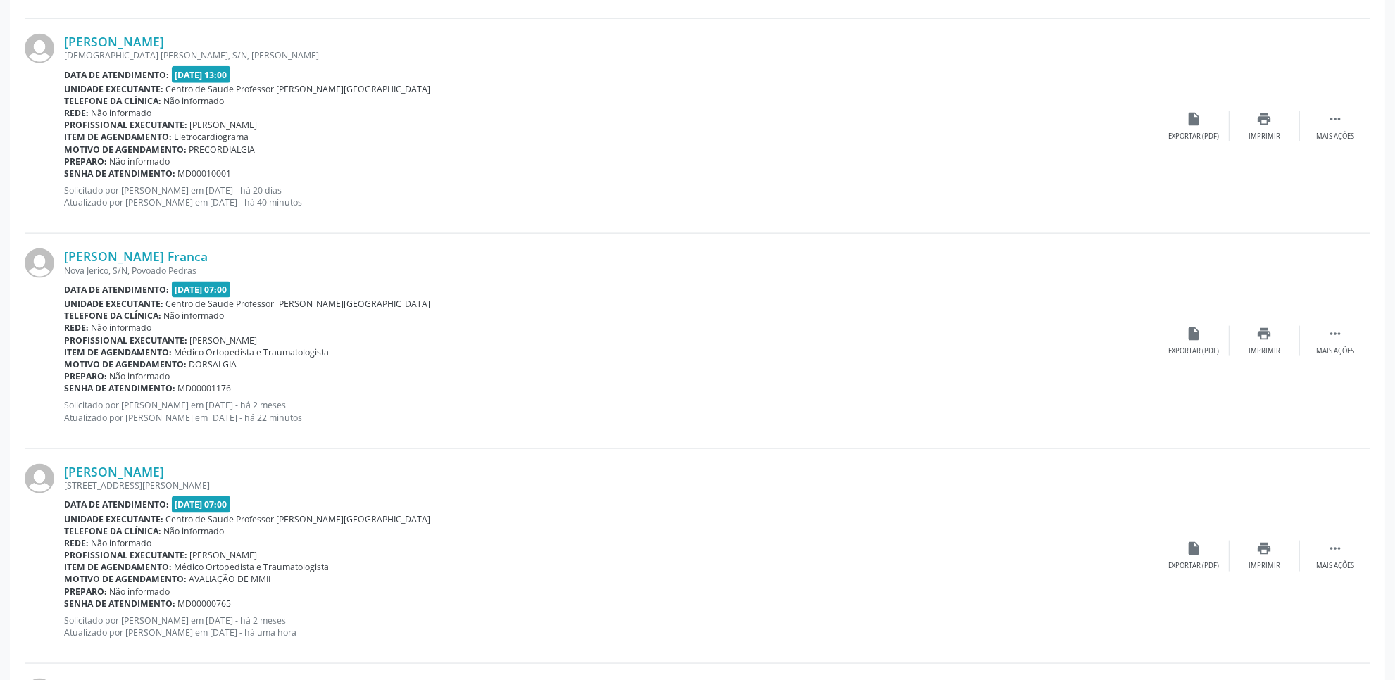
scroll to position [1923, 0]
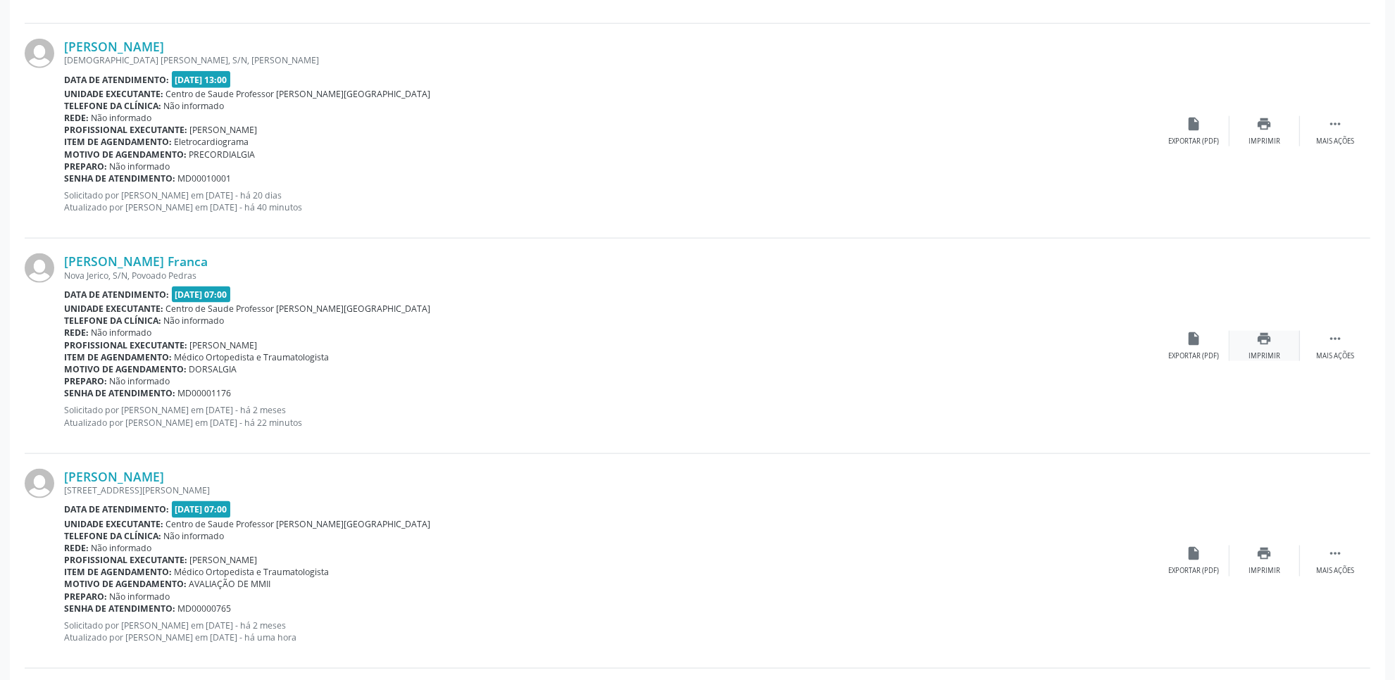
click at [1278, 349] on div "print Imprimir" at bounding box center [1264, 346] width 70 height 30
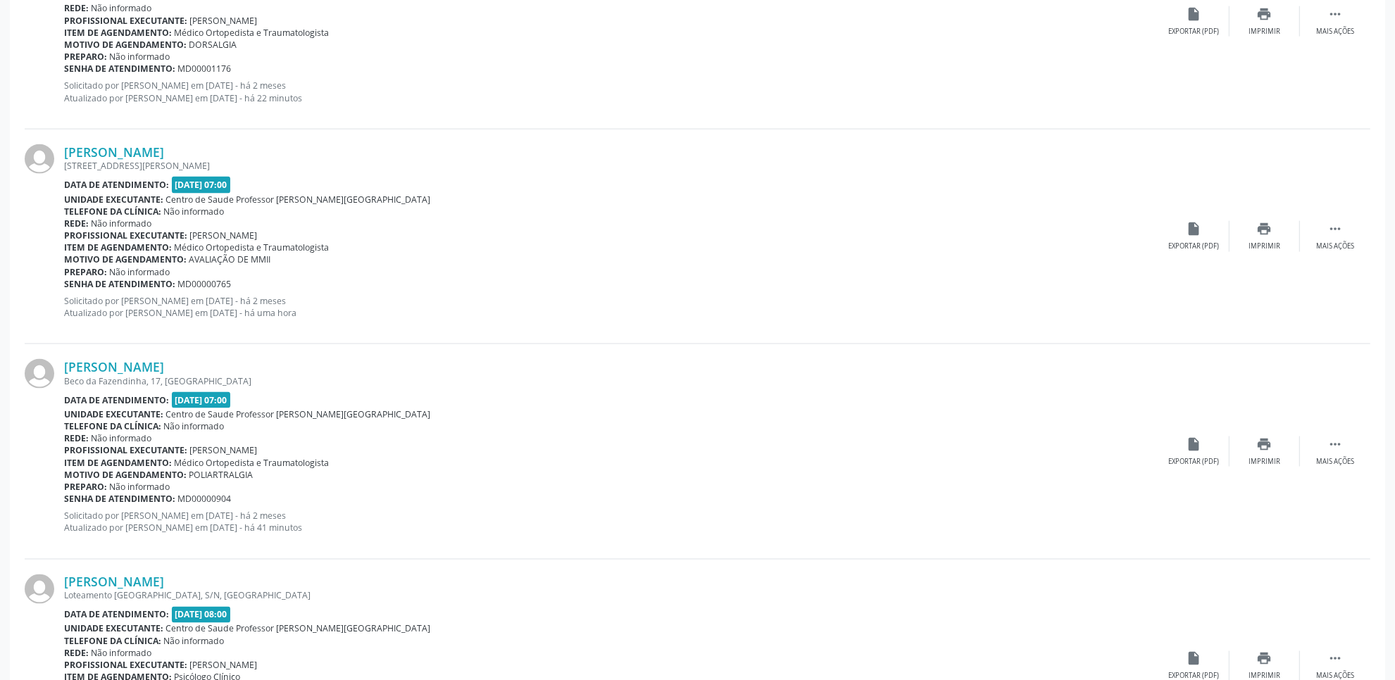
scroll to position [2297, 0]
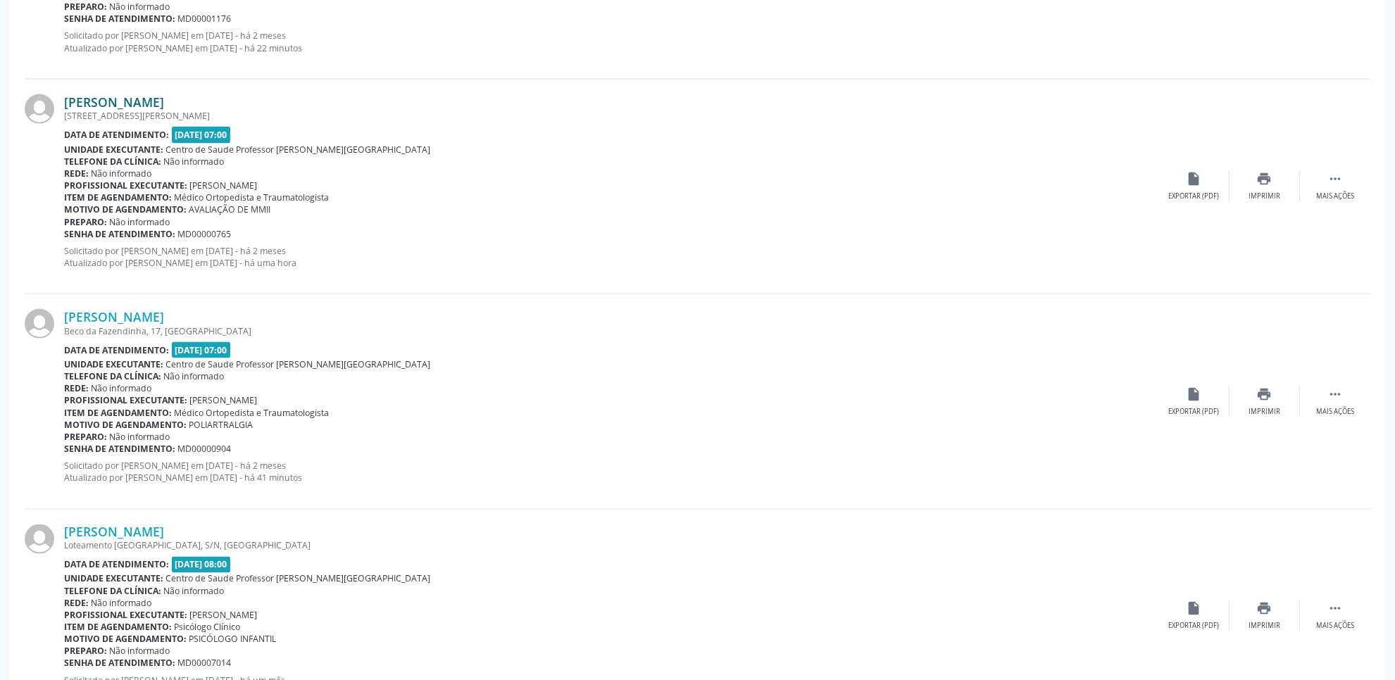
click at [164, 99] on link "Isadora Valentina Sarmento Costa Santos" at bounding box center [114, 101] width 100 height 15
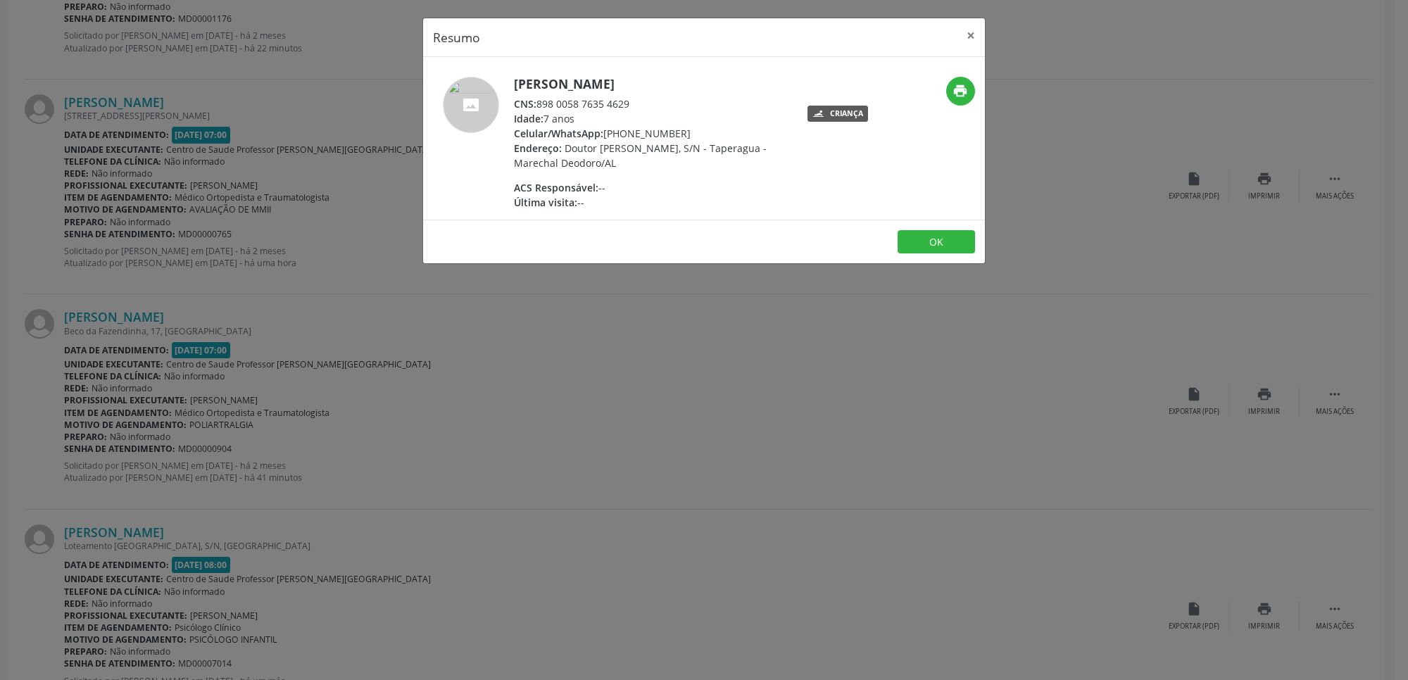
drag, startPoint x: 539, startPoint y: 118, endPoint x: 643, endPoint y: 113, distance: 103.6
click at [643, 111] on div "CNS: 898 0058 7635 4629" at bounding box center [651, 103] width 274 height 15
copy div "898 0058 7635 4629"
click at [1174, 245] on div "Resumo × Isadora Valentina Sarmento Costa Santos CNS: 898 0058 7635 4629 Idade:…" at bounding box center [704, 340] width 1408 height 680
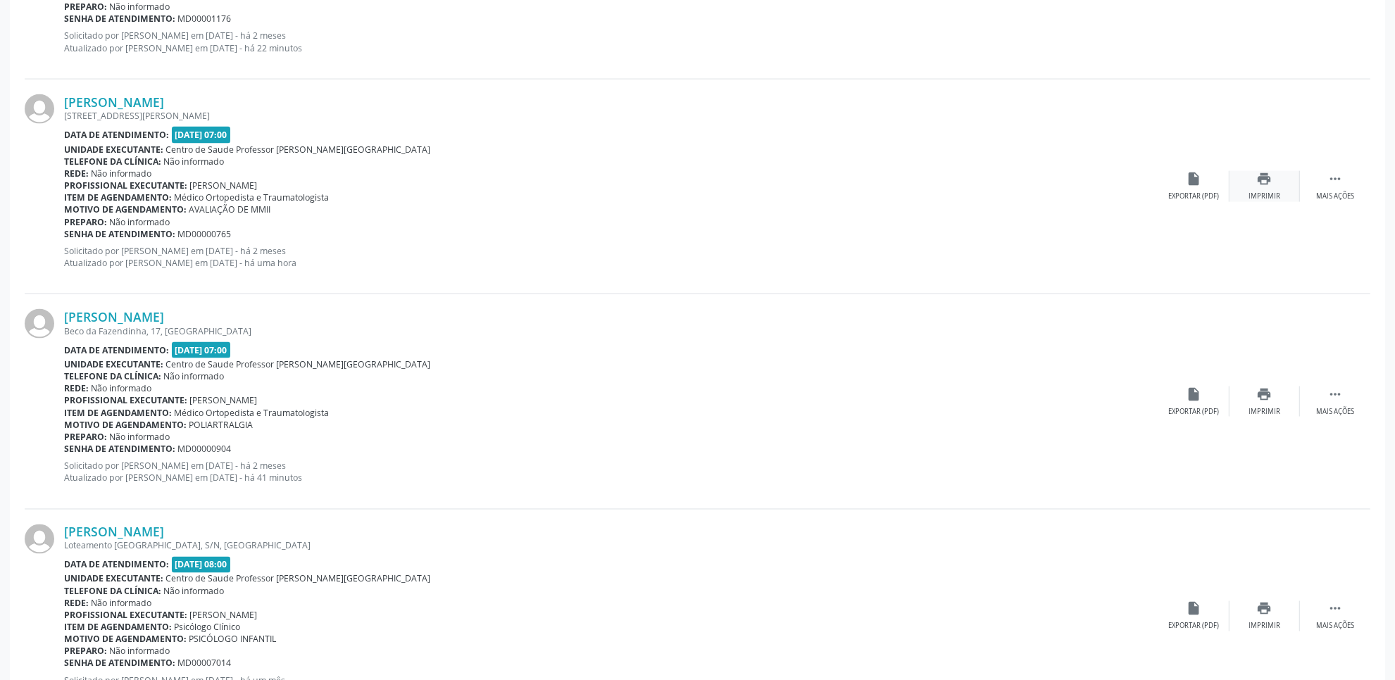
click at [1266, 183] on icon "print" at bounding box center [1264, 178] width 15 height 15
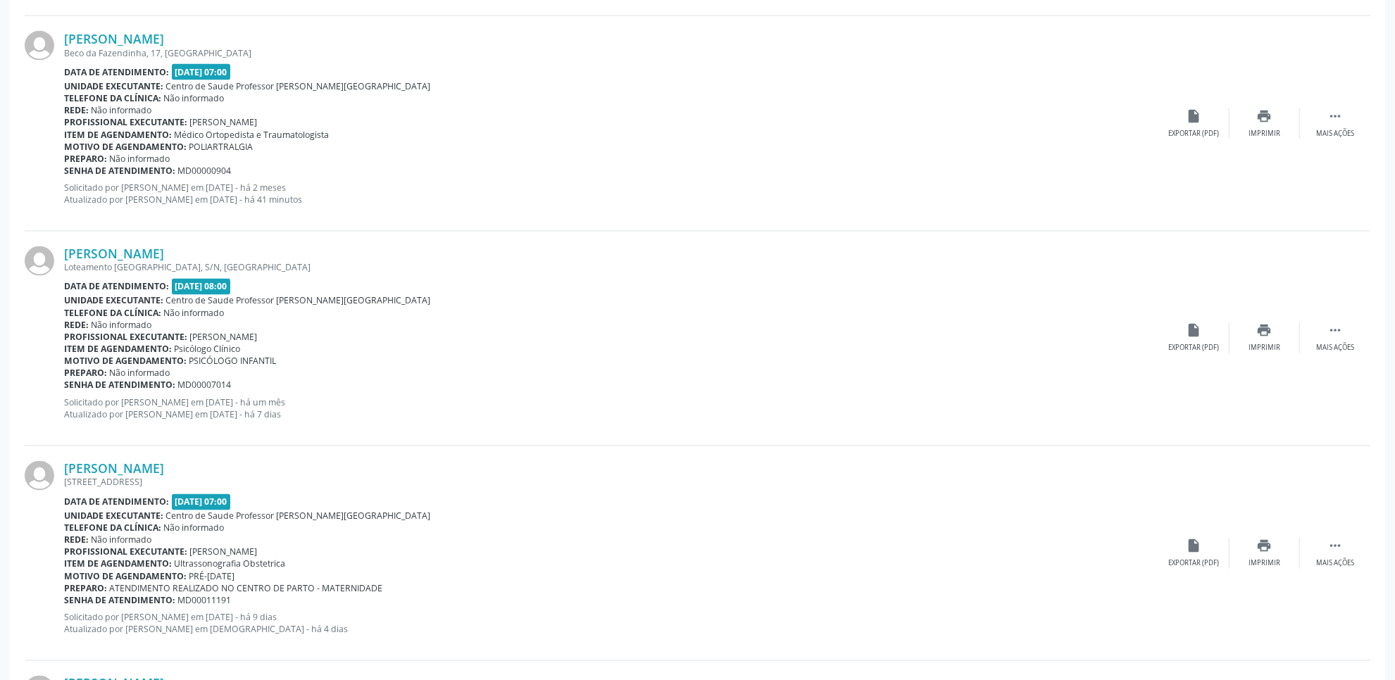
scroll to position [2546, 0]
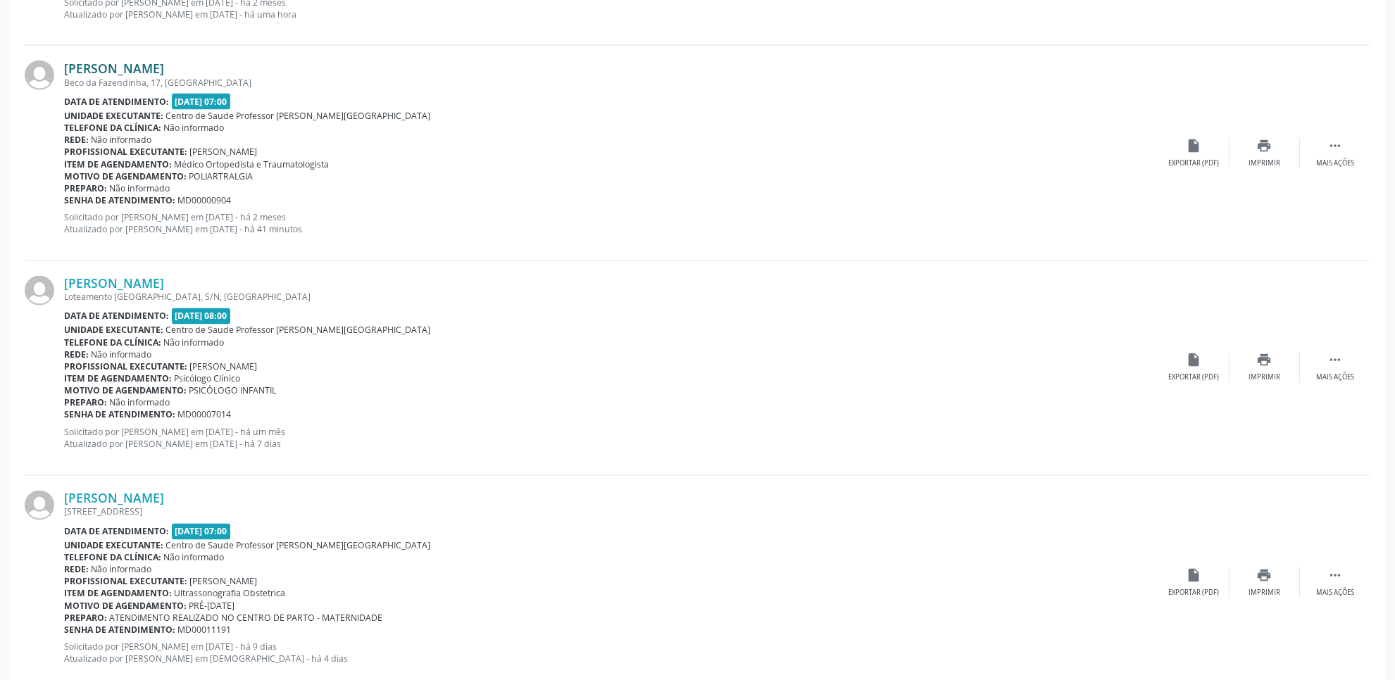
click at [137, 62] on link "Adorice Miranda Batista" at bounding box center [114, 68] width 100 height 15
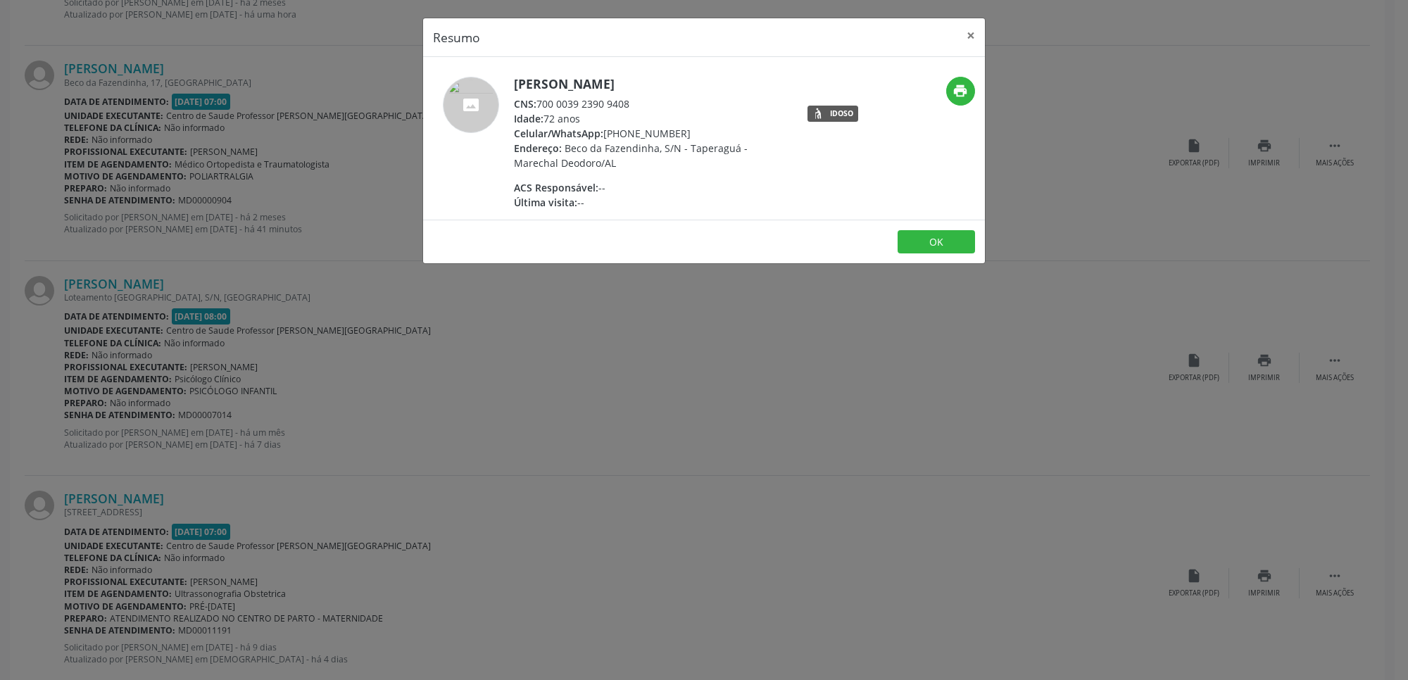
drag, startPoint x: 539, startPoint y: 100, endPoint x: 648, endPoint y: 103, distance: 109.2
click at [648, 103] on div "CNS: 700 0039 2390 9408" at bounding box center [651, 103] width 274 height 15
copy div "700 0039 2390 9408"
click at [1097, 327] on div "Resumo × Adorice Miranda Batista CNS: 700 0039 2390 9408 Idade: 72 anos Celular…" at bounding box center [704, 340] width 1408 height 680
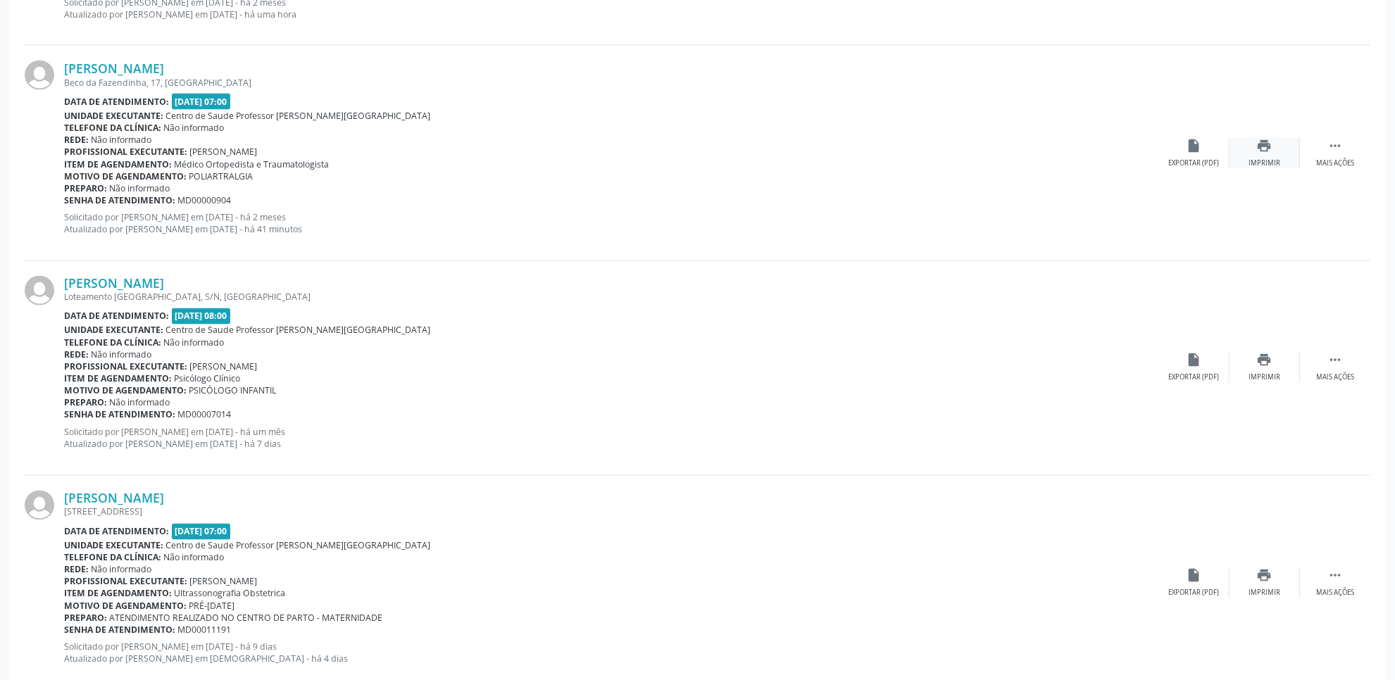
click at [1276, 149] on div "print Imprimir" at bounding box center [1264, 153] width 70 height 30
